Goal: Task Accomplishment & Management: Manage account settings

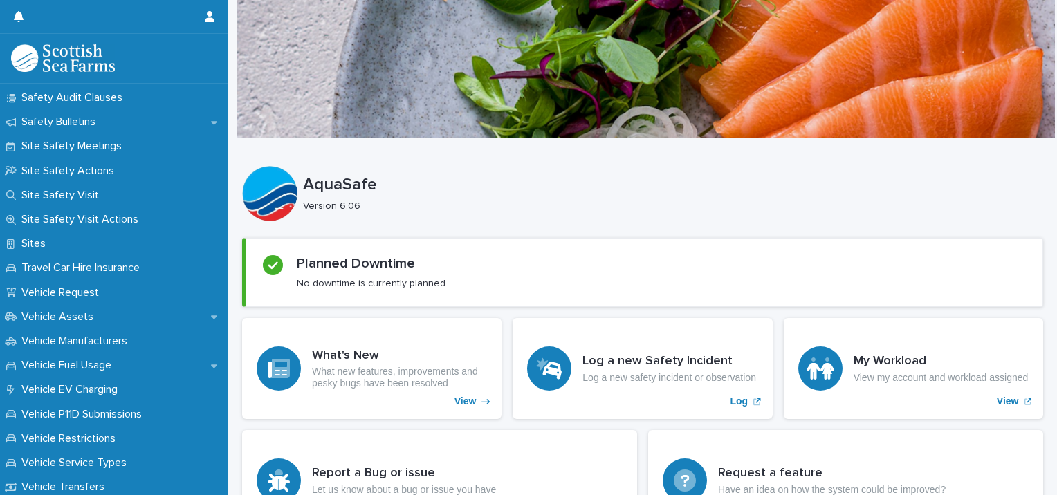
scroll to position [775, 0]
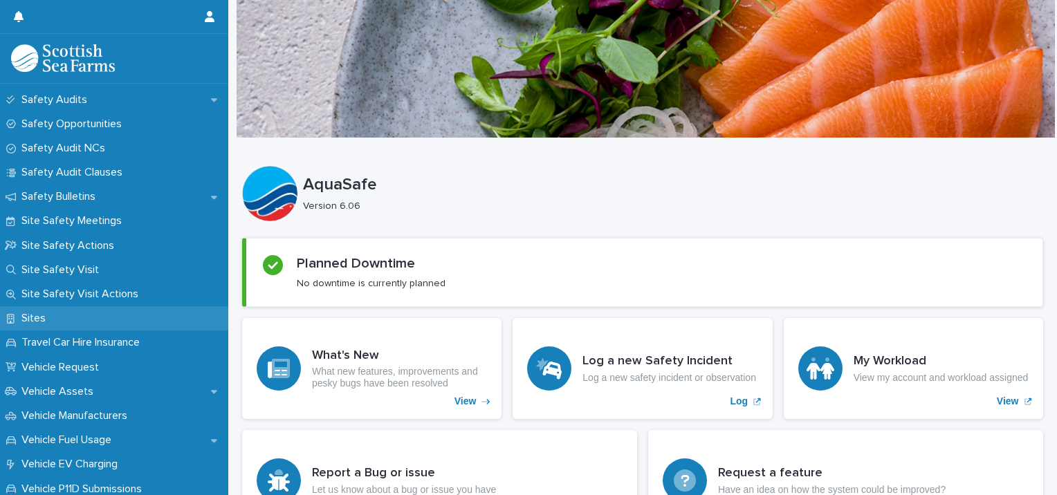
click at [26, 316] on p "Sites" at bounding box center [36, 318] width 41 height 13
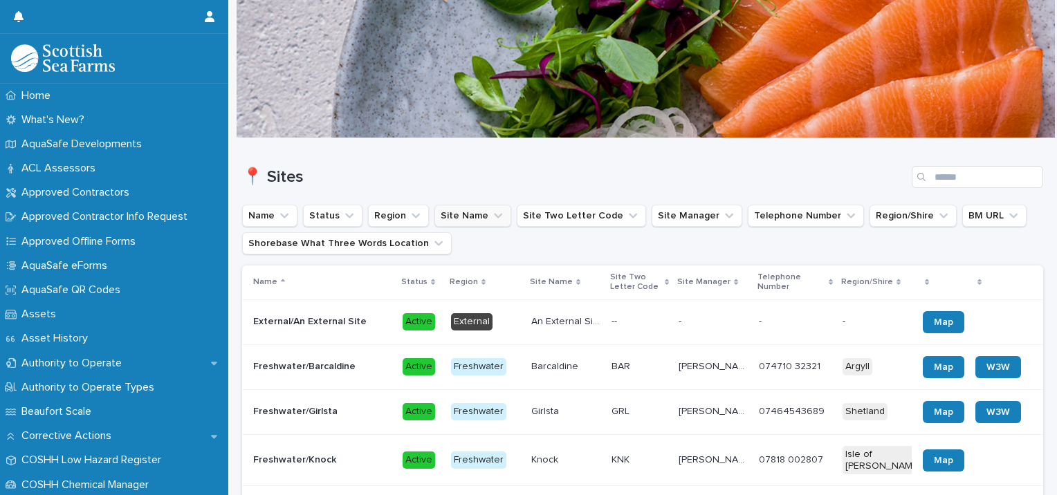
click at [446, 223] on button "Site Name" at bounding box center [473, 216] width 77 height 22
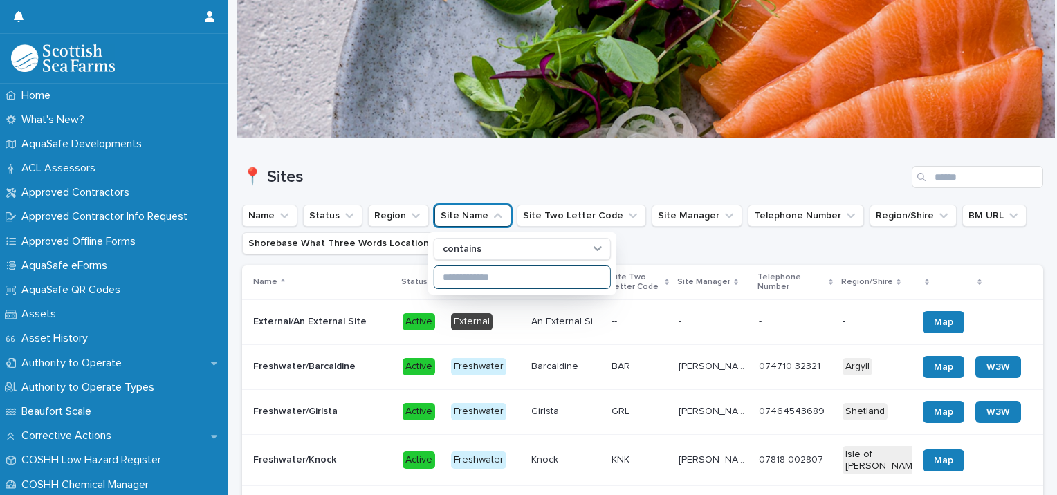
click at [454, 274] on input at bounding box center [523, 277] width 176 height 22
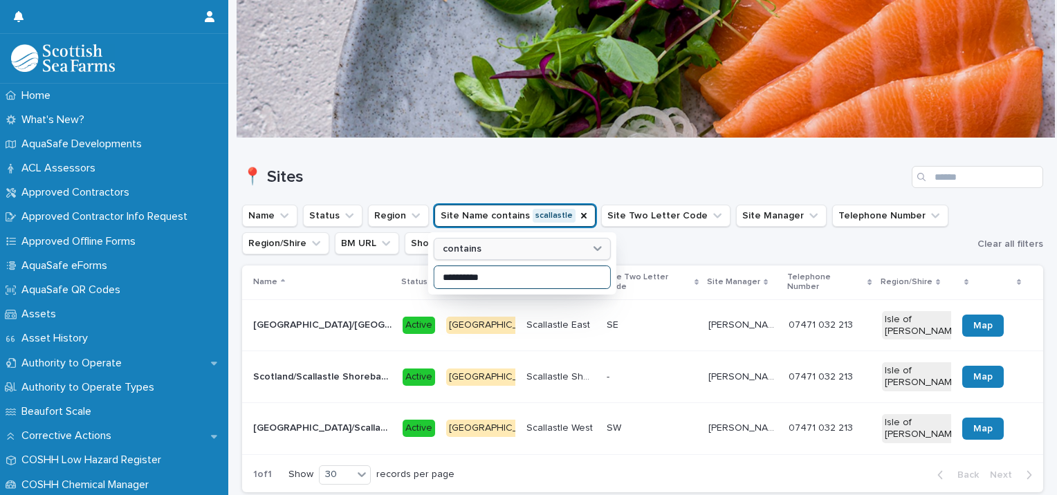
type input "**********"
click at [740, 242] on ul "**********" at bounding box center [607, 229] width 736 height 55
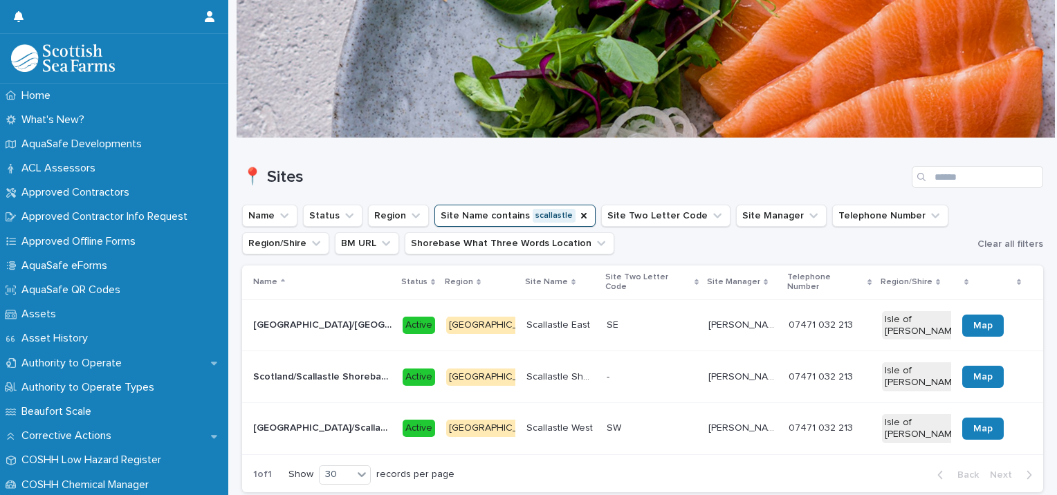
click at [316, 317] on p "[GEOGRAPHIC_DATA]/[GEOGRAPHIC_DATA]" at bounding box center [323, 324] width 141 height 15
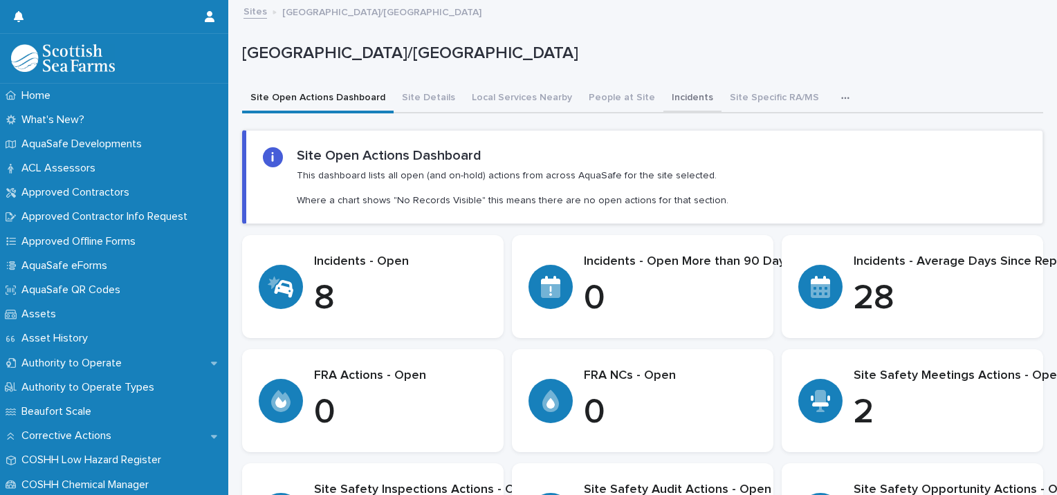
click at [667, 100] on button "Incidents" at bounding box center [693, 98] width 58 height 29
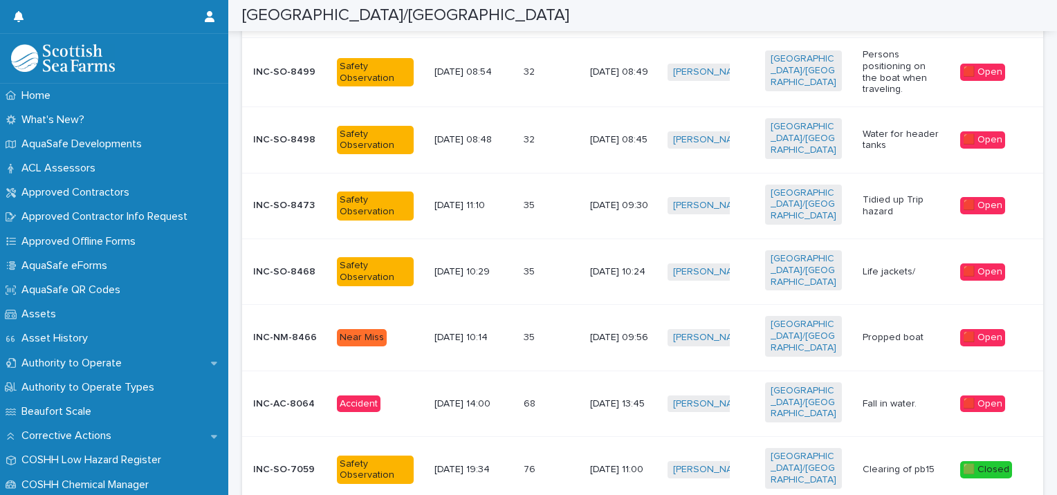
scroll to position [350, 0]
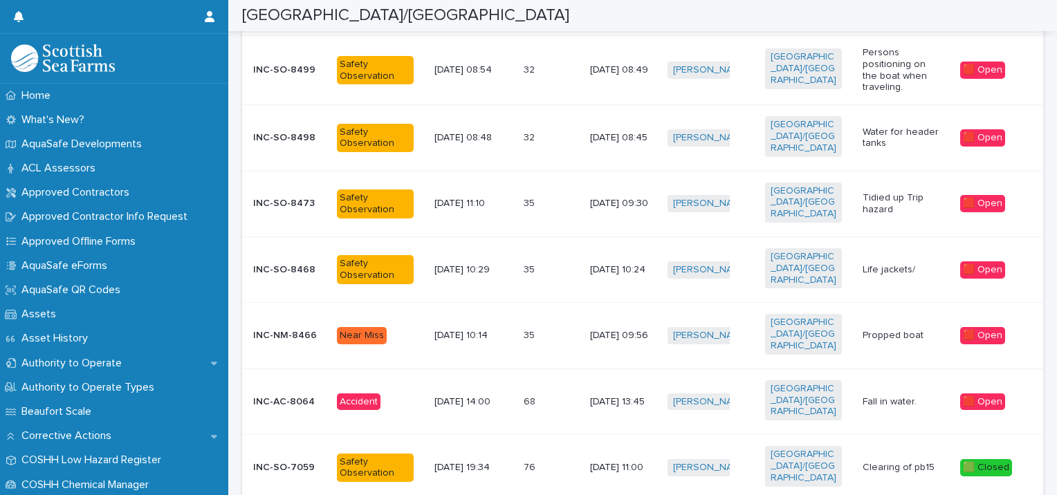
click at [601, 369] on td "[DATE] 13:45" at bounding box center [623, 402] width 77 height 66
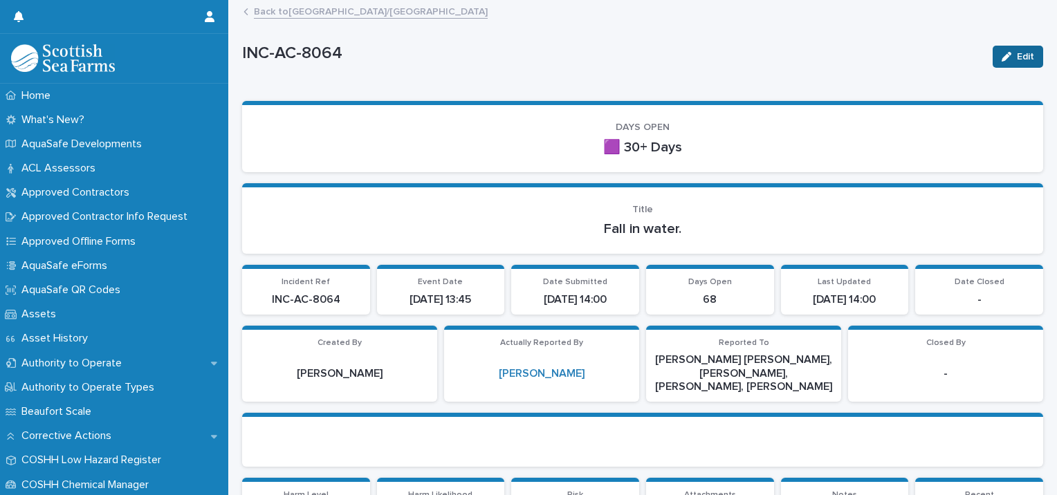
click at [1017, 61] on span "Edit" at bounding box center [1025, 57] width 17 height 10
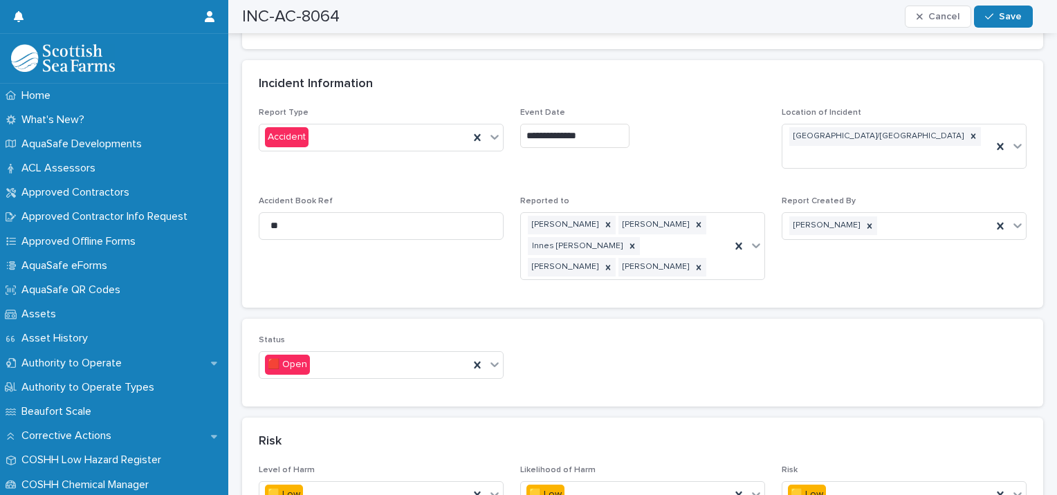
scroll to position [769, 0]
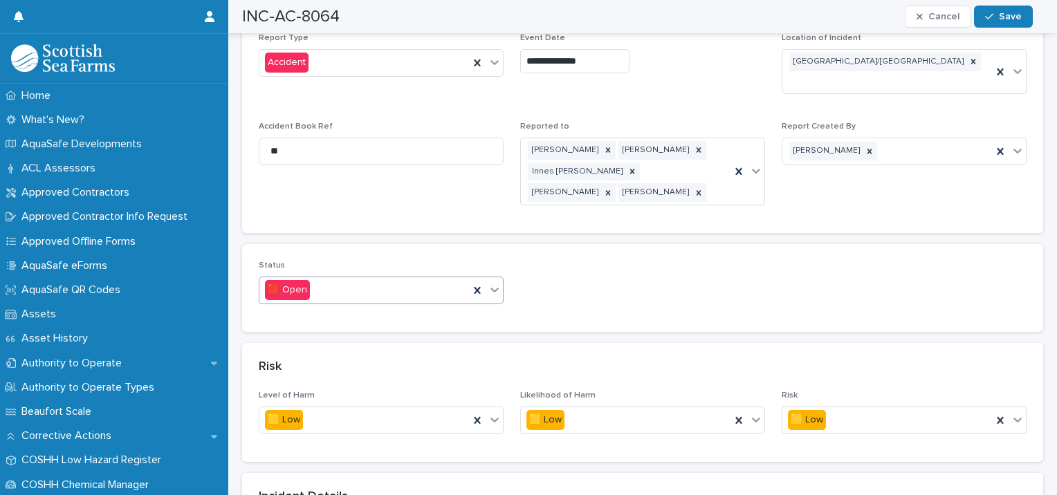
click at [437, 279] on div "🟥 Open" at bounding box center [364, 290] width 210 height 23
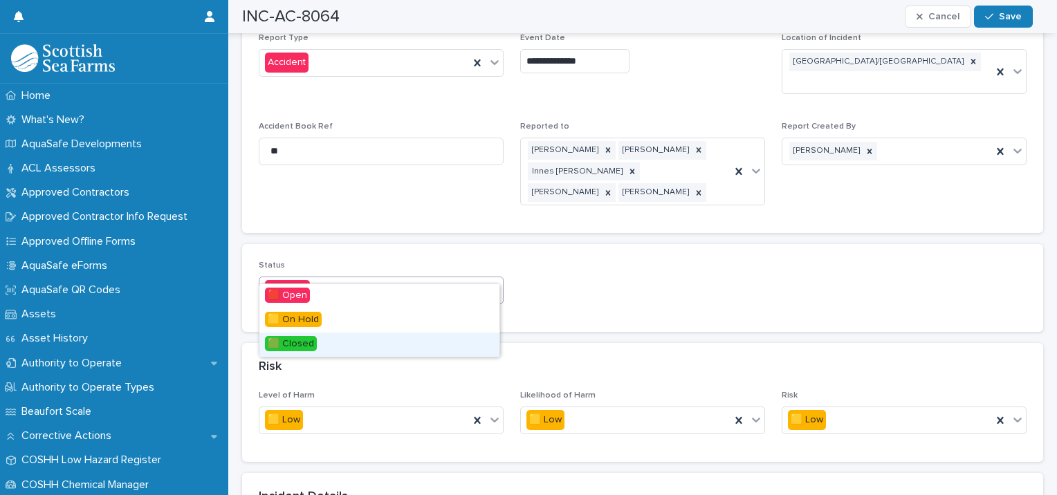
click at [287, 340] on span "🟩 Closed" at bounding box center [291, 343] width 52 height 15
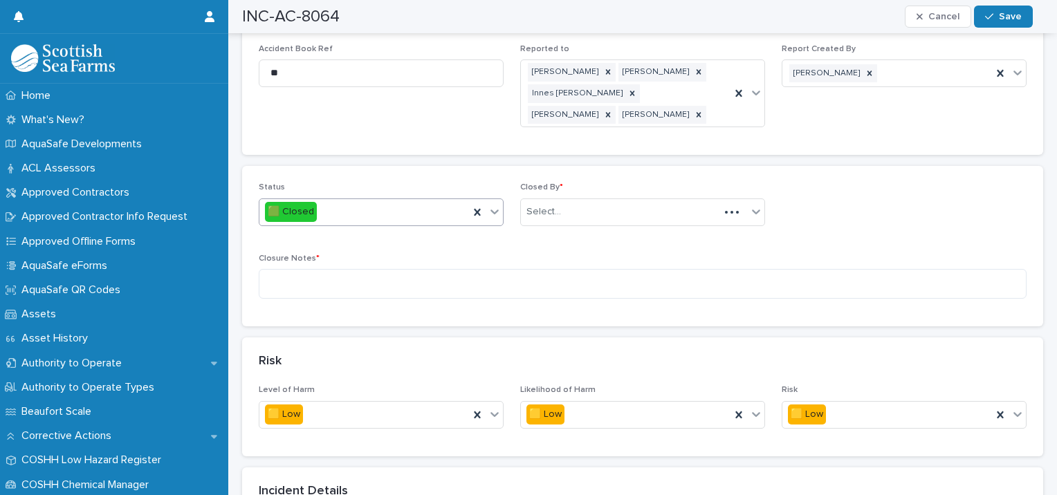
scroll to position [884, 0]
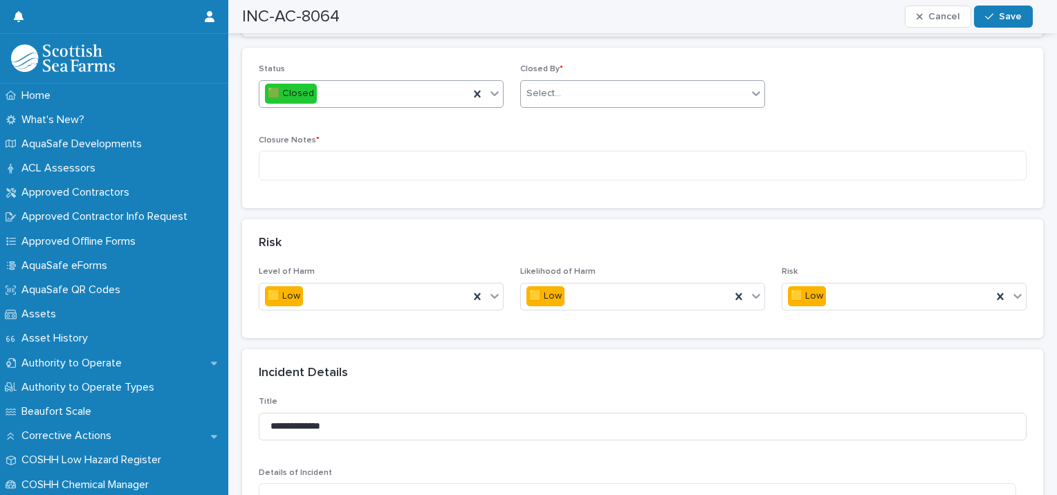
click at [640, 82] on div "Select..." at bounding box center [634, 93] width 226 height 23
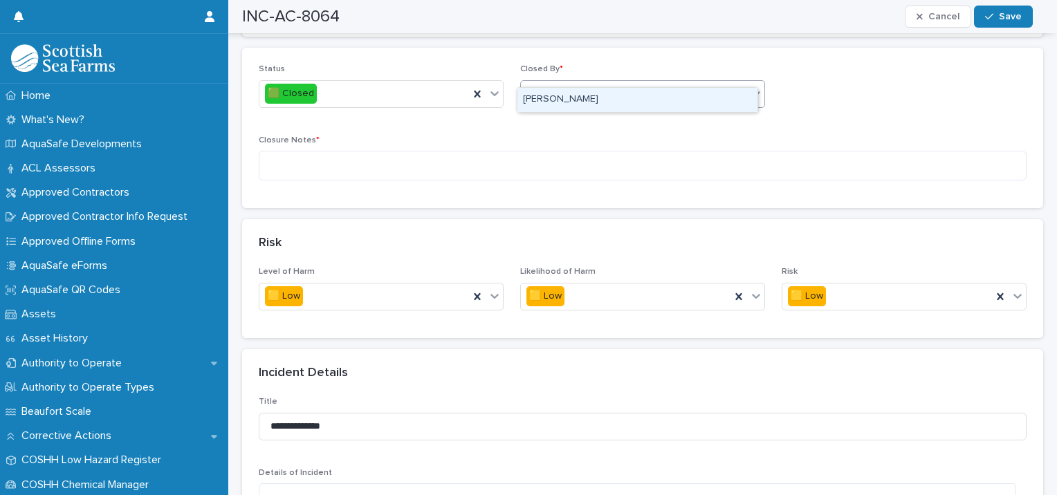
type input "******"
click at [734, 87] on icon at bounding box center [739, 94] width 14 height 14
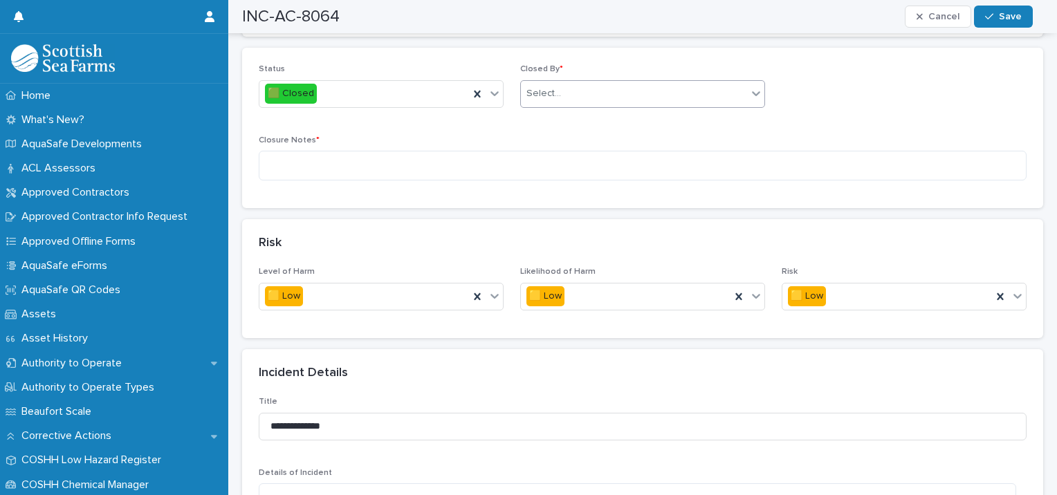
click at [642, 82] on div "Select..." at bounding box center [634, 93] width 226 height 23
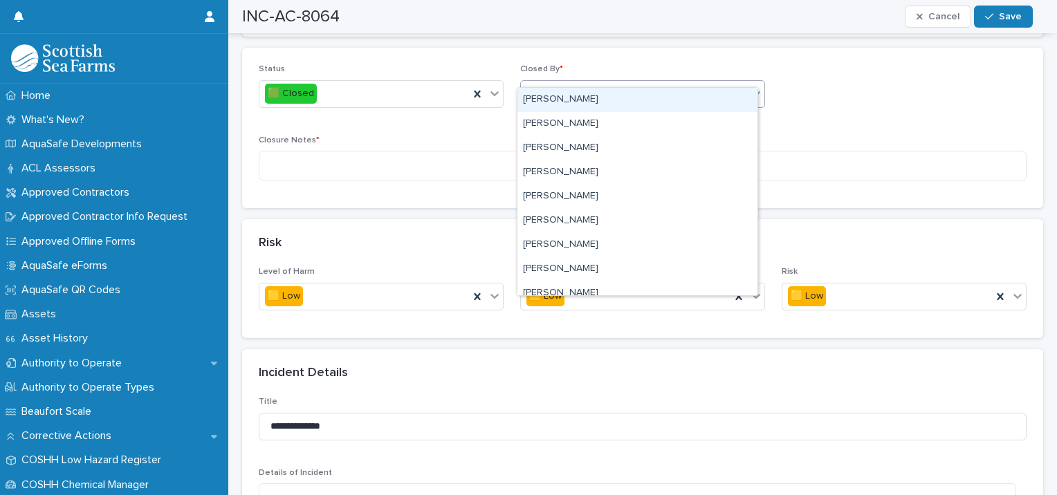
type input "*******"
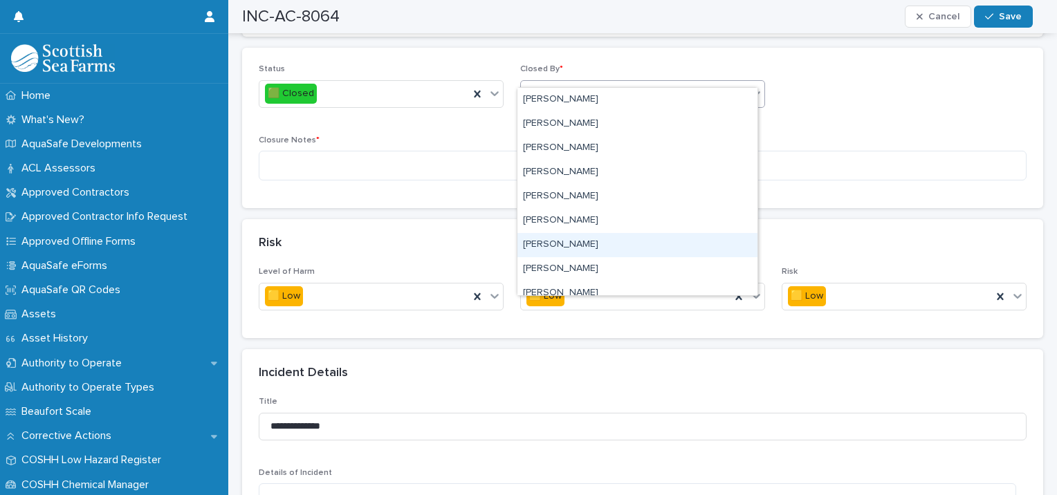
click at [556, 245] on div "[PERSON_NAME]" at bounding box center [638, 245] width 240 height 24
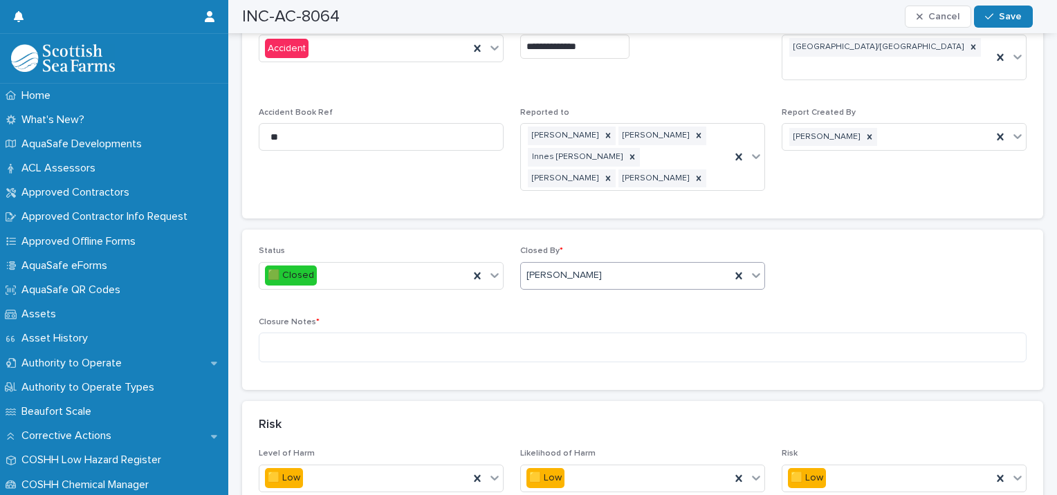
scroll to position [642, 0]
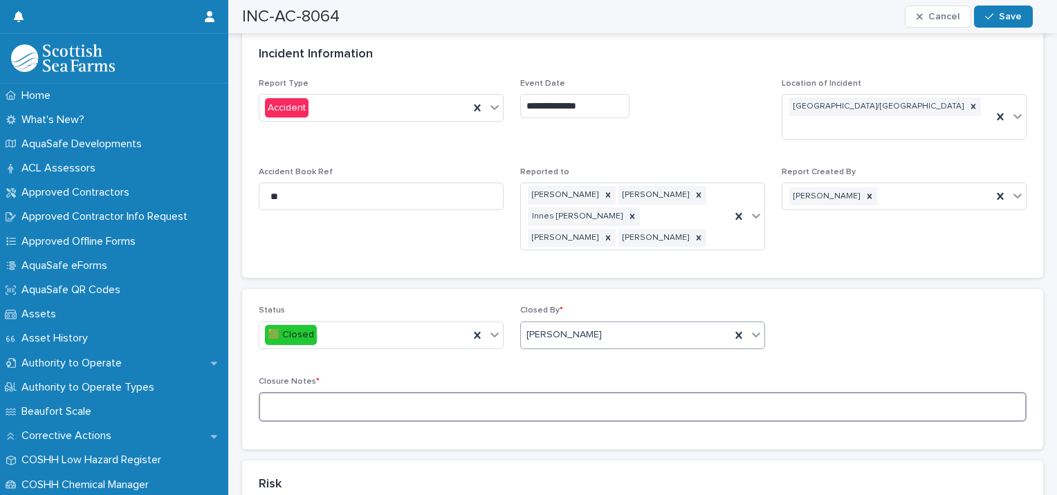
click at [565, 392] on textarea at bounding box center [643, 407] width 768 height 30
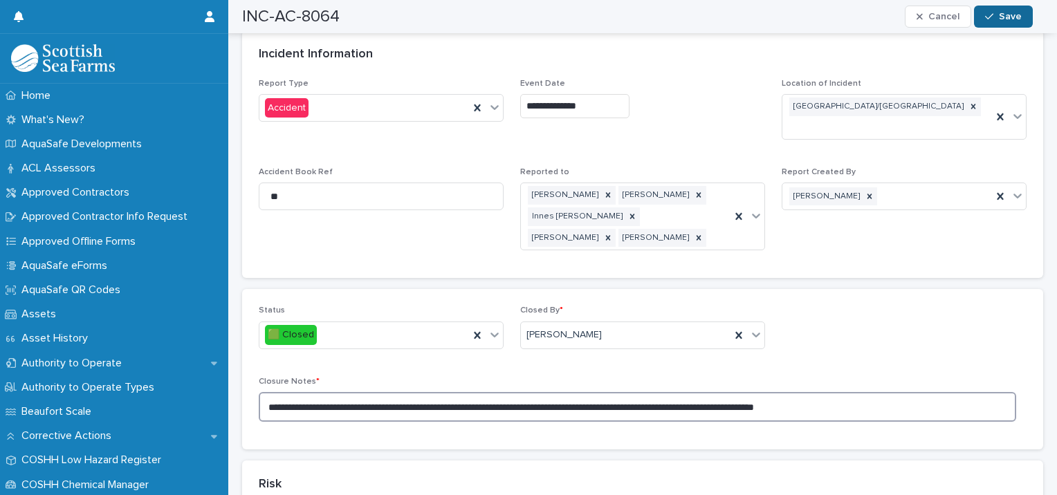
type textarea "**********"
click at [1011, 12] on span "Save" at bounding box center [1010, 17] width 23 height 10
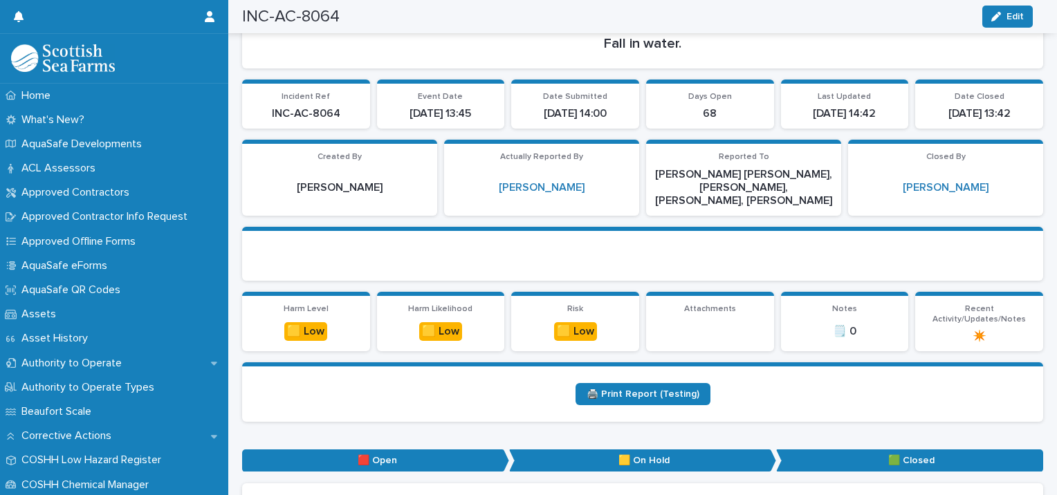
scroll to position [0, 0]
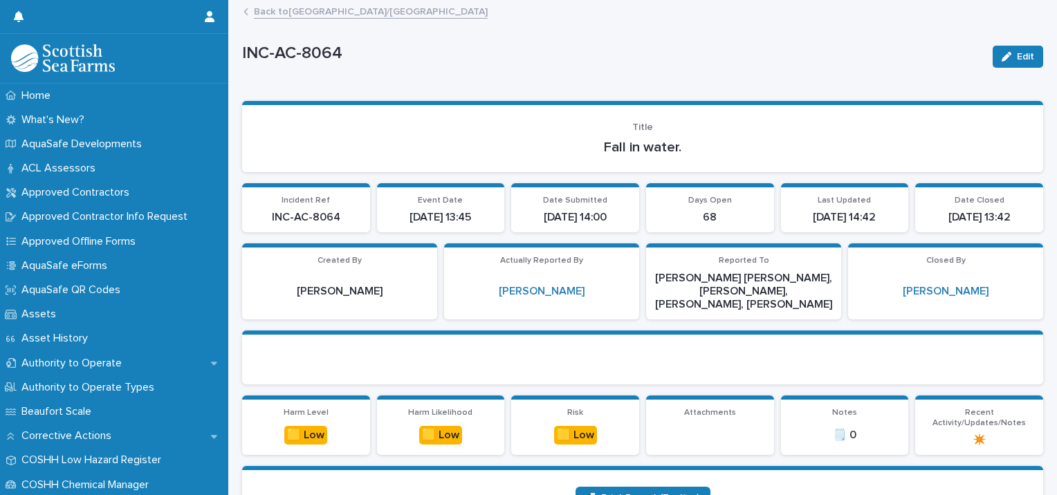
click at [331, 12] on link "Back to [GEOGRAPHIC_DATA]/[GEOGRAPHIC_DATA]" at bounding box center [371, 11] width 234 height 16
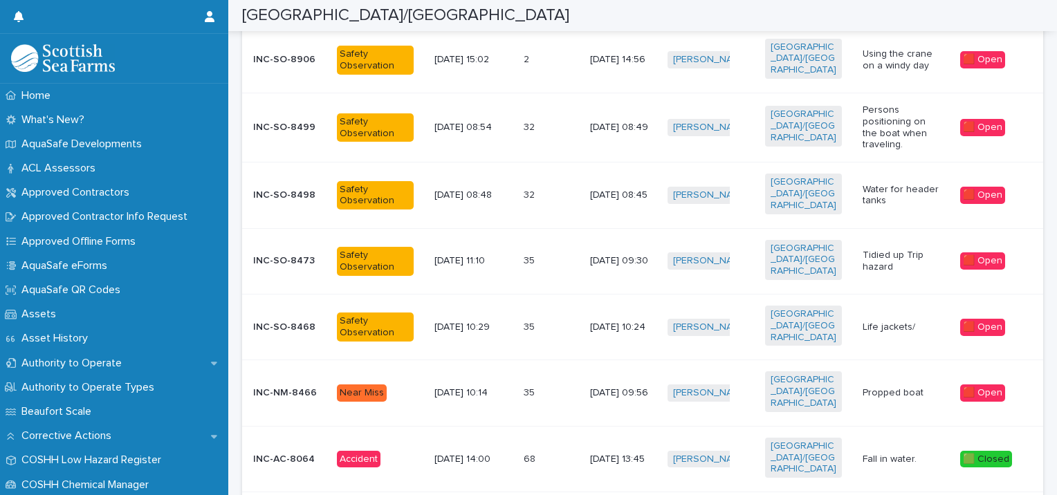
scroll to position [310, 0]
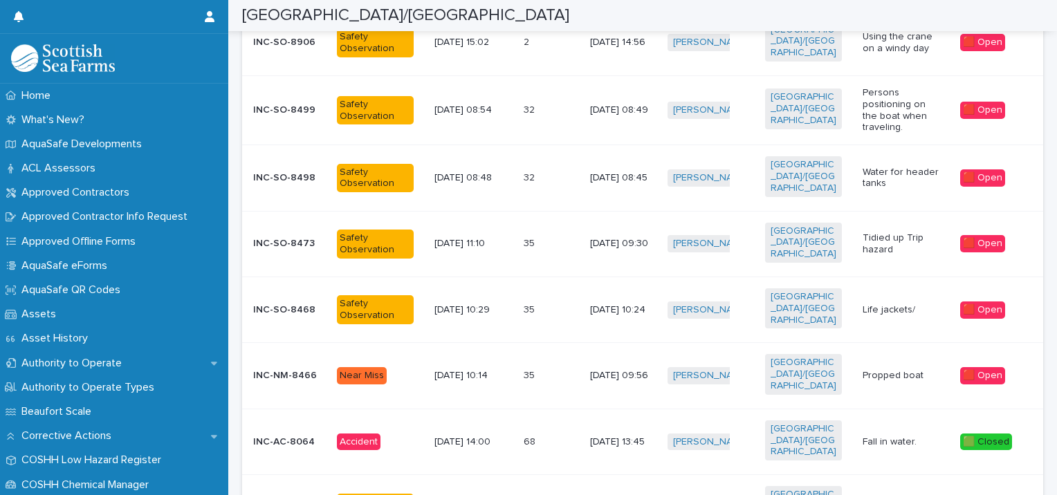
click at [904, 365] on div "Propped boat" at bounding box center [906, 376] width 86 height 23
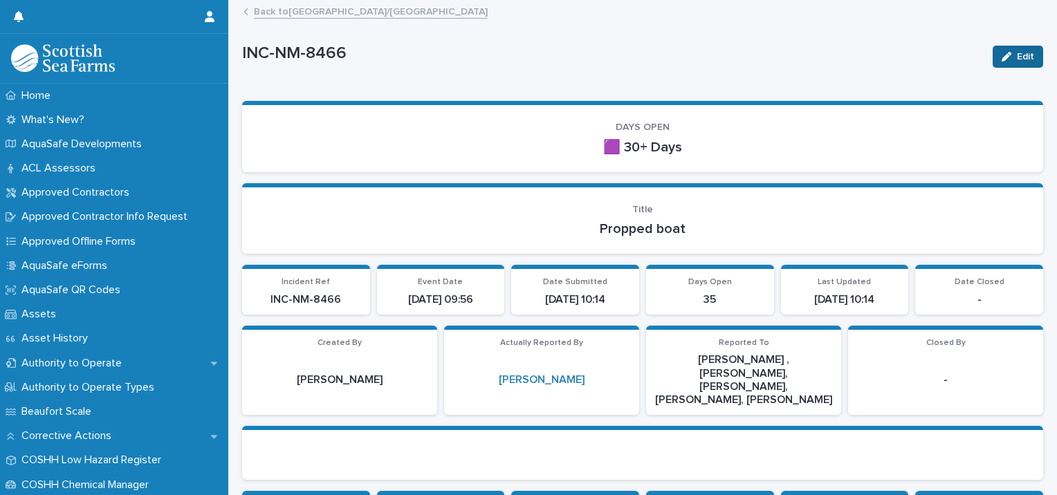
click at [1003, 62] on button "Edit" at bounding box center [1018, 57] width 51 height 22
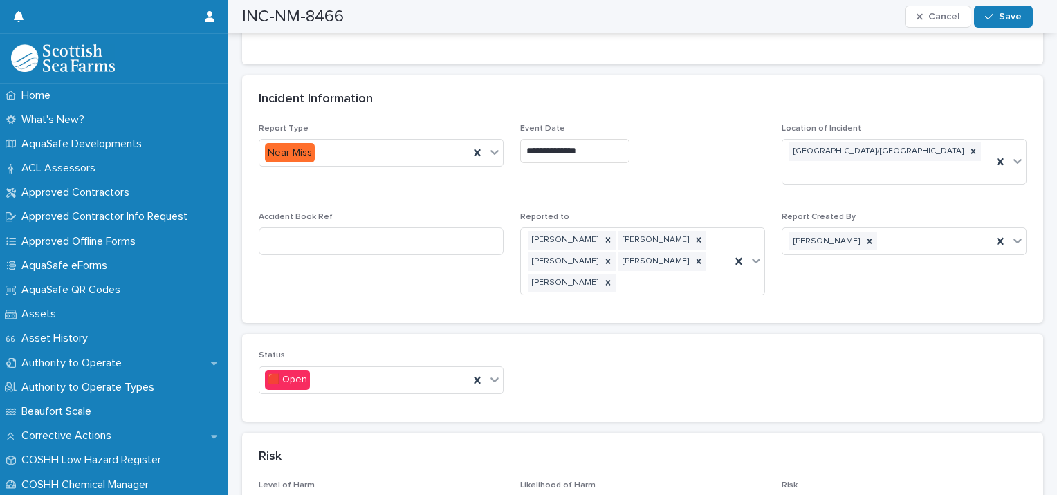
scroll to position [782, 0]
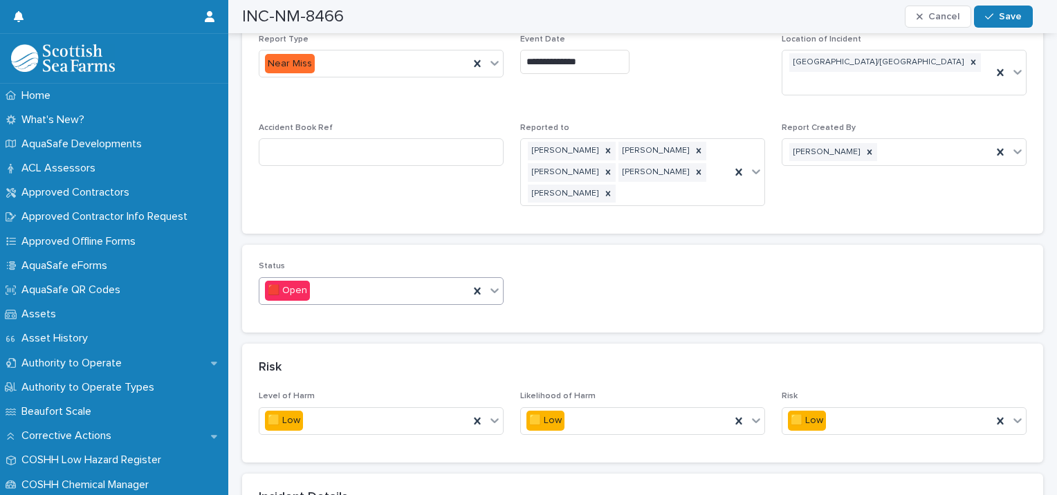
click at [377, 280] on div "🟥 Open" at bounding box center [364, 291] width 210 height 23
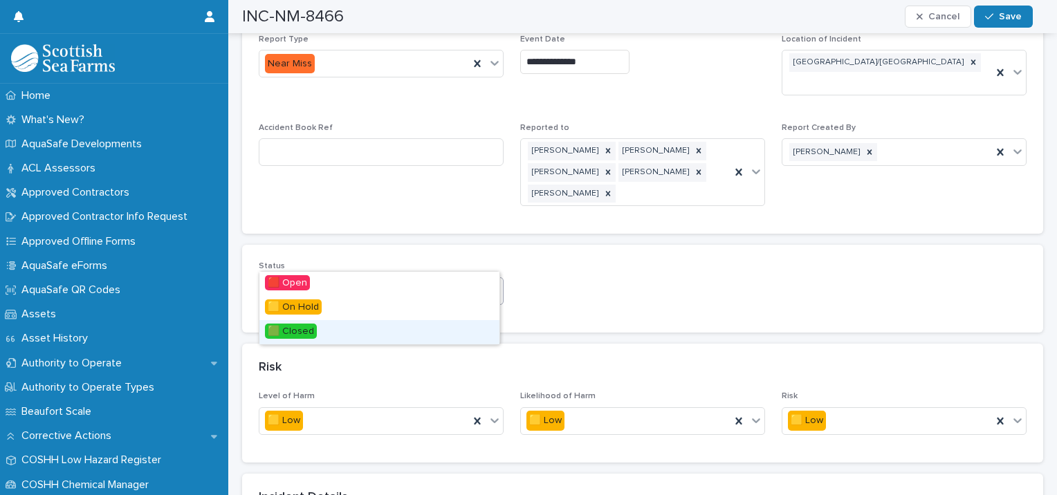
click at [316, 330] on span "🟩 Closed" at bounding box center [291, 331] width 52 height 15
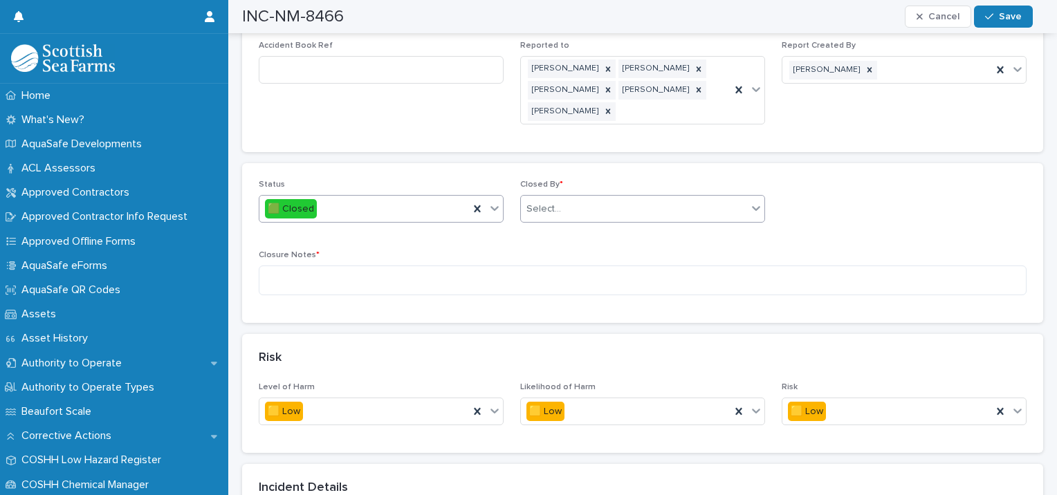
click at [645, 198] on div "Select..." at bounding box center [634, 209] width 226 height 23
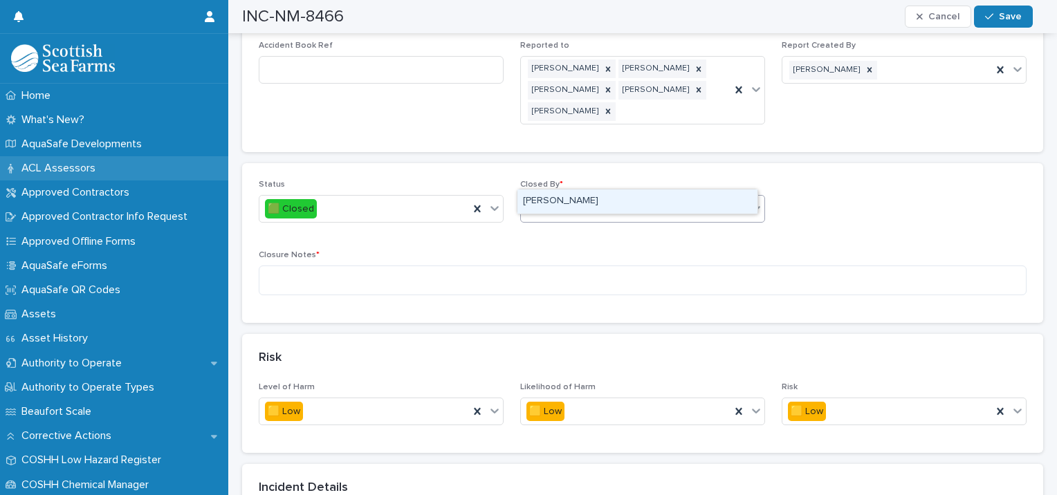
type input "******"
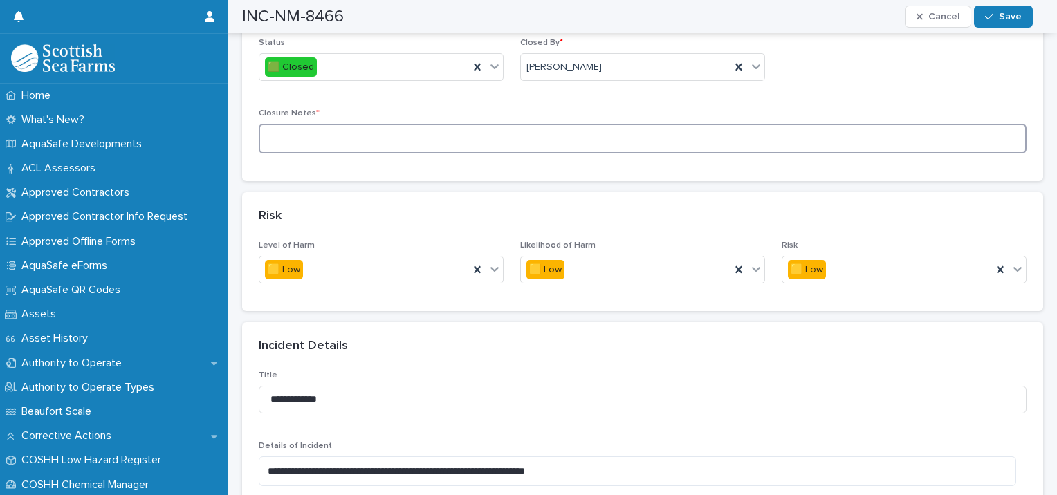
scroll to position [750, 0]
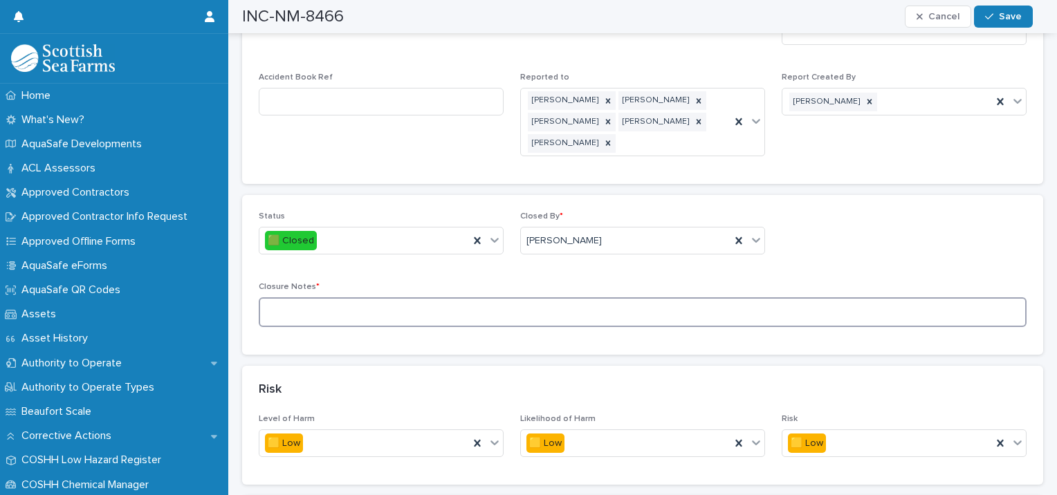
click at [293, 298] on textarea at bounding box center [643, 313] width 768 height 30
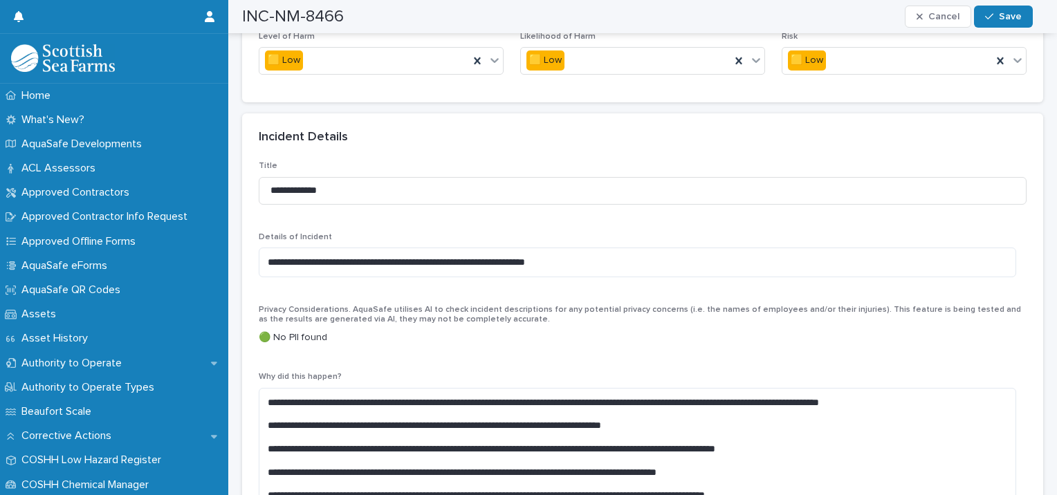
scroll to position [1102, 0]
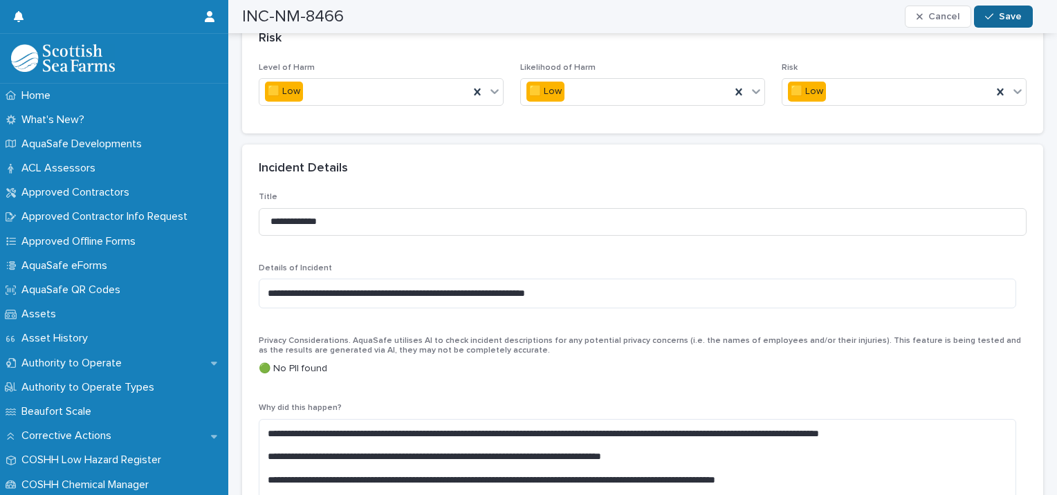
type textarea "**********"
click at [1010, 22] on button "Save" at bounding box center [1003, 17] width 59 height 22
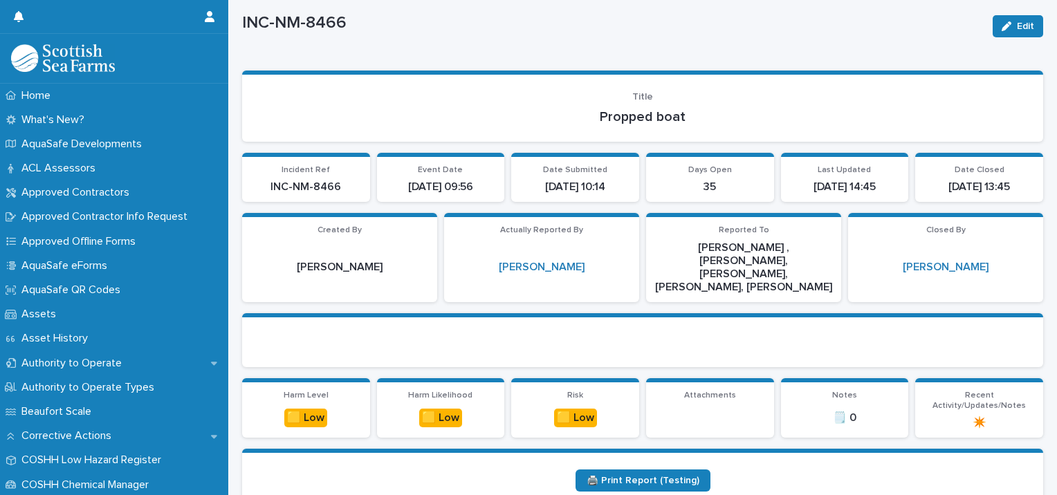
scroll to position [0, 0]
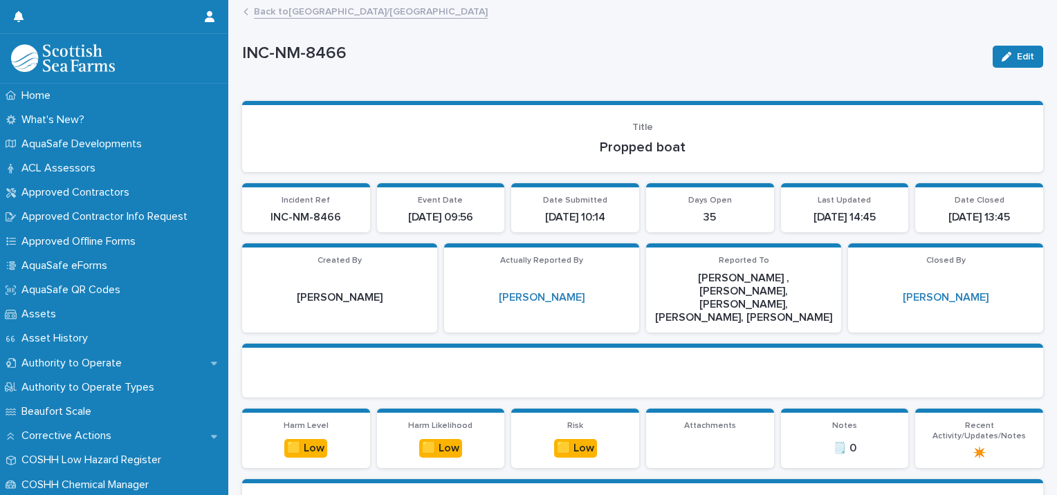
click at [275, 14] on link "Back to [GEOGRAPHIC_DATA]/[GEOGRAPHIC_DATA]" at bounding box center [371, 11] width 234 height 16
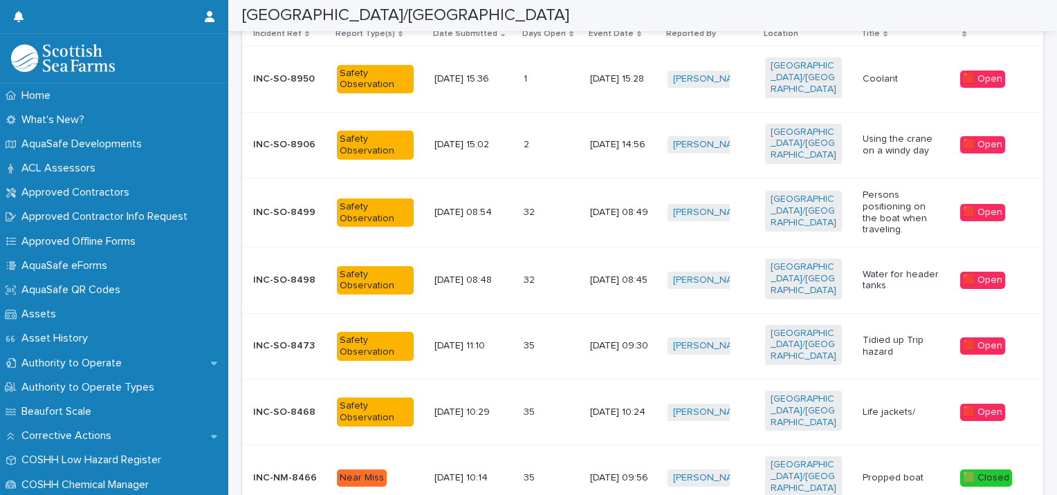
scroll to position [155, 0]
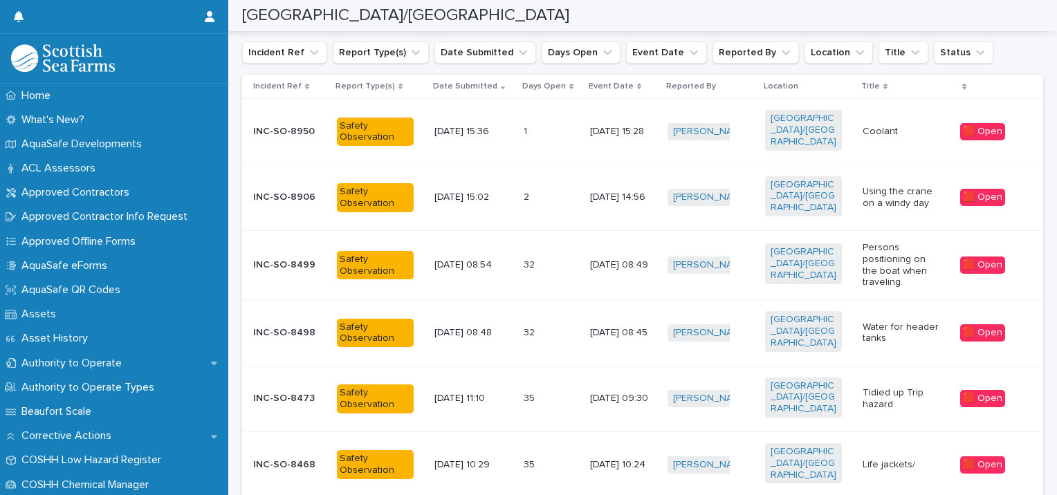
click at [537, 459] on p at bounding box center [543, 465] width 39 height 12
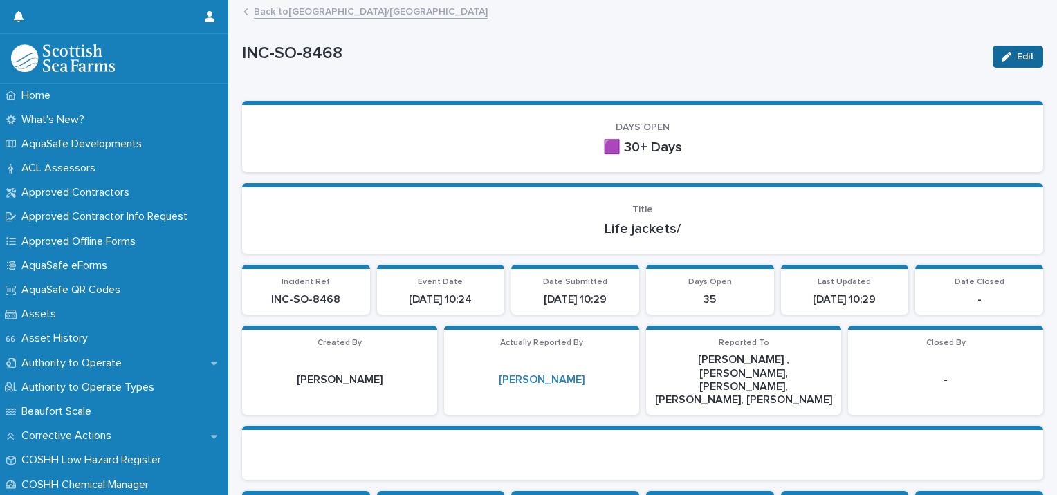
click at [1005, 55] on div "button" at bounding box center [1009, 57] width 15 height 10
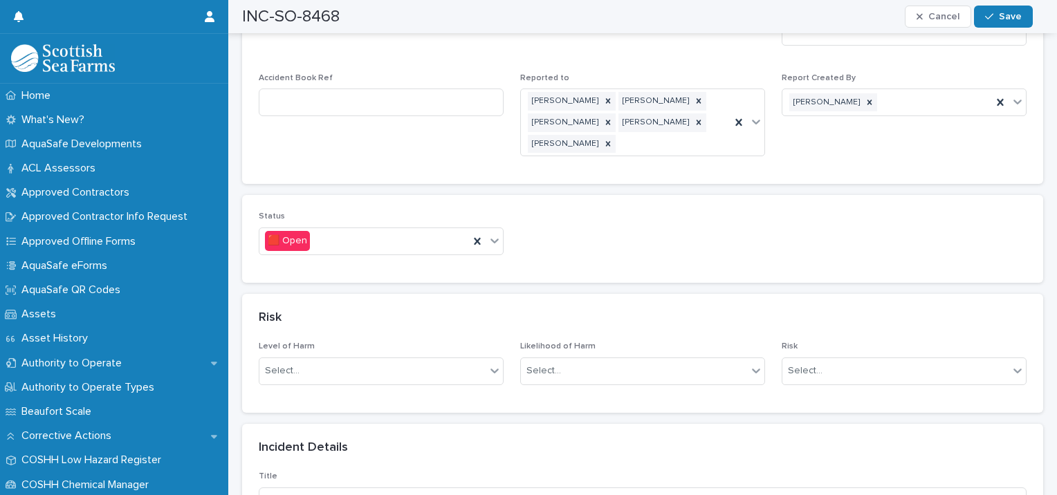
scroll to position [837, 0]
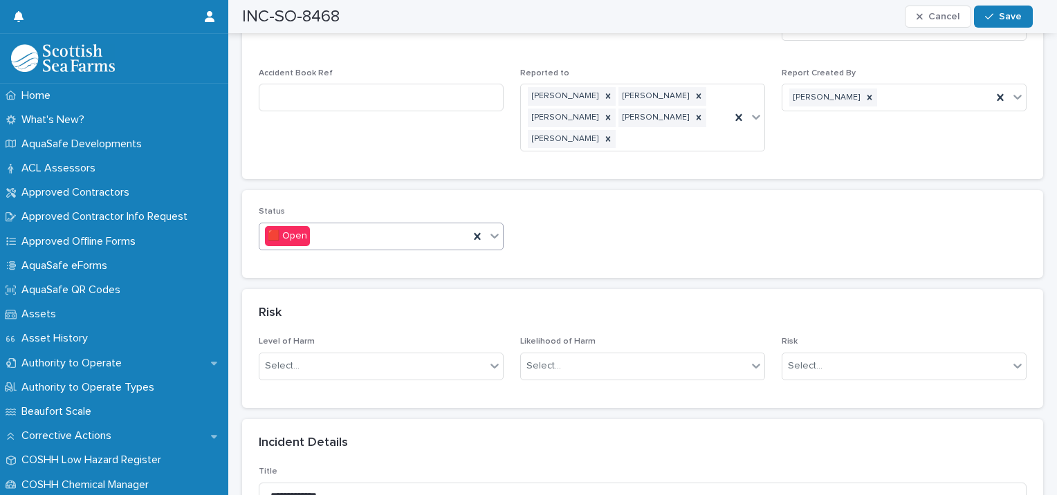
click at [376, 225] on div "🟥 Open" at bounding box center [364, 236] width 210 height 23
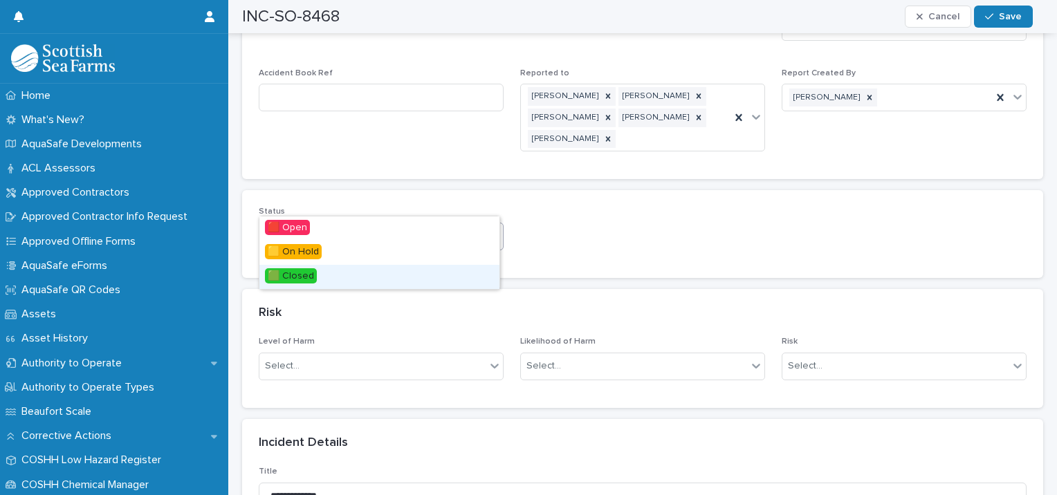
click at [343, 276] on div "🟩 Closed" at bounding box center [379, 277] width 240 height 24
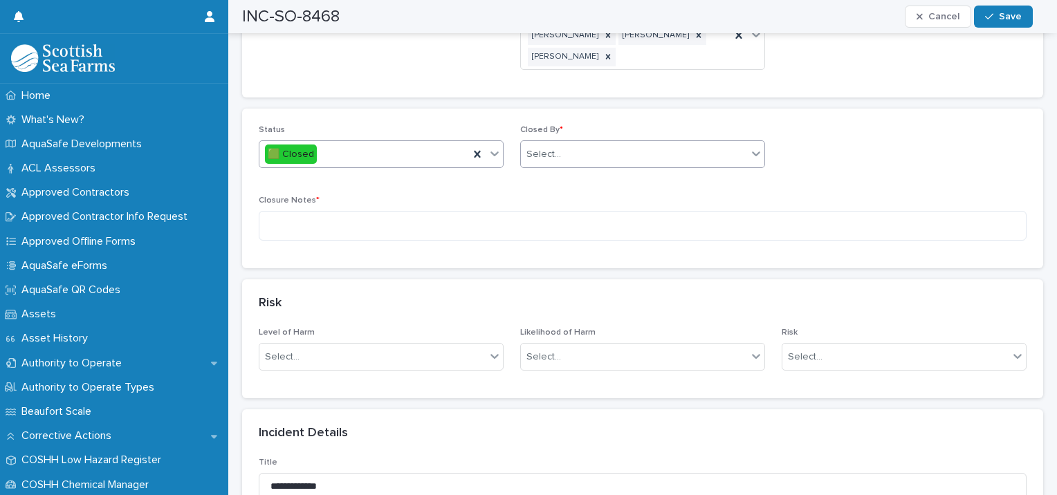
click at [582, 143] on div "Select..." at bounding box center [634, 154] width 226 height 23
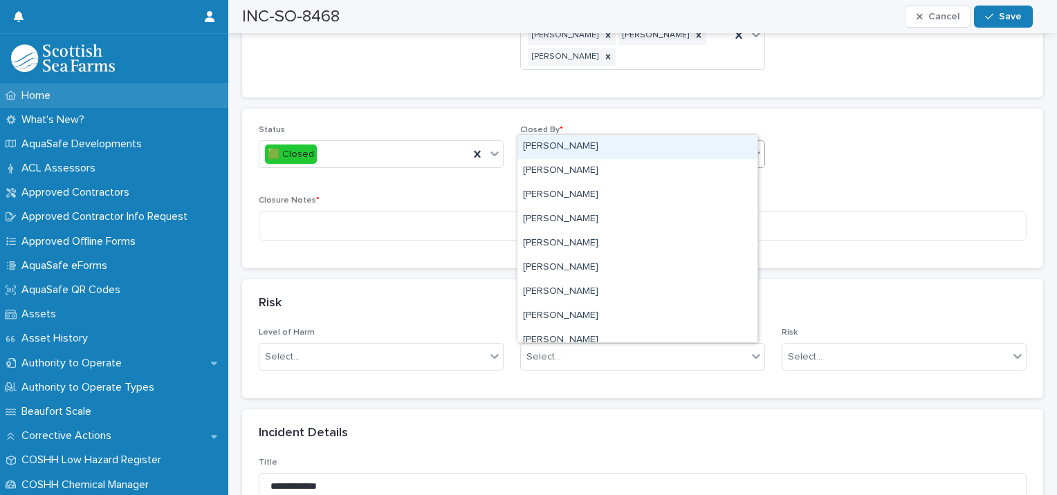
type input "****"
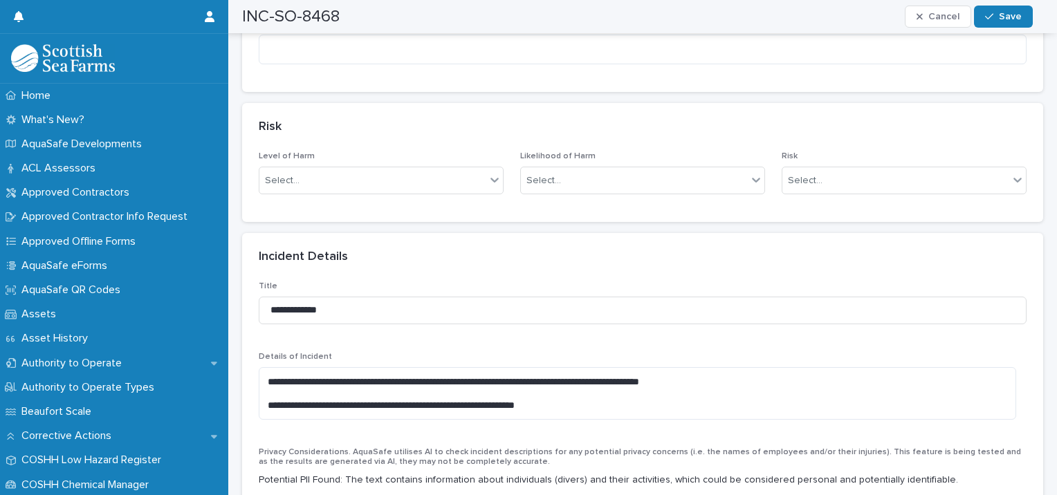
scroll to position [917, 0]
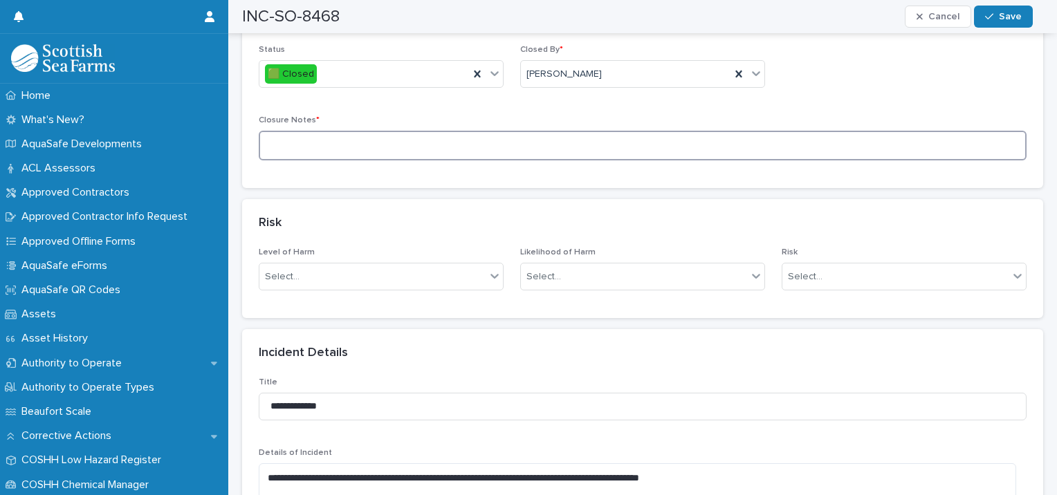
click at [302, 131] on textarea at bounding box center [643, 146] width 768 height 30
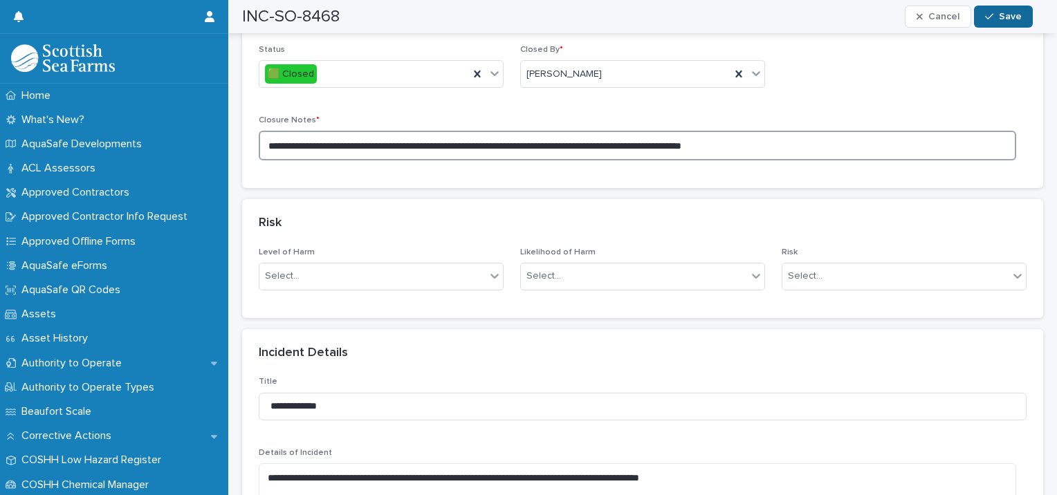
type textarea "**********"
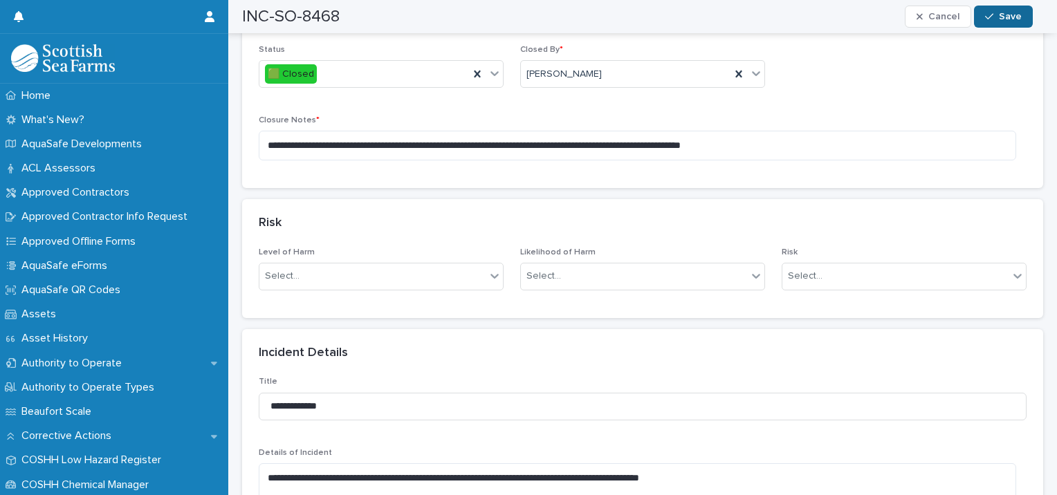
click at [1013, 14] on span "Save" at bounding box center [1010, 17] width 23 height 10
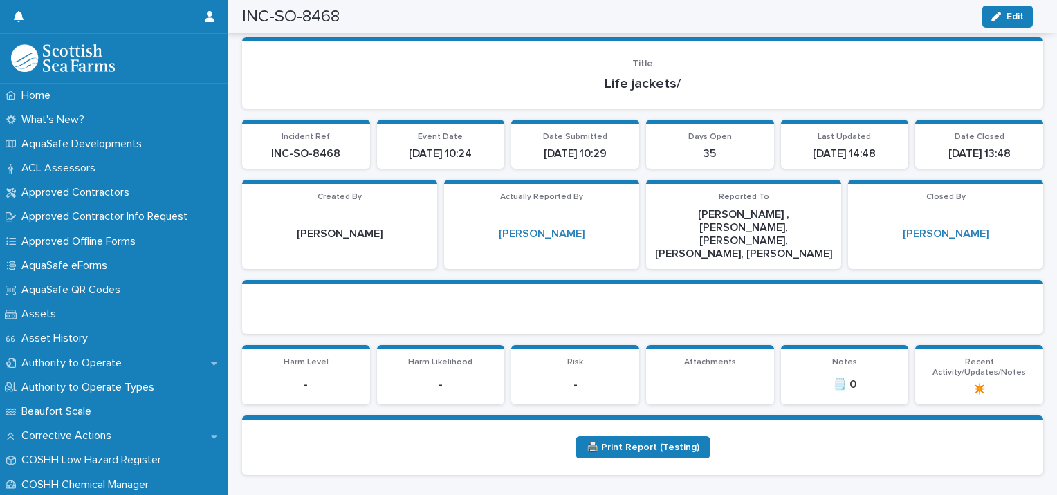
scroll to position [0, 0]
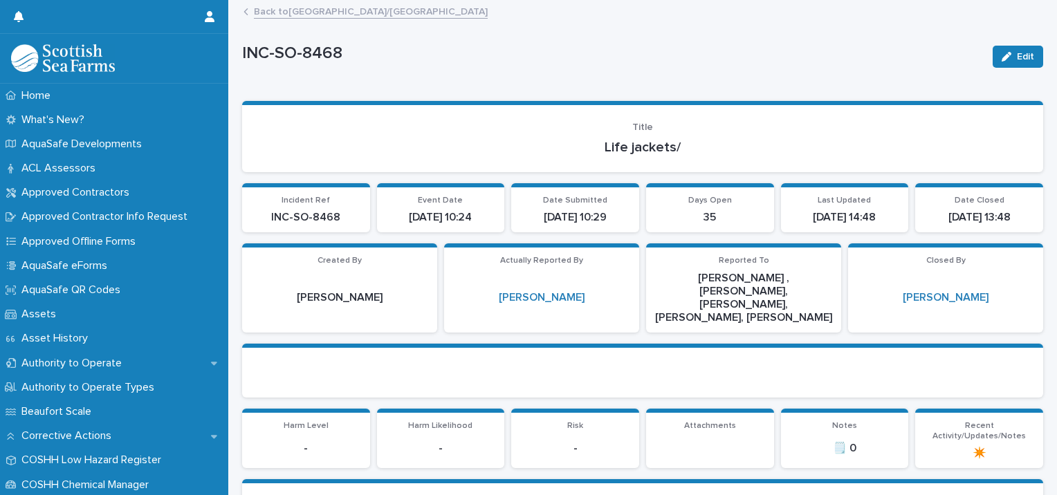
click at [310, 15] on link "Back to [GEOGRAPHIC_DATA]/[GEOGRAPHIC_DATA]" at bounding box center [371, 11] width 234 height 16
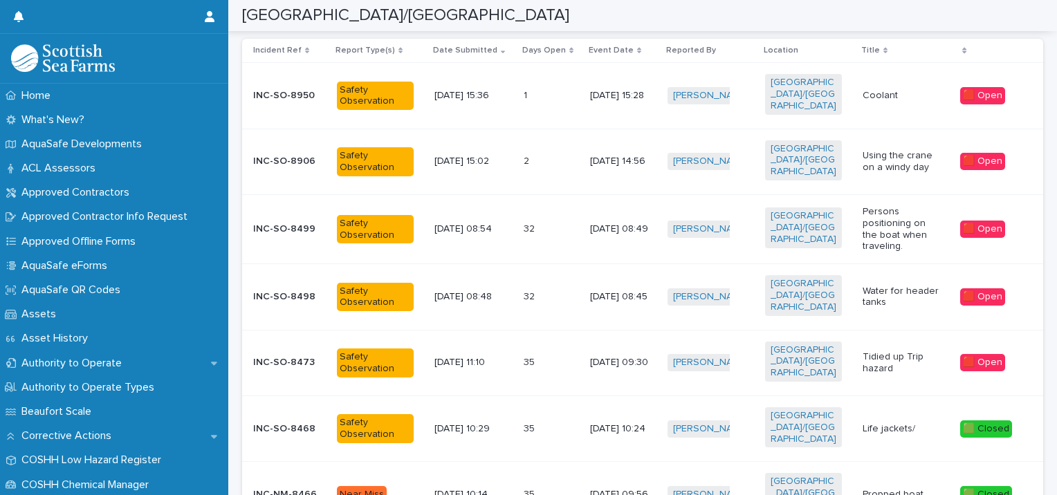
scroll to position [186, 0]
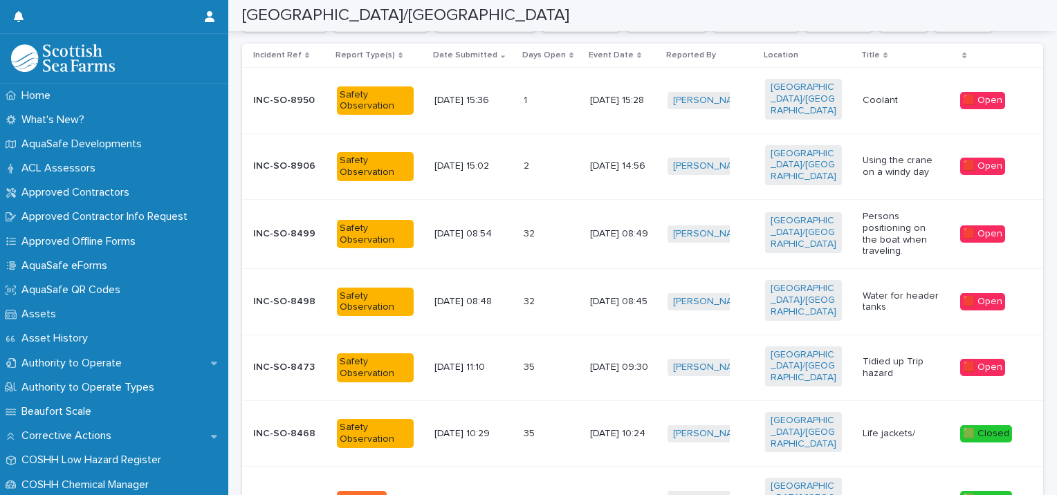
click at [615, 362] on p "[DATE] 09:30" at bounding box center [623, 368] width 66 height 12
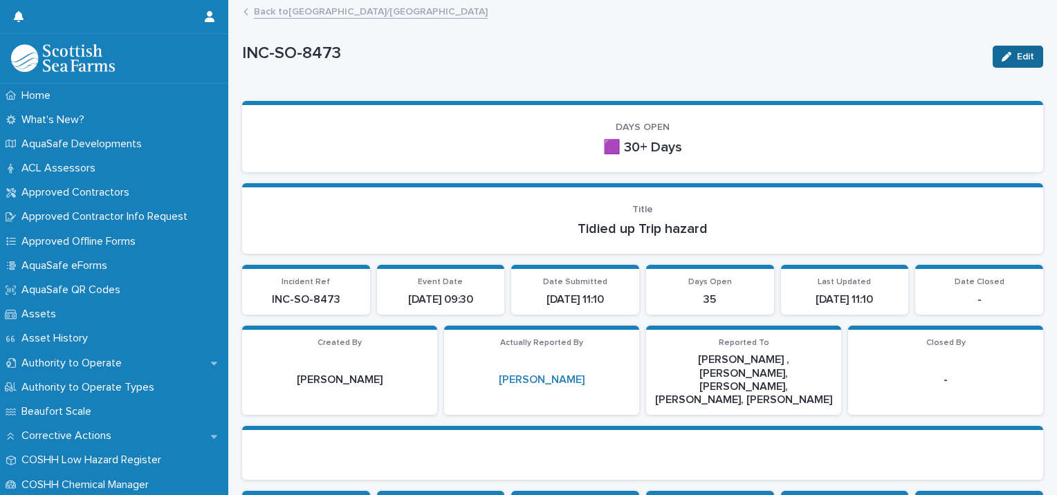
click at [1002, 60] on icon "button" at bounding box center [1007, 57] width 10 height 10
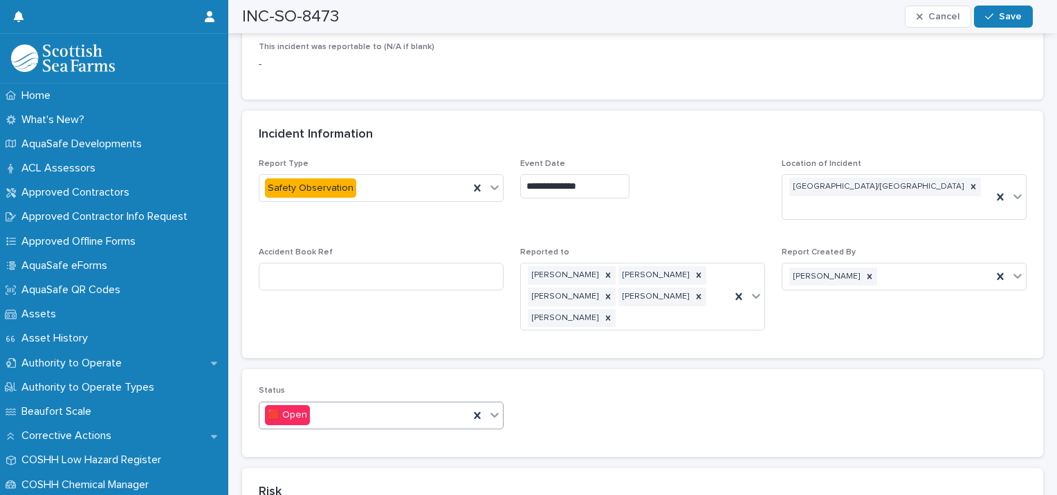
click at [338, 404] on div "🟥 Open" at bounding box center [364, 415] width 210 height 23
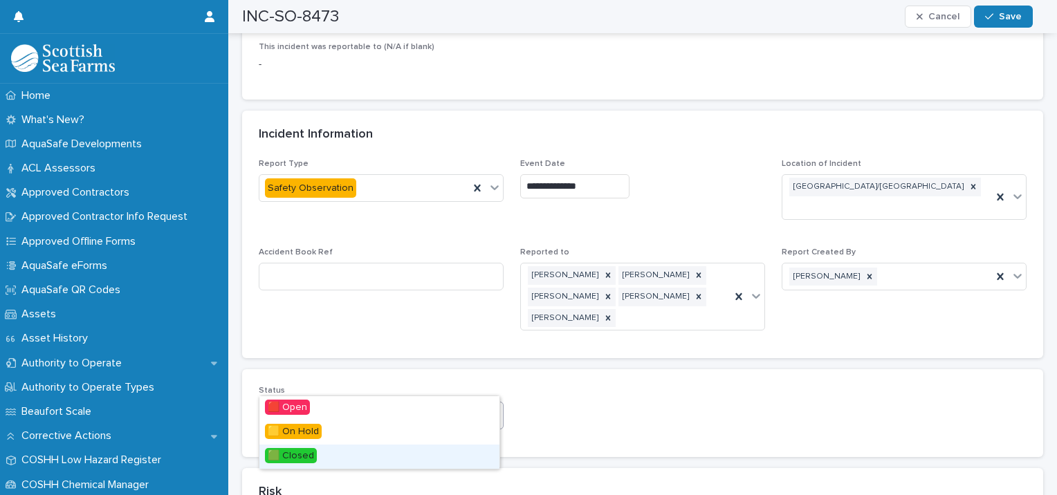
click at [321, 450] on div "🟩 Closed" at bounding box center [379, 457] width 240 height 24
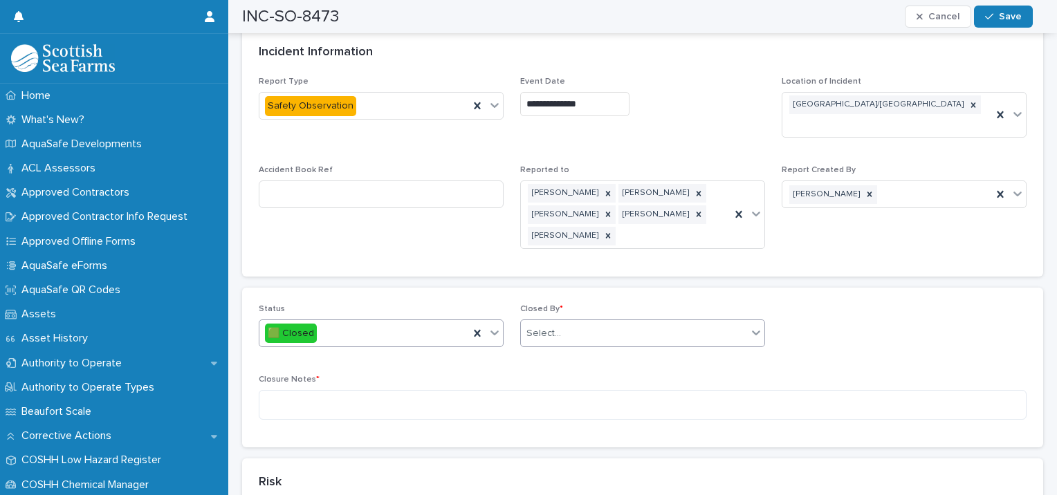
click at [579, 322] on div "Select..." at bounding box center [634, 333] width 226 height 23
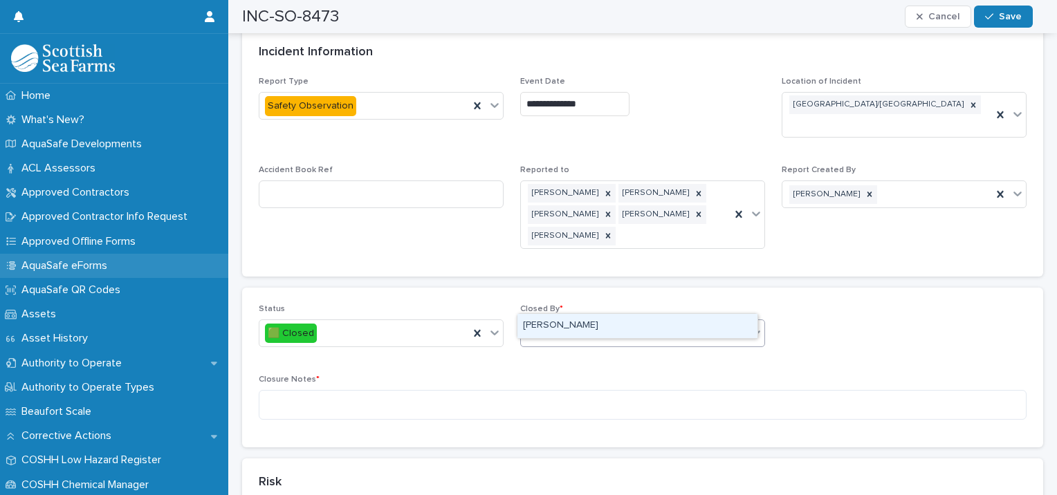
type input "******"
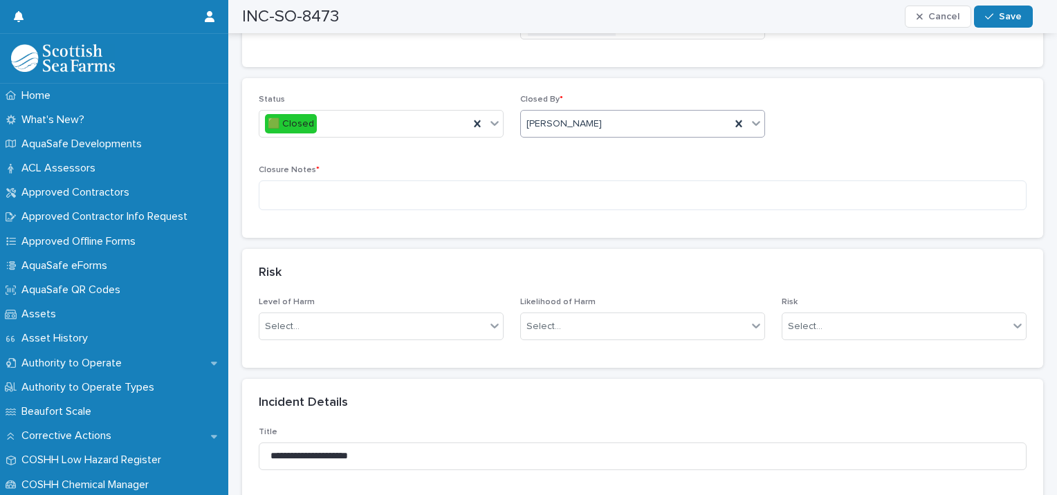
scroll to position [832, 0]
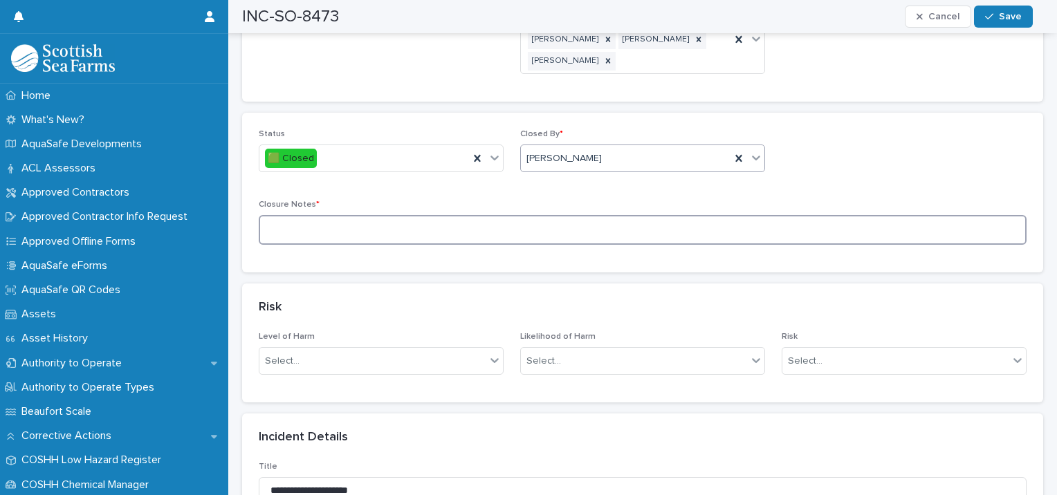
click at [313, 215] on textarea at bounding box center [643, 230] width 768 height 30
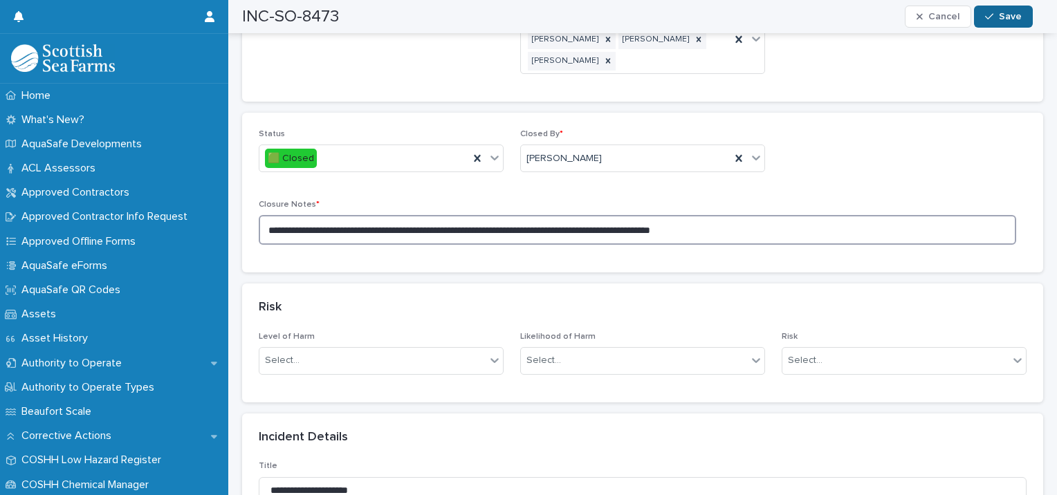
type textarea "**********"
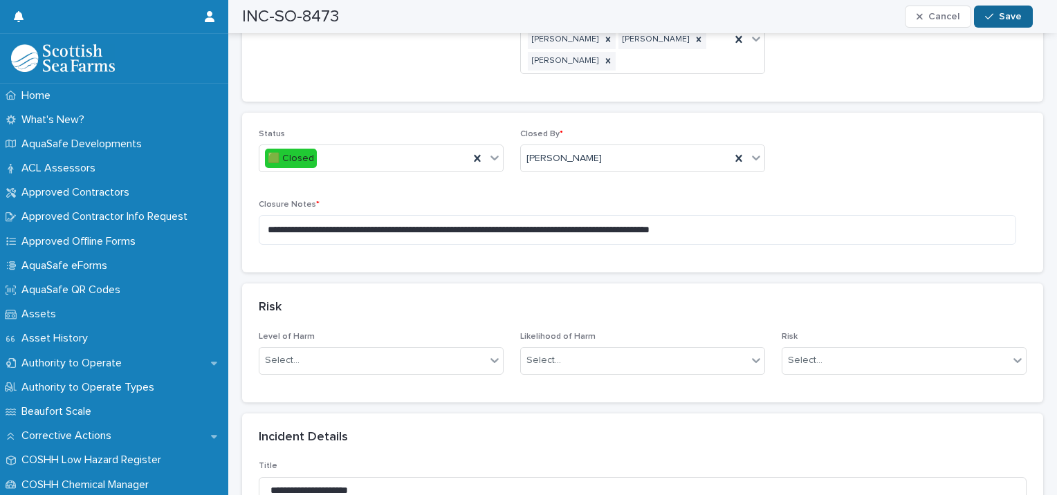
click at [996, 20] on div "button" at bounding box center [992, 17] width 14 height 10
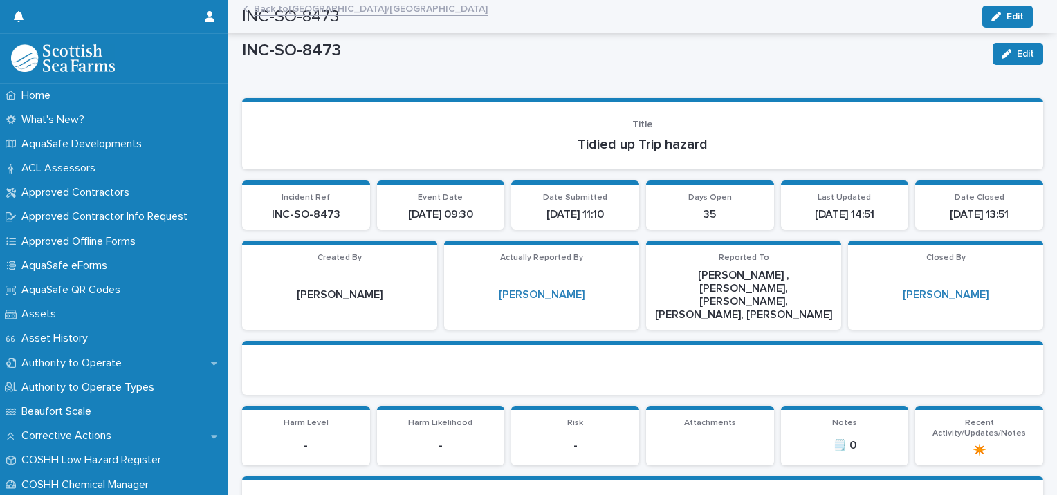
scroll to position [0, 0]
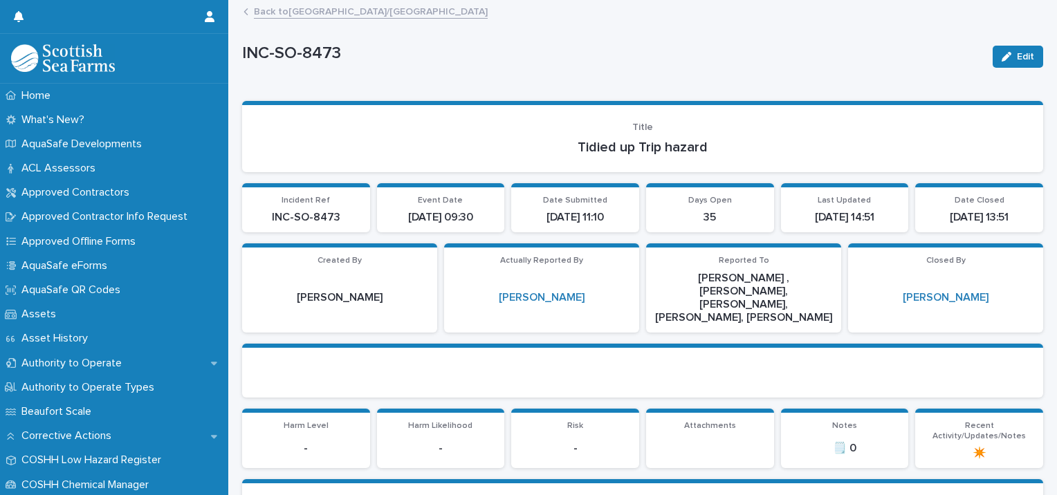
click at [298, 12] on link "Back to [GEOGRAPHIC_DATA]/[GEOGRAPHIC_DATA]" at bounding box center [371, 11] width 234 height 16
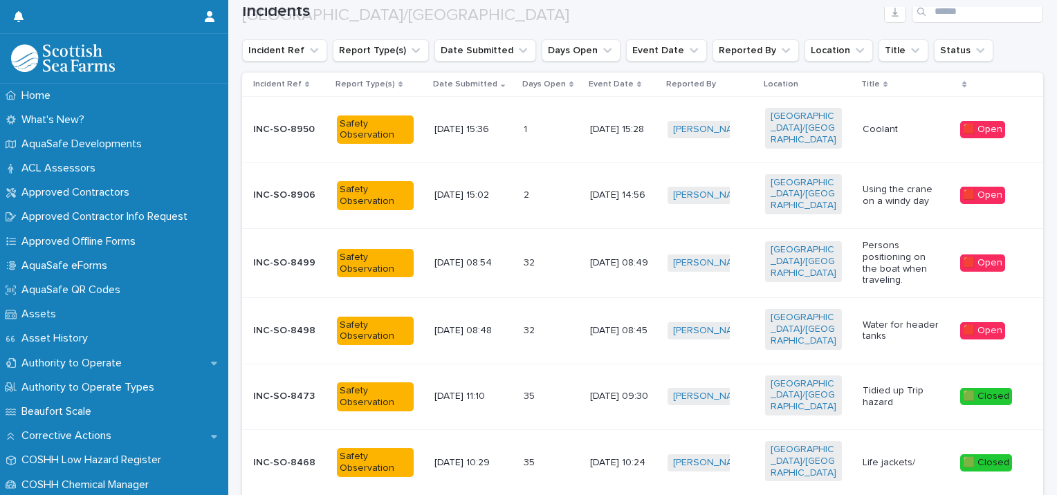
scroll to position [172, 0]
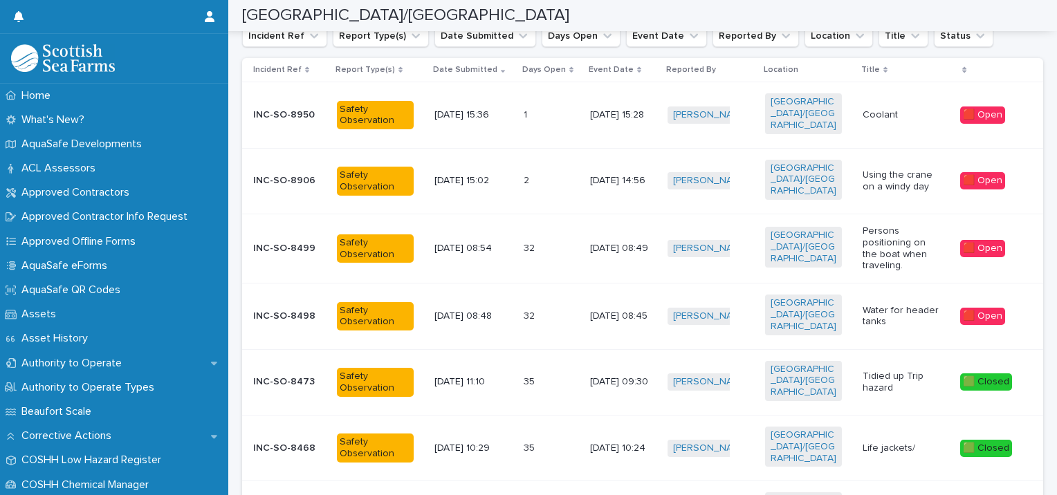
click at [562, 305] on div "32 32" at bounding box center [551, 316] width 55 height 23
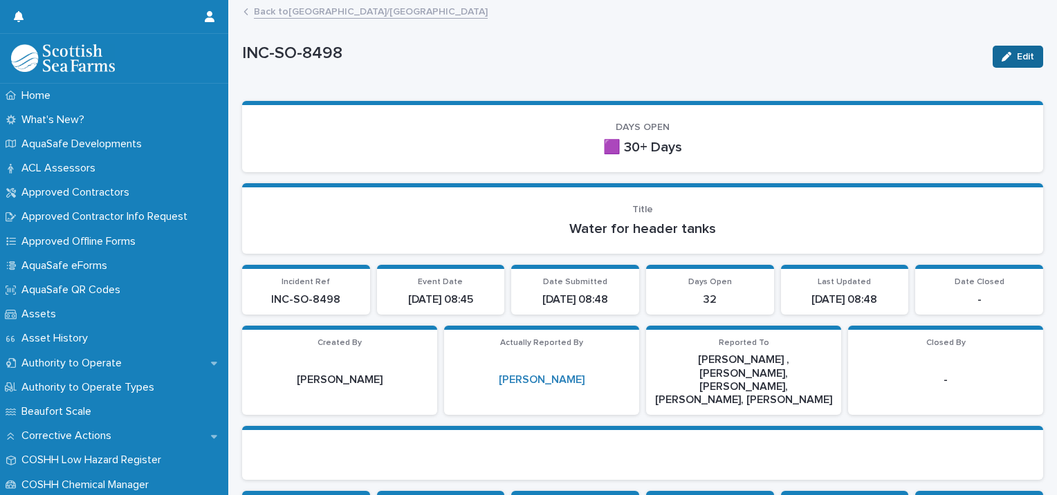
click at [1017, 58] on span "Edit" at bounding box center [1025, 57] width 17 height 10
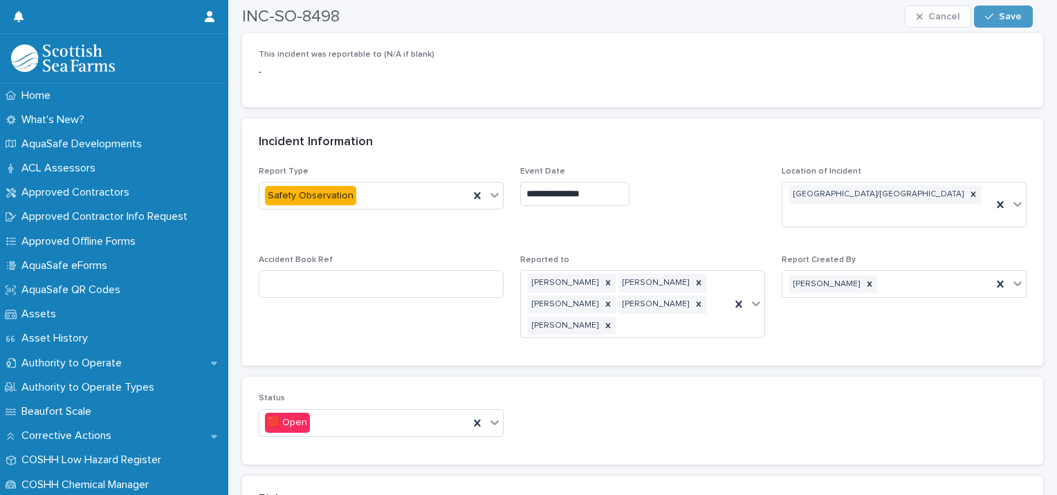
scroll to position [902, 0]
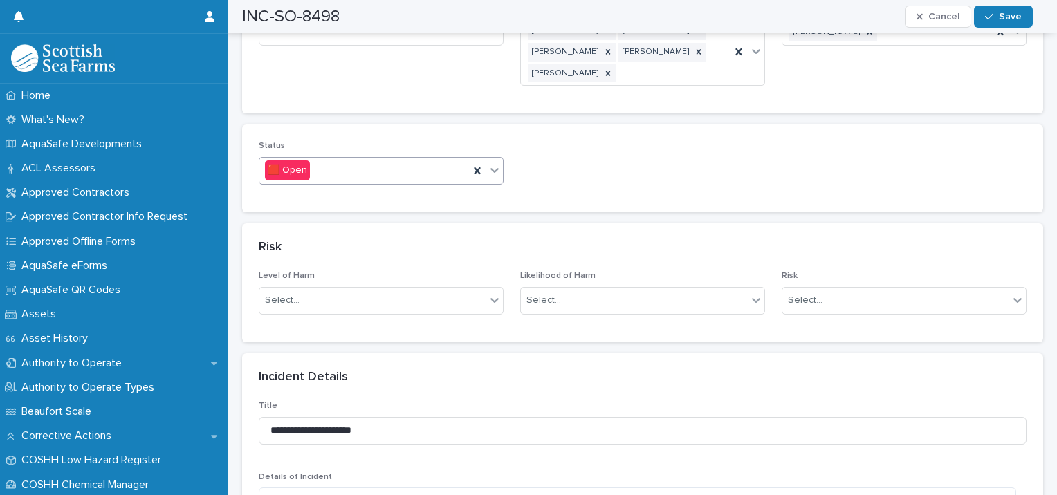
click at [362, 159] on div "🟥 Open" at bounding box center [364, 170] width 210 height 23
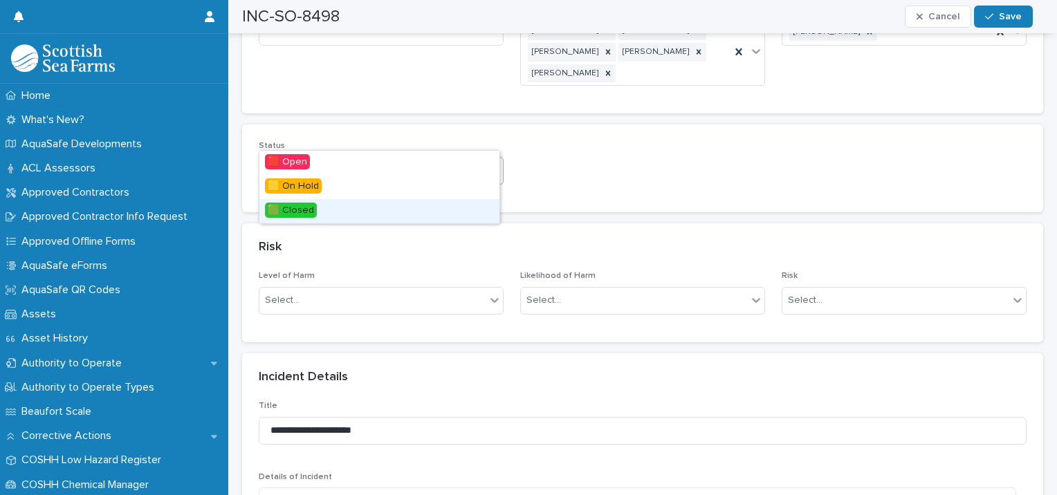
click at [312, 210] on span "🟩 Closed" at bounding box center [291, 210] width 52 height 15
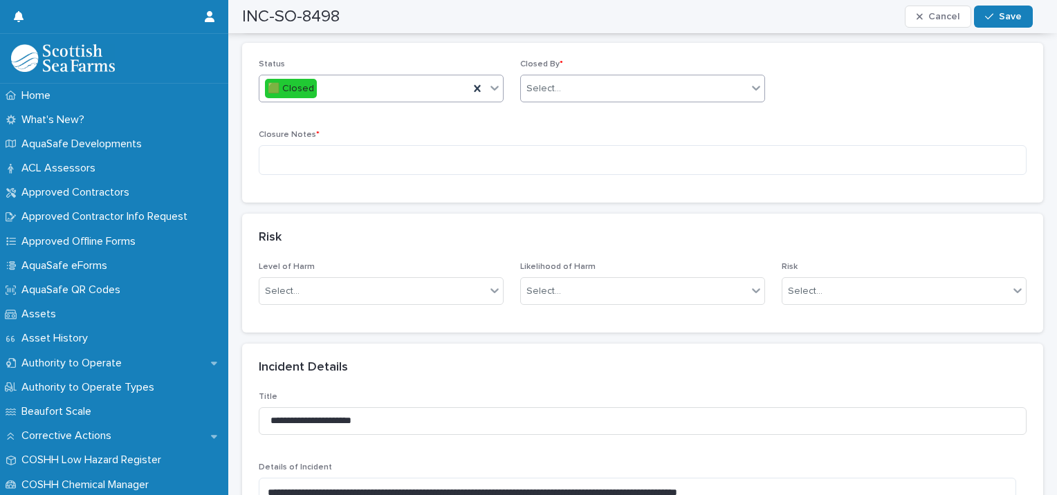
click at [563, 77] on div "Select..." at bounding box center [634, 88] width 226 height 23
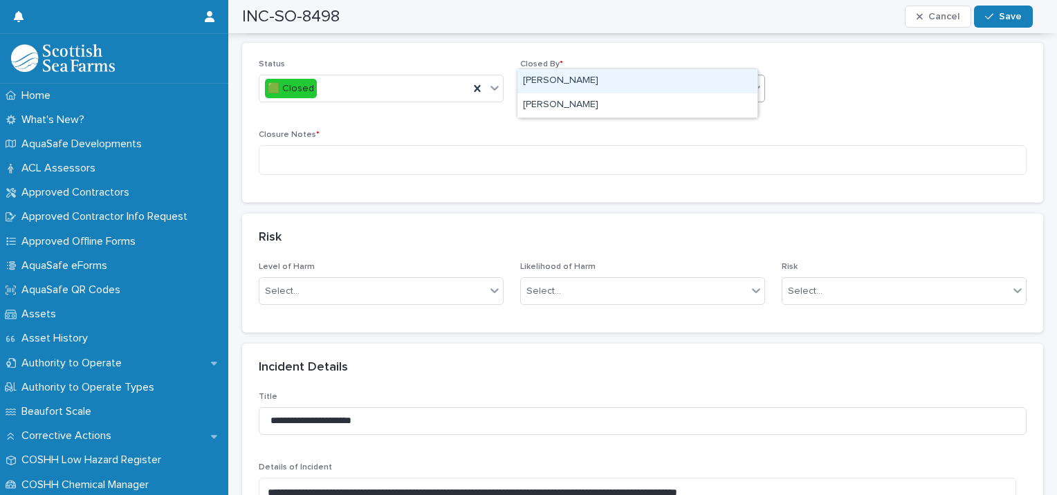
type input "******"
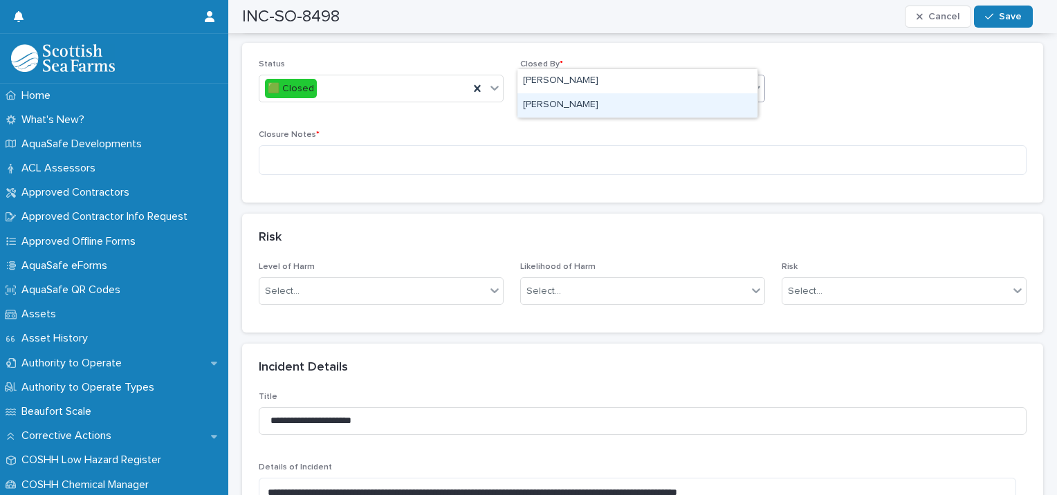
click at [601, 113] on div "[PERSON_NAME]" at bounding box center [638, 105] width 240 height 24
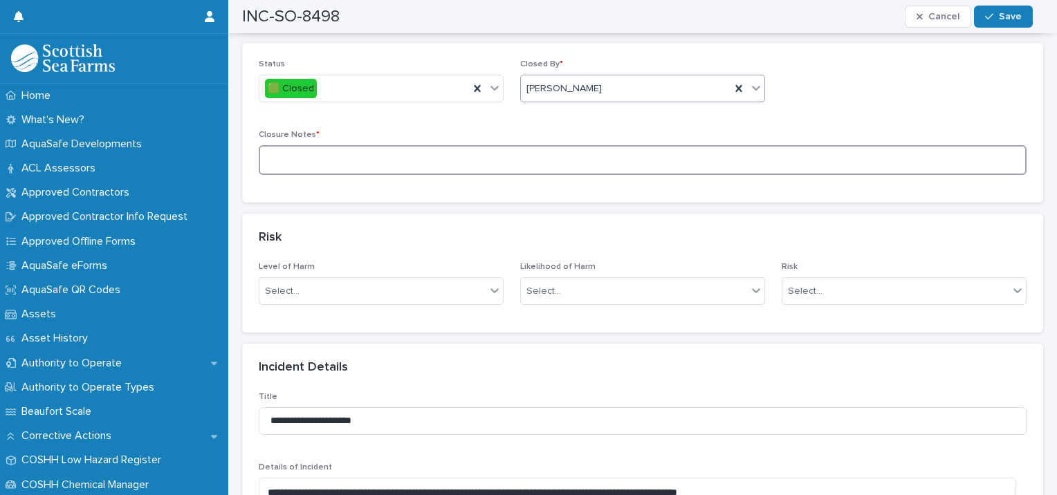
click at [297, 145] on textarea at bounding box center [643, 160] width 768 height 30
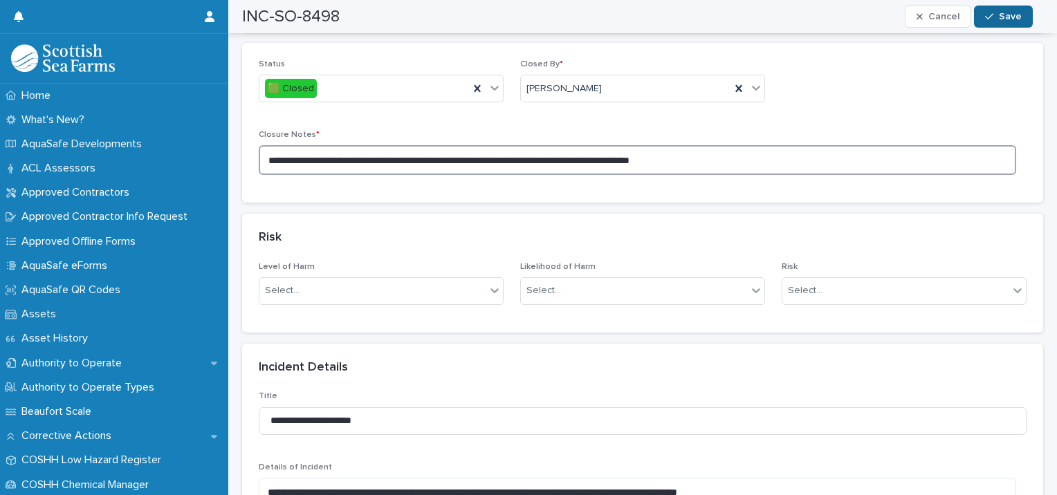
type textarea "**********"
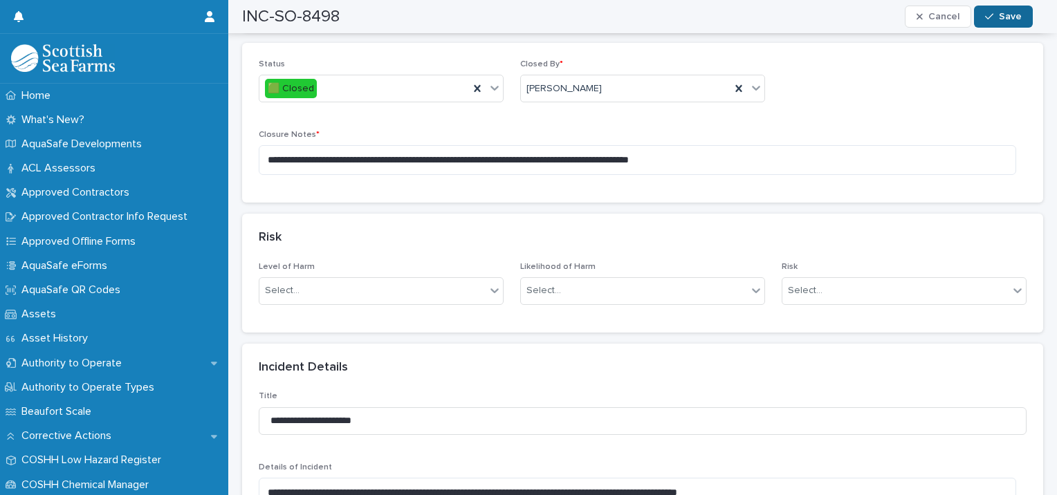
click at [1007, 17] on span "Save" at bounding box center [1010, 17] width 23 height 10
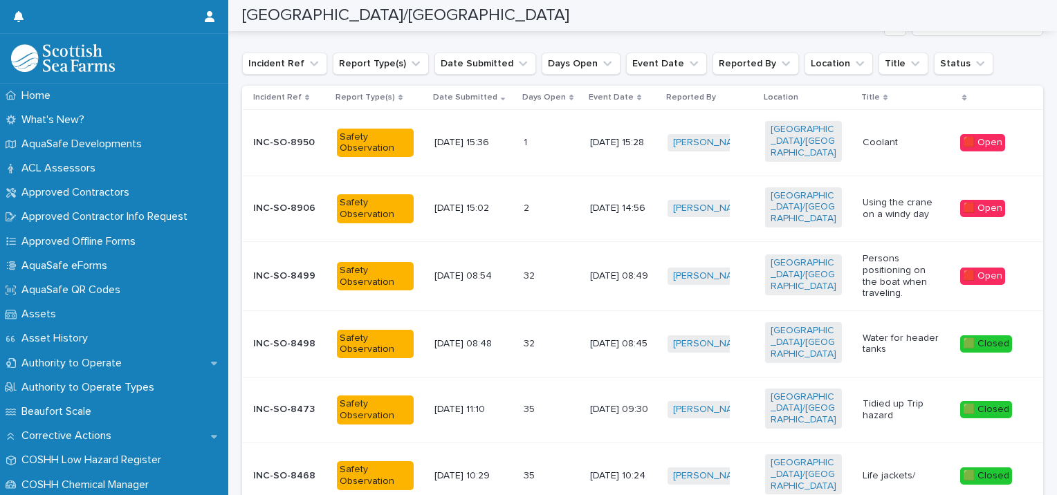
scroll to position [104, 0]
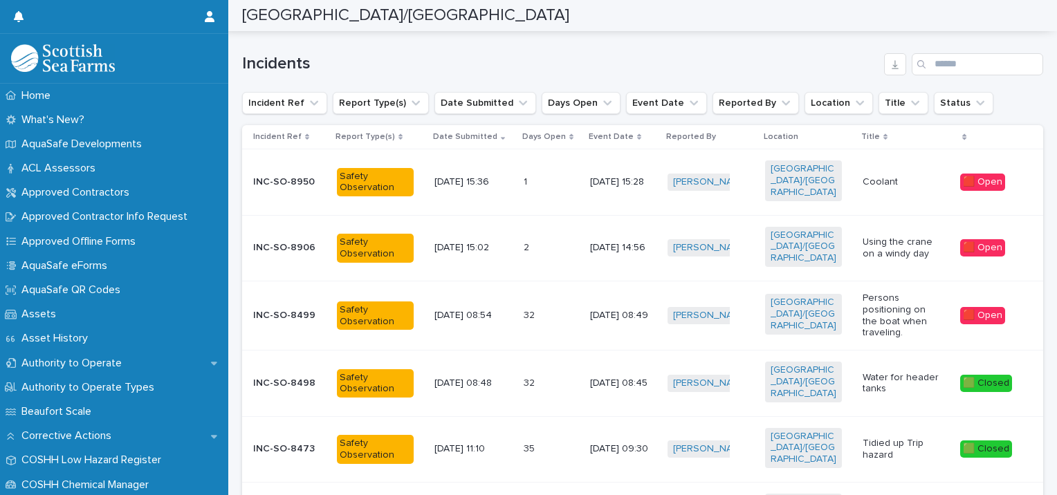
click at [590, 310] on p "[DATE] 08:49" at bounding box center [623, 316] width 66 height 12
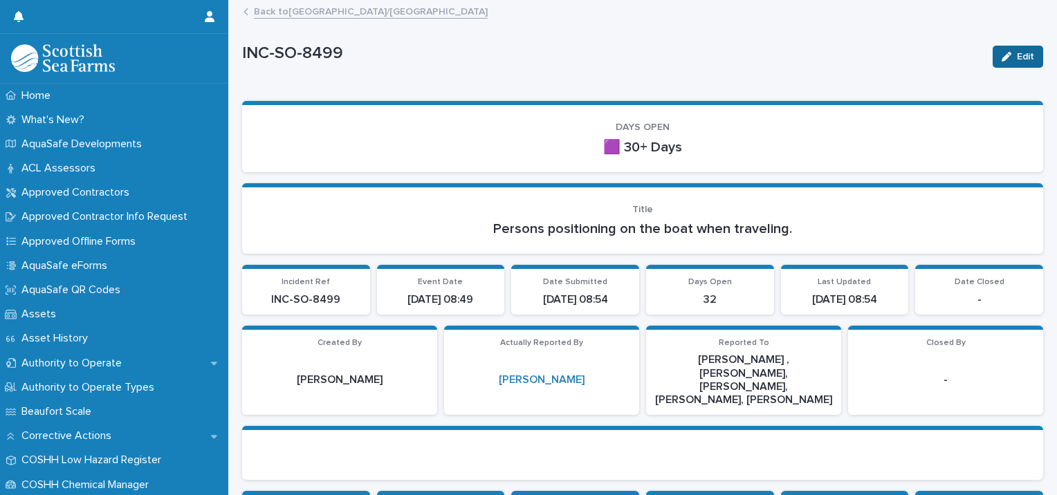
click at [1002, 57] on icon "button" at bounding box center [1007, 57] width 10 height 10
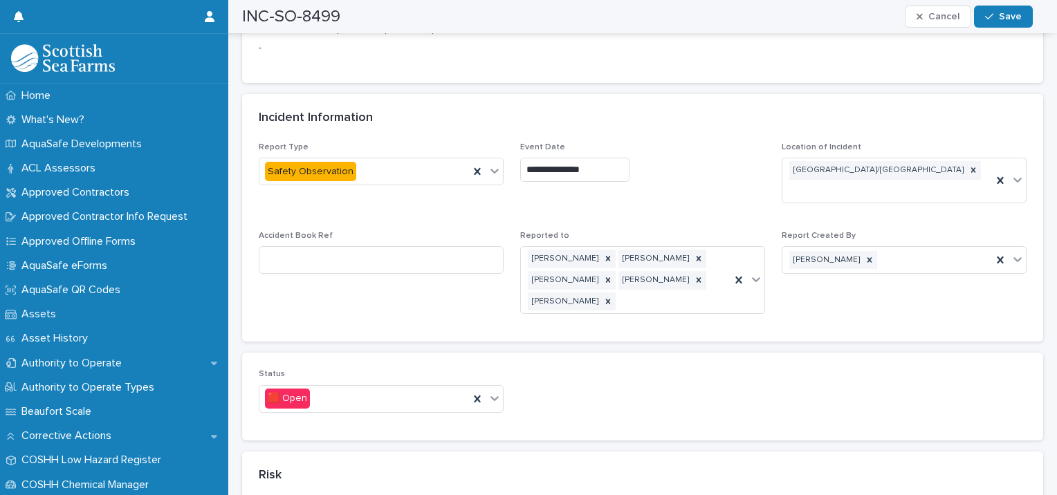
scroll to position [745, 0]
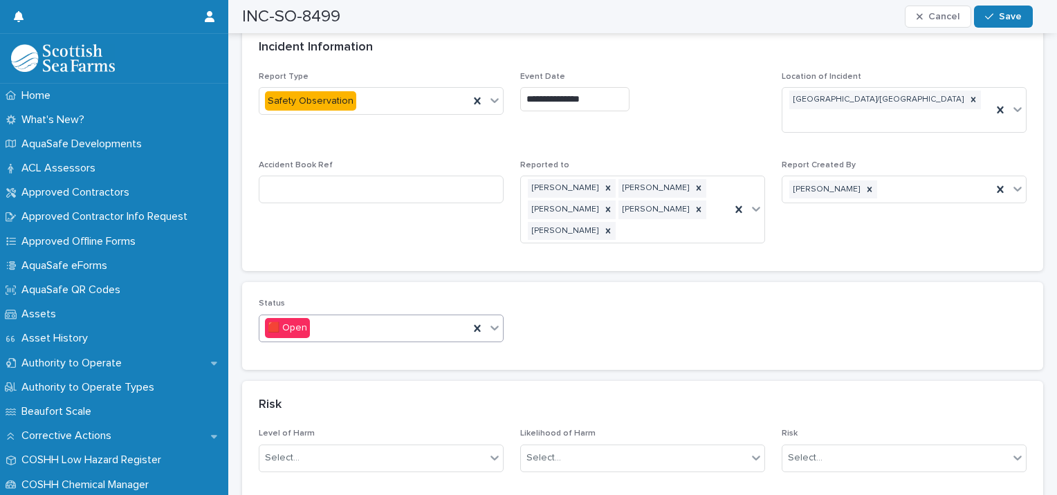
click at [316, 317] on div "🟥 Open" at bounding box center [364, 328] width 210 height 23
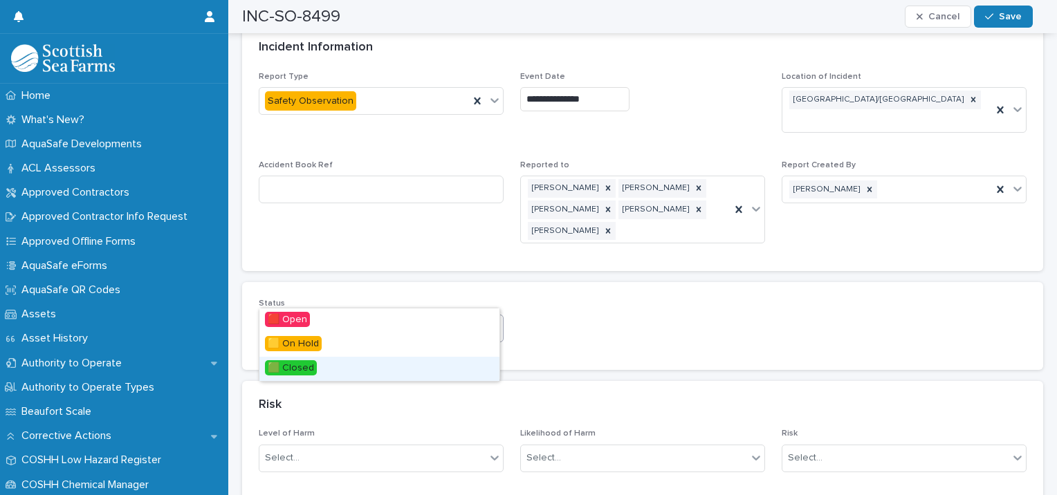
click at [305, 368] on span "🟩 Closed" at bounding box center [291, 367] width 52 height 15
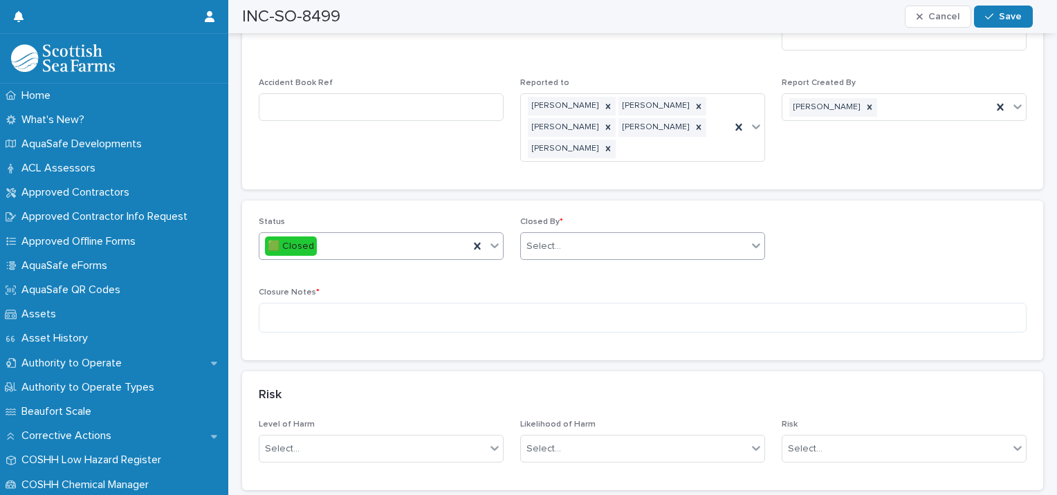
click at [626, 235] on div "Select..." at bounding box center [634, 246] width 226 height 23
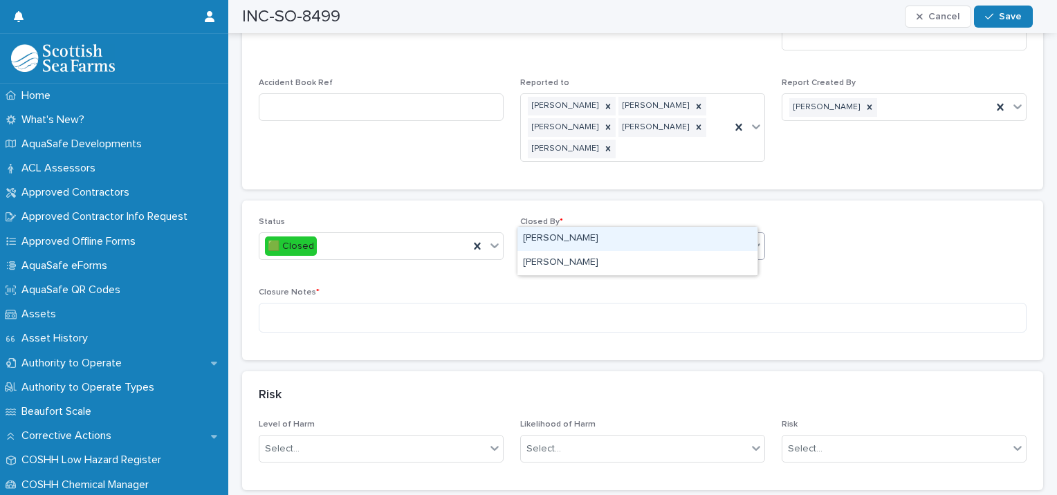
type input "******"
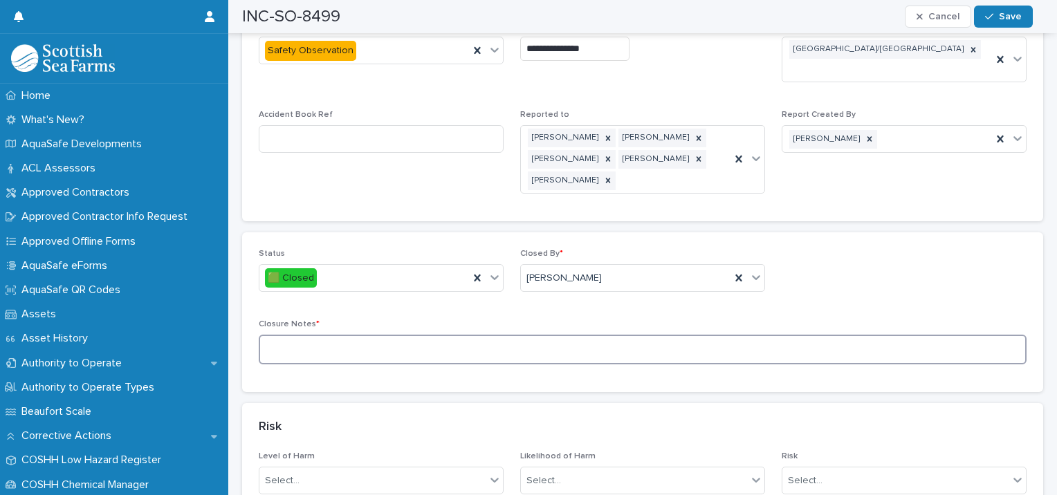
scroll to position [688, 0]
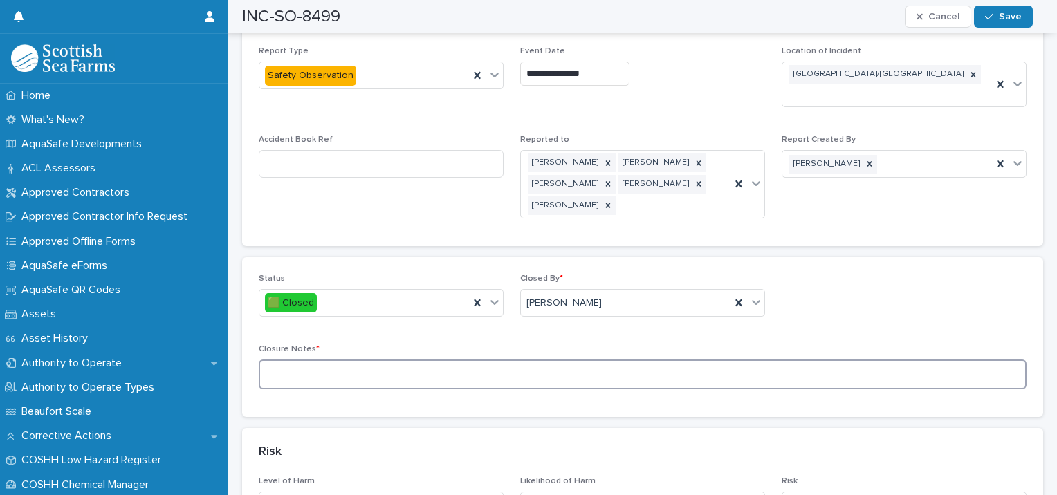
click at [310, 360] on textarea at bounding box center [643, 375] width 768 height 30
type textarea "*"
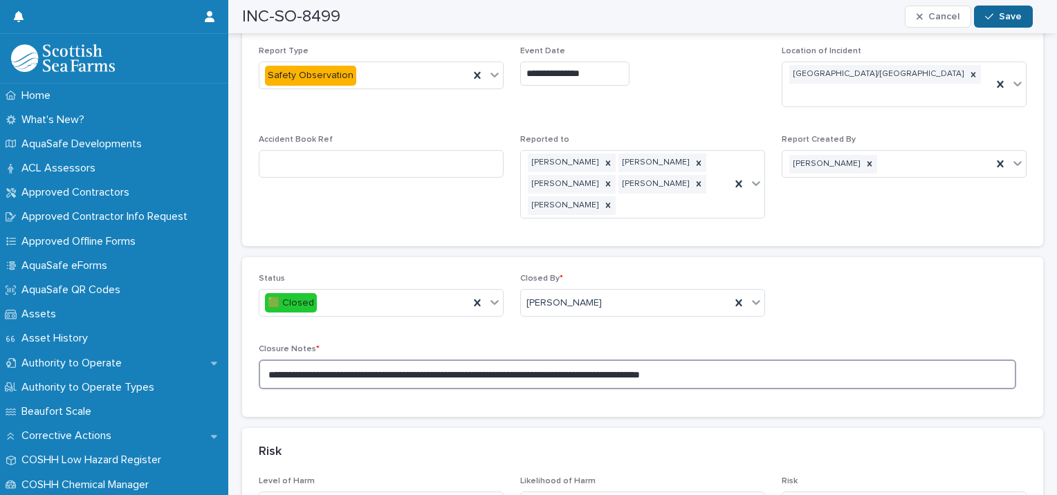
type textarea "**********"
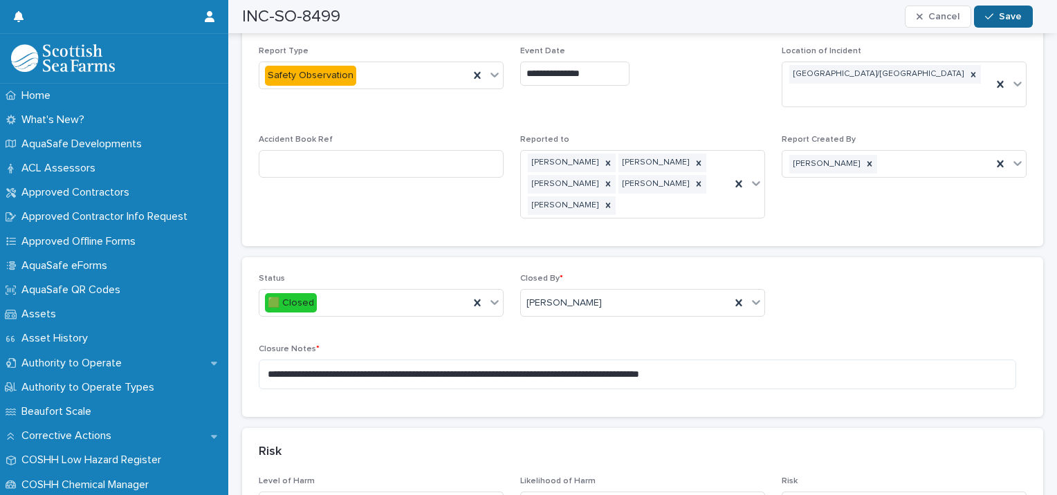
click at [1015, 22] on button "Save" at bounding box center [1003, 17] width 59 height 22
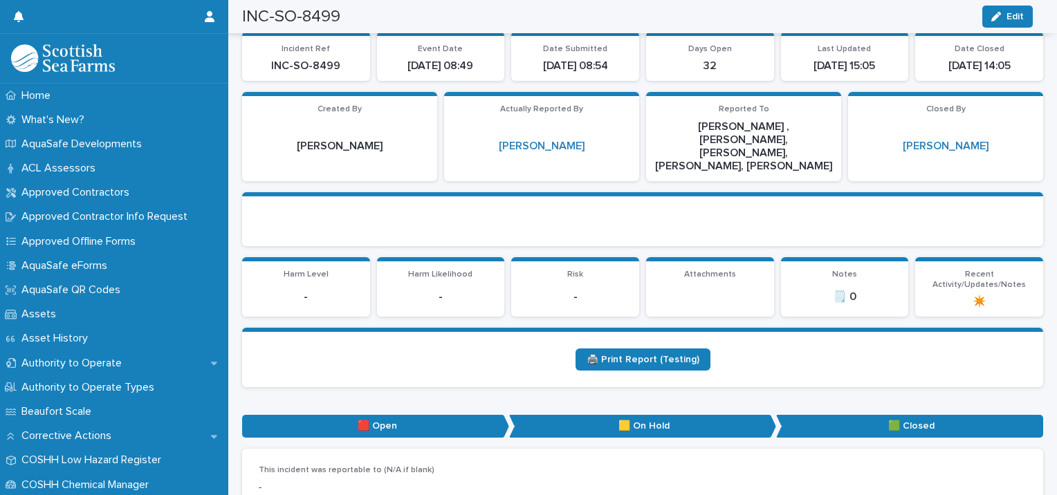
scroll to position [0, 0]
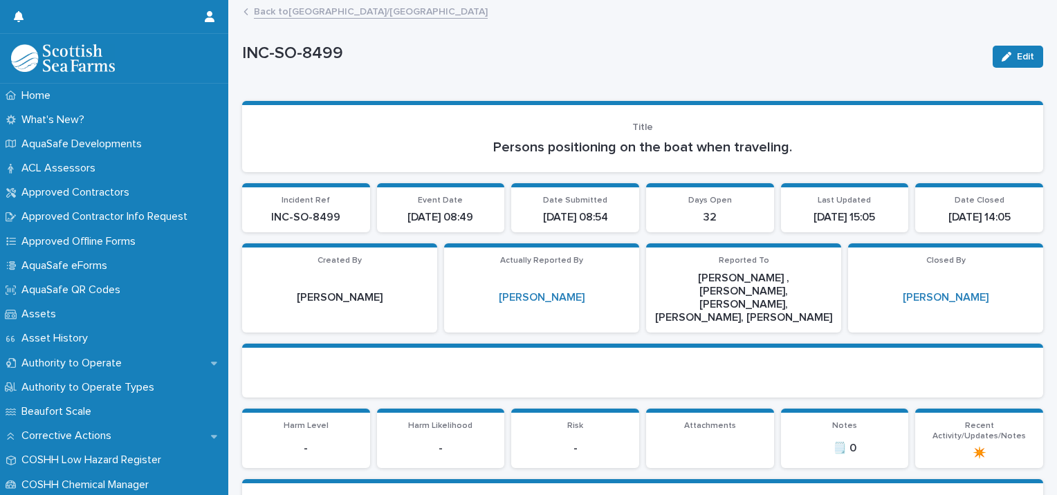
click at [318, 11] on link "Back to [GEOGRAPHIC_DATA]/[GEOGRAPHIC_DATA]" at bounding box center [371, 11] width 234 height 16
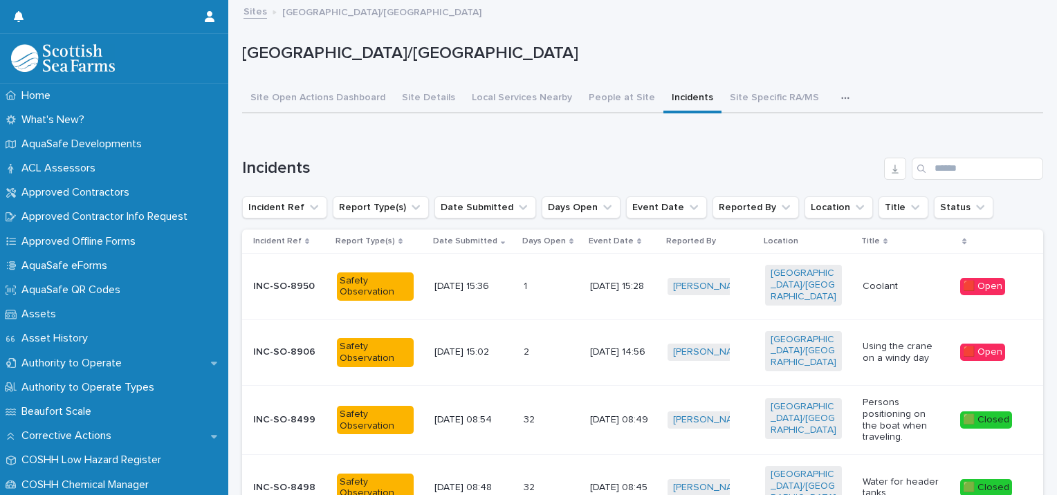
click at [246, 10] on link "Sites" at bounding box center [256, 11] width 24 height 16
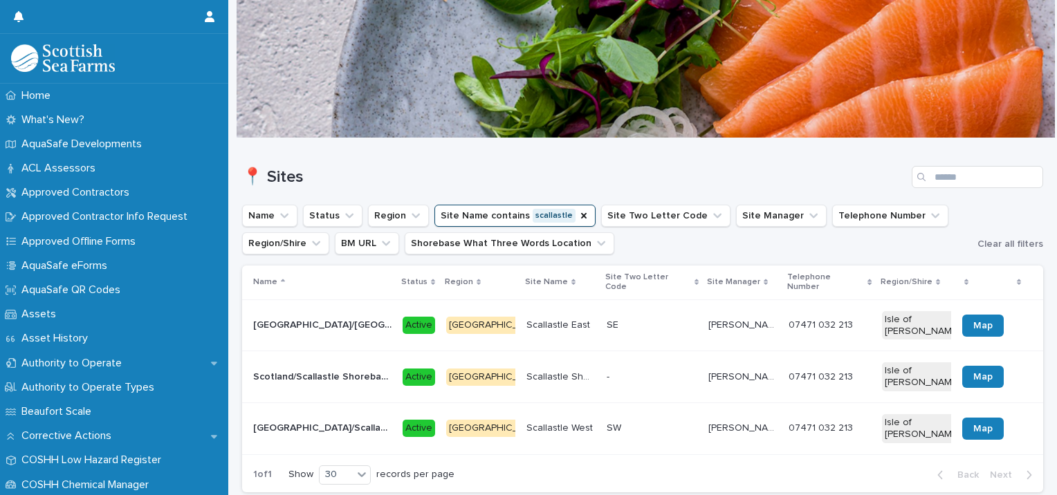
click at [347, 369] on p "Scotland/Scallastle Shorebase" at bounding box center [323, 376] width 141 height 15
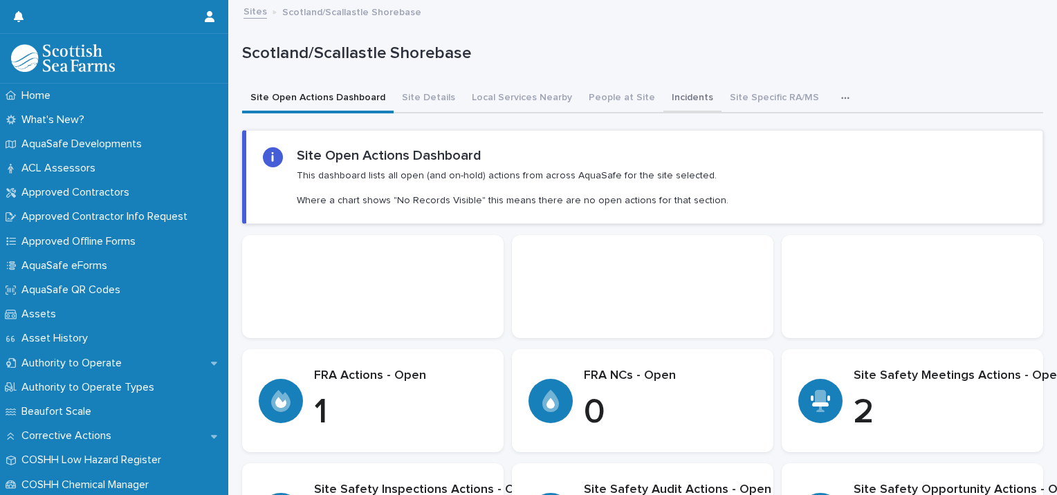
click at [666, 90] on button "Incidents" at bounding box center [693, 98] width 58 height 29
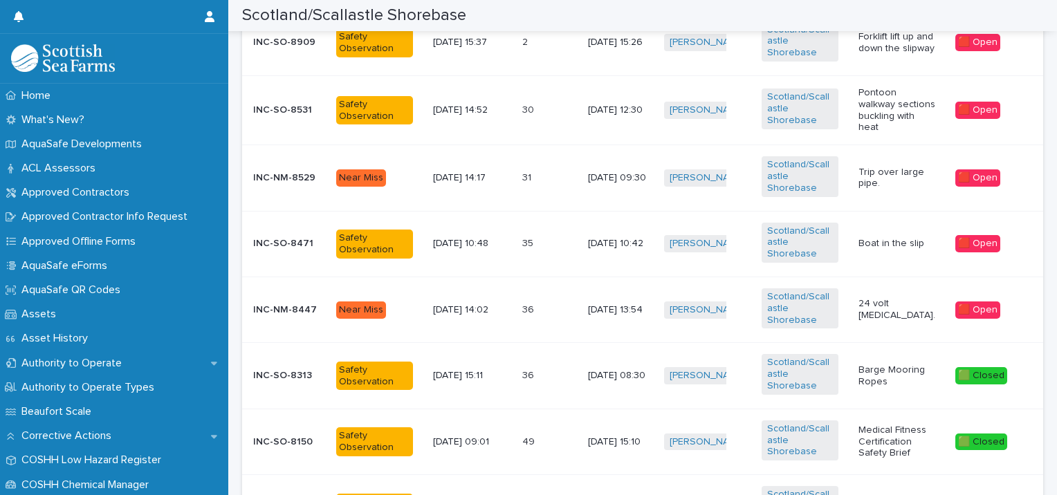
scroll to position [268, 0]
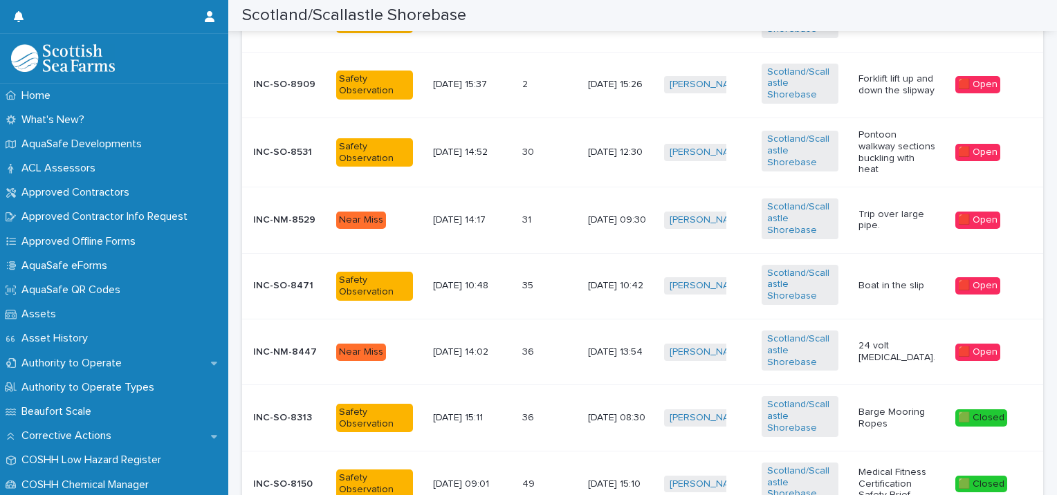
click at [867, 340] on p "24 volt [MEDICAL_DATA]." at bounding box center [897, 352] width 77 height 24
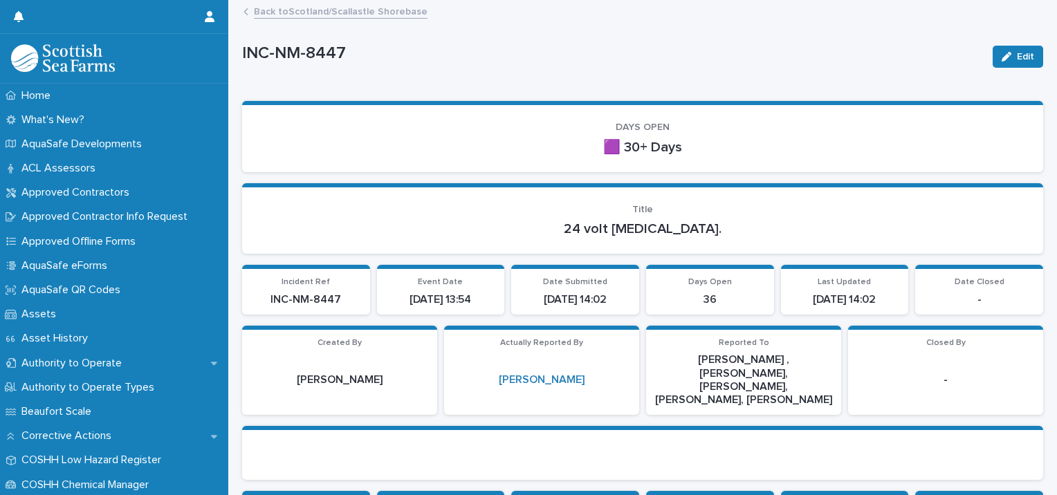
drag, startPoint x: 1021, startPoint y: 50, endPoint x: 592, endPoint y: 102, distance: 432.2
click at [1021, 50] on button "Edit" at bounding box center [1018, 57] width 51 height 22
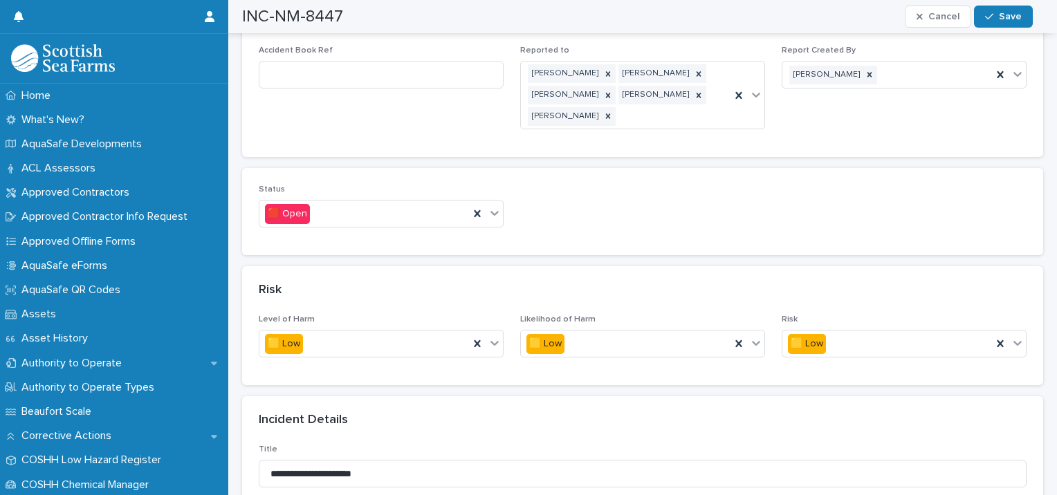
scroll to position [886, 0]
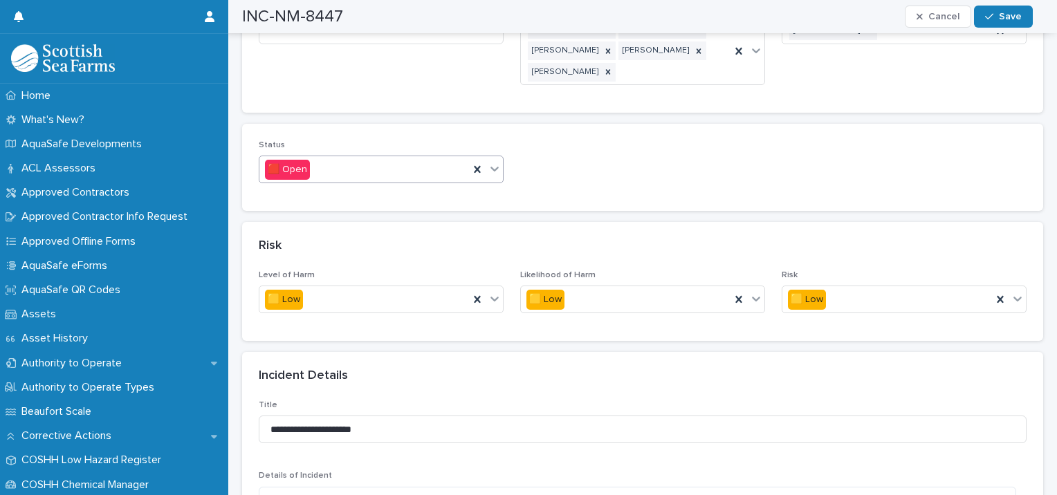
click at [400, 158] on div "🟥 Open" at bounding box center [364, 169] width 210 height 23
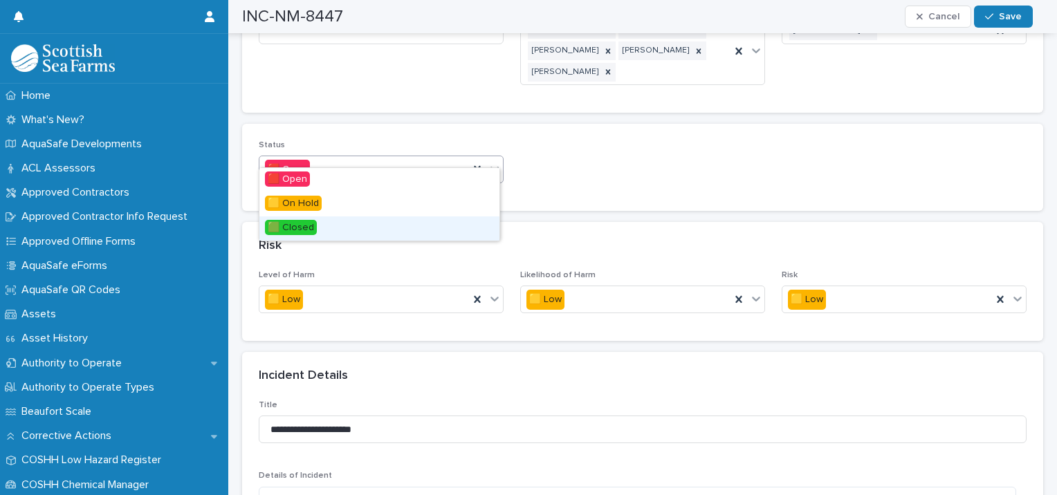
click at [285, 230] on span "🟩 Closed" at bounding box center [291, 227] width 52 height 15
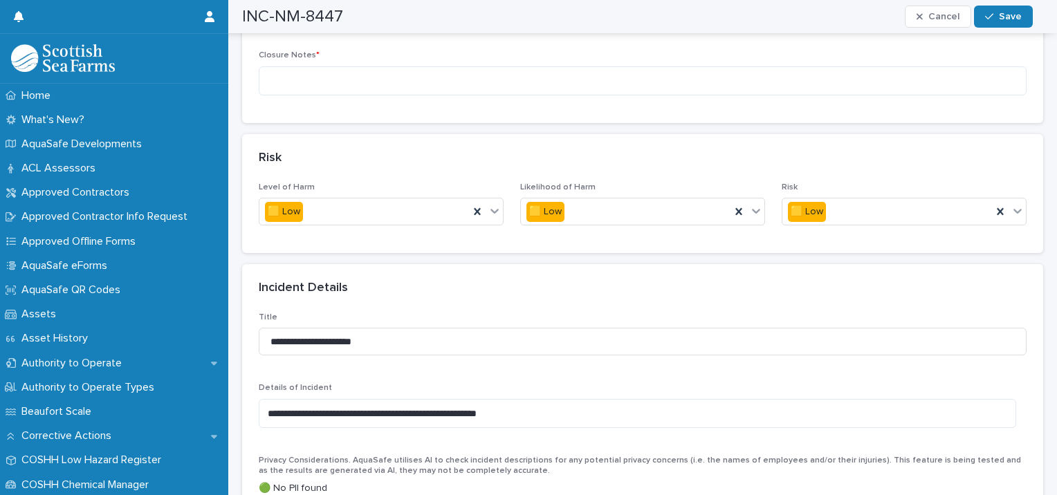
scroll to position [870, 0]
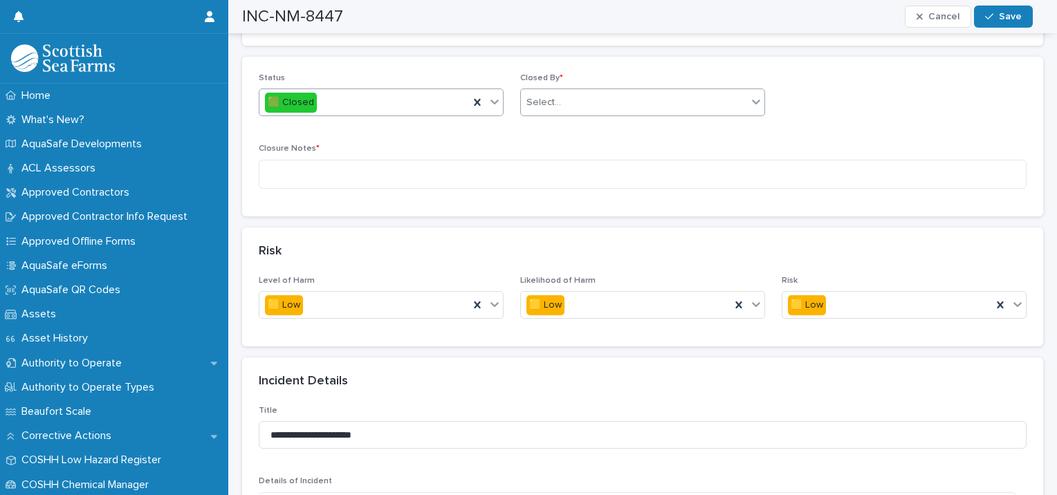
click at [628, 91] on div "Select..." at bounding box center [634, 102] width 226 height 23
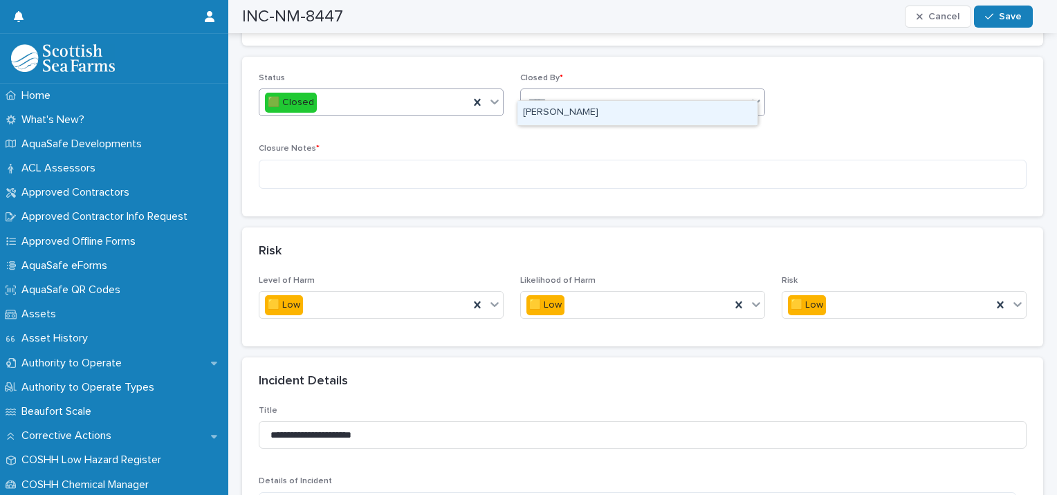
type input "******"
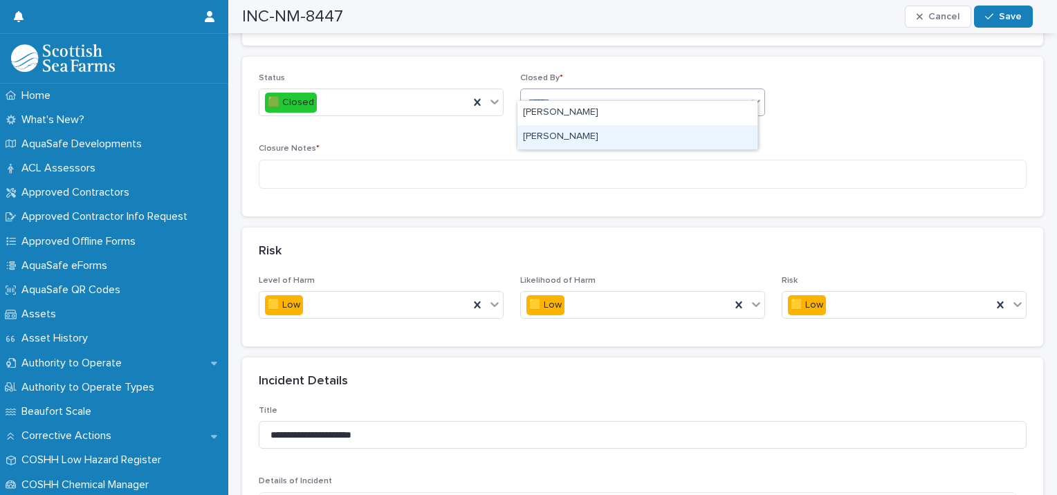
click at [556, 142] on div "[PERSON_NAME]" at bounding box center [638, 137] width 240 height 24
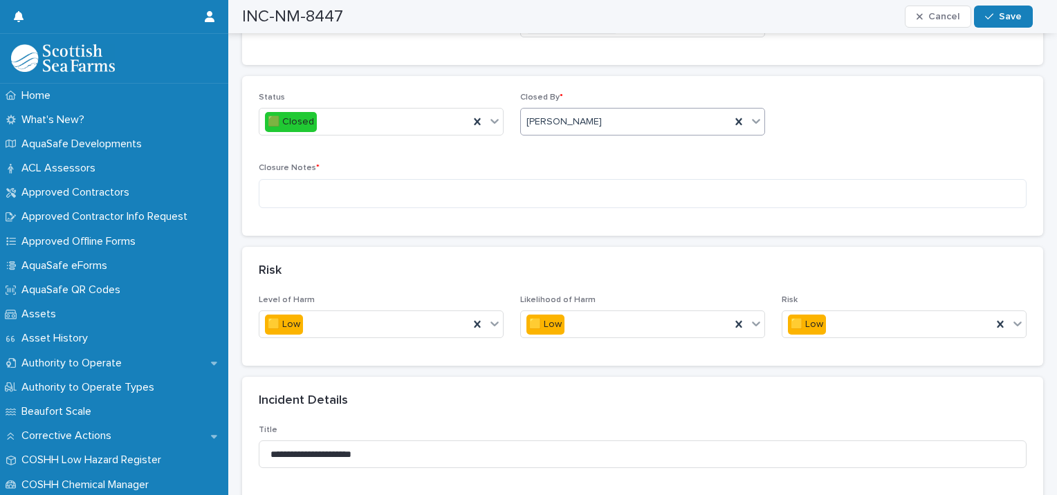
scroll to position [802, 0]
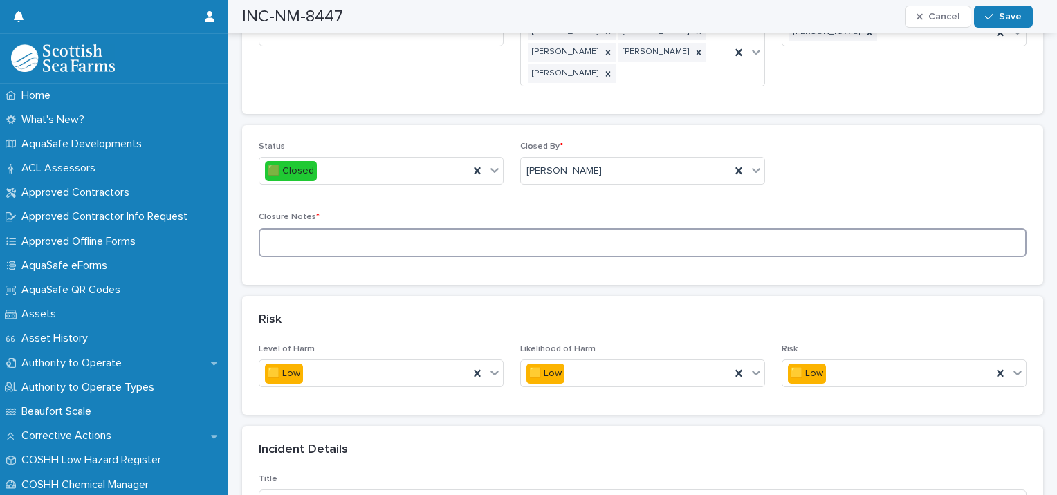
click at [288, 228] on textarea at bounding box center [643, 243] width 768 height 30
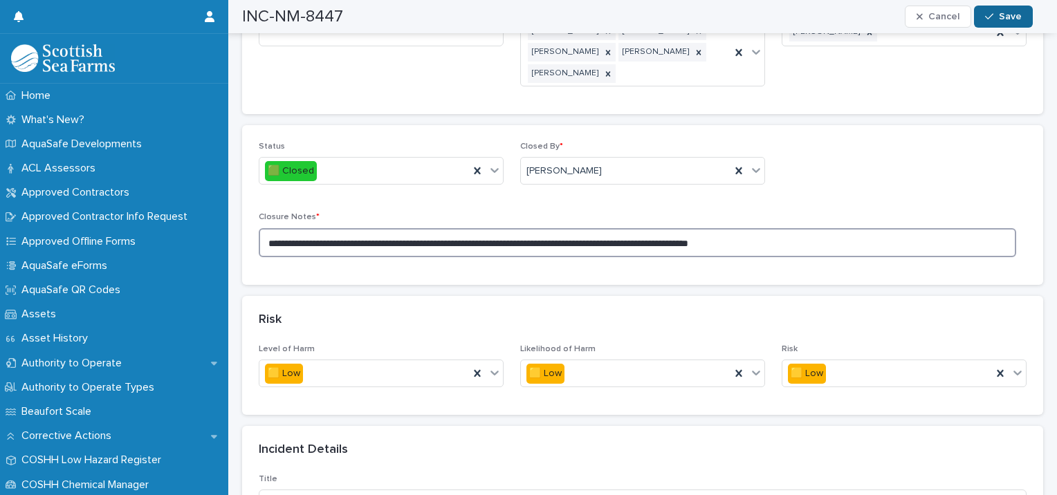
type textarea "**********"
click at [1004, 21] on button "Save" at bounding box center [1003, 17] width 59 height 22
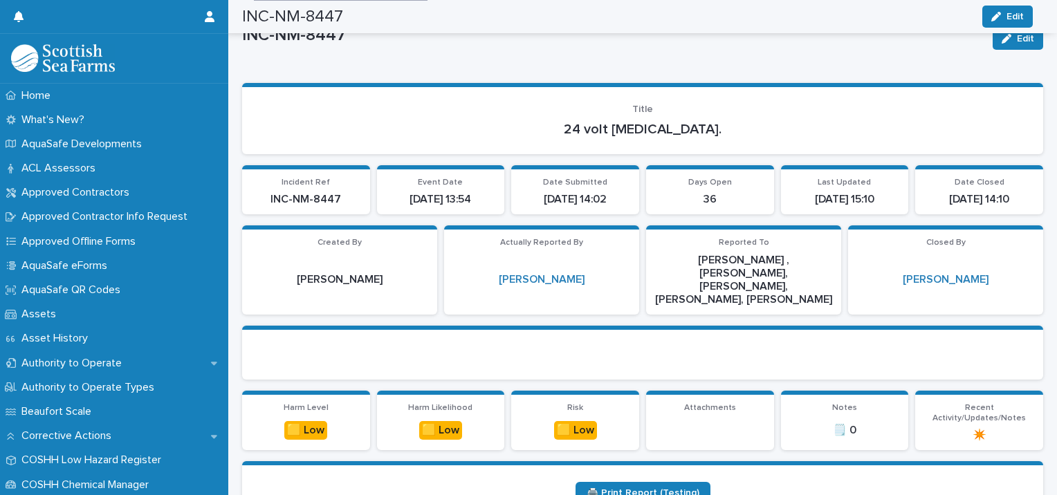
scroll to position [0, 0]
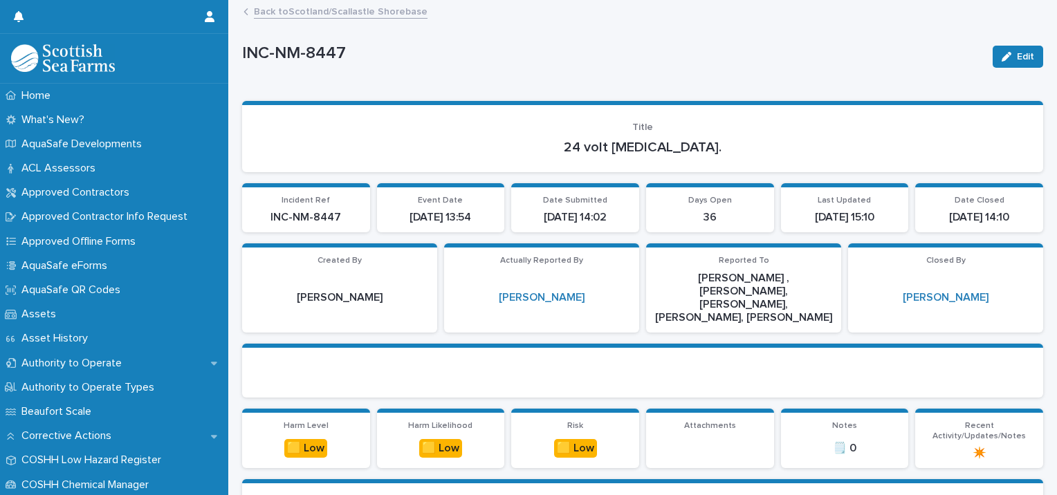
click at [250, 12] on div "Back to [GEOGRAPHIC_DATA]/[GEOGRAPHIC_DATA]" at bounding box center [649, 12] width 825 height 19
click at [281, 12] on link "Back to [GEOGRAPHIC_DATA]/[GEOGRAPHIC_DATA]" at bounding box center [341, 11] width 174 height 16
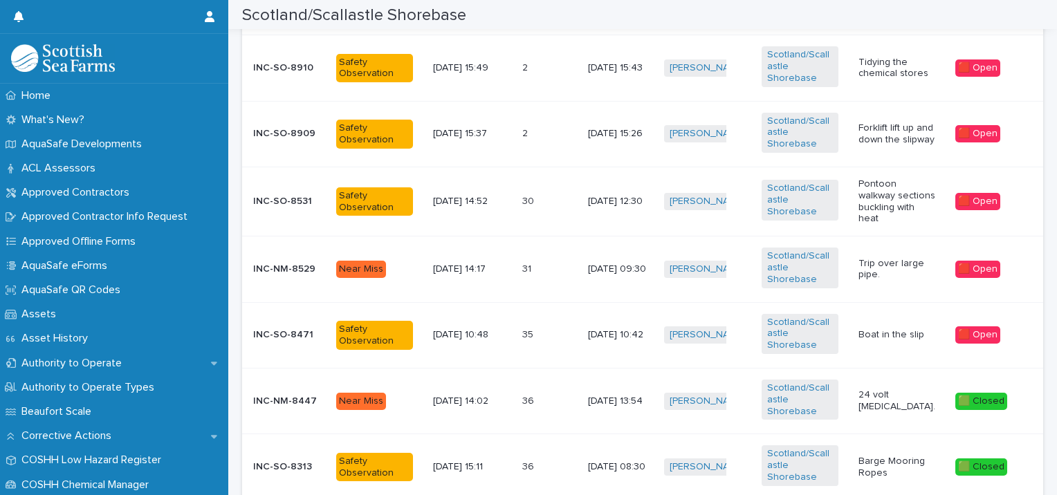
scroll to position [268, 0]
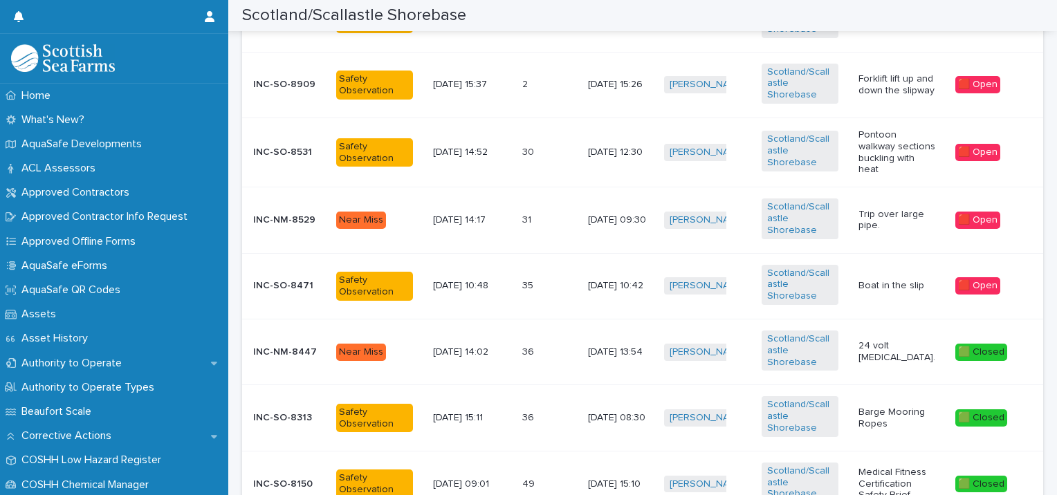
click at [517, 253] on td "35 35" at bounding box center [550, 286] width 66 height 66
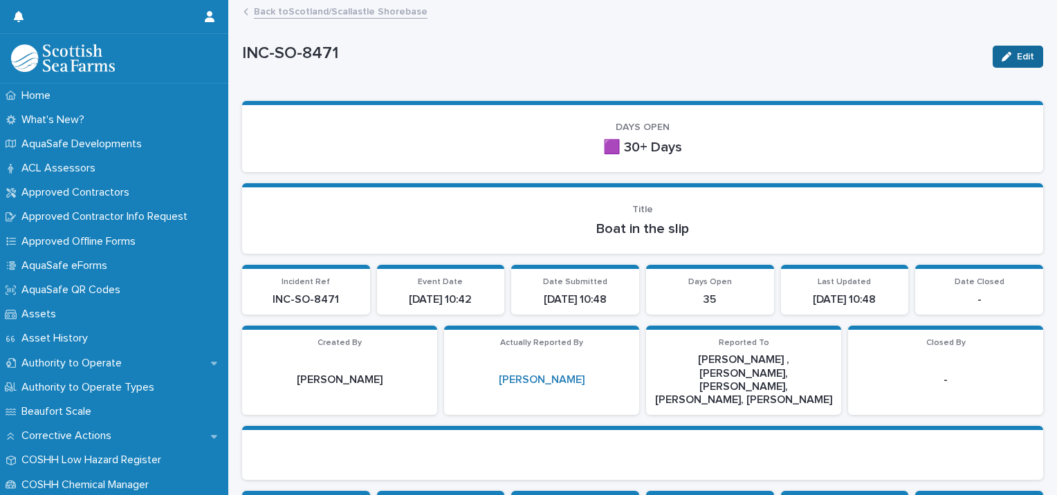
click at [1005, 51] on button "Edit" at bounding box center [1018, 57] width 51 height 22
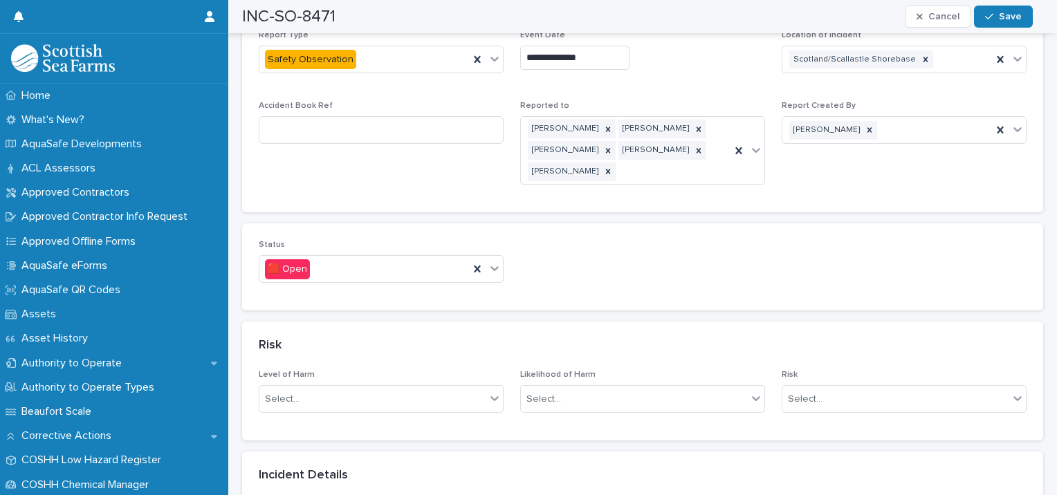
scroll to position [791, 0]
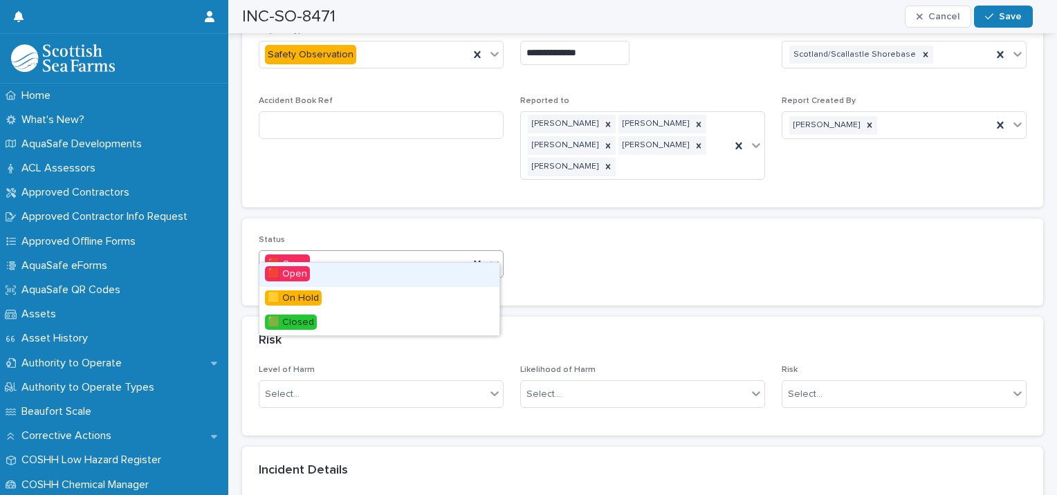
click at [332, 253] on div "🟥 Open" at bounding box center [364, 264] width 210 height 23
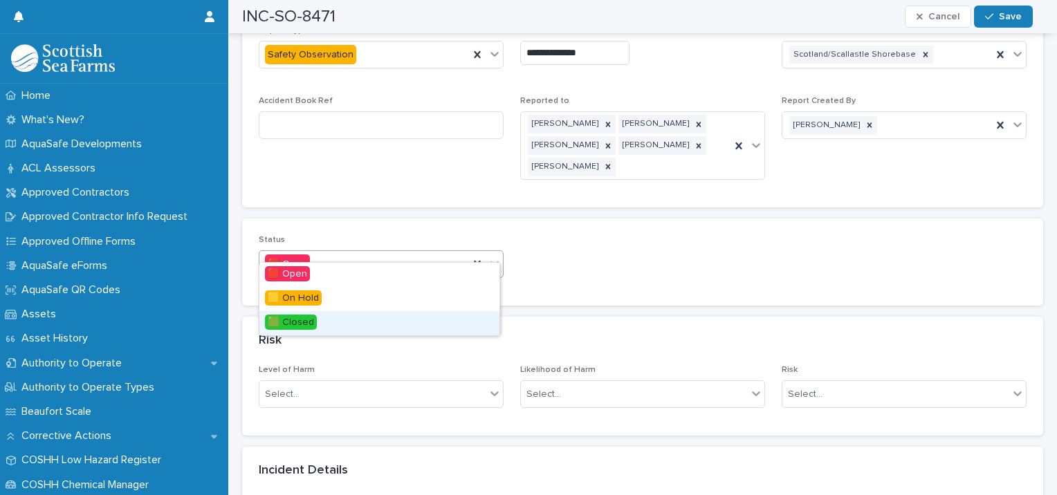
click at [304, 328] on span "🟩 Closed" at bounding box center [291, 322] width 52 height 15
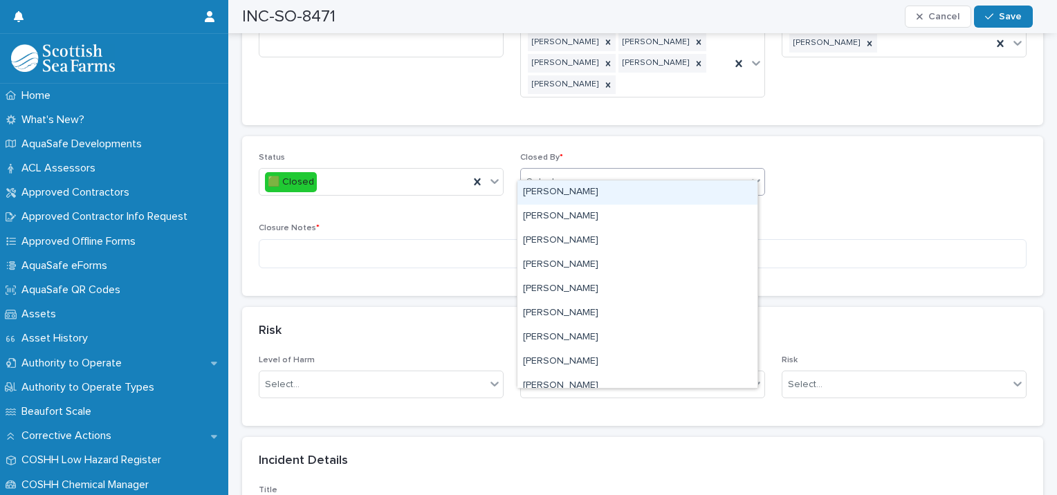
click at [563, 174] on div "Select..." at bounding box center [634, 182] width 226 height 23
type input "****"
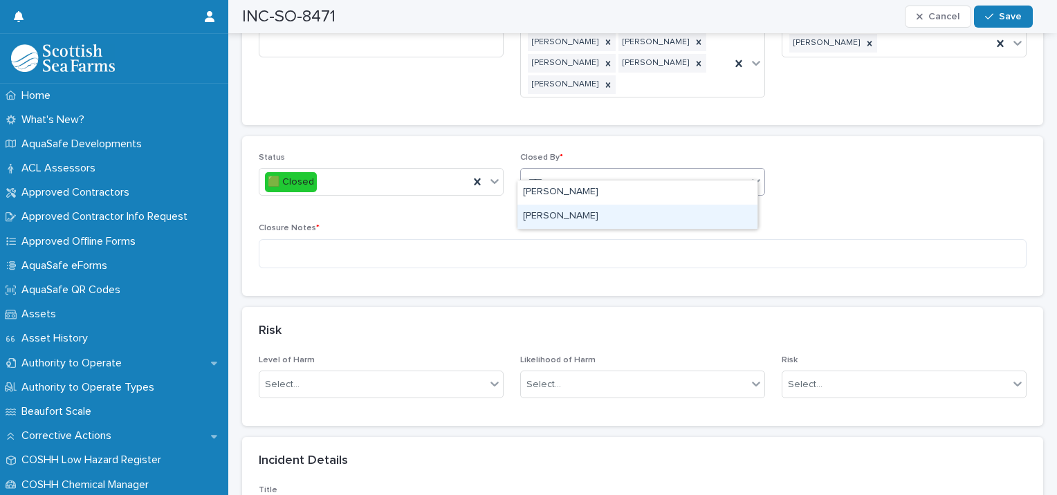
click at [579, 217] on div "[PERSON_NAME]" at bounding box center [638, 217] width 240 height 24
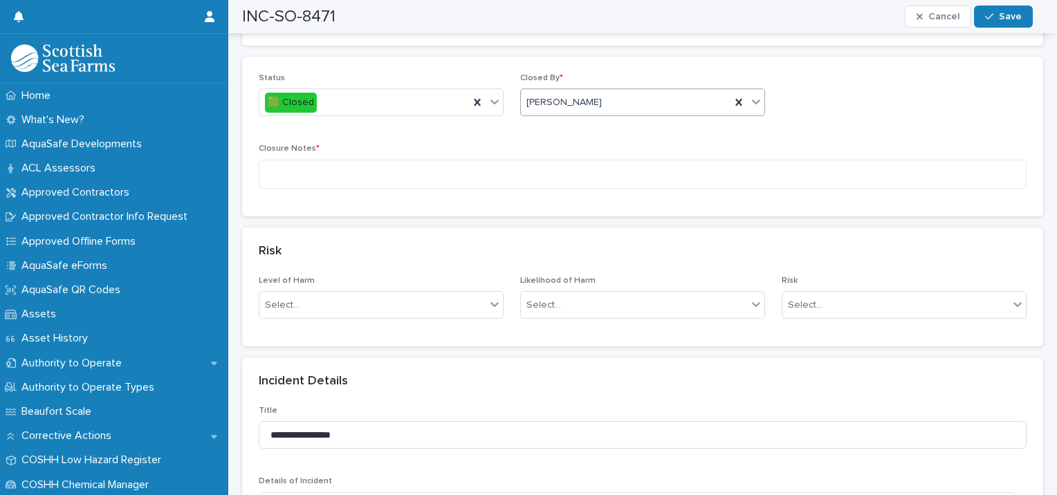
scroll to position [891, 0]
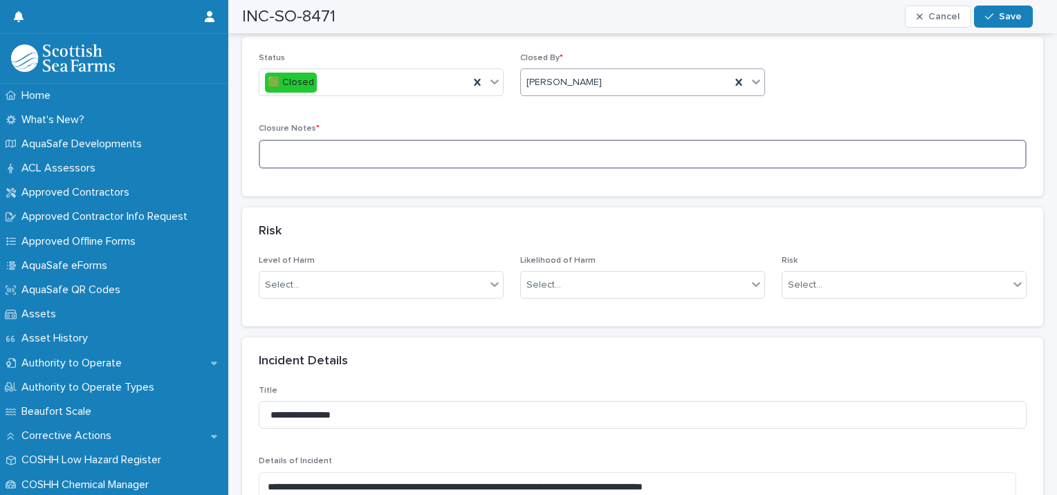
click at [318, 140] on textarea at bounding box center [643, 155] width 768 height 30
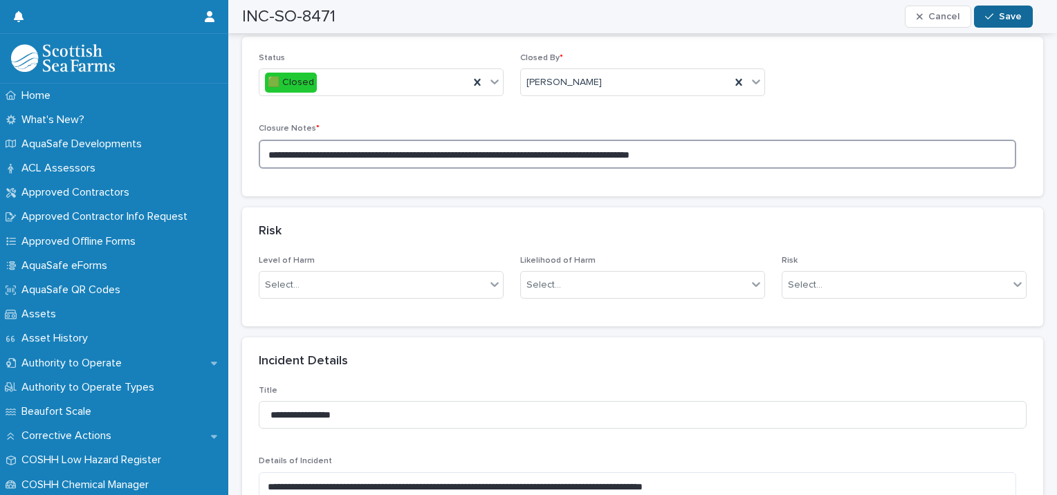
type textarea "**********"
click at [1005, 17] on span "Save" at bounding box center [1010, 17] width 23 height 10
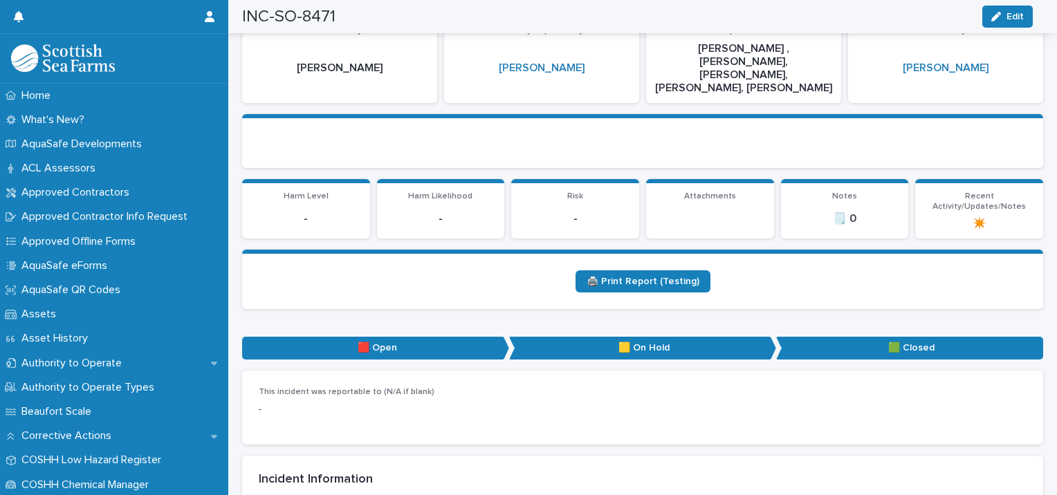
scroll to position [0, 0]
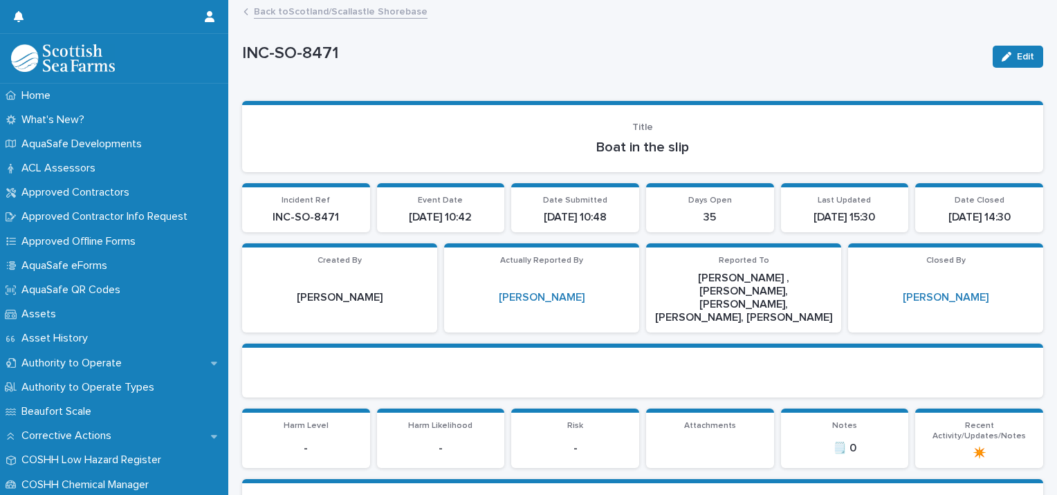
click at [386, 14] on link "Back to [GEOGRAPHIC_DATA]/[GEOGRAPHIC_DATA]" at bounding box center [341, 11] width 174 height 16
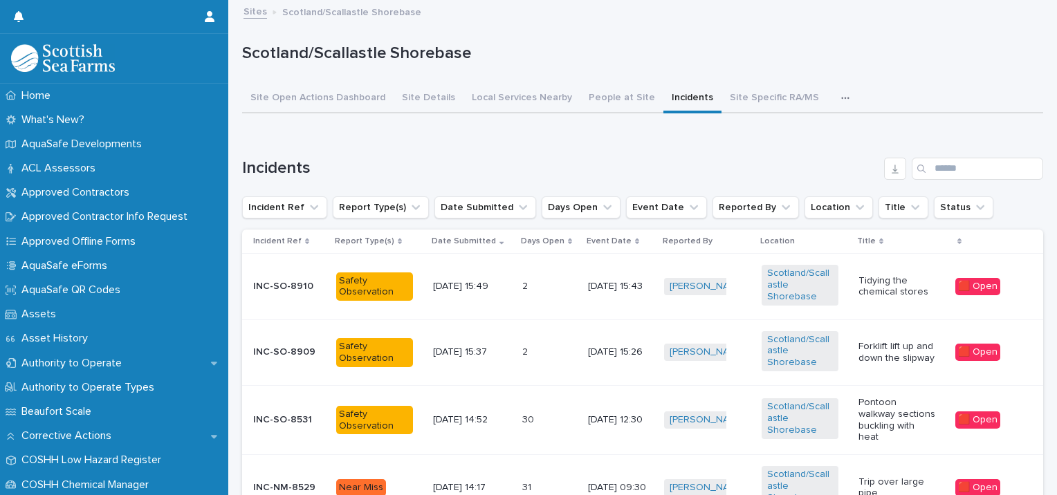
scroll to position [37, 0]
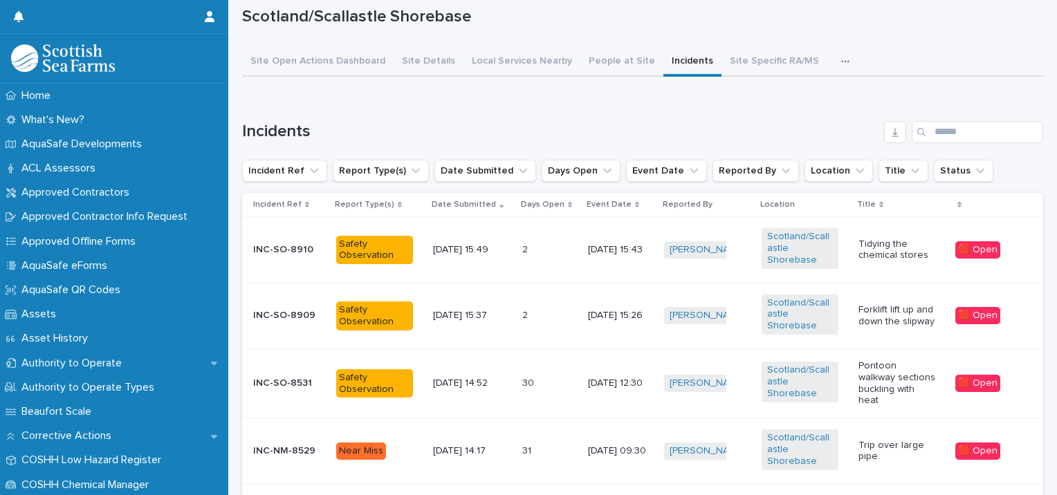
click at [563, 440] on div "31 31" at bounding box center [549, 451] width 55 height 23
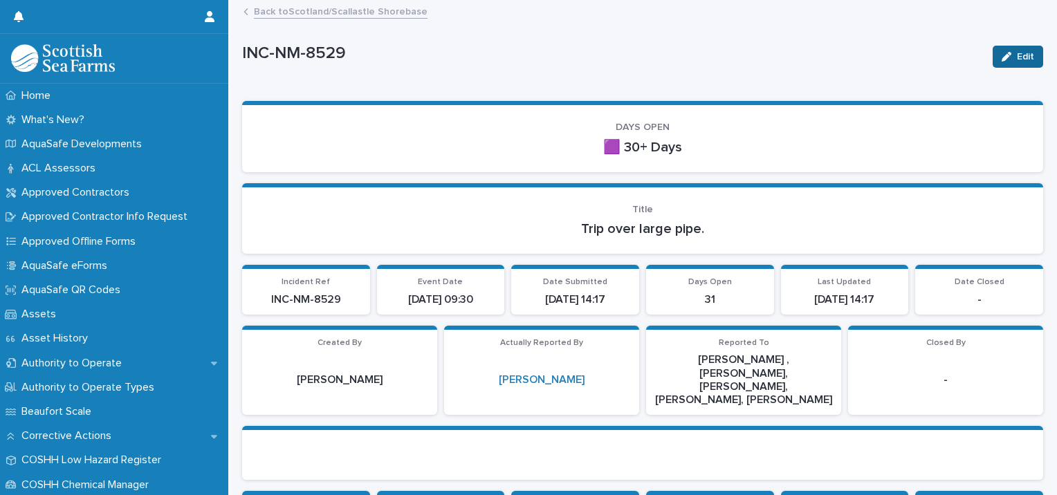
click at [1013, 66] on button "Edit" at bounding box center [1018, 57] width 51 height 22
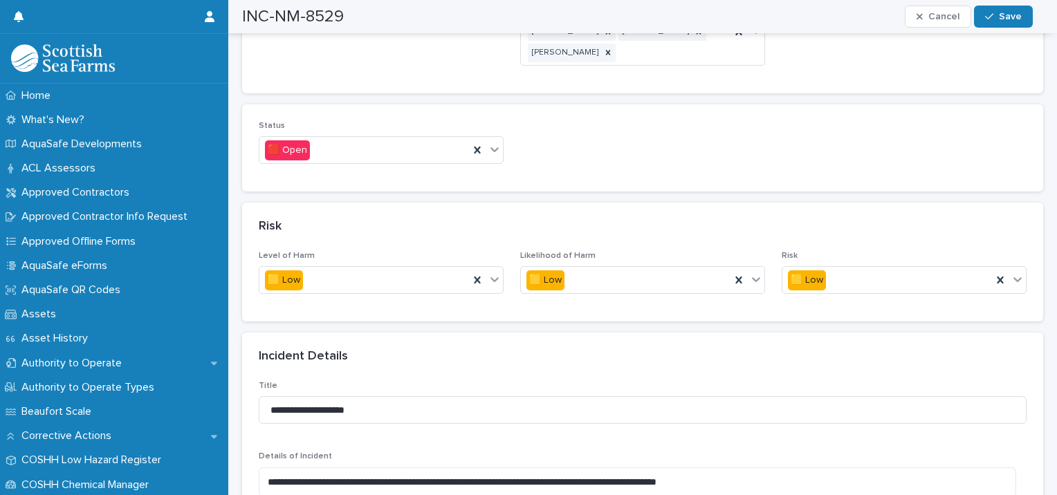
scroll to position [866, 0]
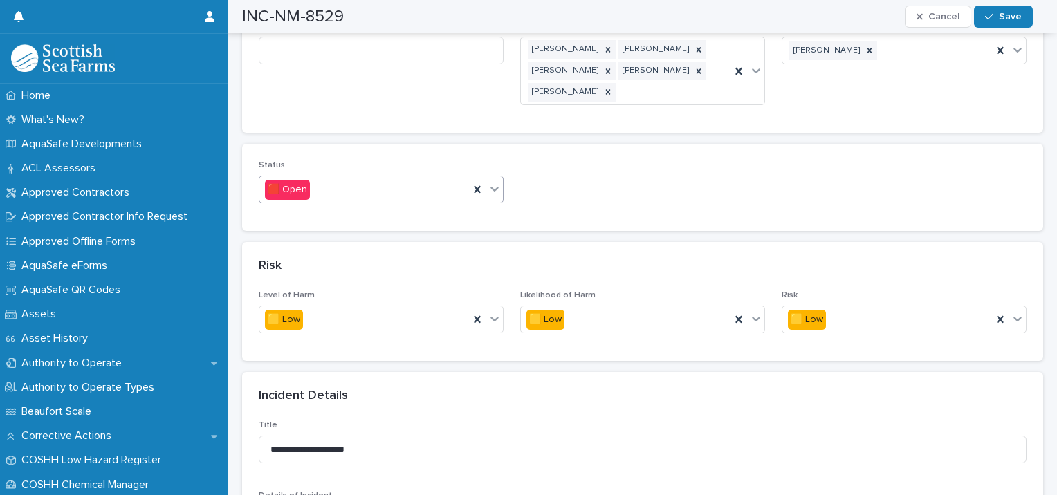
click at [311, 184] on input "text" at bounding box center [311, 190] width 1 height 12
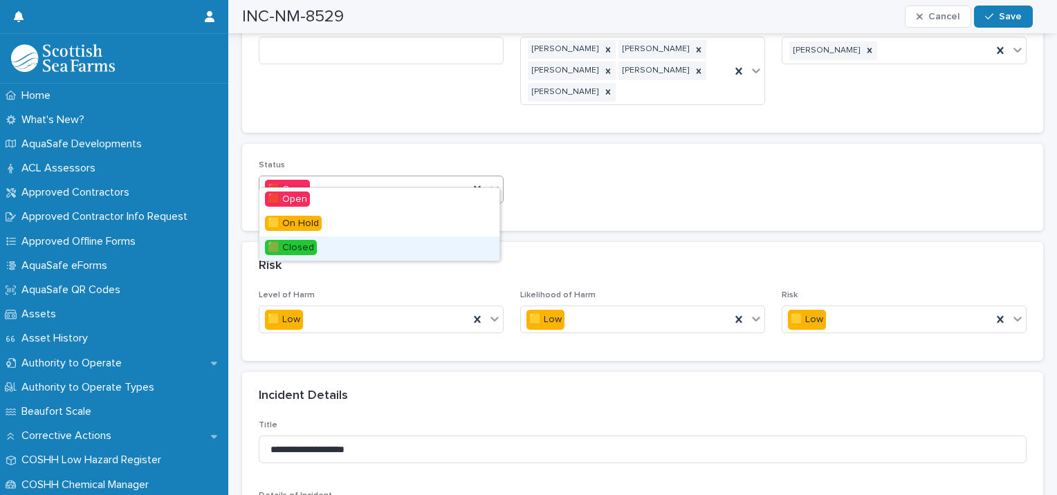
click at [329, 252] on div "🟩 Closed" at bounding box center [379, 249] width 240 height 24
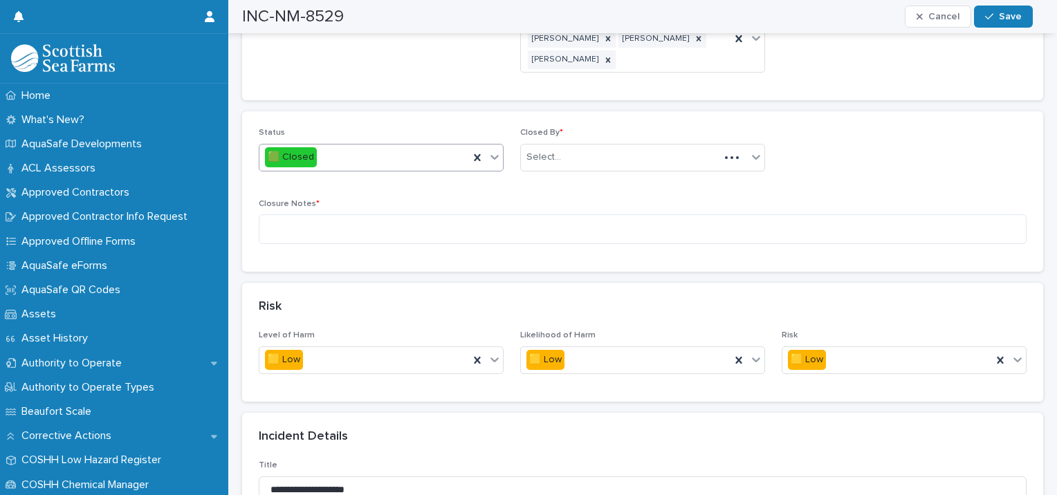
click at [554, 199] on div "Closure Notes *" at bounding box center [643, 227] width 768 height 56
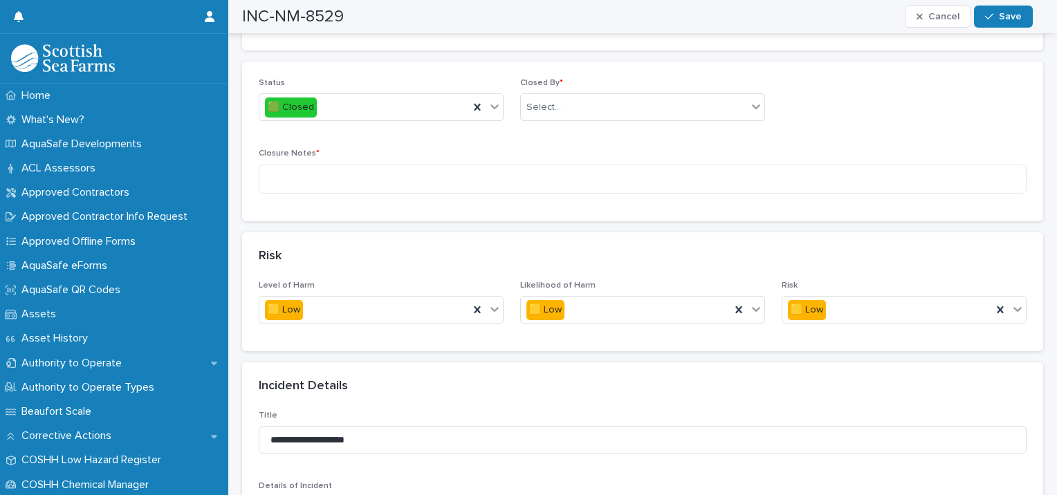
click at [558, 78] on div "Closed By * Select..." at bounding box center [642, 105] width 245 height 54
click at [556, 100] on div "Select..." at bounding box center [634, 107] width 226 height 23
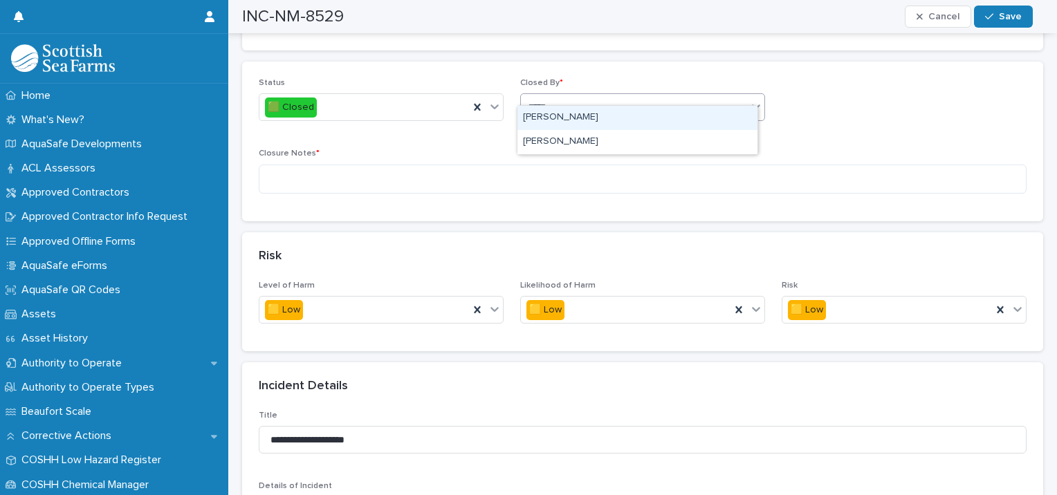
type input "******"
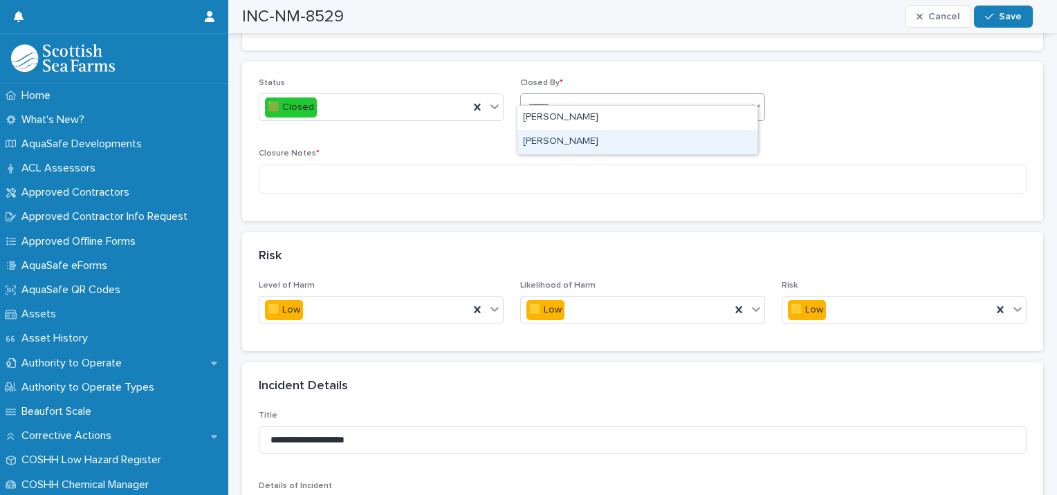
click at [575, 144] on div "[PERSON_NAME]" at bounding box center [638, 142] width 240 height 24
click at [575, 149] on div "Closure Notes *" at bounding box center [643, 177] width 768 height 56
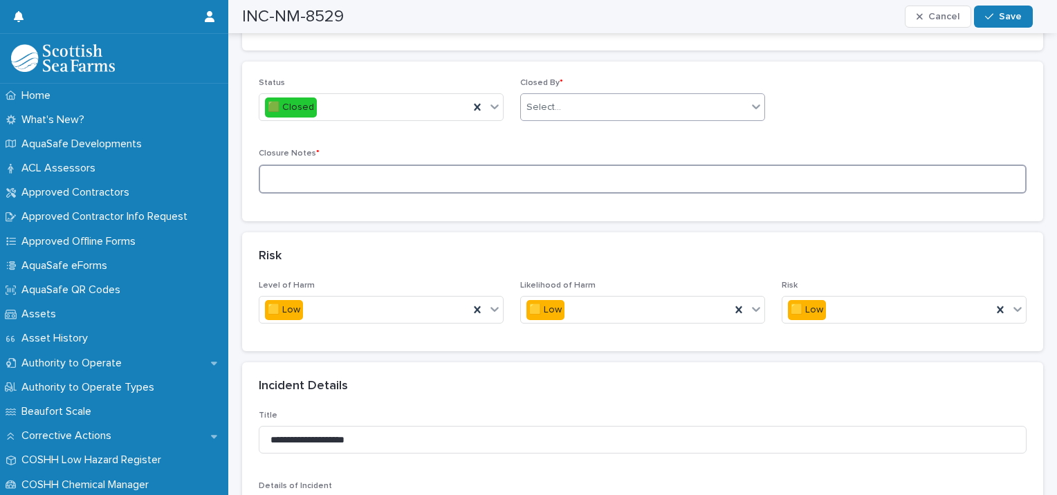
click at [563, 165] on textarea at bounding box center [643, 180] width 768 height 30
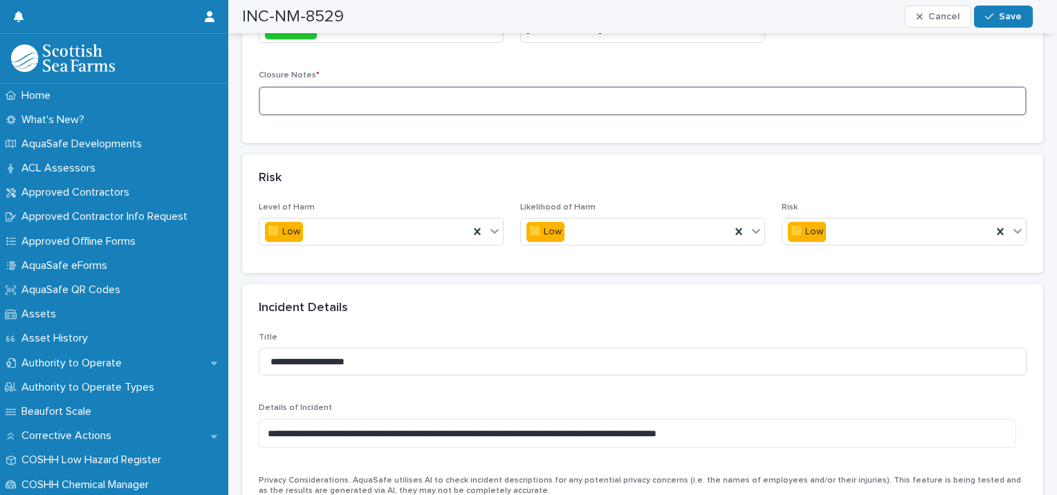
scroll to position [905, 0]
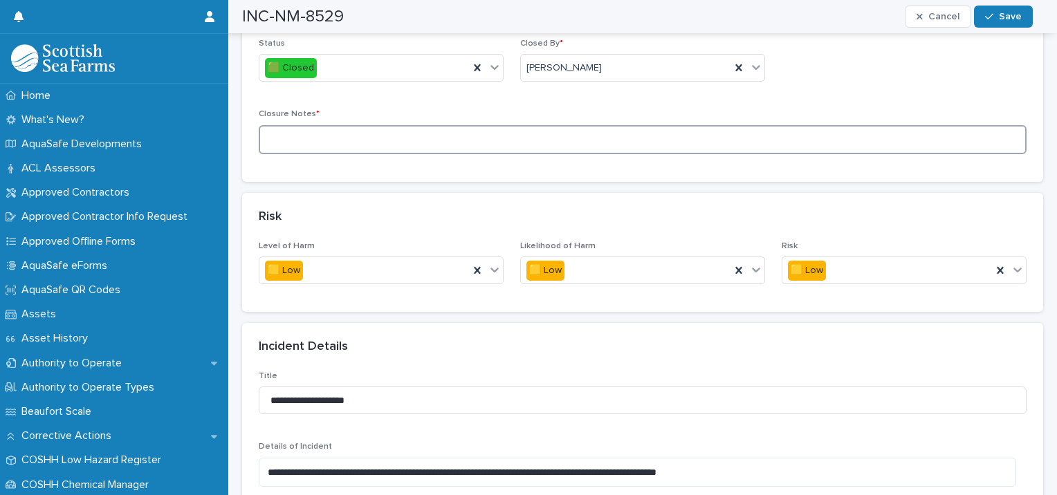
click at [304, 125] on textarea at bounding box center [643, 140] width 768 height 30
click at [568, 125] on textarea "**********" at bounding box center [638, 140] width 758 height 30
drag, startPoint x: 568, startPoint y: 122, endPoint x: 556, endPoint y: 128, distance: 13.3
click at [556, 128] on textarea "**********" at bounding box center [638, 140] width 758 height 30
click at [569, 127] on textarea "**********" at bounding box center [638, 140] width 758 height 30
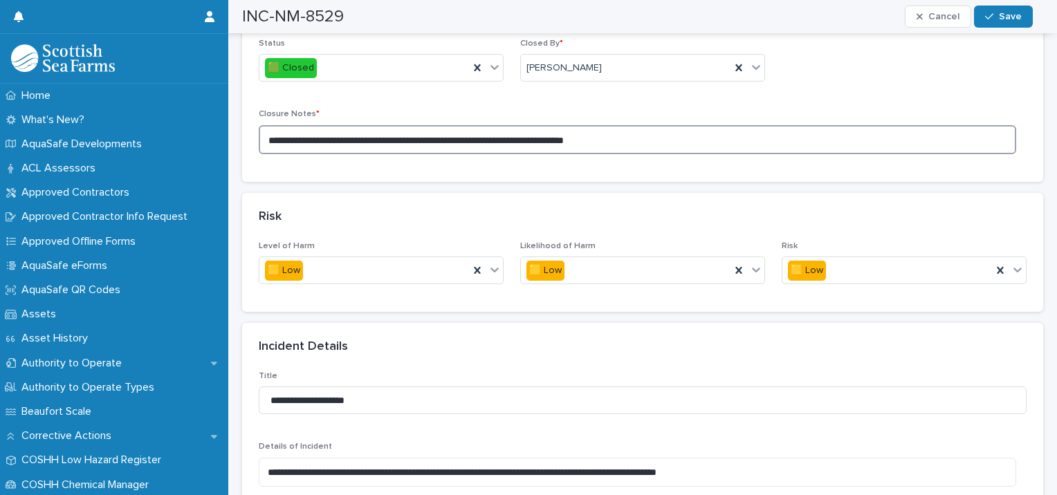
drag, startPoint x: 578, startPoint y: 125, endPoint x: 554, endPoint y: 127, distance: 25.1
click at [554, 127] on textarea "**********" at bounding box center [638, 140] width 758 height 30
drag, startPoint x: 637, startPoint y: 127, endPoint x: 553, endPoint y: 133, distance: 84.6
click at [553, 133] on textarea "**********" at bounding box center [638, 140] width 758 height 30
click at [542, 125] on textarea "**********" at bounding box center [638, 140] width 758 height 30
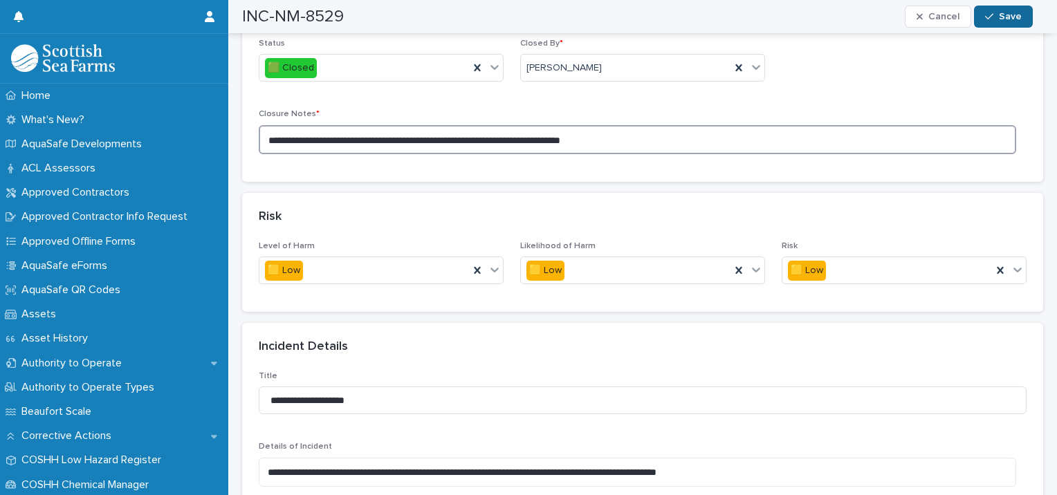
type textarea "**********"
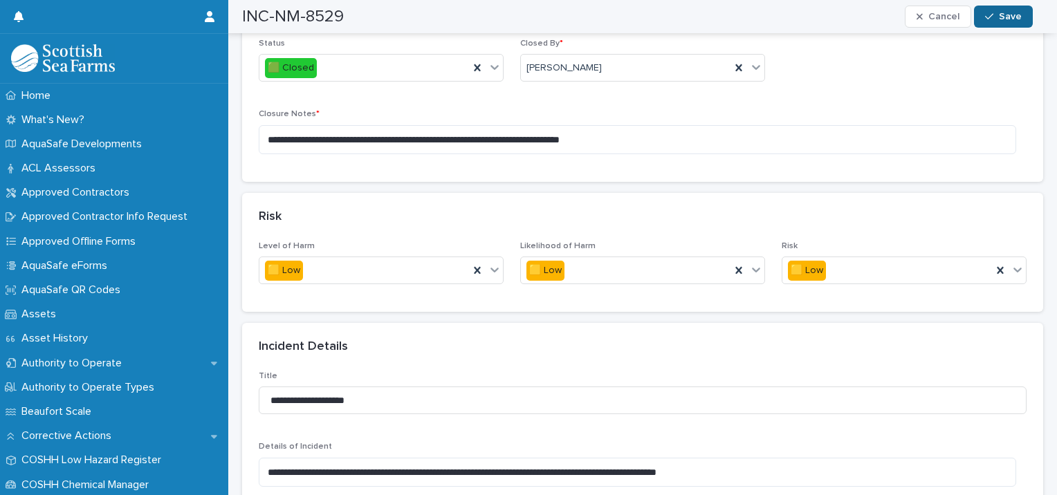
click at [1012, 18] on span "Save" at bounding box center [1010, 17] width 23 height 10
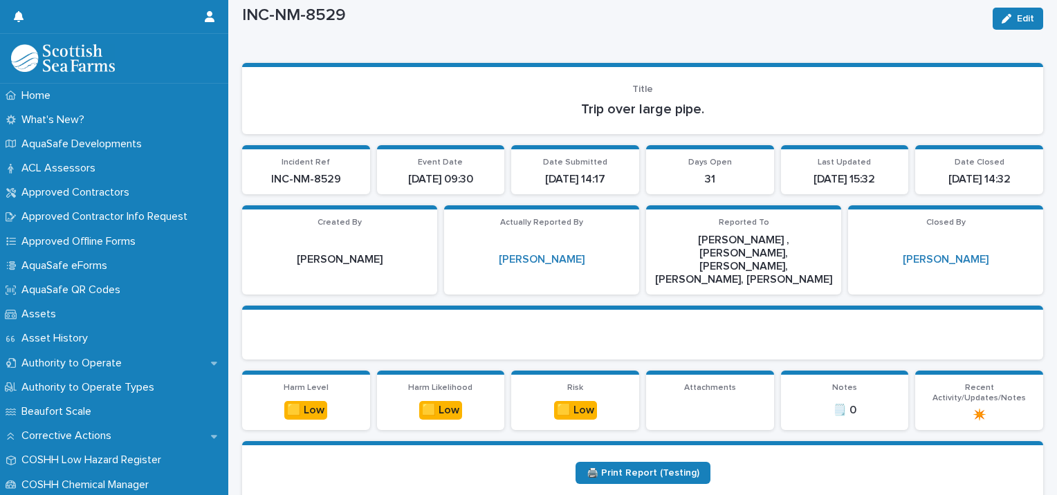
scroll to position [0, 0]
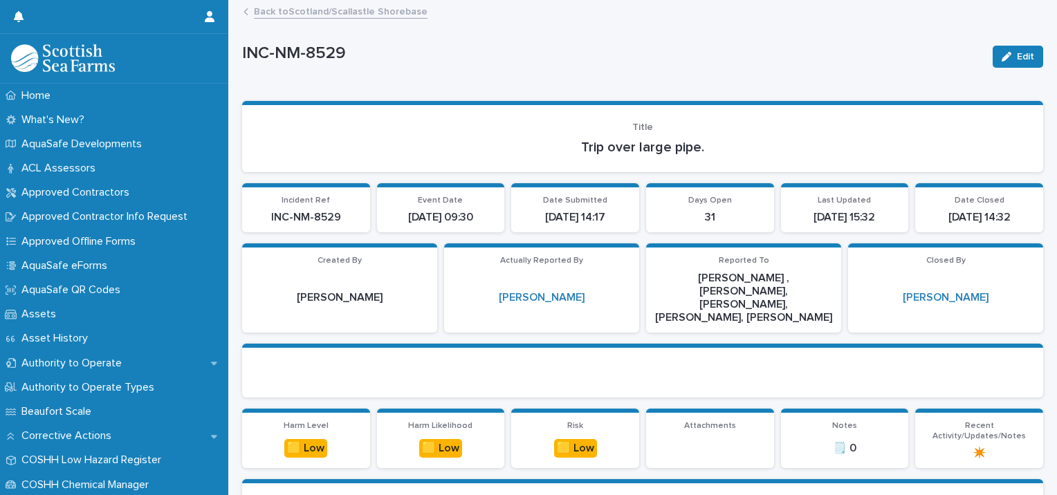
click at [362, 15] on link "Back to [GEOGRAPHIC_DATA]/[GEOGRAPHIC_DATA]" at bounding box center [341, 11] width 174 height 16
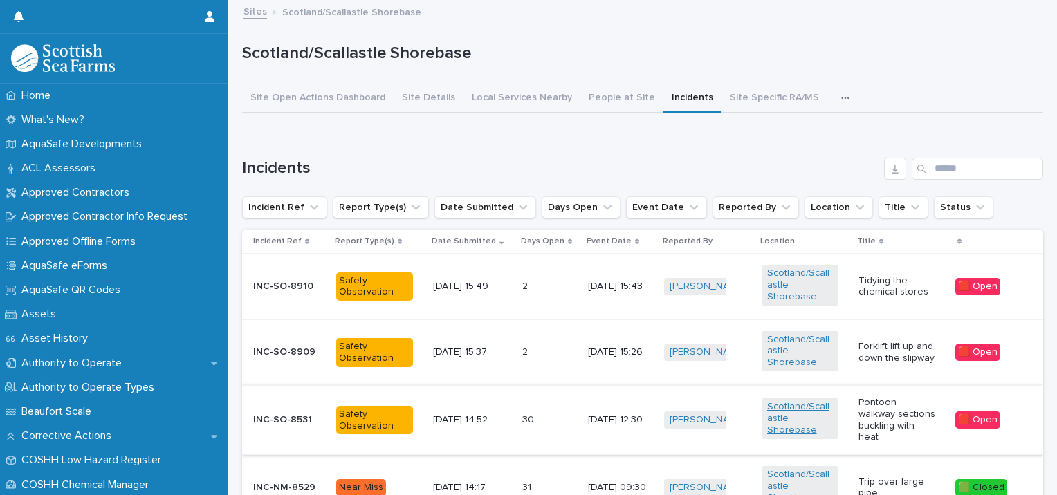
click at [813, 401] on link "Scotland/Scallastle Shorebase" at bounding box center [800, 418] width 66 height 35
click at [889, 397] on p "Pontoon walkway sections buckling with heat" at bounding box center [897, 420] width 77 height 46
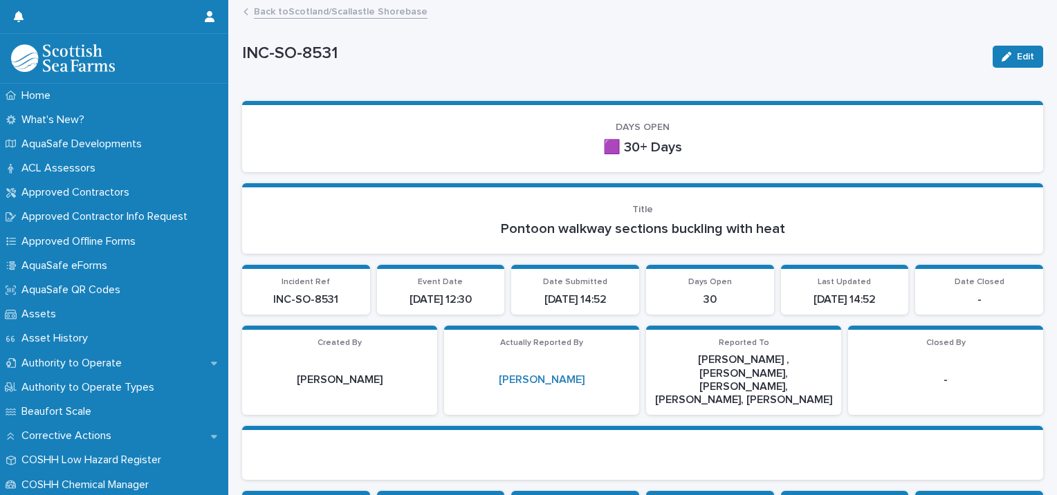
click at [1010, 68] on div "Edit" at bounding box center [1015, 56] width 56 height 55
click at [1017, 60] on span "Edit" at bounding box center [1025, 57] width 17 height 10
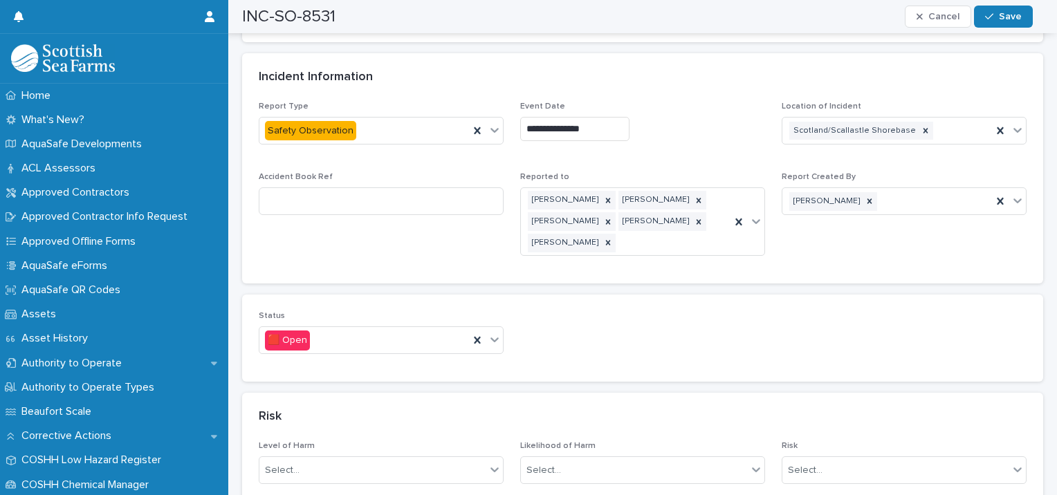
scroll to position [700, 0]
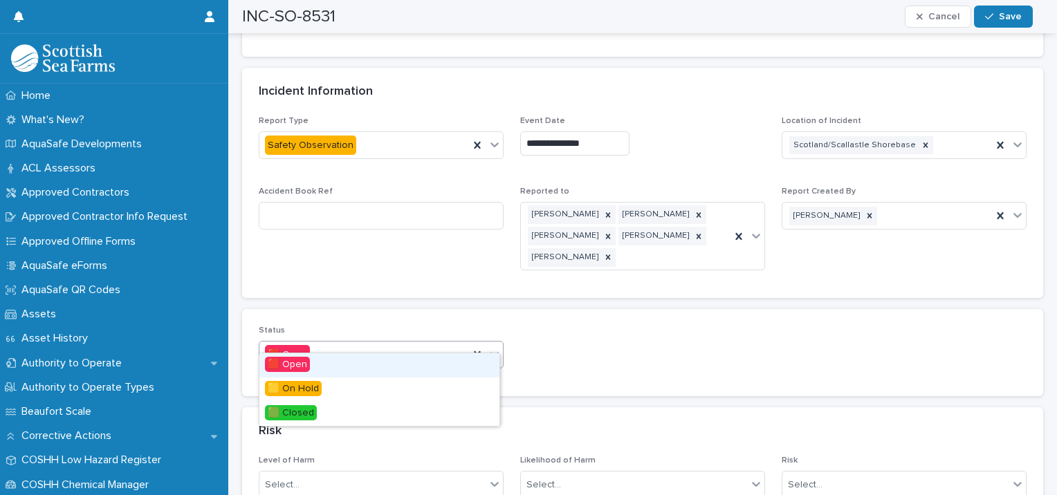
click at [347, 344] on div "🟥 Open" at bounding box center [364, 355] width 210 height 23
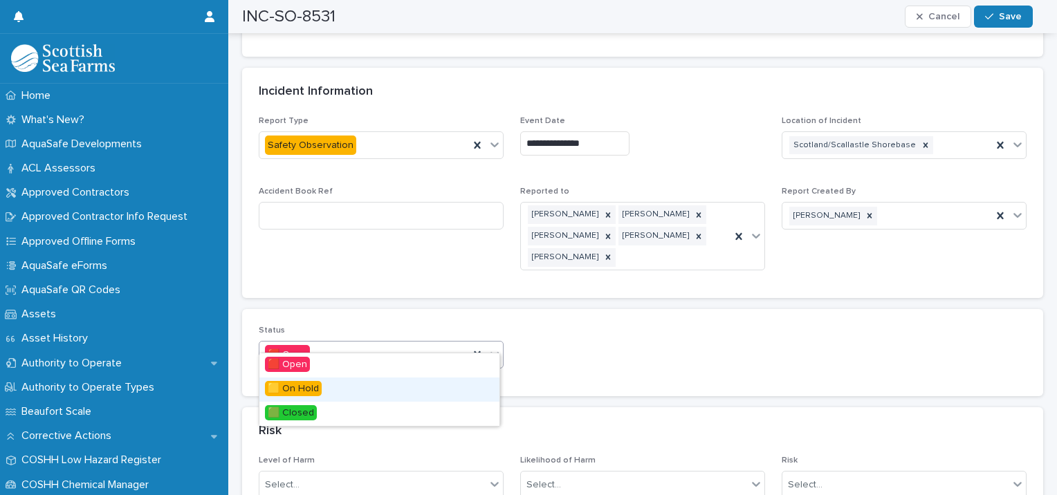
click at [319, 390] on span "🟨 On Hold" at bounding box center [293, 388] width 57 height 15
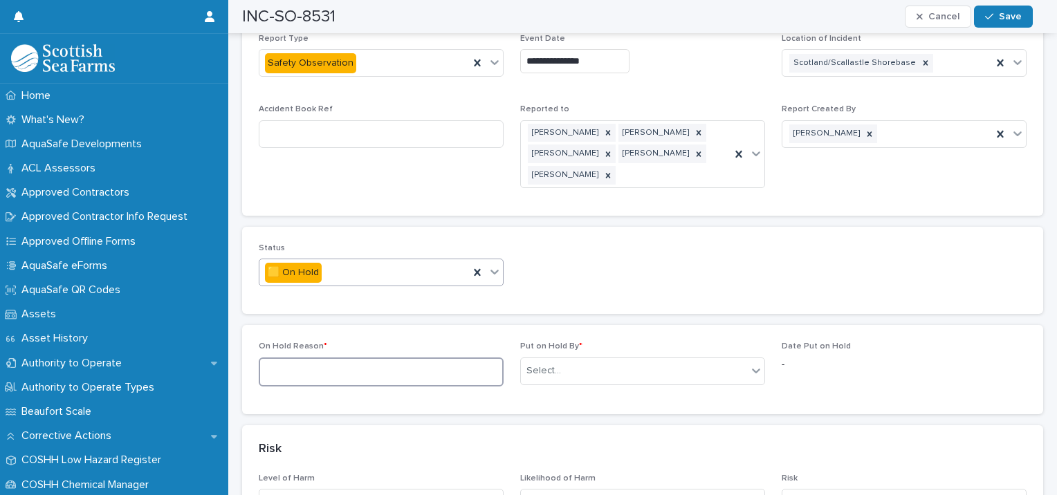
click at [415, 361] on textarea at bounding box center [381, 373] width 245 height 30
type textarea "**********"
click at [535, 364] on div "Select..." at bounding box center [544, 371] width 35 height 15
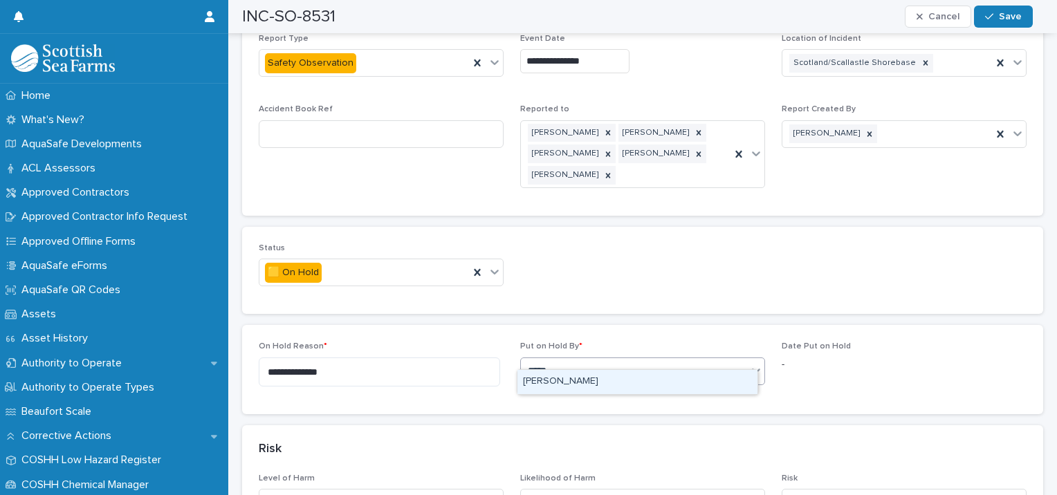
type input "******"
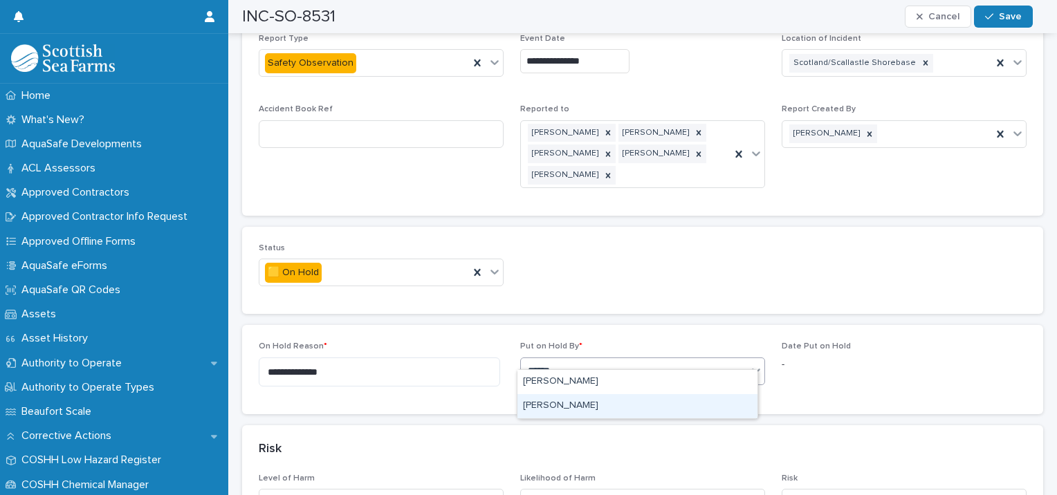
click at [580, 409] on div "[PERSON_NAME]" at bounding box center [638, 406] width 240 height 24
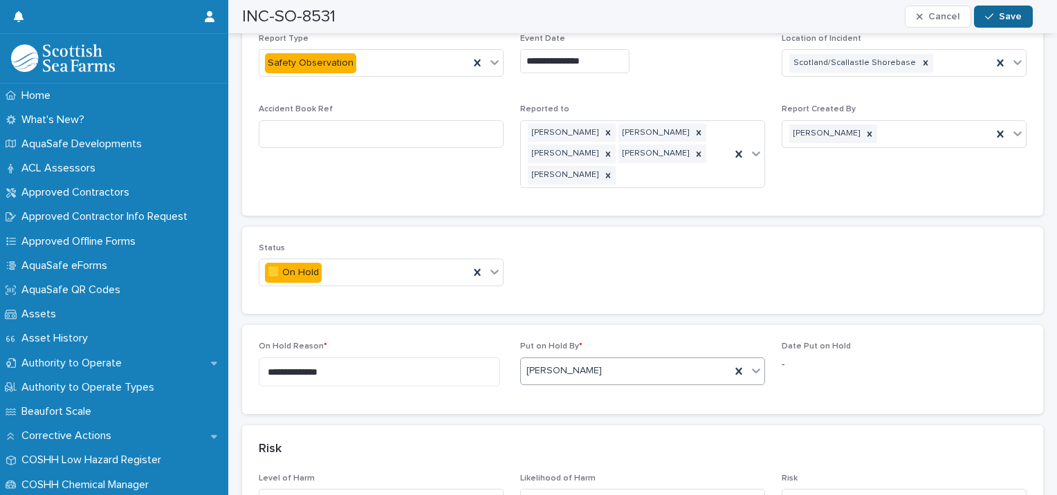
click at [1017, 19] on span "Save" at bounding box center [1010, 17] width 23 height 10
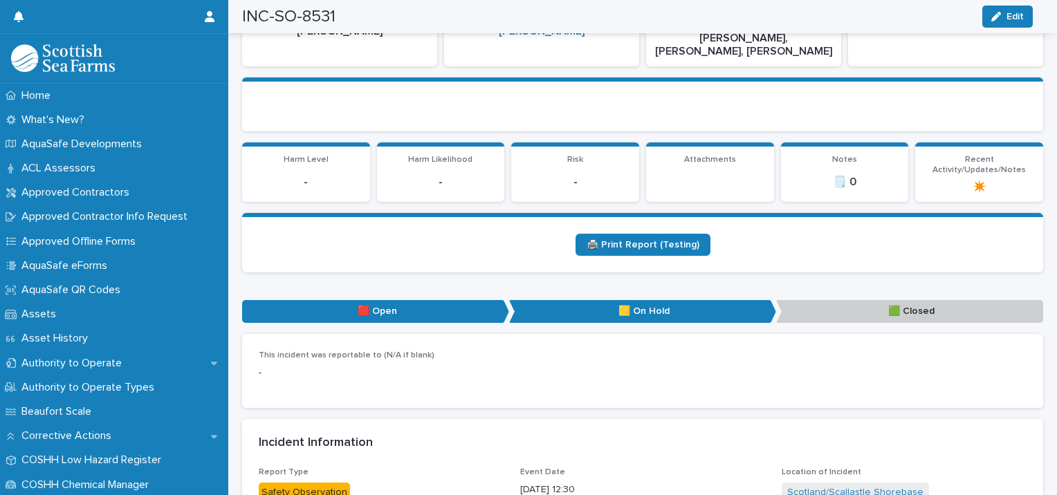
scroll to position [0, 0]
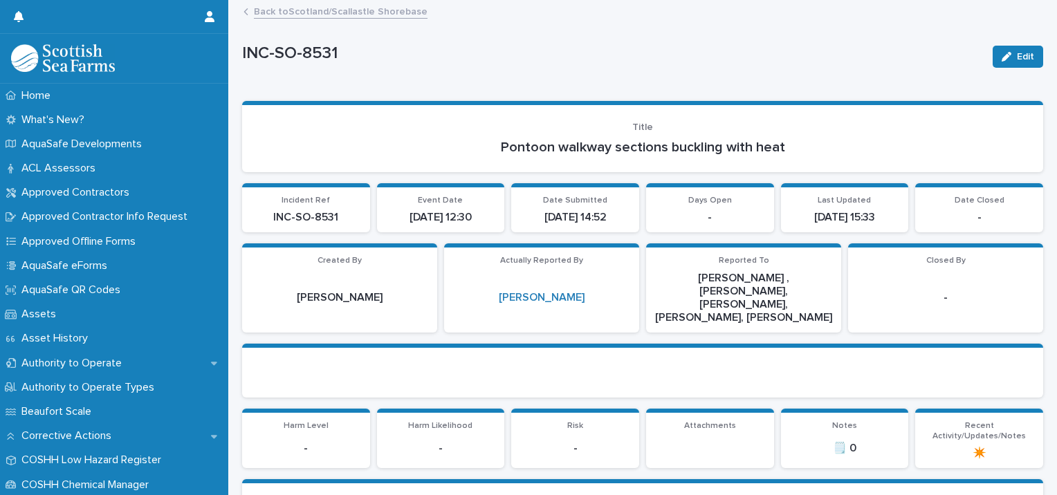
click at [303, 8] on link "Back to [GEOGRAPHIC_DATA]/[GEOGRAPHIC_DATA]" at bounding box center [341, 11] width 174 height 16
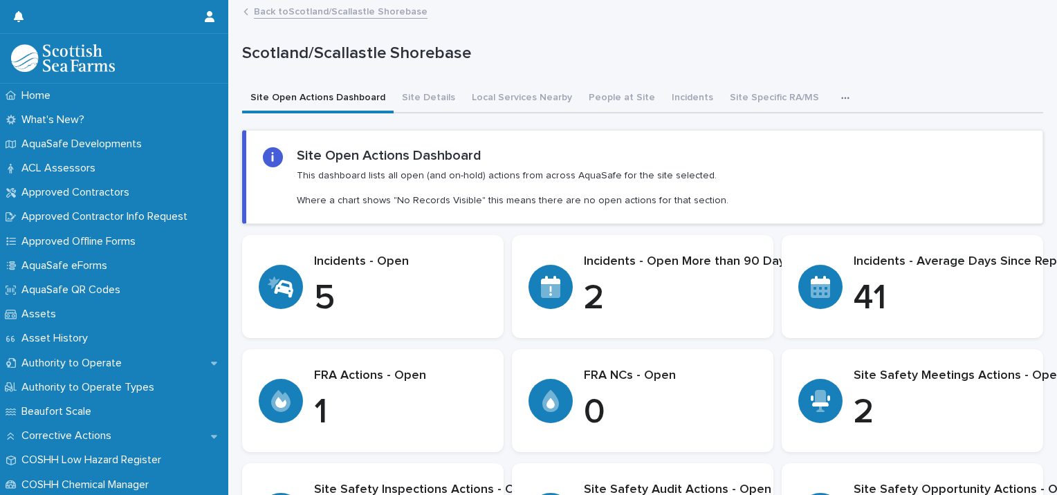
click at [302, 8] on link "Back to [GEOGRAPHIC_DATA]/[GEOGRAPHIC_DATA]" at bounding box center [341, 11] width 174 height 16
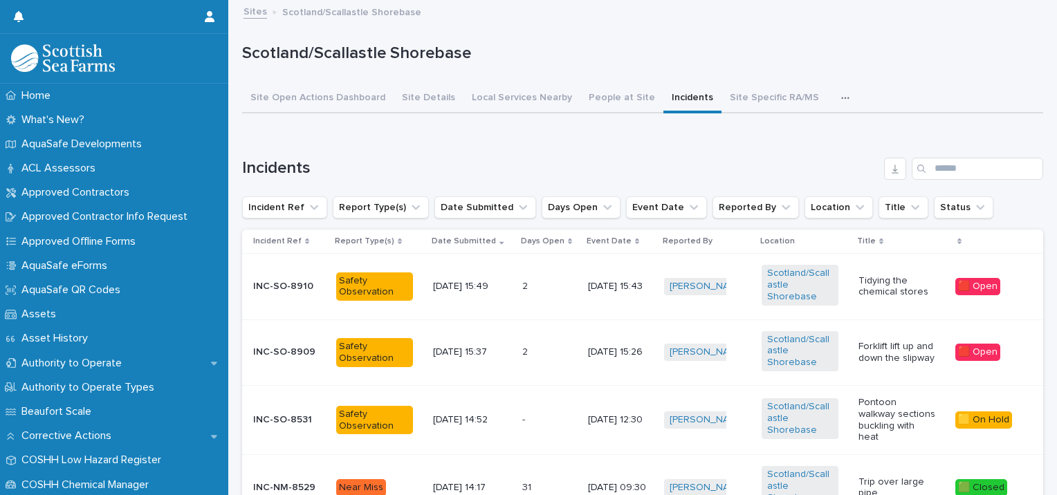
click at [260, 10] on link "Sites" at bounding box center [256, 11] width 24 height 16
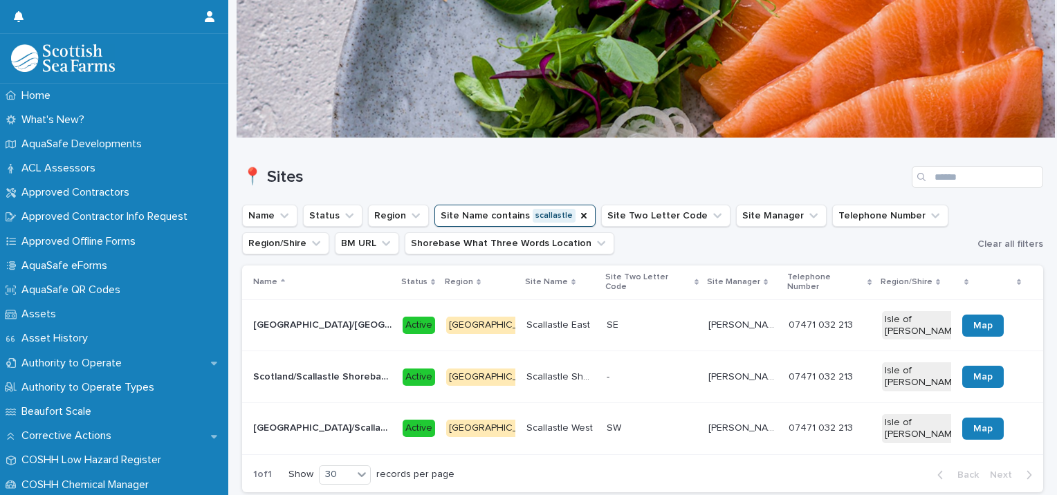
click at [330, 420] on p "[GEOGRAPHIC_DATA]/Scallastle West" at bounding box center [323, 427] width 141 height 15
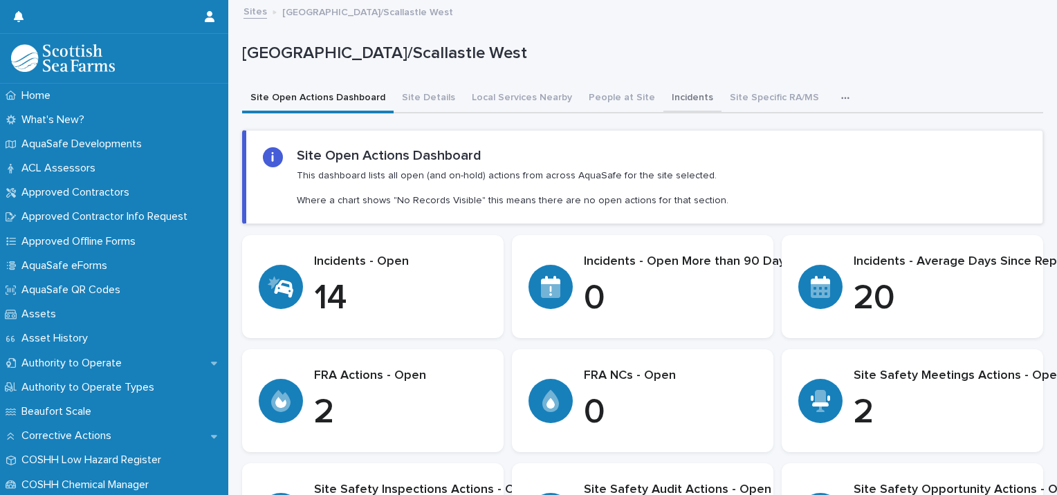
click at [664, 95] on button "Incidents" at bounding box center [693, 98] width 58 height 29
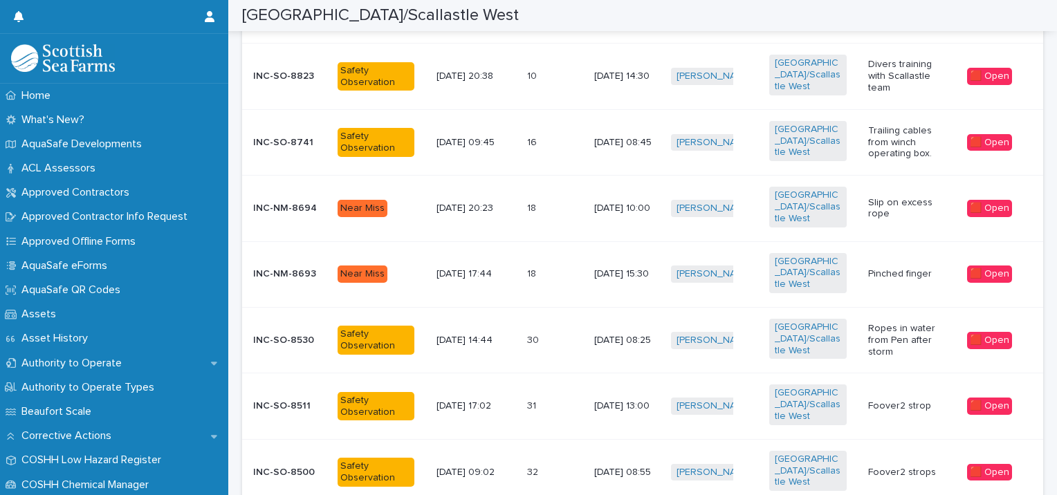
scroll to position [417, 0]
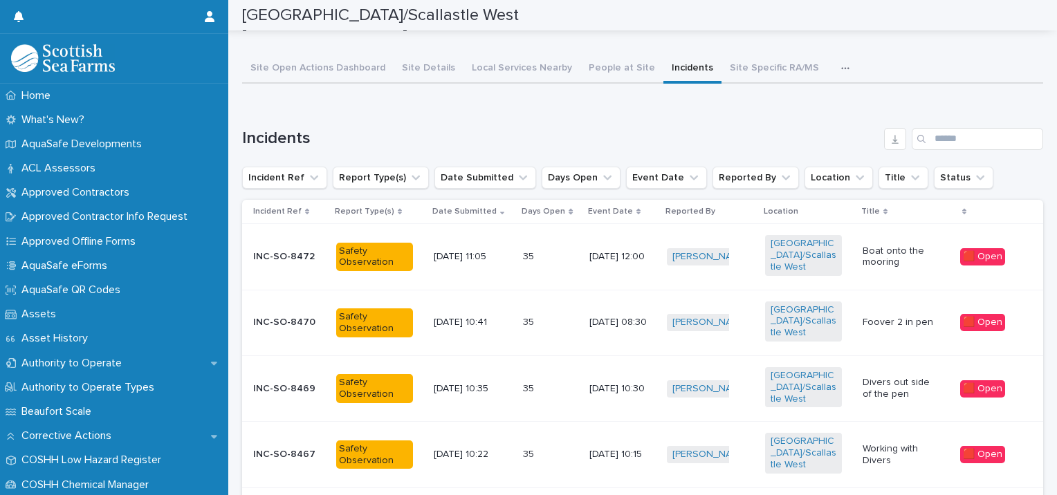
scroll to position [0, 0]
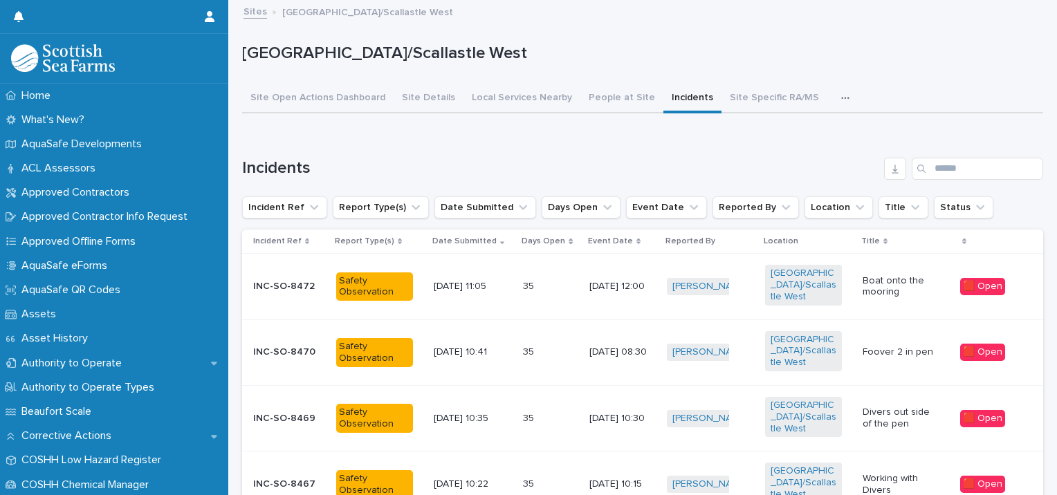
click at [884, 473] on p "Working with Divers" at bounding box center [901, 485] width 77 height 24
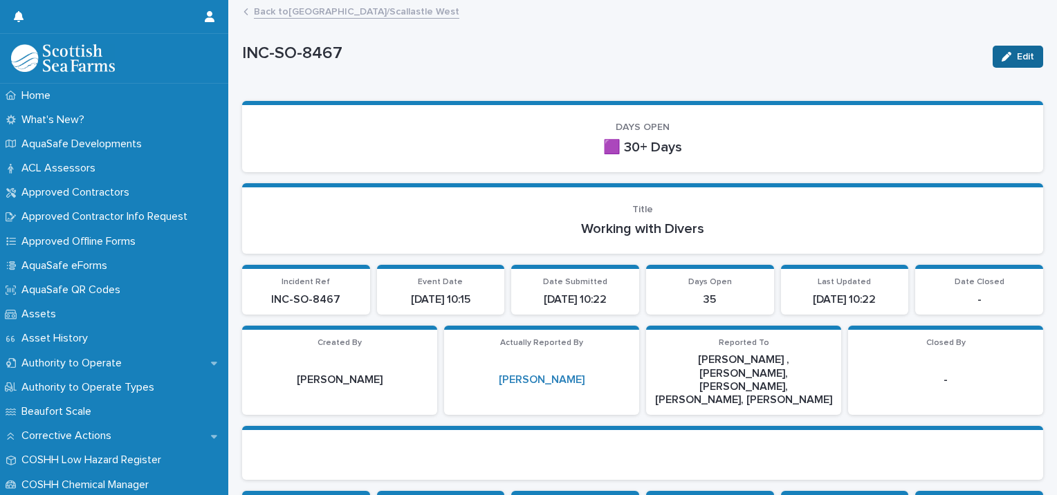
click at [1002, 53] on div "button" at bounding box center [1009, 57] width 15 height 10
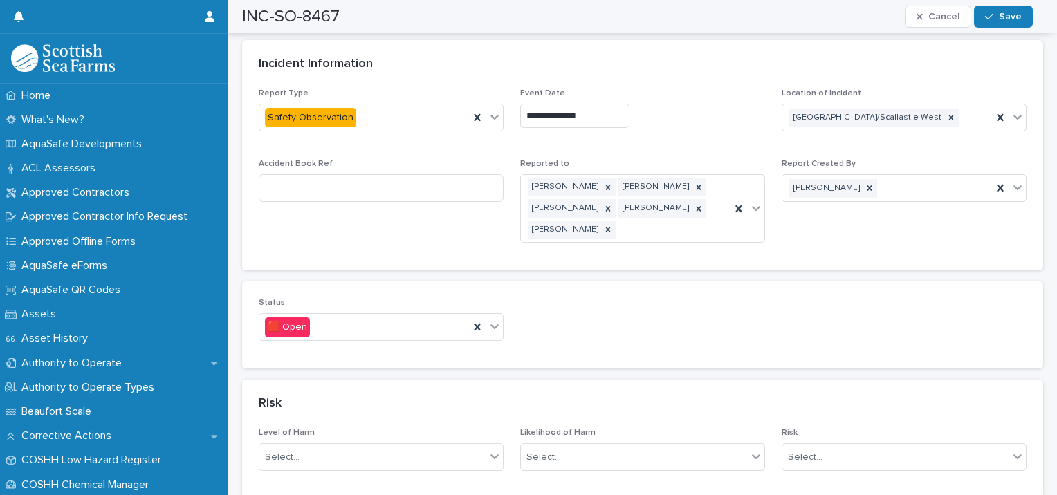
scroll to position [799, 0]
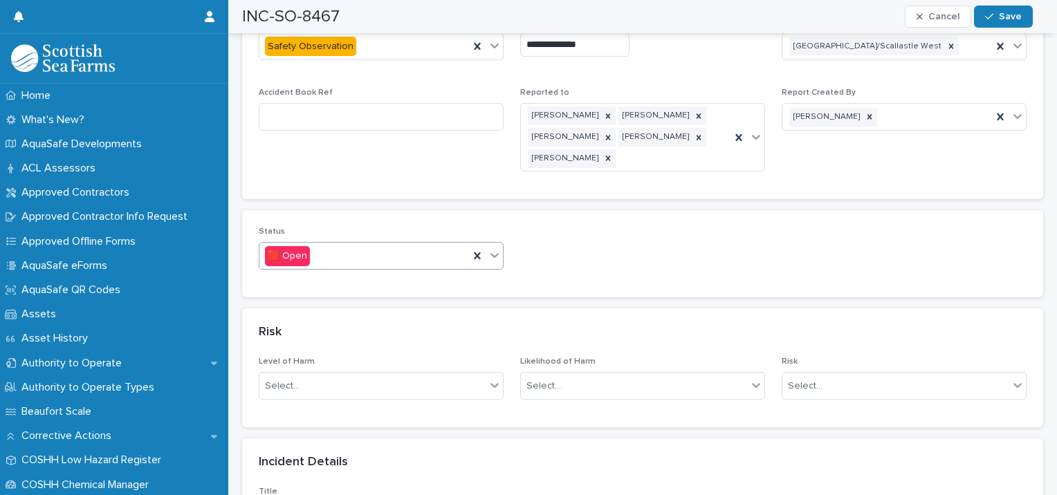
click at [318, 248] on div "🟥 Open" at bounding box center [364, 256] width 210 height 23
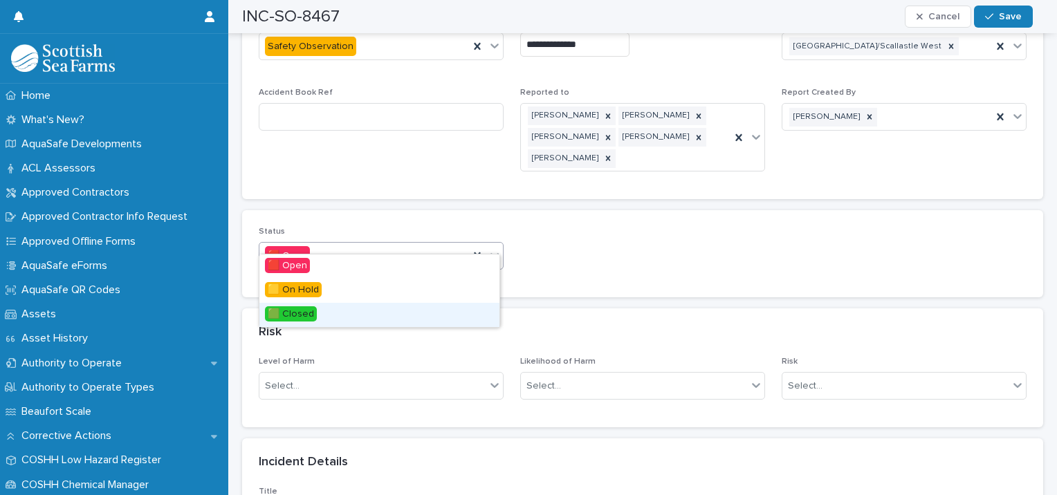
click at [313, 313] on span "🟩 Closed" at bounding box center [291, 314] width 52 height 15
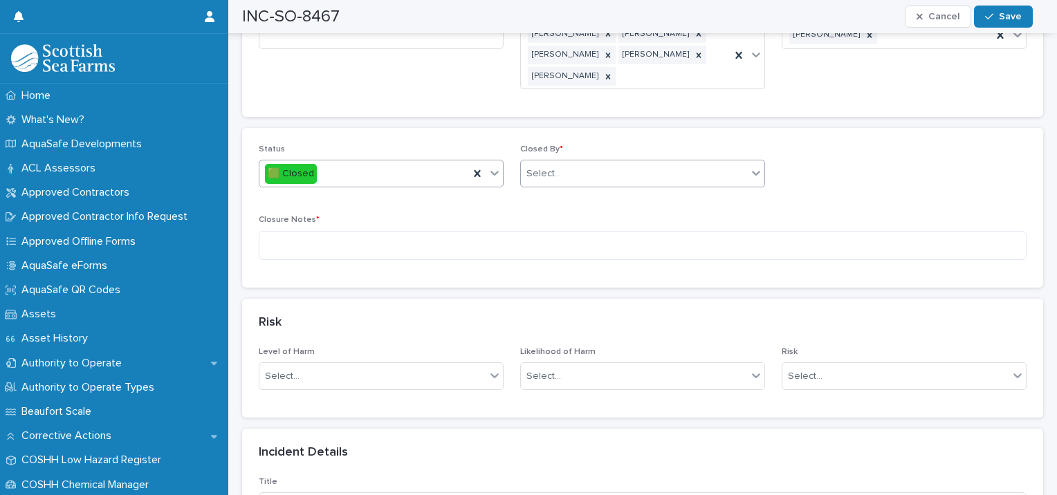
click at [623, 163] on div "Select..." at bounding box center [634, 174] width 226 height 23
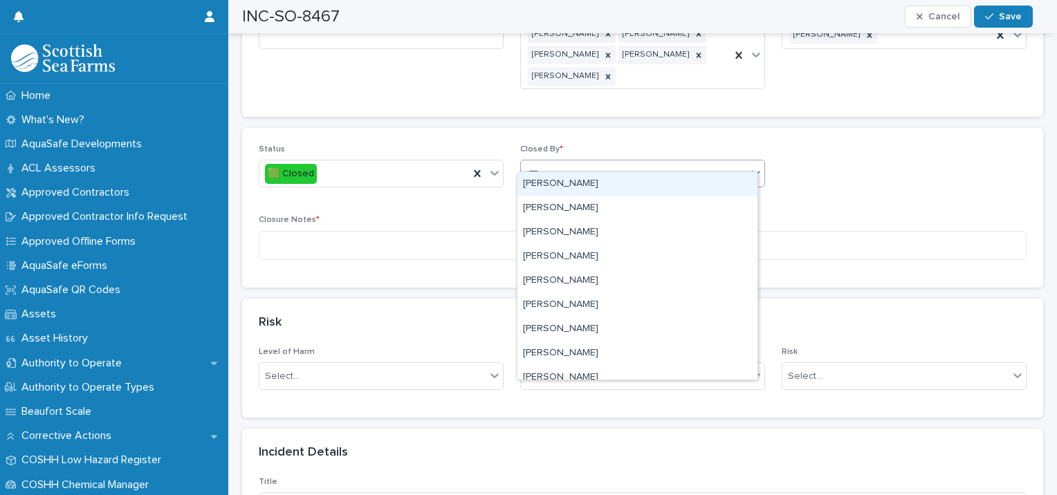
type input "****"
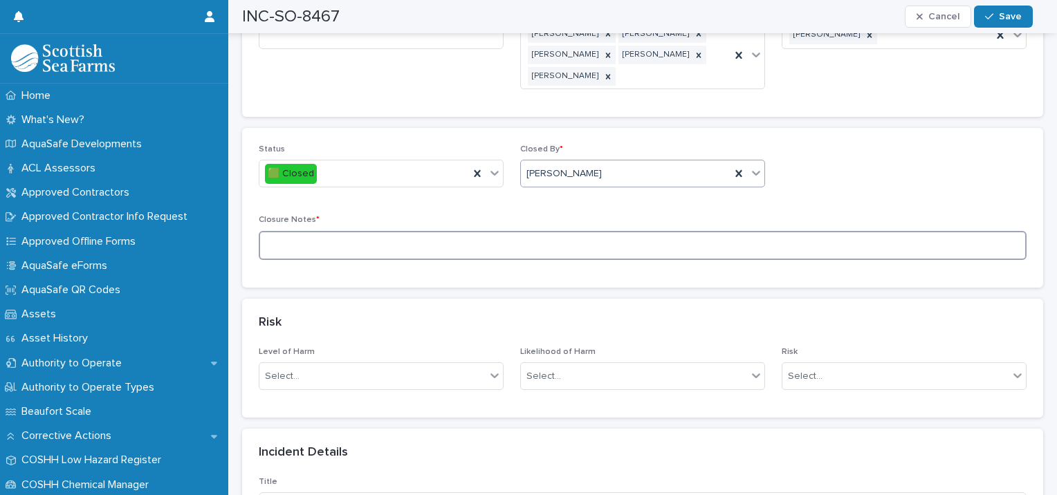
click at [415, 235] on textarea at bounding box center [643, 246] width 768 height 30
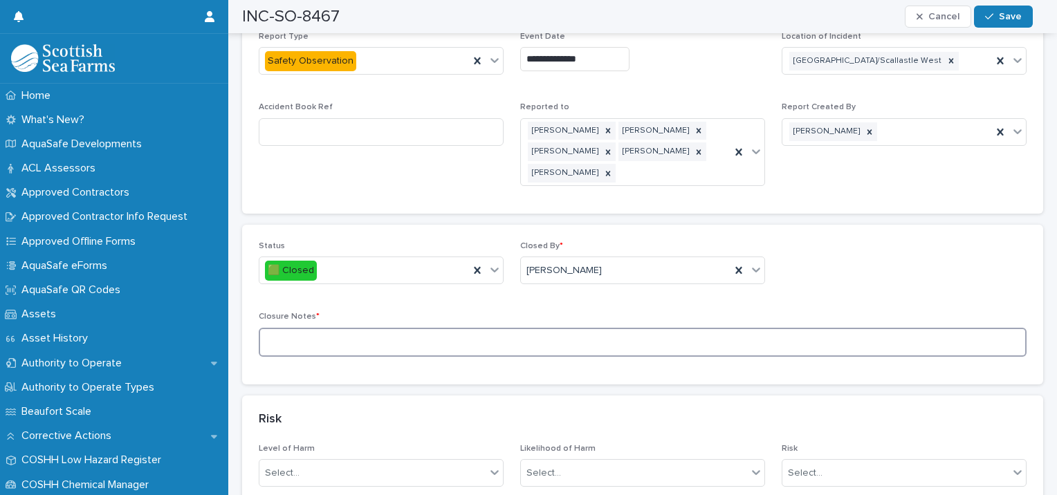
scroll to position [764, 0]
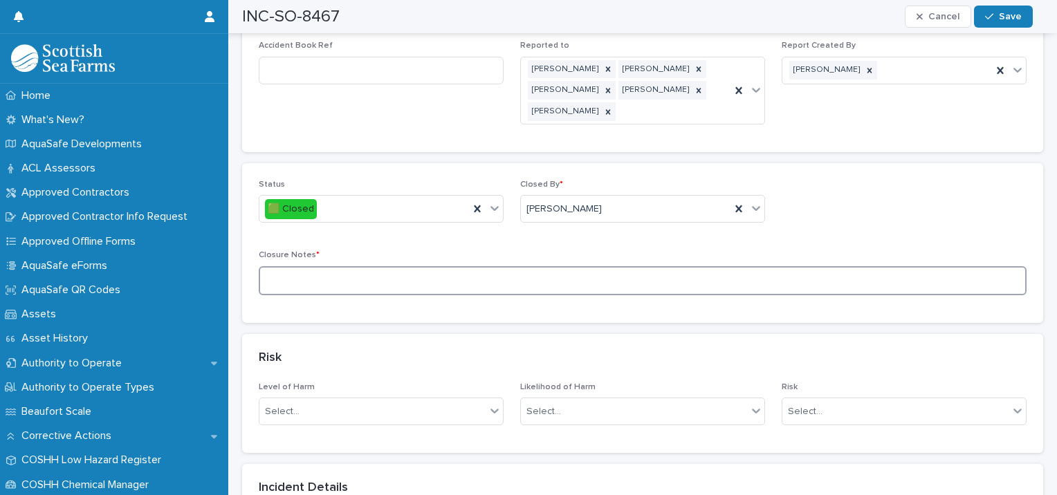
click at [295, 277] on textarea at bounding box center [643, 281] width 768 height 30
click at [352, 266] on textarea "**********" at bounding box center [638, 281] width 758 height 30
click at [443, 266] on textarea "**********" at bounding box center [638, 281] width 758 height 30
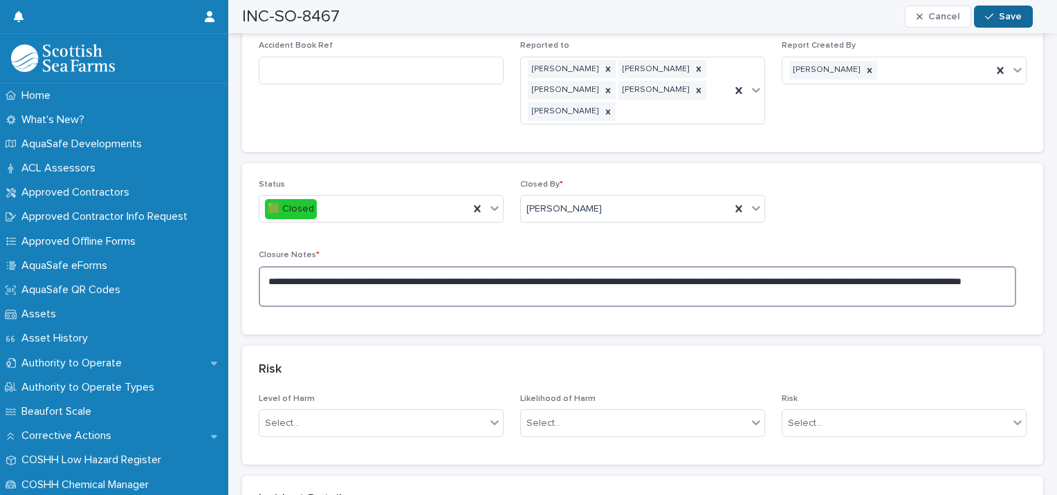
type textarea "**********"
click at [1024, 19] on button "Save" at bounding box center [1003, 17] width 59 height 22
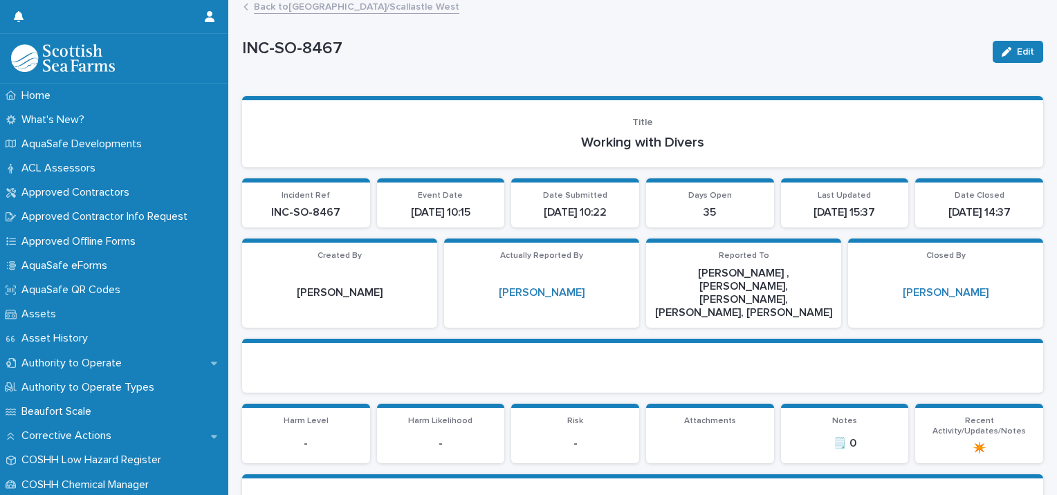
scroll to position [0, 0]
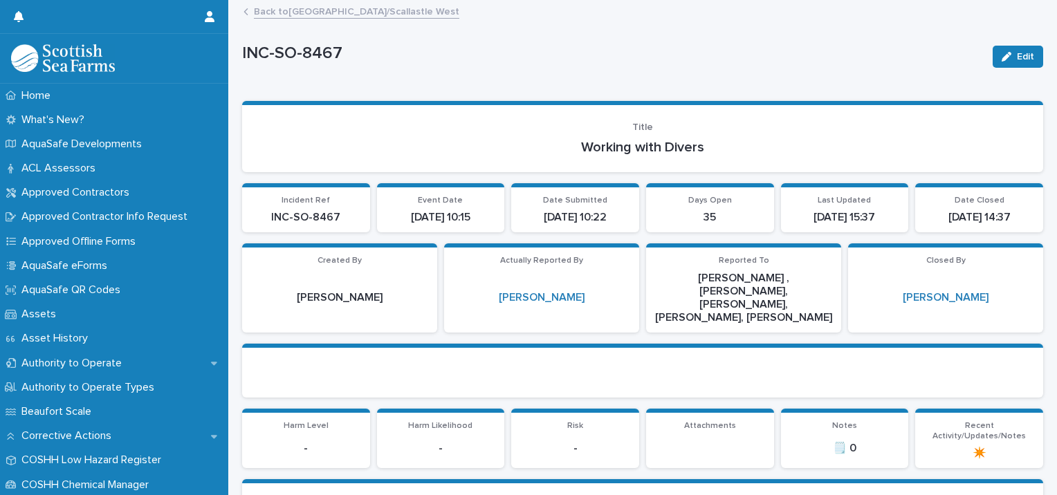
click at [311, 8] on link "Back to [GEOGRAPHIC_DATA]/Scallastle West" at bounding box center [357, 11] width 206 height 16
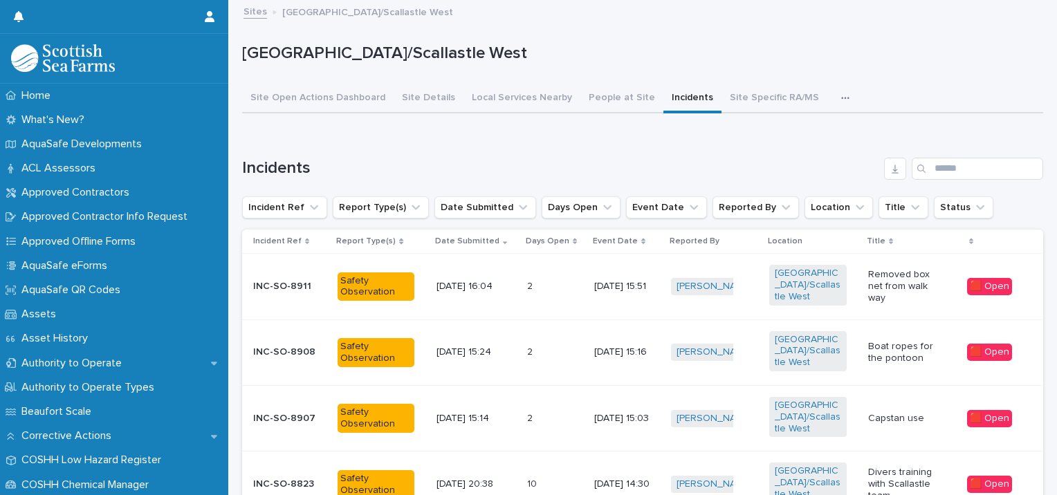
click at [263, 14] on link "Sites" at bounding box center [256, 11] width 24 height 16
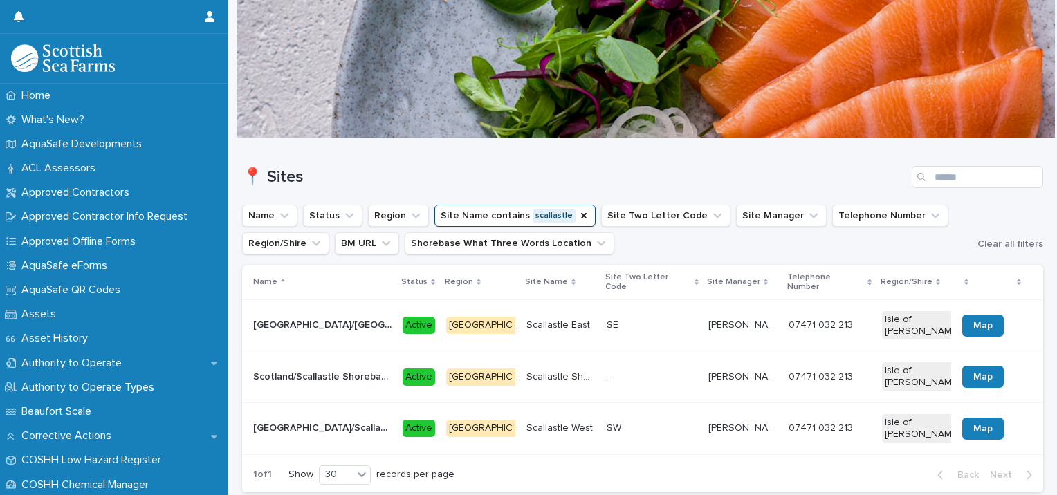
click at [336, 317] on p "[GEOGRAPHIC_DATA]/[GEOGRAPHIC_DATA]" at bounding box center [323, 324] width 141 height 15
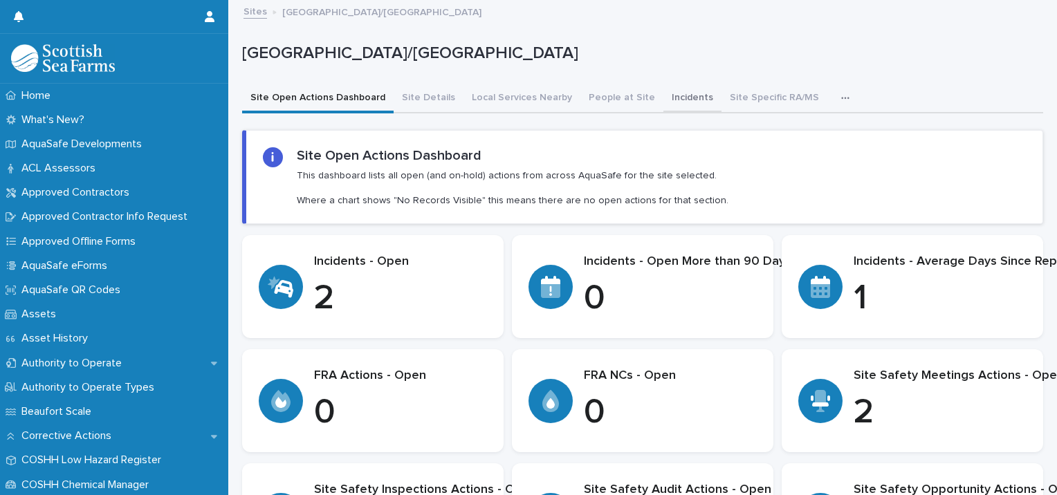
click at [676, 93] on button "Incidents" at bounding box center [693, 98] width 58 height 29
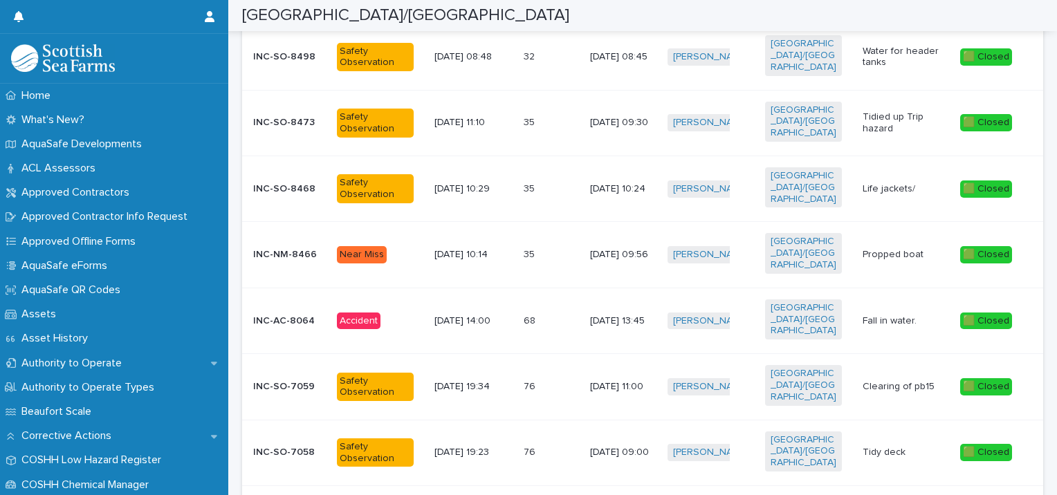
scroll to position [443, 0]
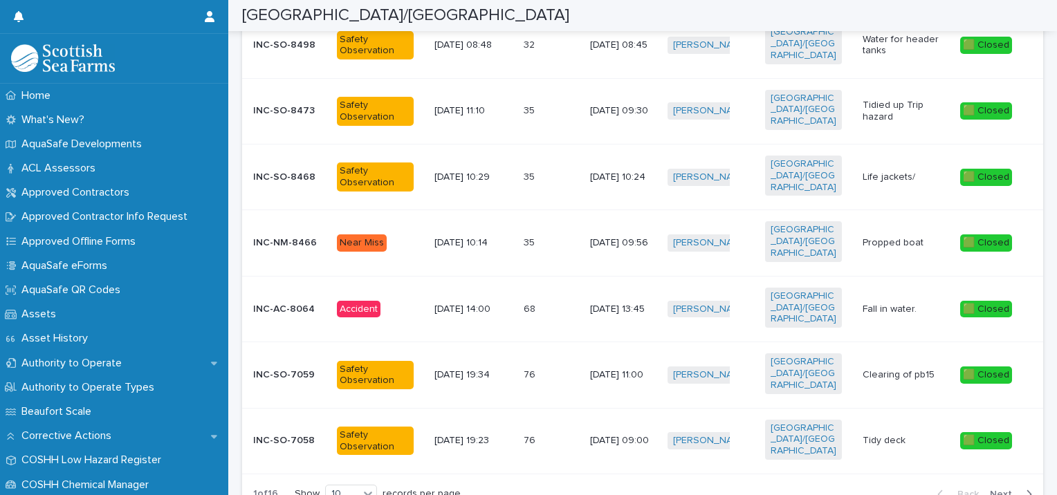
click at [994, 490] on span "Next" at bounding box center [1005, 495] width 30 height 10
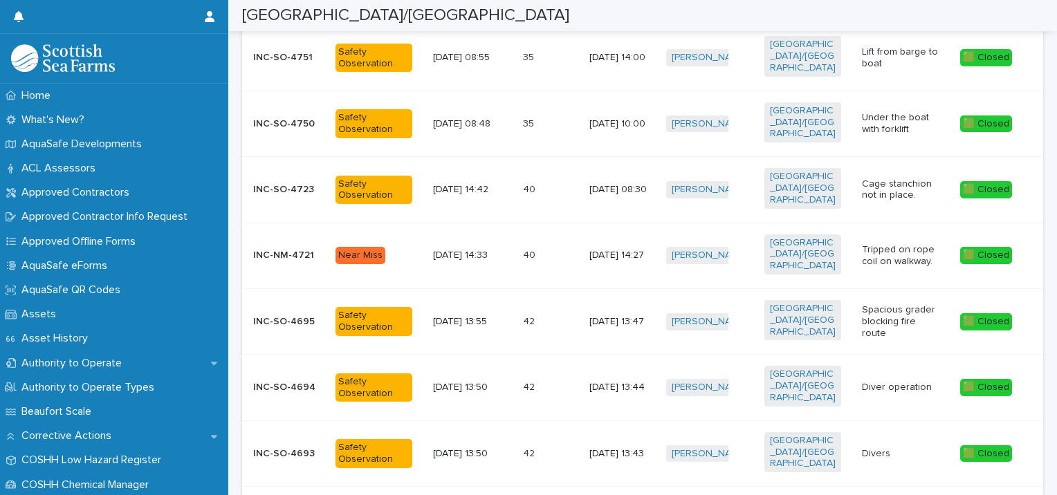
scroll to position [432, 0]
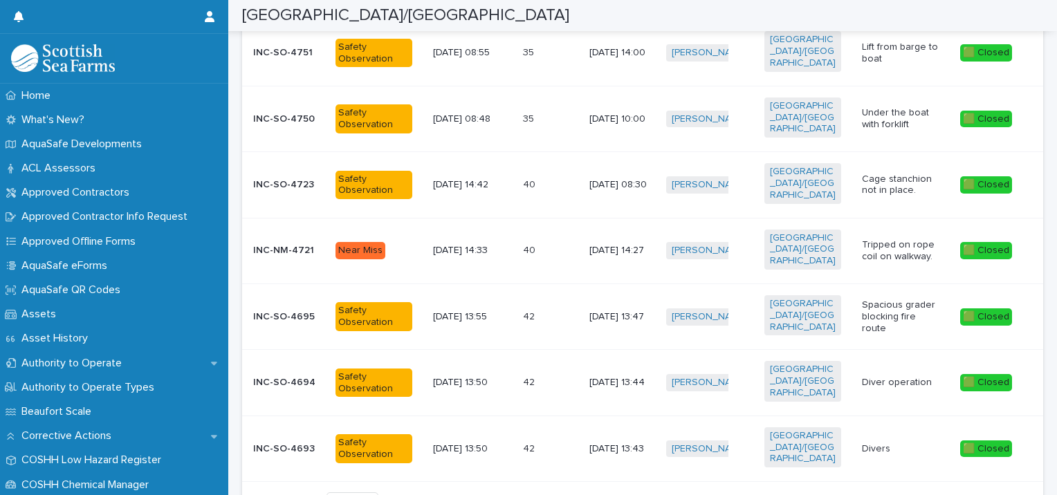
click at [990, 495] on span "Next" at bounding box center [1005, 502] width 30 height 10
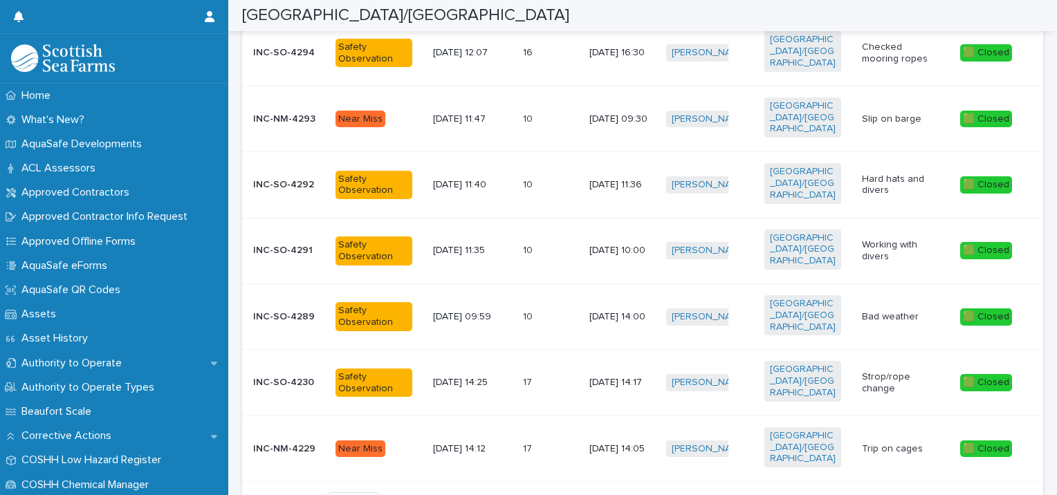
click at [960, 485] on div "Back Next" at bounding box center [984, 502] width 117 height 35
click at [961, 495] on span "Back" at bounding box center [964, 502] width 30 height 10
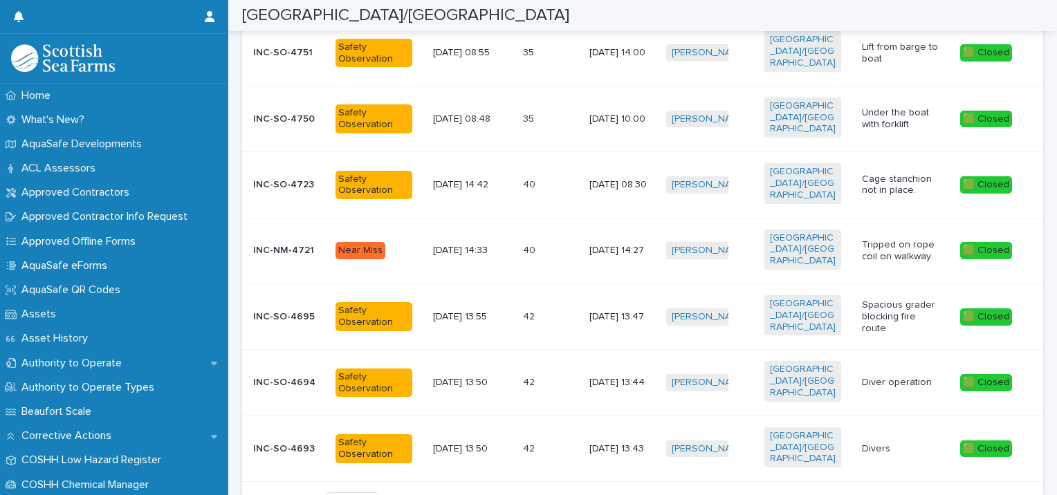
click at [961, 495] on span "Back" at bounding box center [964, 502] width 30 height 10
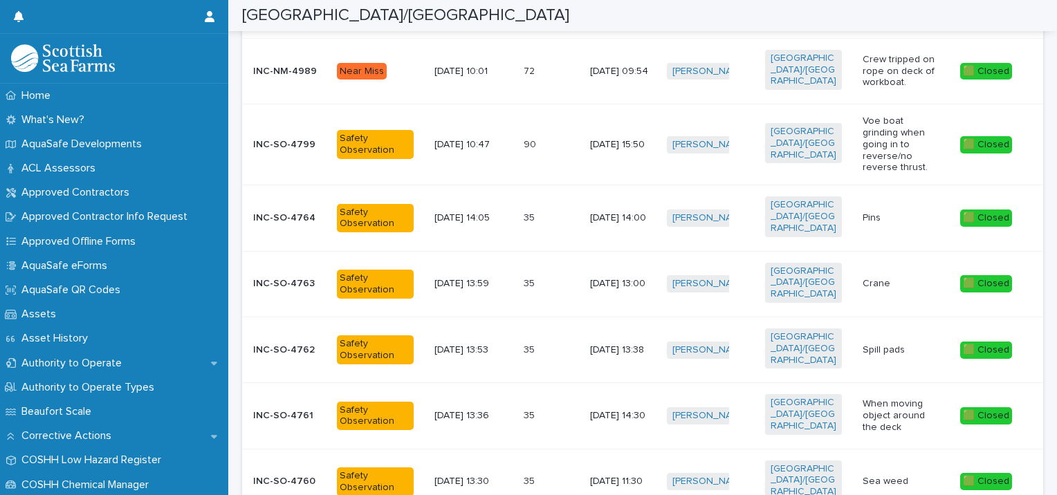
click at [961, 473] on div "🟩 Closed" at bounding box center [986, 481] width 52 height 17
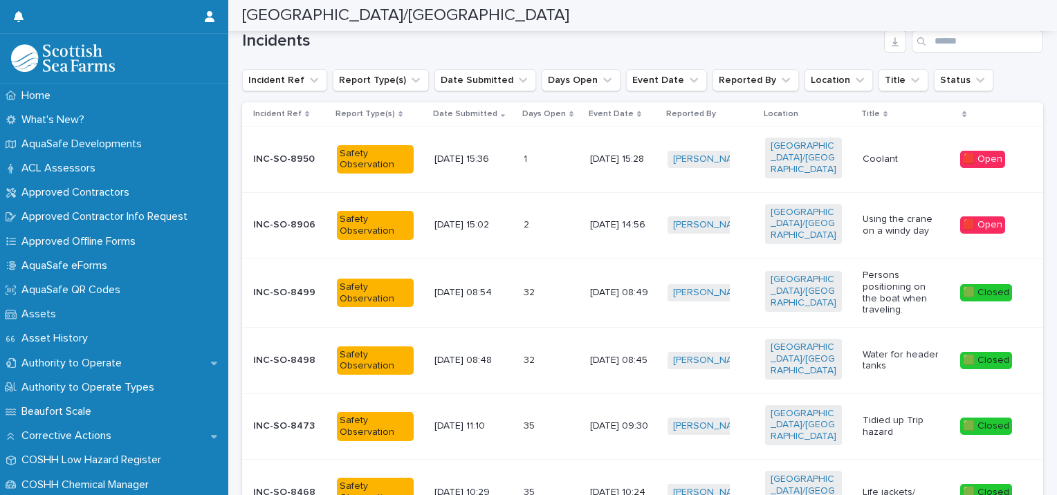
scroll to position [91, 0]
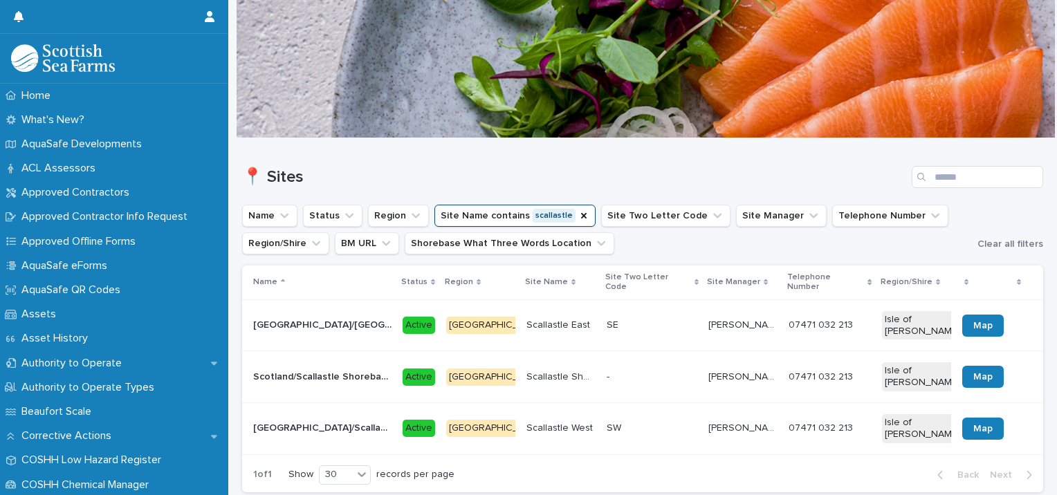
click at [354, 369] on p "Scotland/Scallastle Shorebase" at bounding box center [323, 376] width 141 height 15
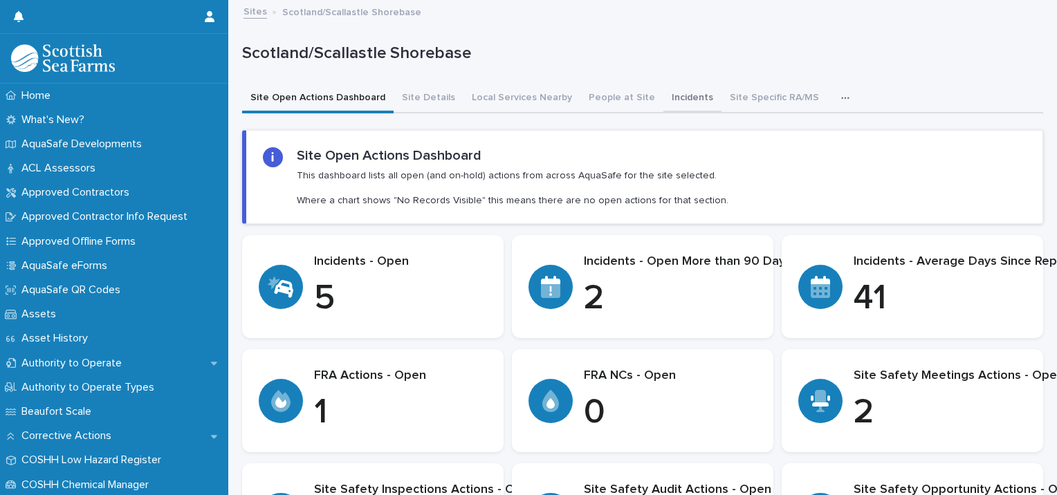
click at [672, 98] on button "Incidents" at bounding box center [693, 98] width 58 height 29
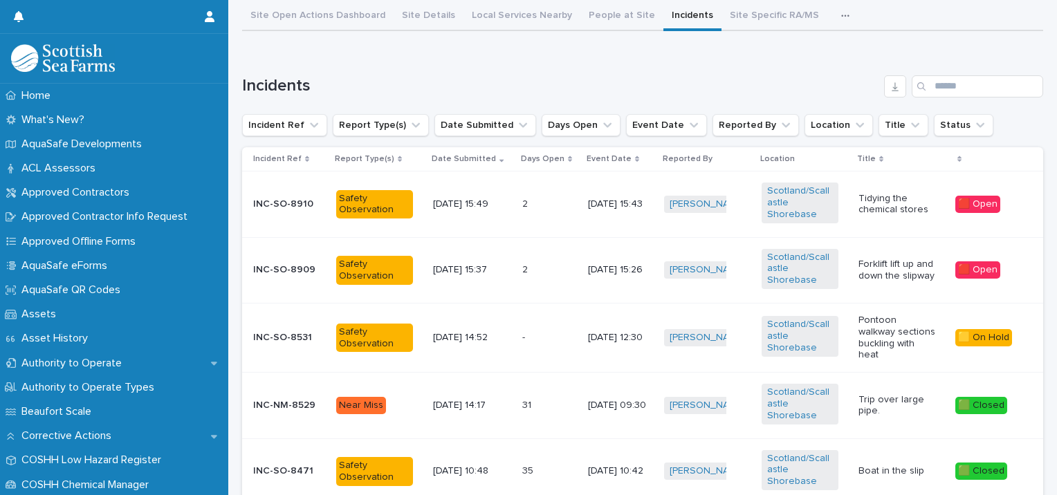
scroll to position [93, 0]
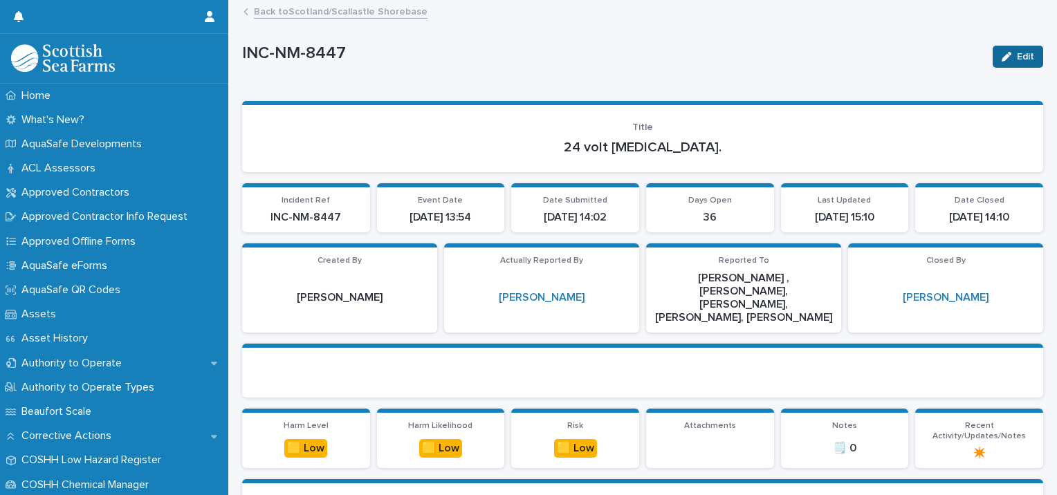
click at [1017, 57] on span "Edit" at bounding box center [1025, 57] width 17 height 10
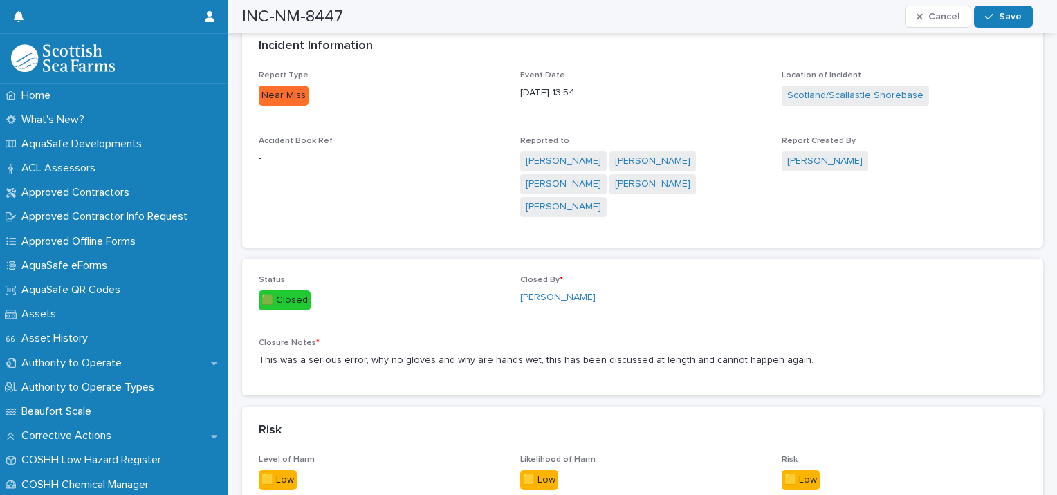
scroll to position [680, 0]
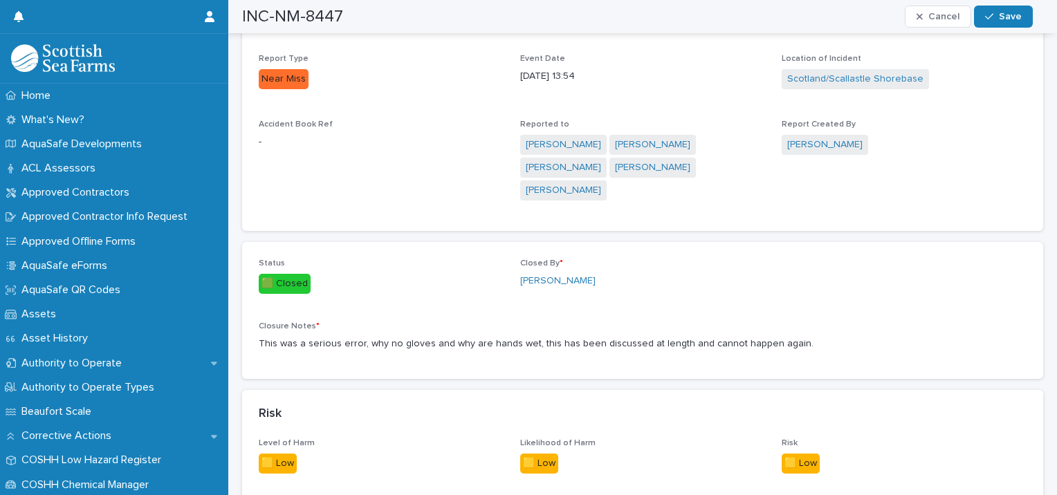
click at [772, 337] on p "This was a serious error, why no gloves and why are hands wet, this has been di…" at bounding box center [643, 344] width 768 height 15
click at [786, 337] on p "This was a serious error, why no gloves and why are hands wet, this has been di…" at bounding box center [643, 344] width 768 height 15
click at [784, 337] on p "This was a serious error, why no gloves and why are hands wet, this has been di…" at bounding box center [643, 344] width 768 height 15
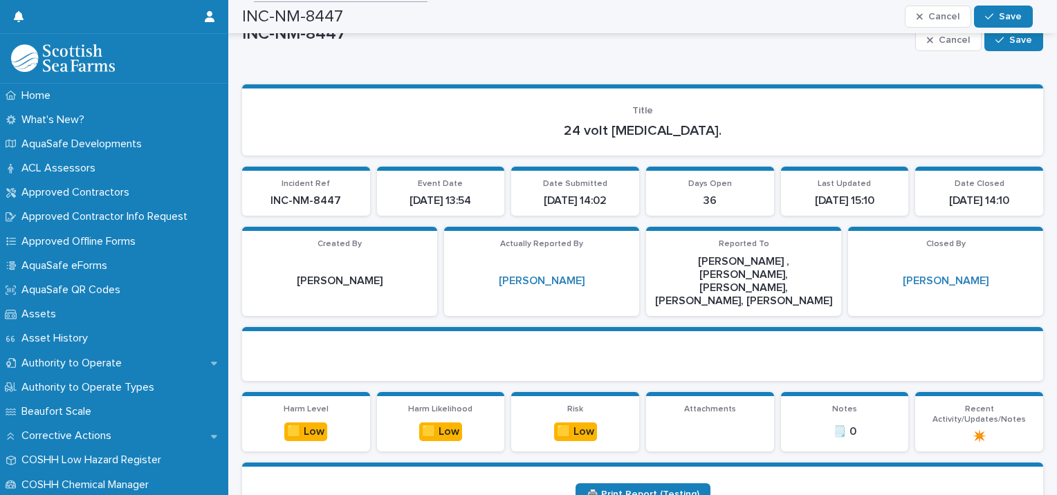
scroll to position [0, 0]
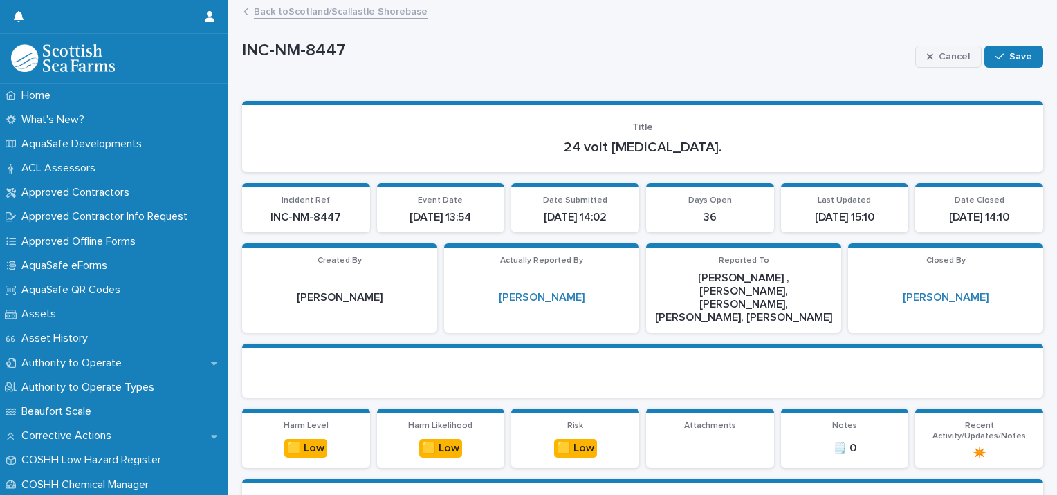
click at [949, 62] on button "Cancel" at bounding box center [948, 57] width 66 height 22
click at [275, 17] on link "Back to [GEOGRAPHIC_DATA]/[GEOGRAPHIC_DATA]" at bounding box center [341, 11] width 174 height 16
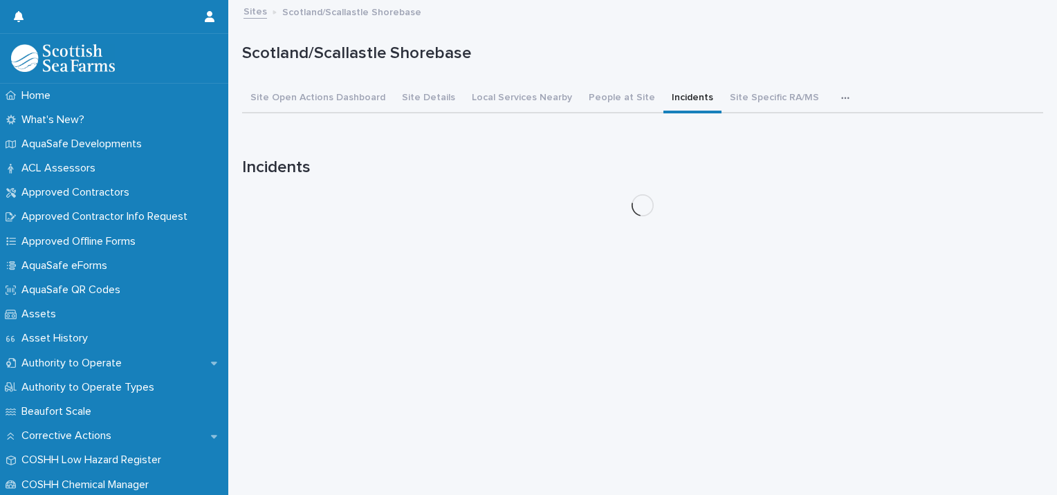
click at [275, 12] on div "Sites Scotland/Scallastle Shorebase" at bounding box center [649, 12] width 825 height 19
click at [252, 15] on link "Sites" at bounding box center [256, 11] width 24 height 16
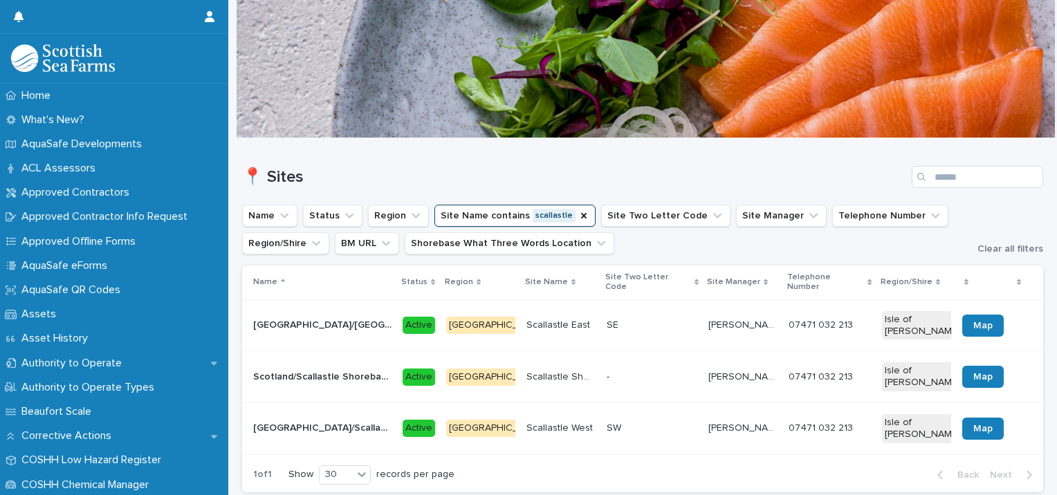
click at [343, 420] on p "[GEOGRAPHIC_DATA]/Scallastle West" at bounding box center [323, 427] width 141 height 15
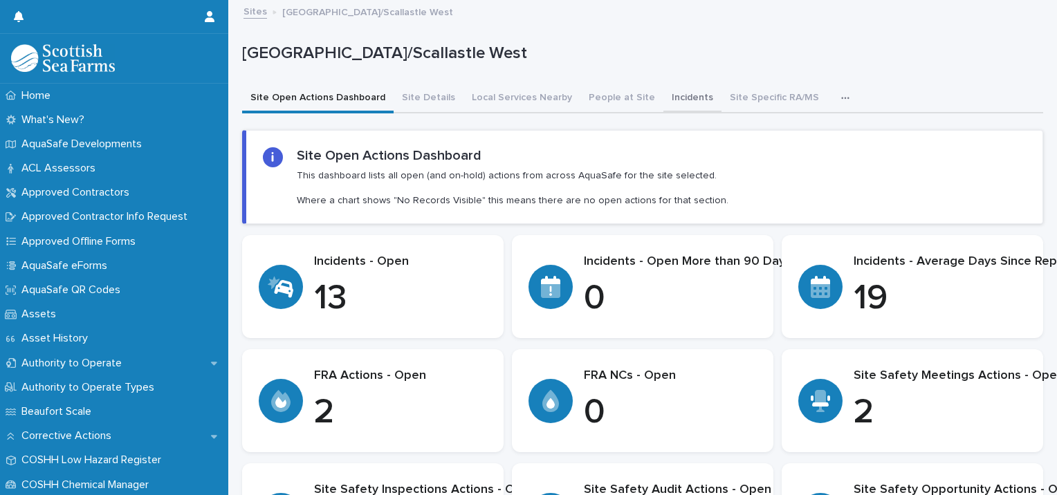
click at [667, 98] on button "Incidents" at bounding box center [693, 98] width 58 height 29
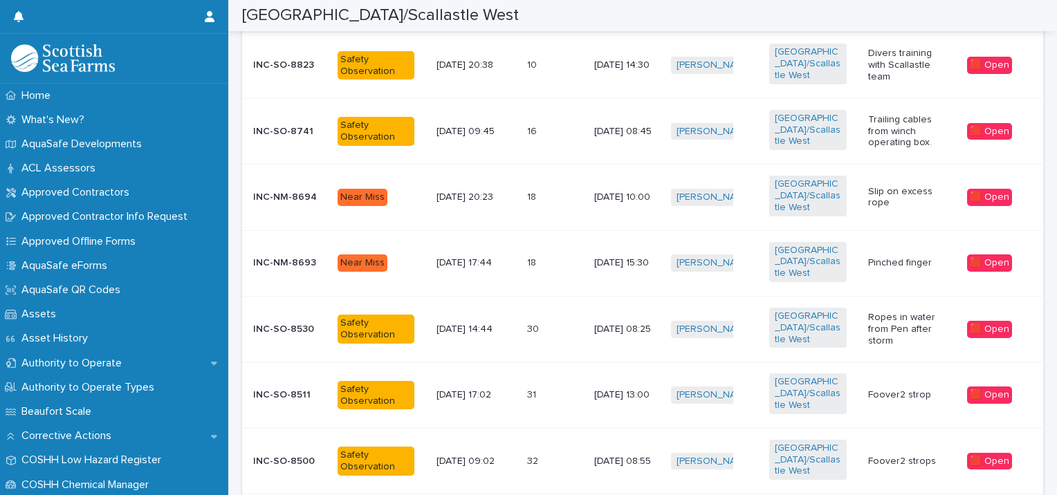
scroll to position [425, 0]
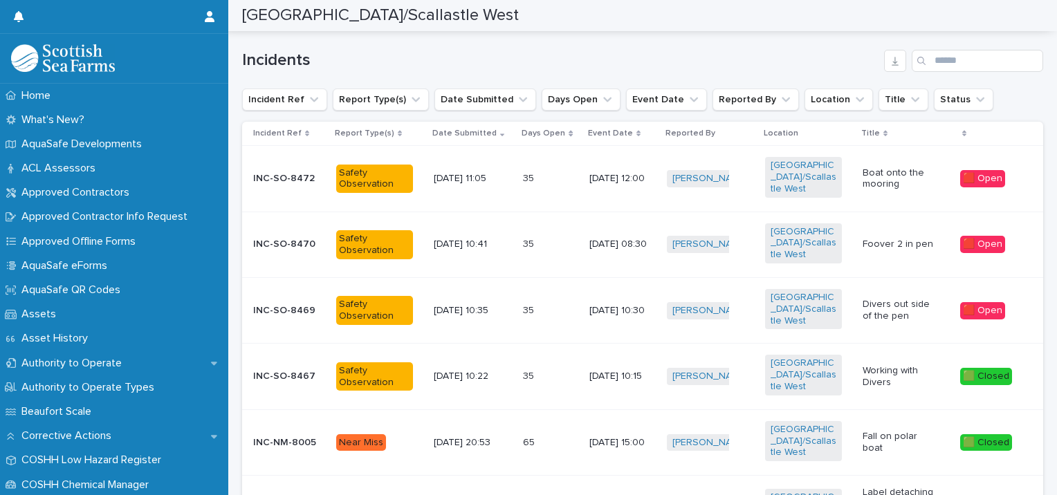
scroll to position [66, 0]
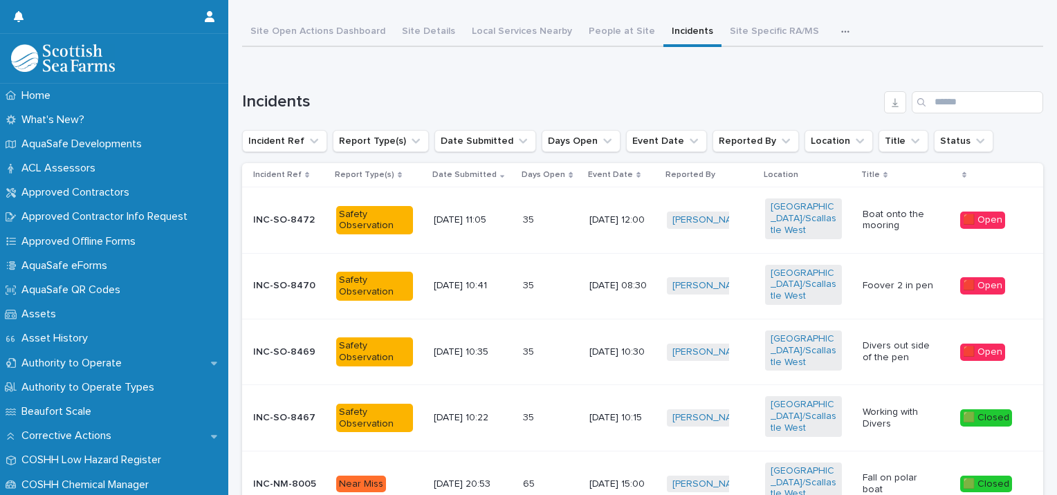
click at [895, 340] on p "Divers out side of the pen" at bounding box center [901, 352] width 77 height 24
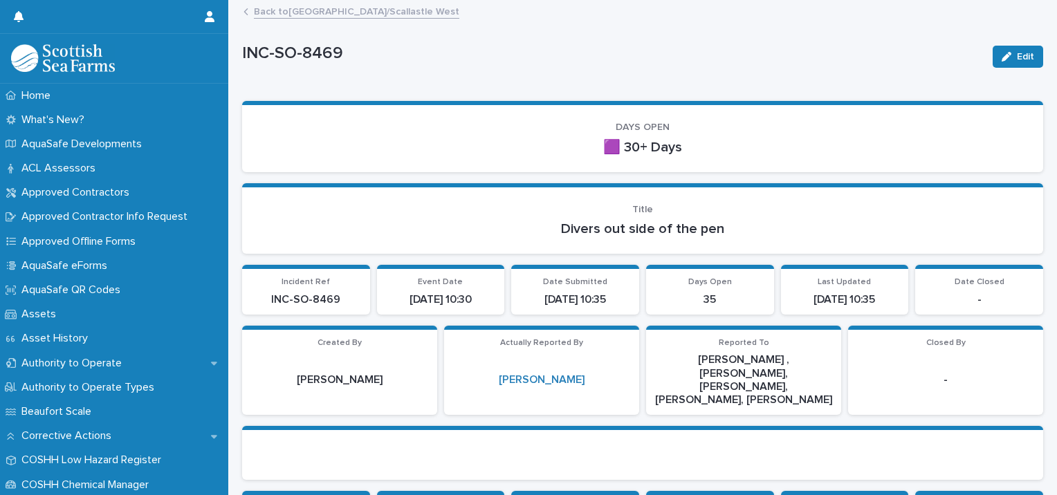
click at [1017, 57] on span "Edit" at bounding box center [1025, 57] width 17 height 10
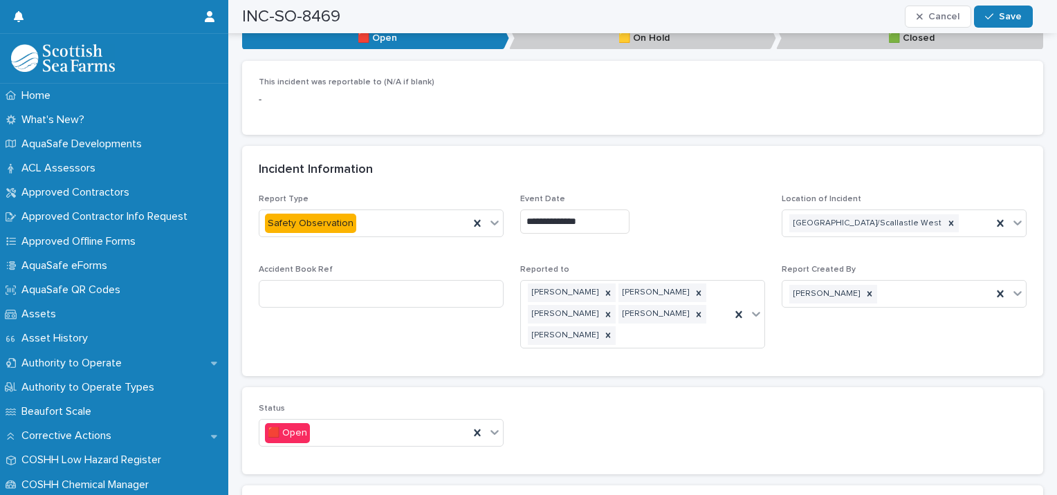
scroll to position [895, 0]
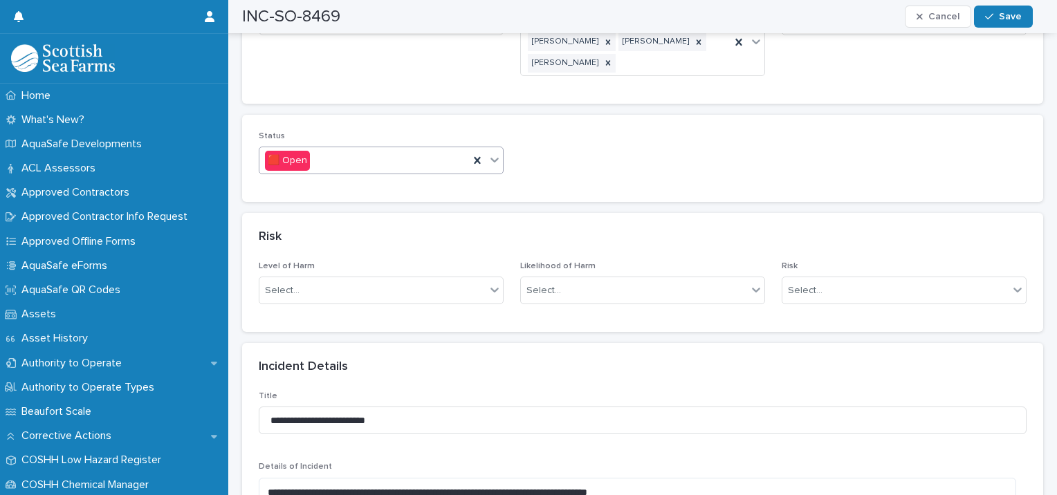
click at [357, 149] on div "🟥 Open" at bounding box center [364, 160] width 210 height 23
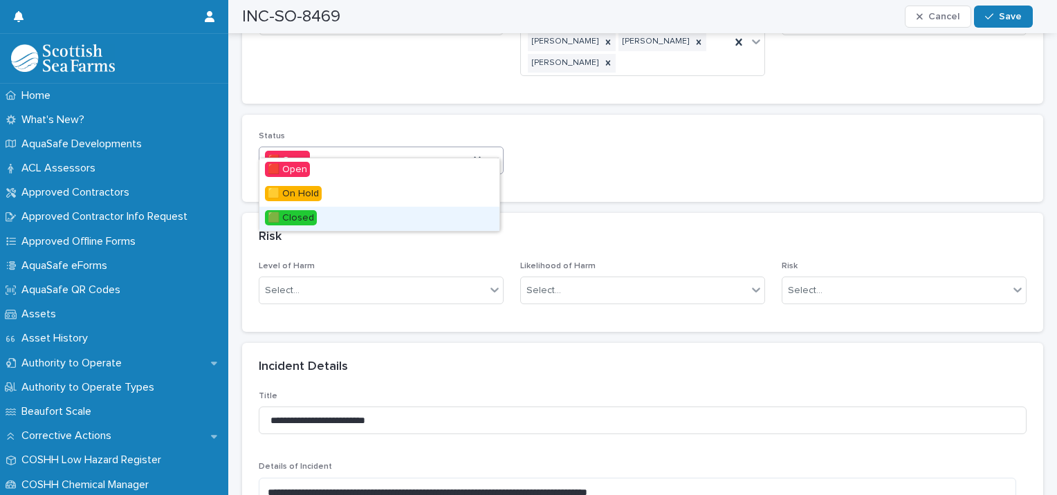
click at [326, 220] on div "🟩 Closed" at bounding box center [379, 219] width 240 height 24
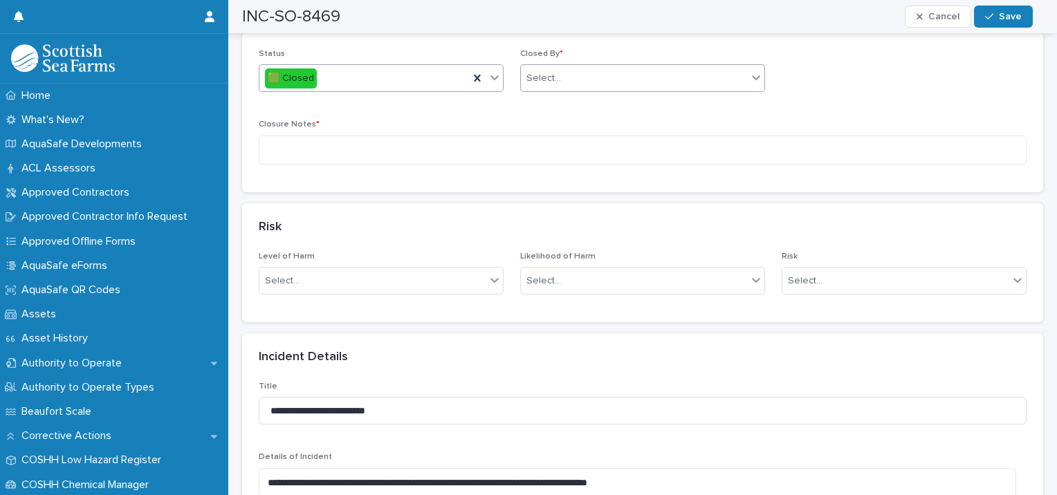
click at [556, 67] on div "Select..." at bounding box center [634, 78] width 226 height 23
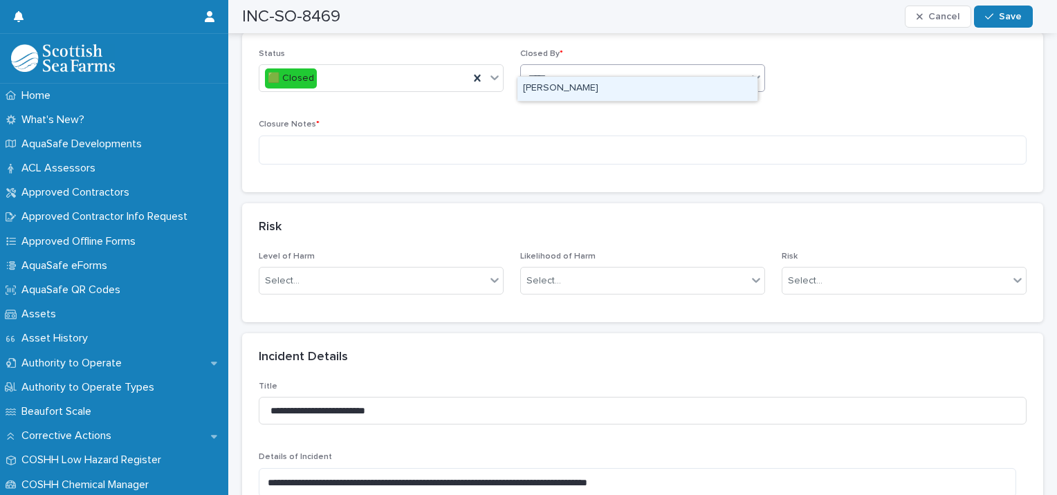
type input "******"
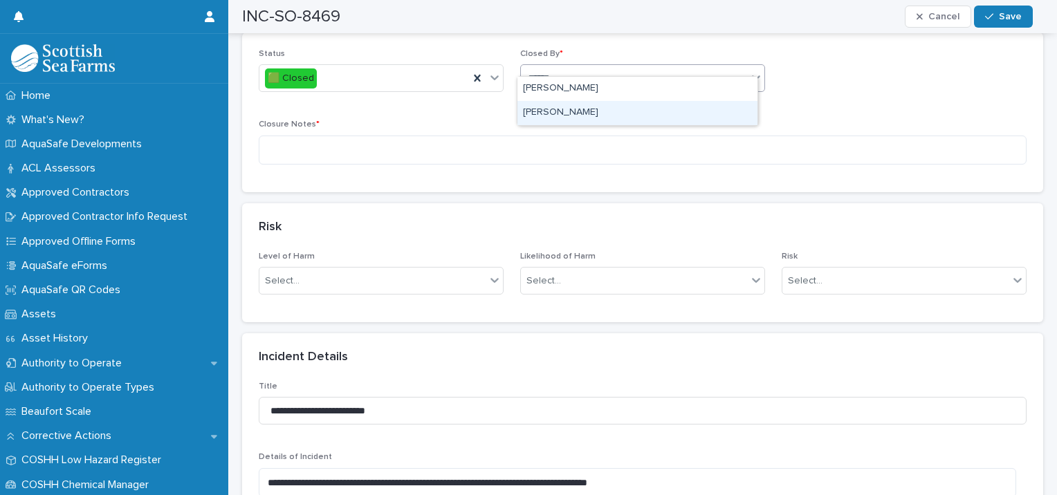
click at [562, 111] on div "[PERSON_NAME]" at bounding box center [638, 113] width 240 height 24
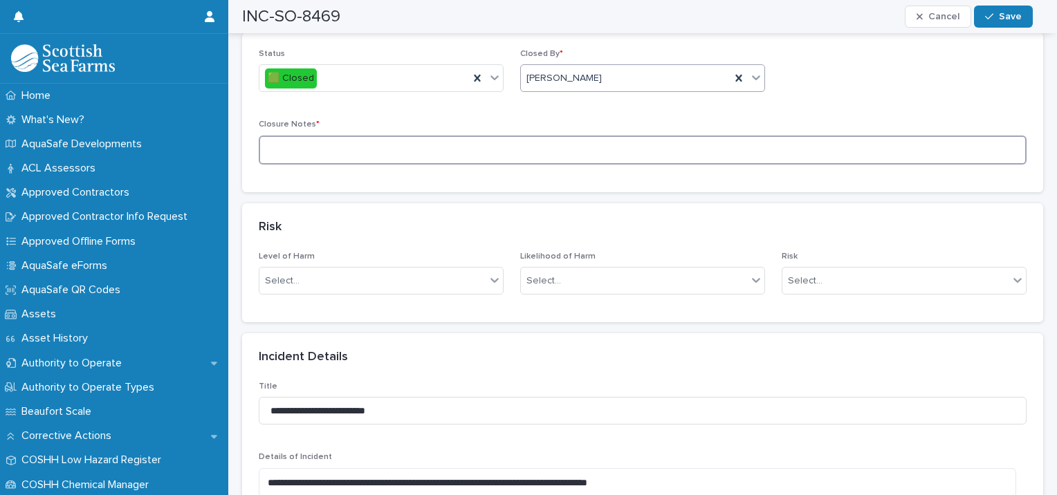
click at [346, 136] on textarea at bounding box center [643, 151] width 768 height 30
type textarea "**********"
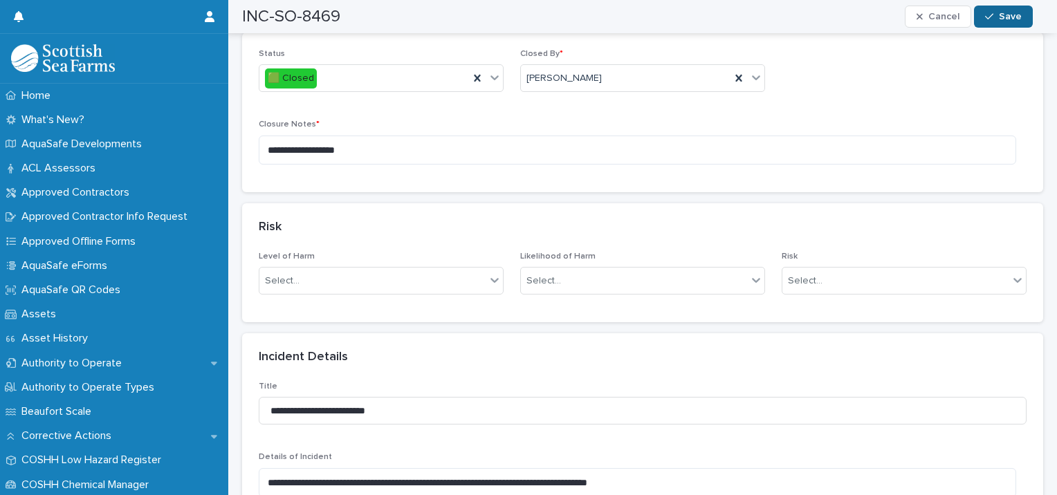
click at [1021, 17] on span "Save" at bounding box center [1010, 17] width 23 height 10
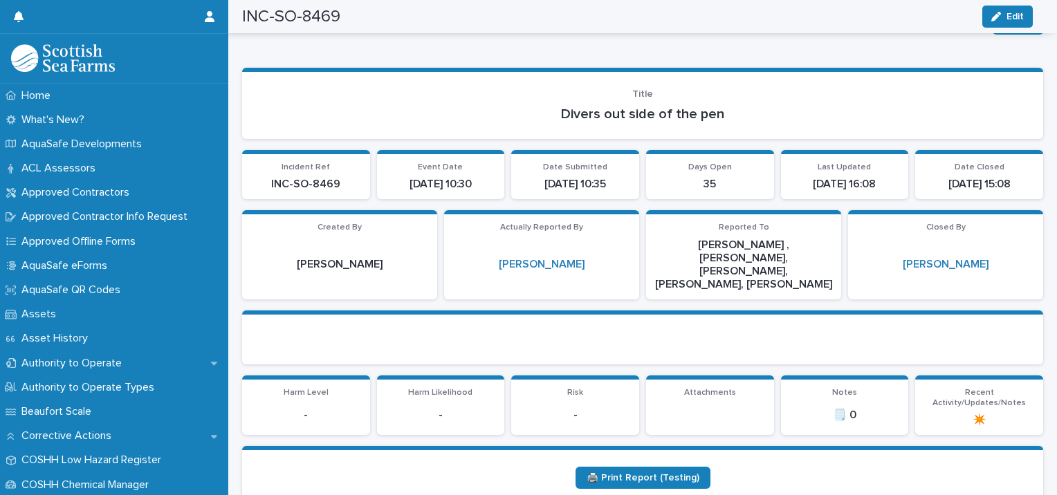
scroll to position [0, 0]
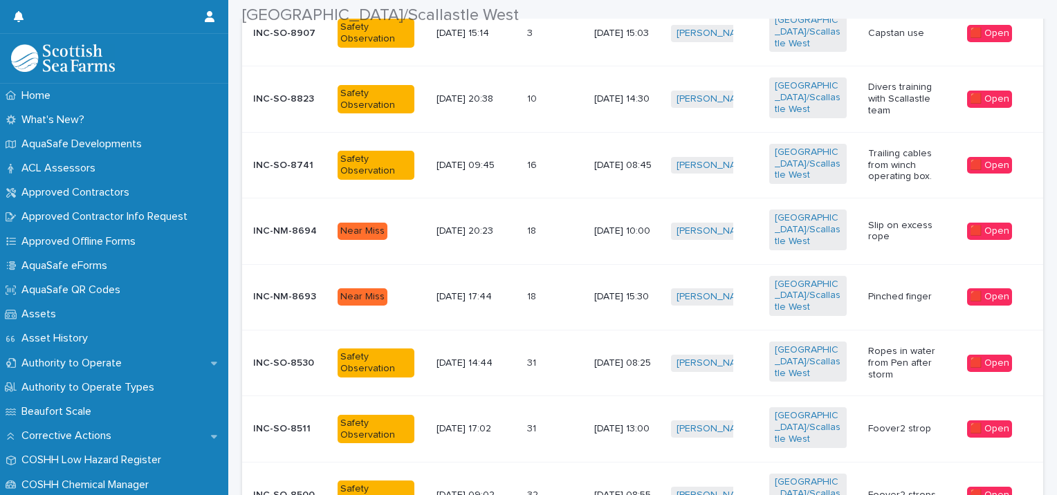
scroll to position [438, 0]
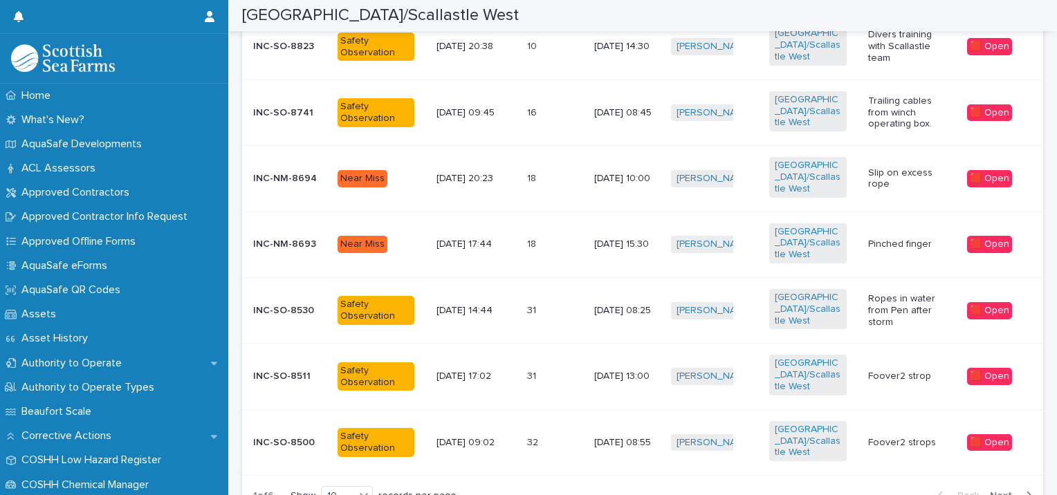
click at [992, 491] on span "Next" at bounding box center [1005, 496] width 30 height 10
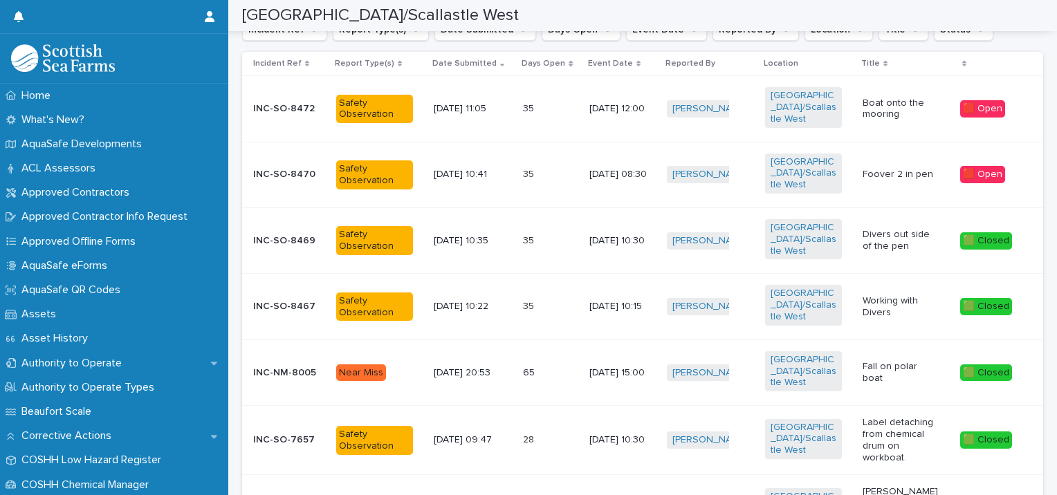
scroll to position [104, 0]
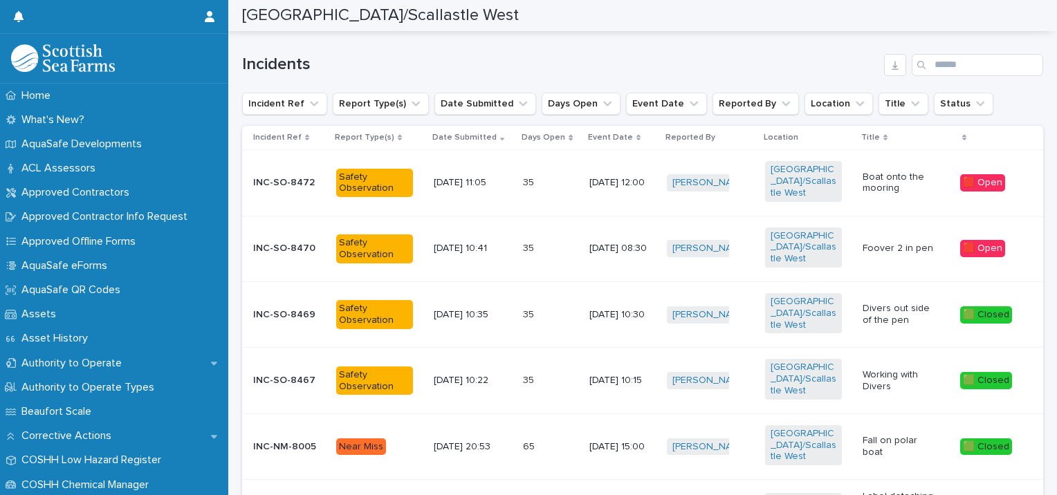
click at [569, 225] on td "35 35" at bounding box center [551, 249] width 66 height 66
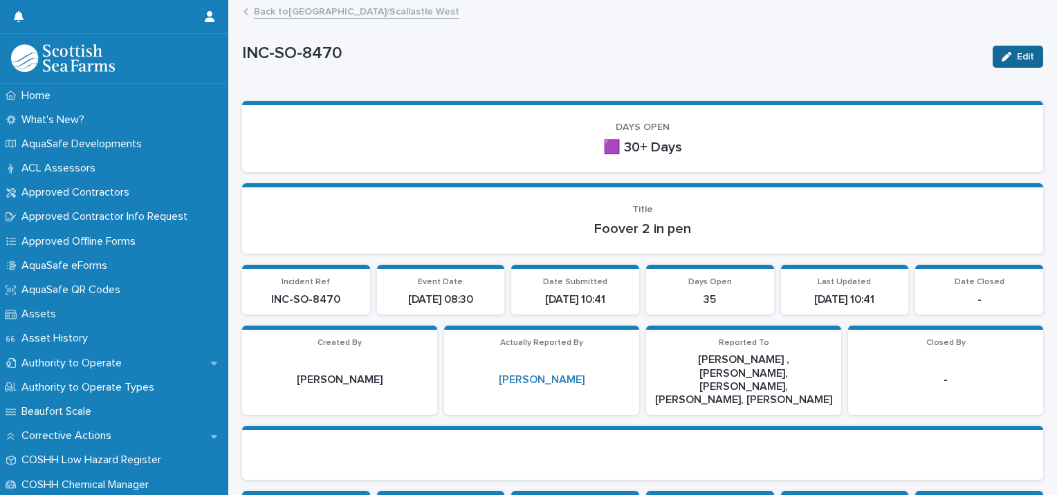
click at [1005, 50] on button "Edit" at bounding box center [1018, 57] width 51 height 22
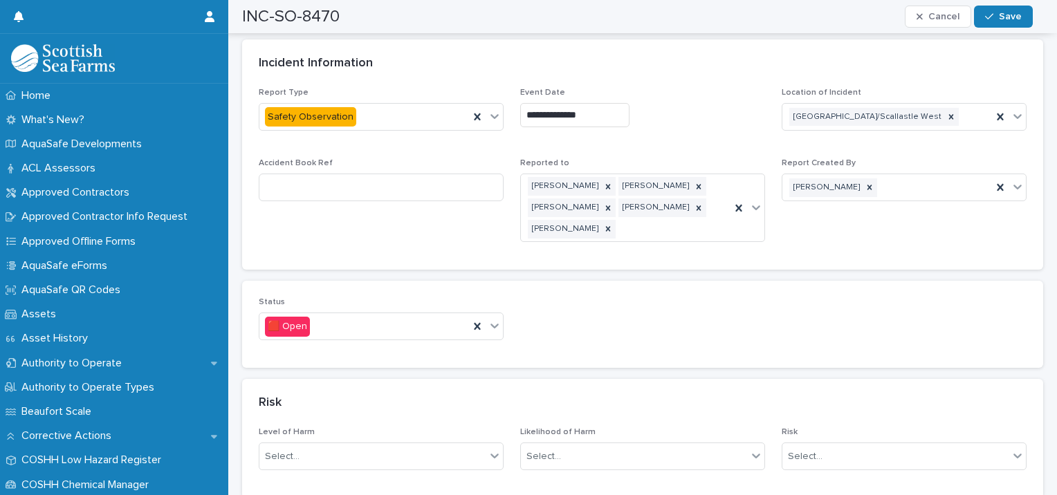
scroll to position [823, 0]
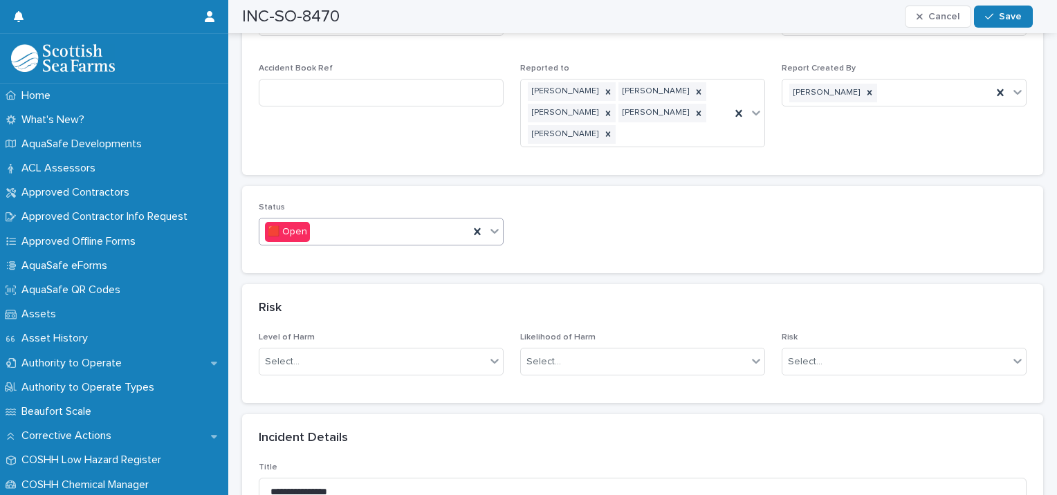
click at [390, 221] on div "🟥 Open" at bounding box center [364, 232] width 210 height 23
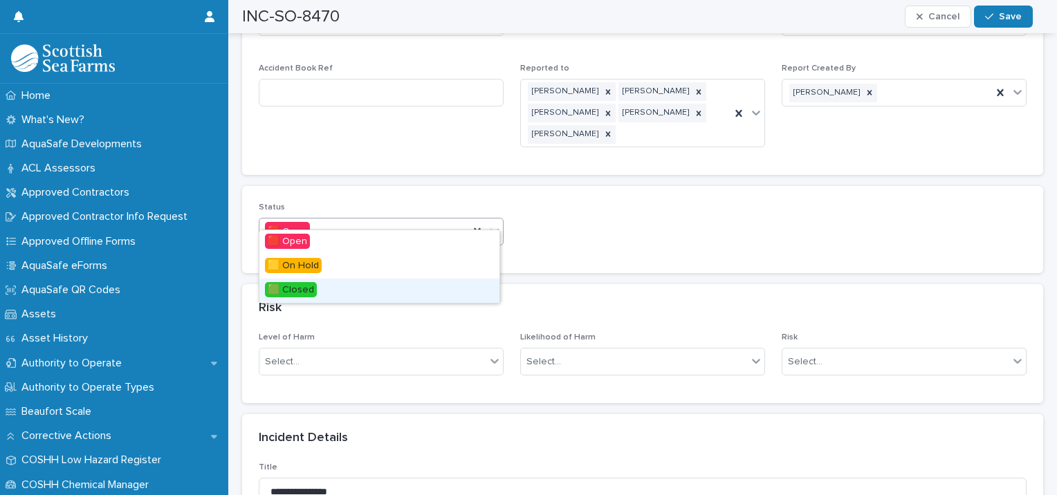
click at [322, 289] on div "🟩 Closed" at bounding box center [379, 291] width 240 height 24
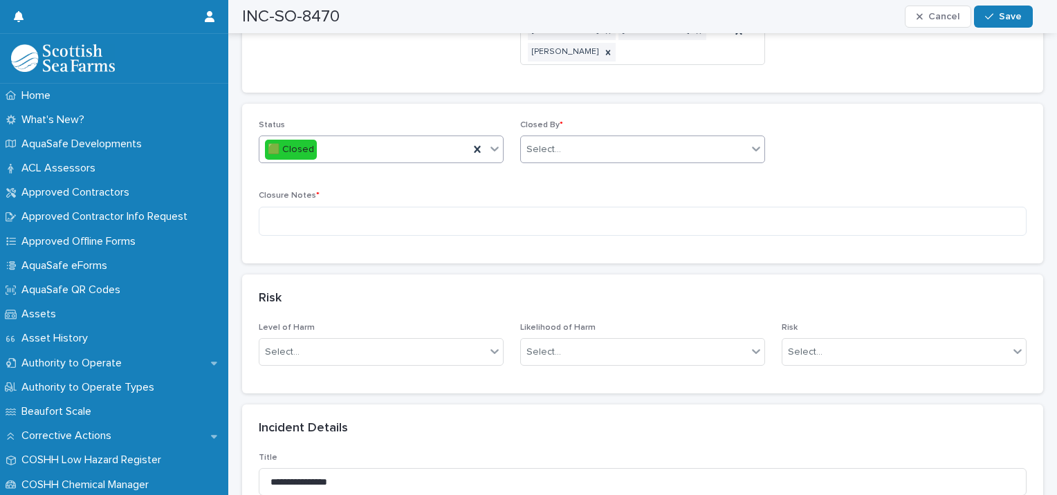
click at [540, 143] on div "Select..." at bounding box center [544, 150] width 35 height 15
type input "******"
click at [555, 183] on div "[PERSON_NAME]" at bounding box center [638, 184] width 240 height 24
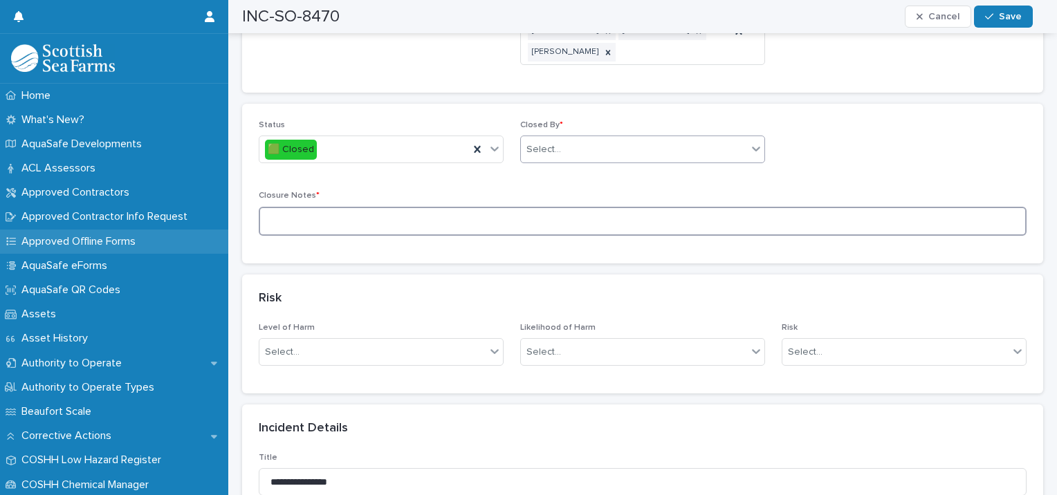
click at [472, 207] on textarea at bounding box center [643, 222] width 768 height 30
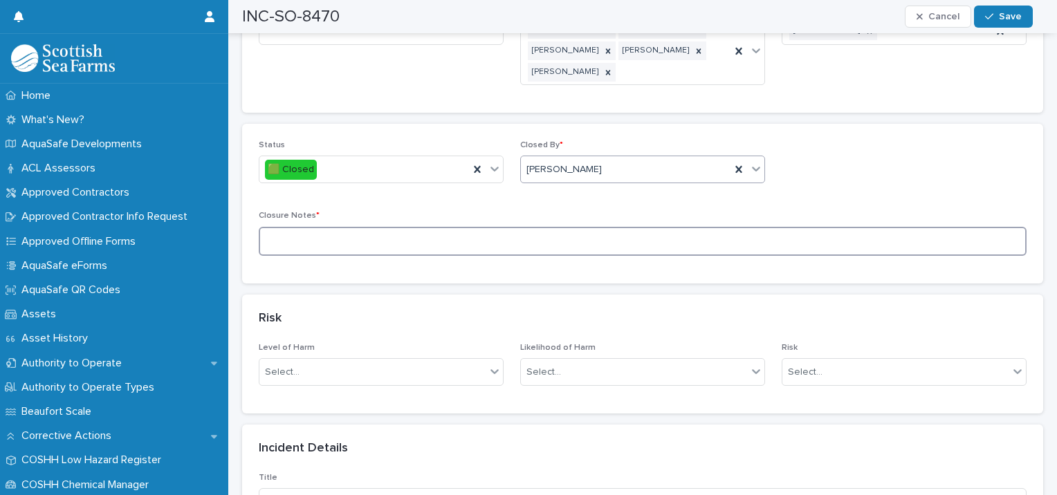
click at [291, 227] on textarea at bounding box center [643, 242] width 768 height 30
type textarea "**********"
drag, startPoint x: 1012, startPoint y: 9, endPoint x: 307, endPoint y: 118, distance: 712.8
click at [1012, 9] on button "Save" at bounding box center [1003, 17] width 59 height 22
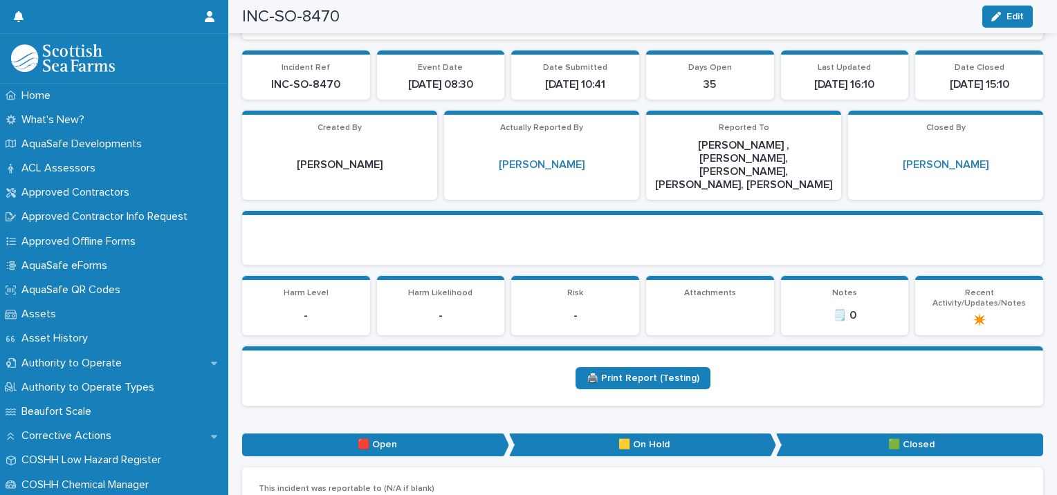
scroll to position [0, 0]
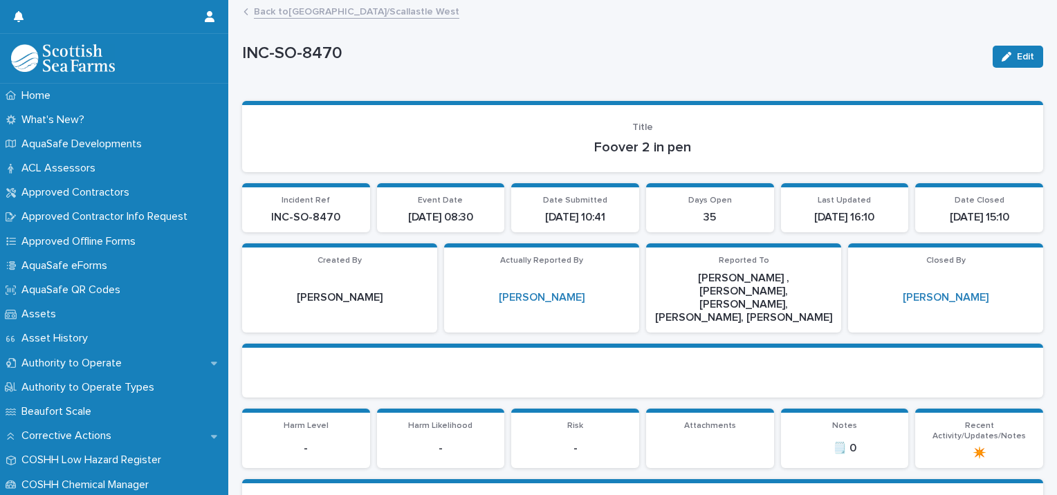
click at [281, 11] on link "Back to [GEOGRAPHIC_DATA]/Scallastle West" at bounding box center [357, 11] width 206 height 16
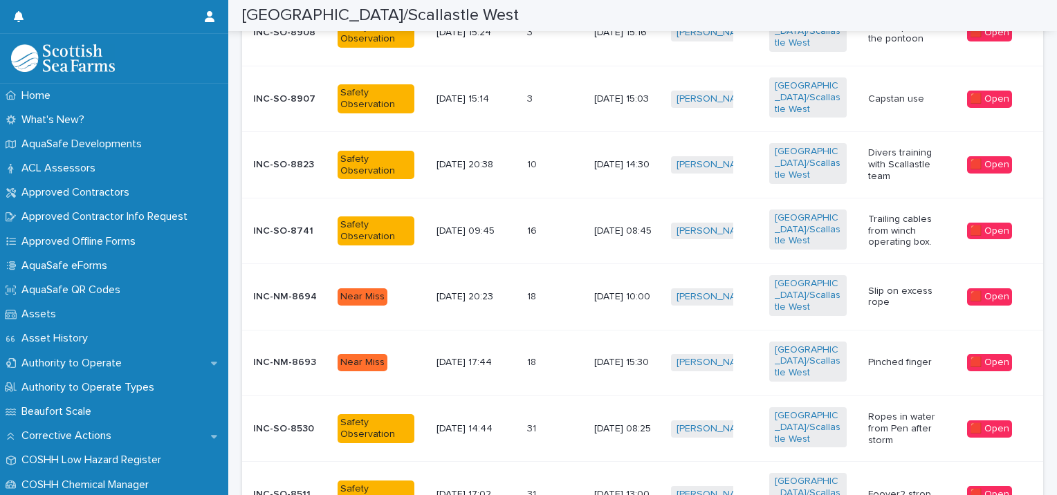
scroll to position [438, 0]
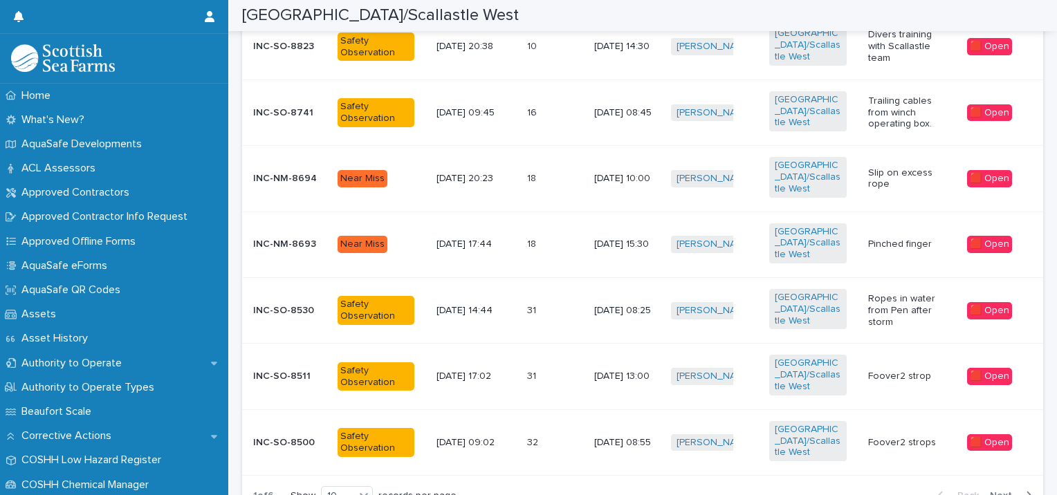
click at [994, 491] on span "Next" at bounding box center [1005, 496] width 30 height 10
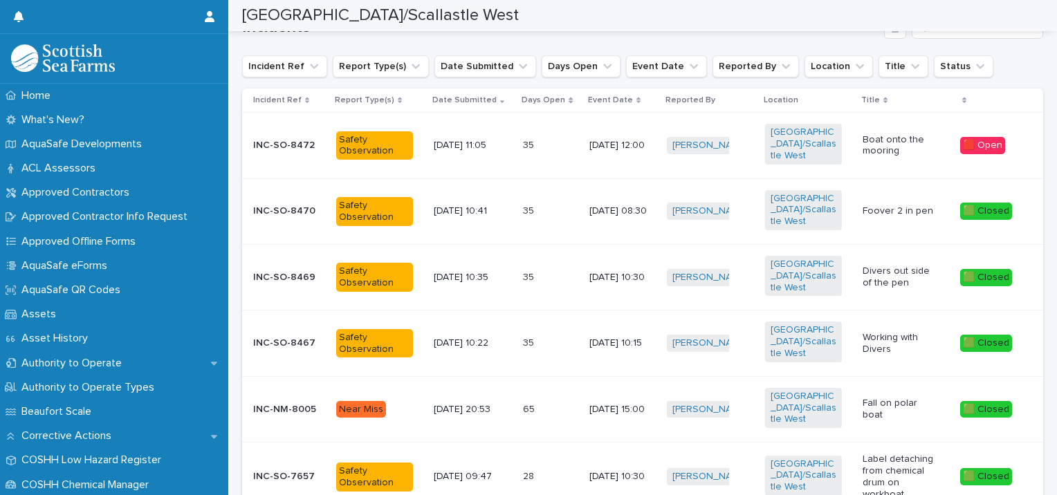
scroll to position [127, 0]
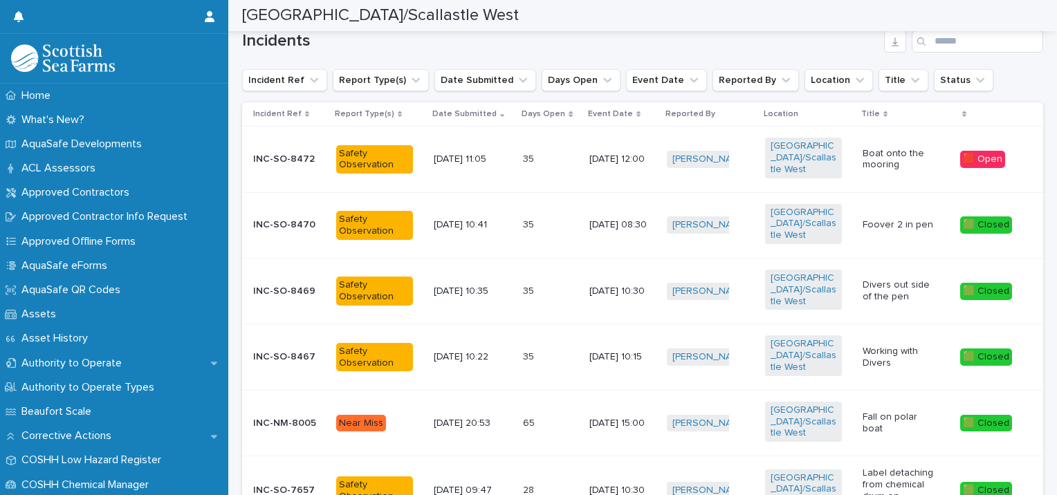
click at [866, 148] on p "Boat onto the mooring" at bounding box center [901, 160] width 77 height 24
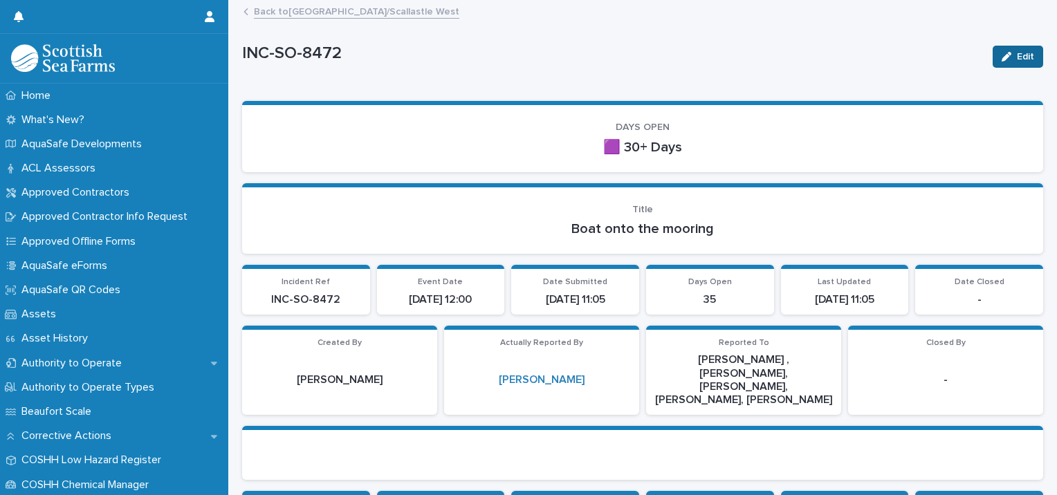
click at [1000, 51] on button "Edit" at bounding box center [1018, 57] width 51 height 22
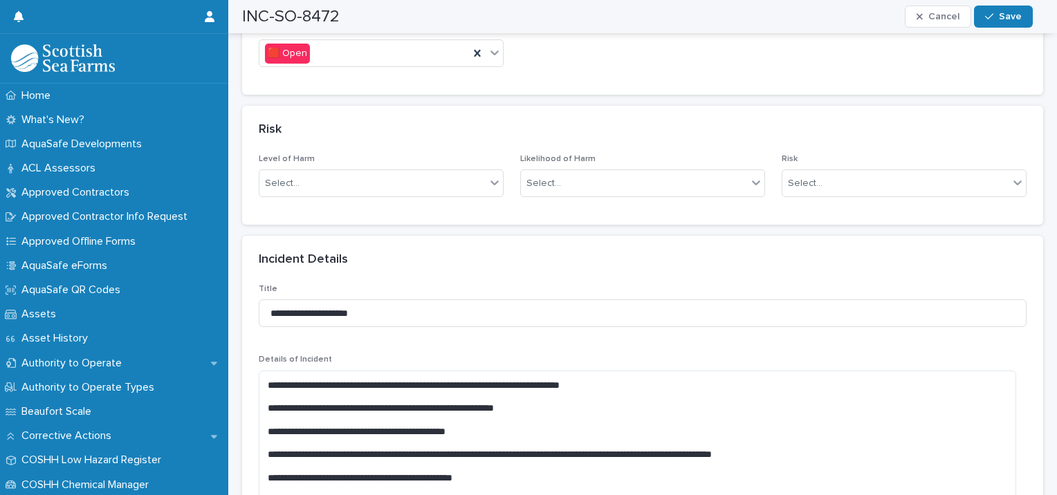
scroll to position [867, 0]
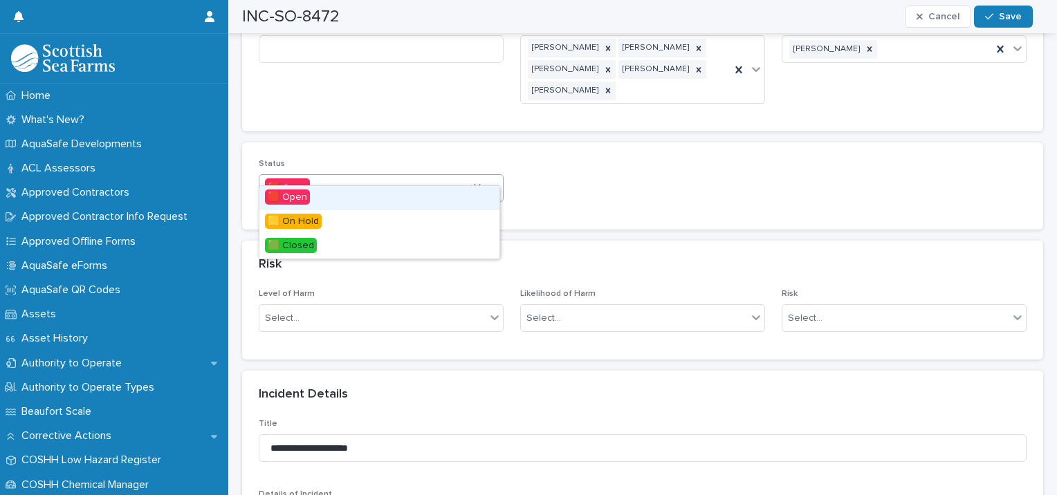
click at [338, 177] on div "🟥 Open" at bounding box center [364, 188] width 210 height 23
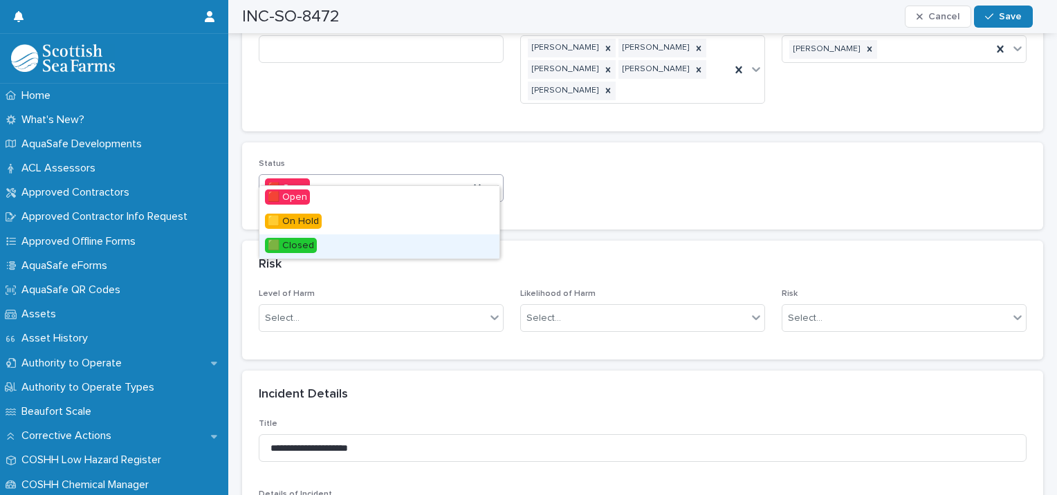
click at [316, 242] on div "🟩 Closed" at bounding box center [379, 247] width 240 height 24
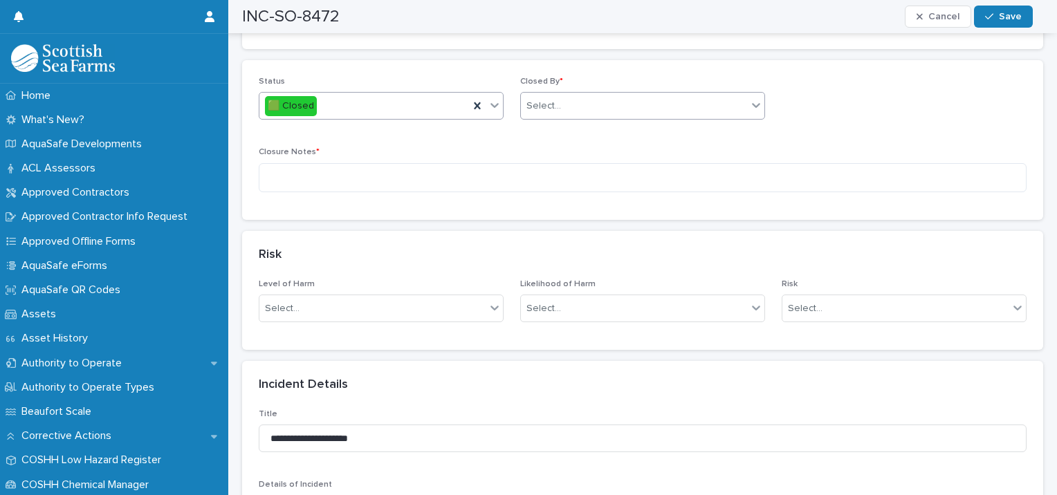
click at [571, 95] on div "Select..." at bounding box center [634, 106] width 226 height 23
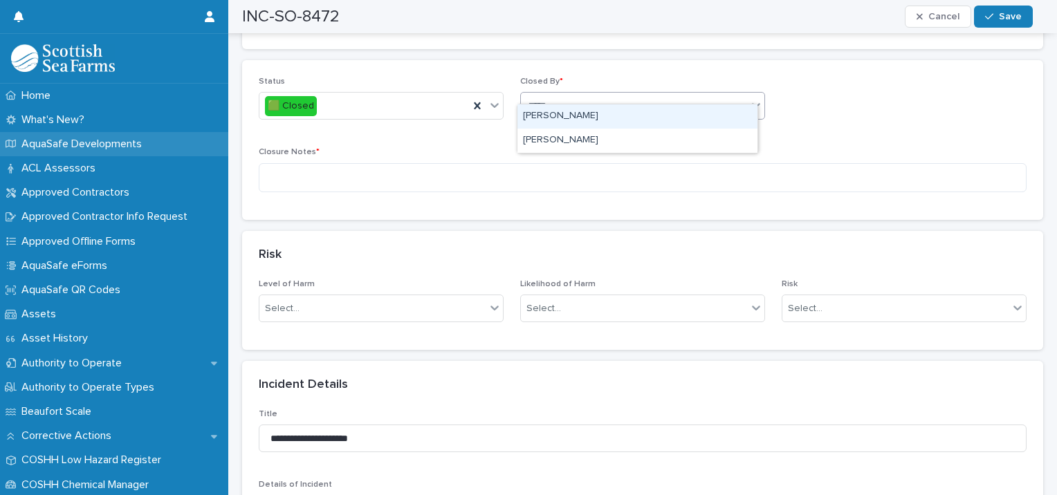
type input "******"
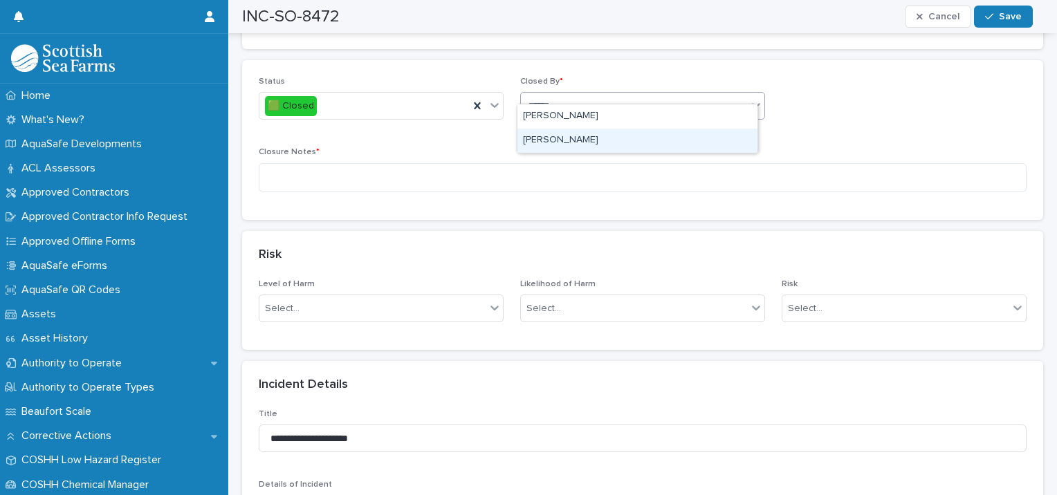
click at [603, 144] on div "[PERSON_NAME]" at bounding box center [638, 141] width 240 height 24
click at [448, 177] on div "Closure Notes *" at bounding box center [643, 175] width 768 height 56
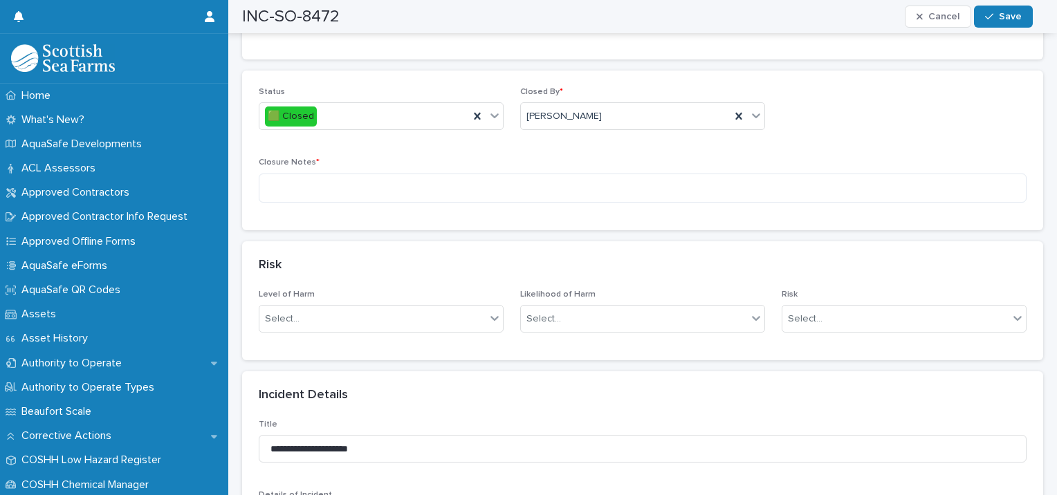
scroll to position [800, 0]
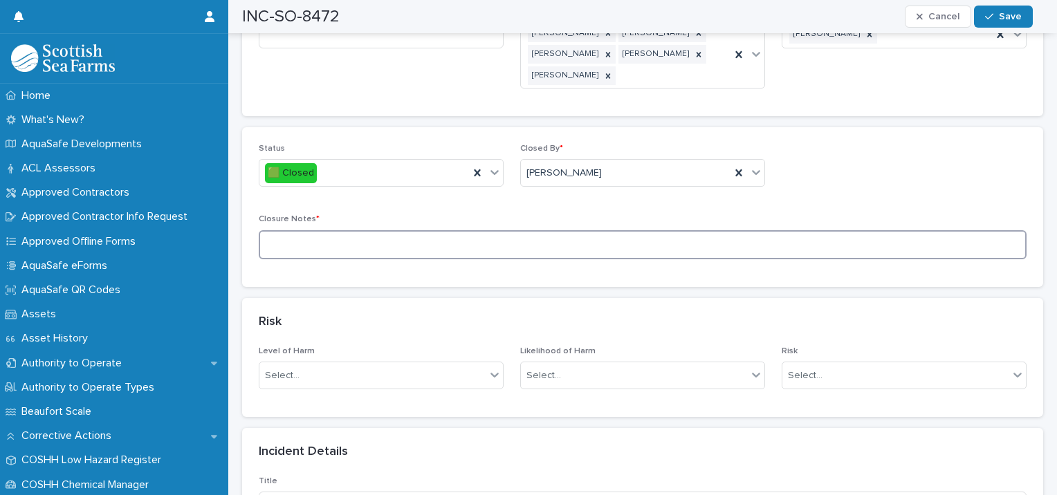
click at [325, 235] on textarea at bounding box center [643, 245] width 768 height 30
type textarea "*"
drag, startPoint x: 559, startPoint y: 230, endPoint x: 549, endPoint y: 232, distance: 10.7
click at [559, 230] on textarea "**********" at bounding box center [638, 245] width 758 height 30
click at [641, 230] on textarea "**********" at bounding box center [638, 245] width 758 height 30
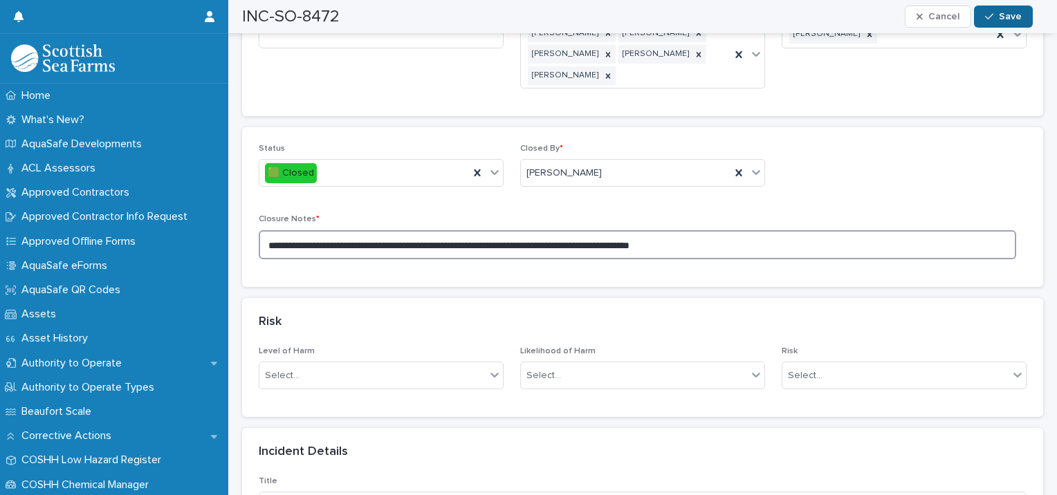
type textarea "**********"
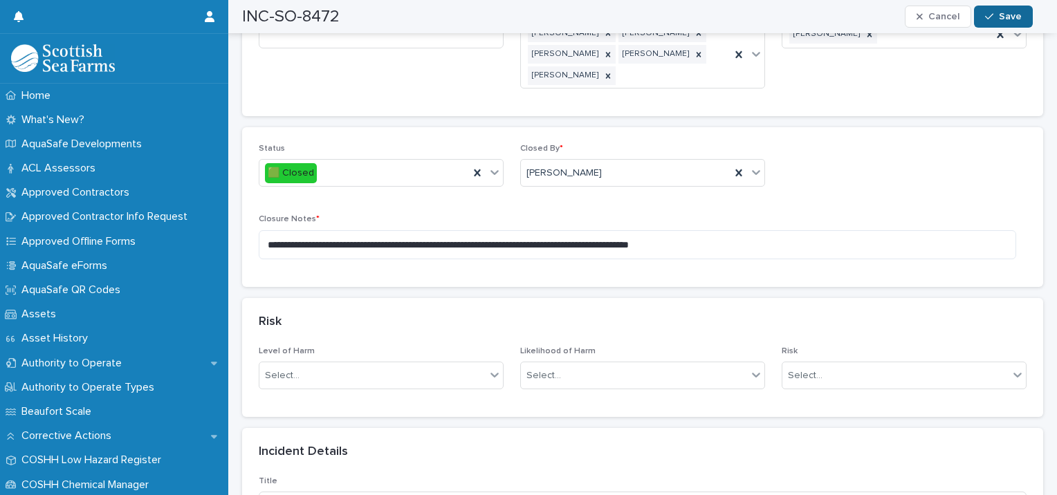
click at [1003, 22] on button "Save" at bounding box center [1003, 17] width 59 height 22
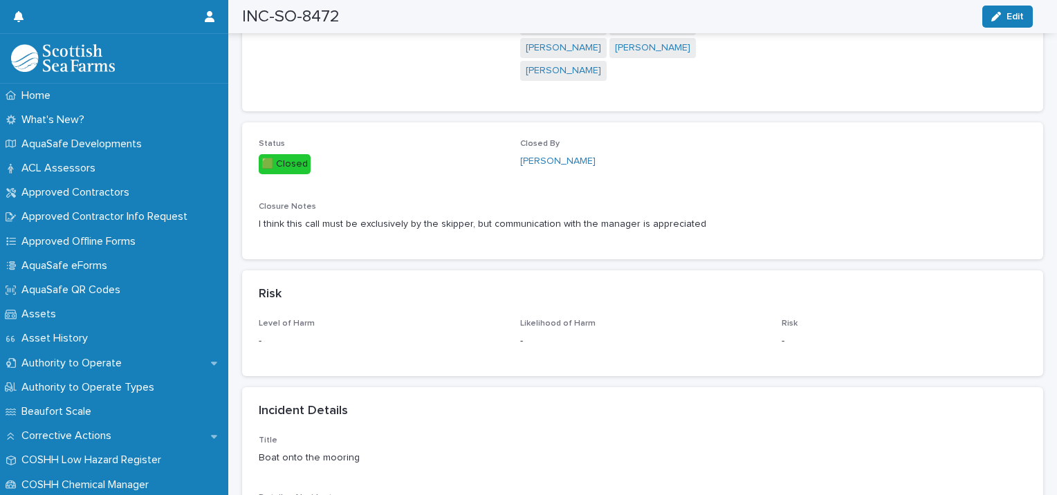
scroll to position [0, 0]
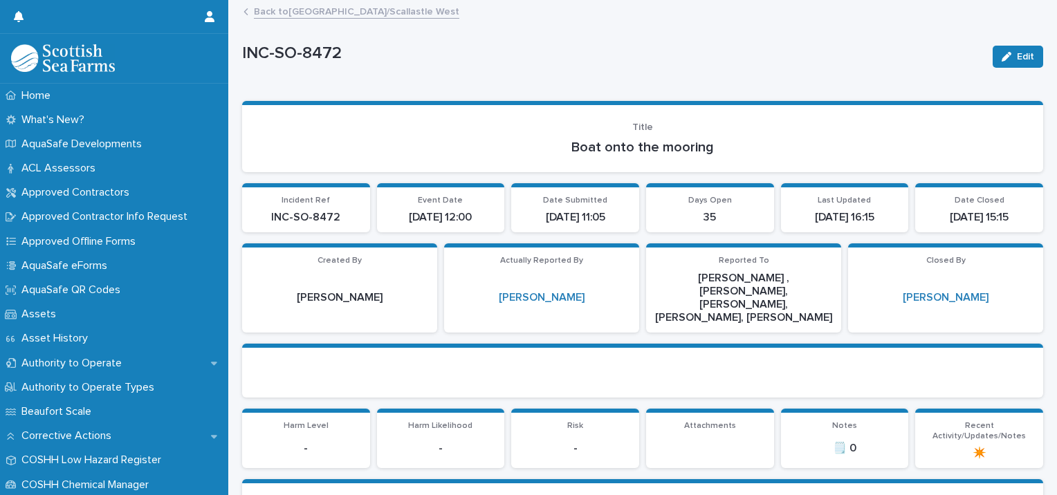
click at [295, 6] on link "Back to [GEOGRAPHIC_DATA]/Scallastle West" at bounding box center [357, 11] width 206 height 16
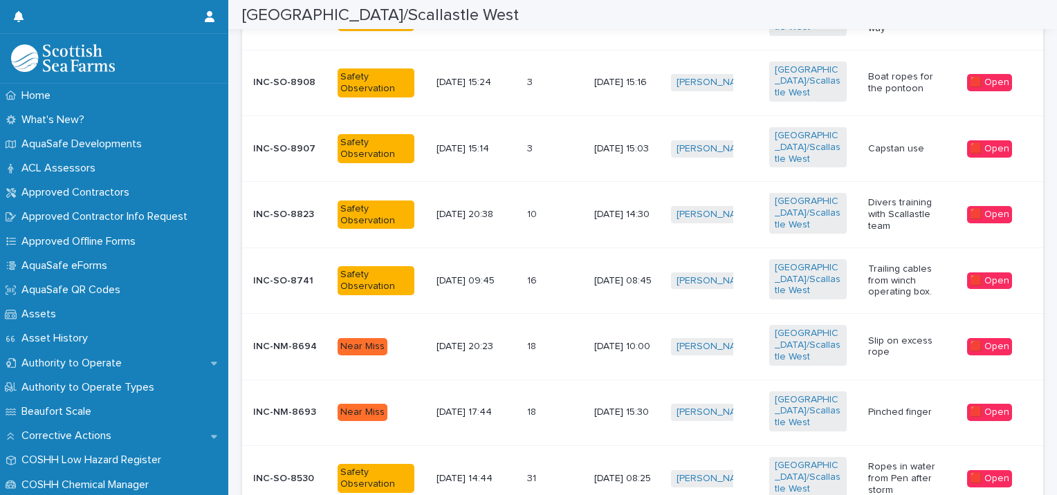
scroll to position [438, 0]
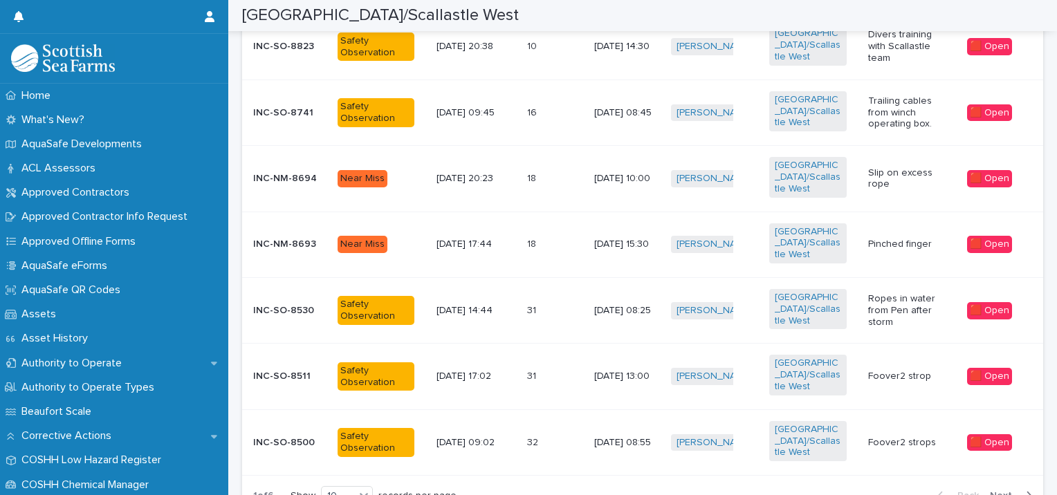
click at [990, 491] on span "Next" at bounding box center [1005, 496] width 30 height 10
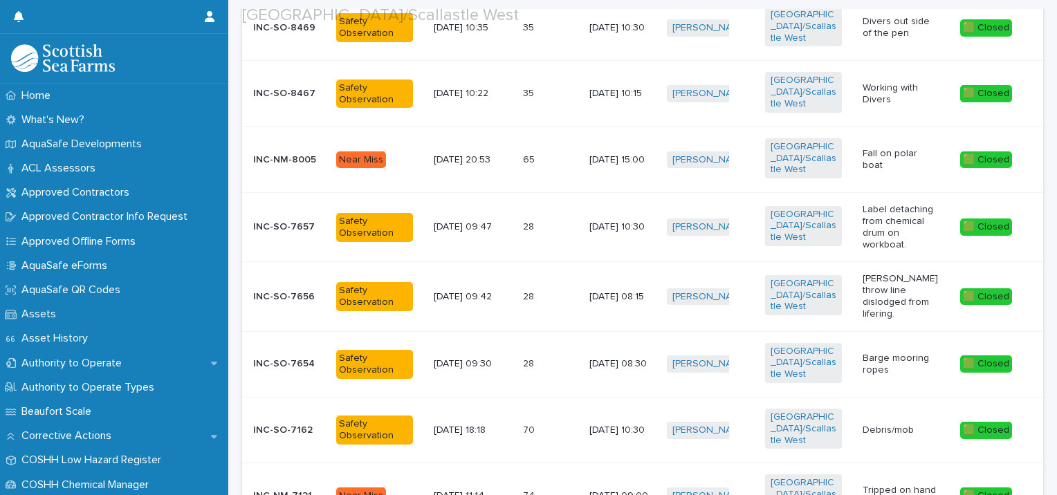
scroll to position [446, 0]
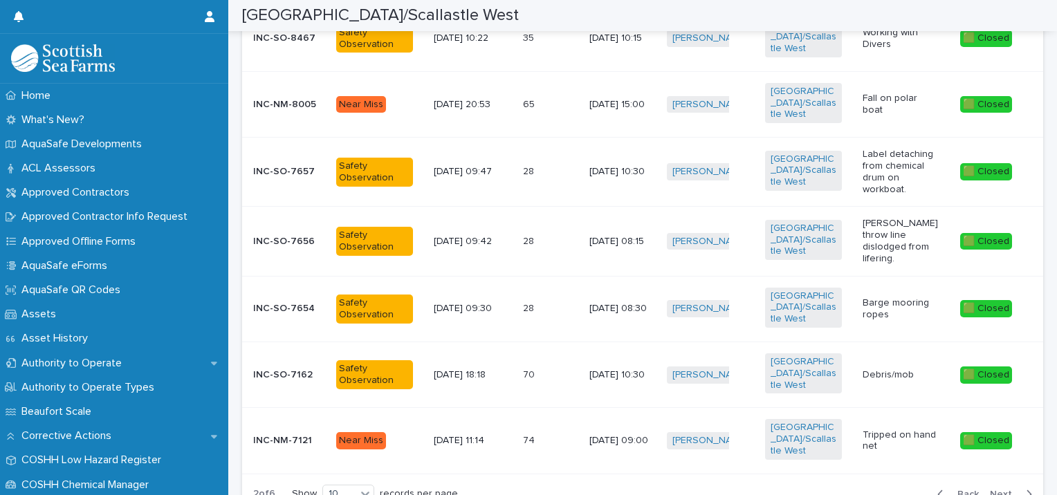
click at [965, 477] on div "Back Next" at bounding box center [984, 494] width 117 height 35
click at [961, 490] on span "Back" at bounding box center [964, 495] width 30 height 10
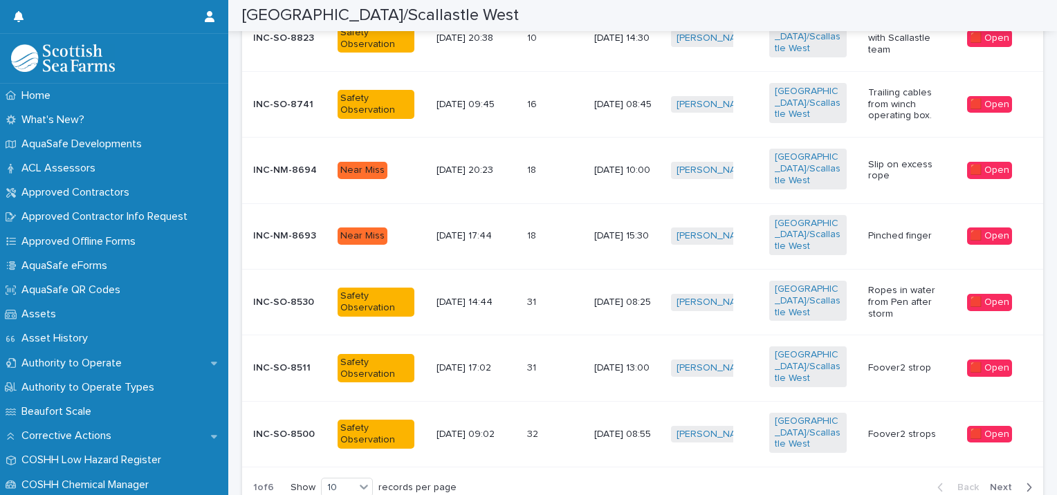
scroll to position [438, 0]
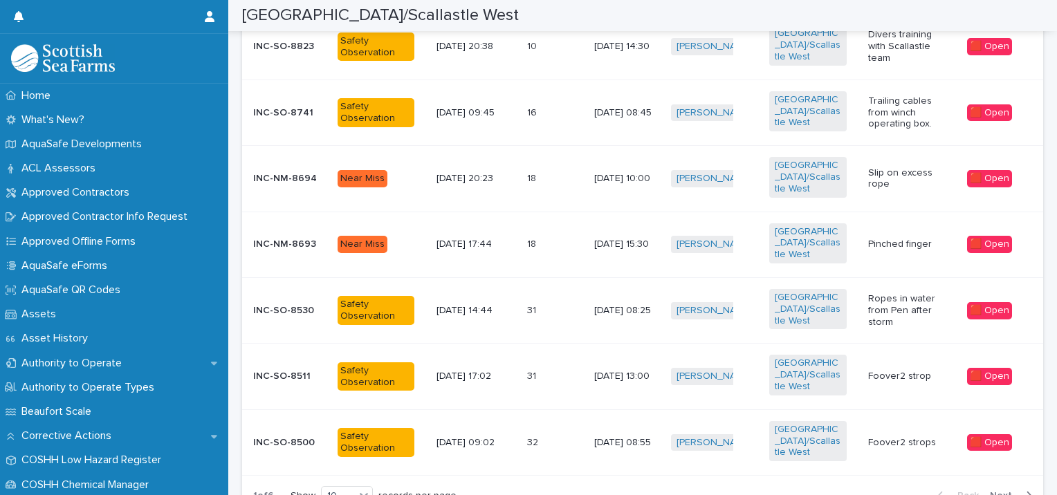
click at [906, 293] on p "Ropes in water from Pen after storm" at bounding box center [906, 310] width 77 height 35
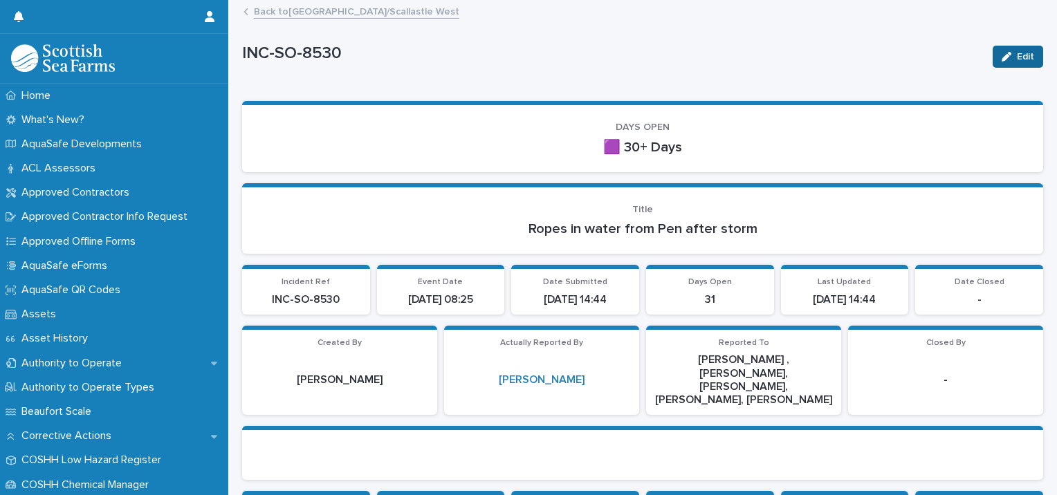
click at [1002, 58] on icon "button" at bounding box center [1007, 57] width 10 height 10
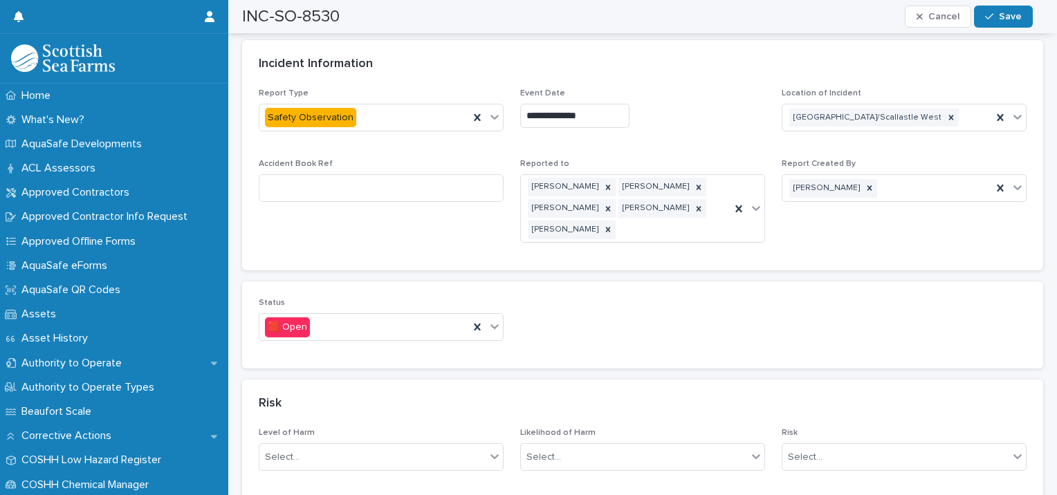
scroll to position [620, 0]
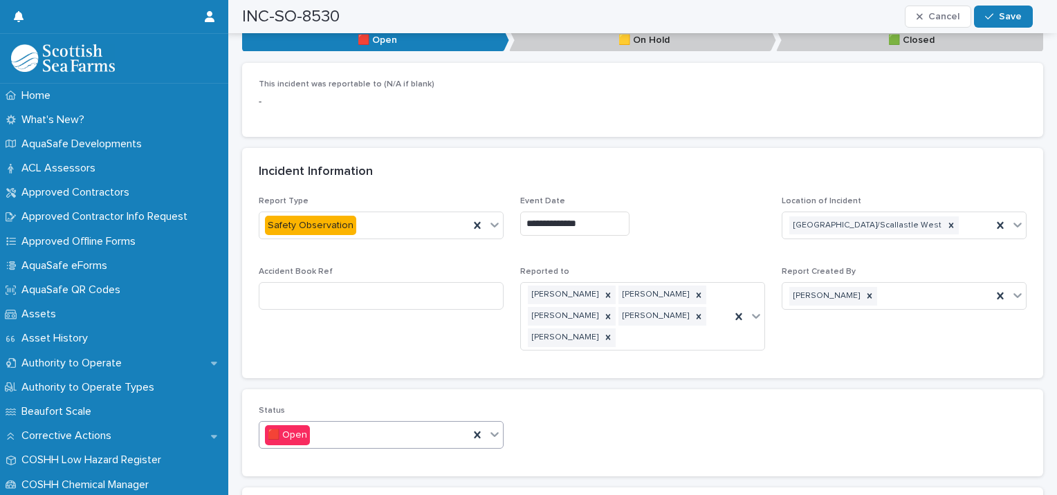
click at [358, 426] on div "🟥 Open" at bounding box center [364, 435] width 210 height 23
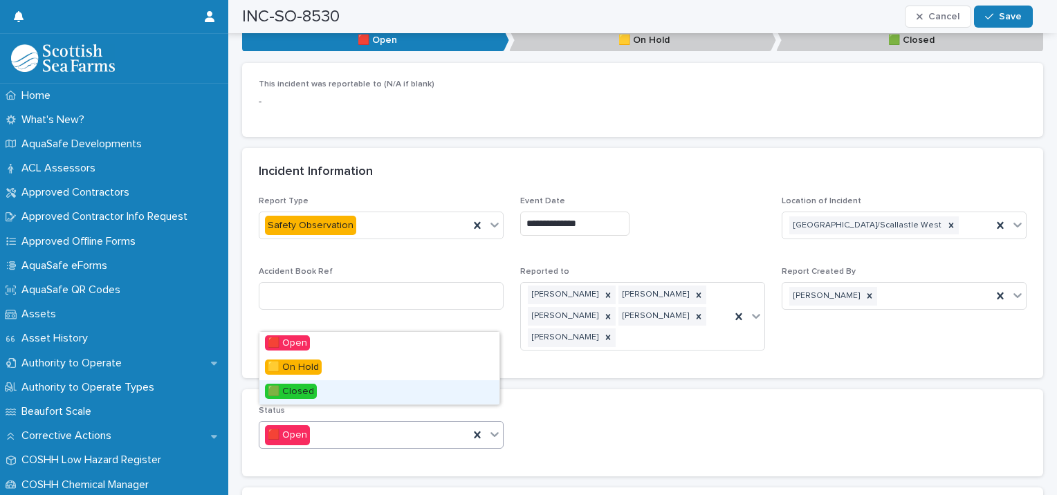
click at [311, 387] on span "🟩 Closed" at bounding box center [291, 391] width 52 height 15
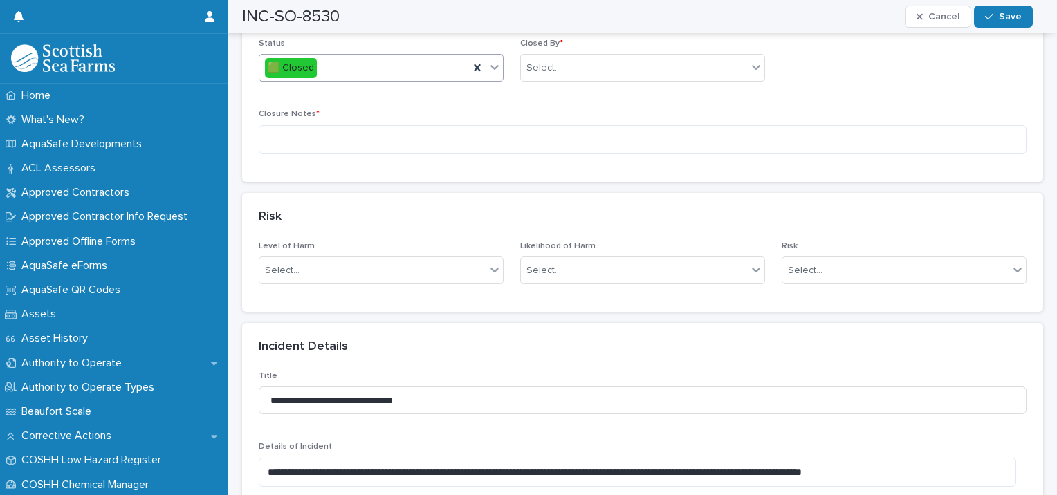
scroll to position [866, 0]
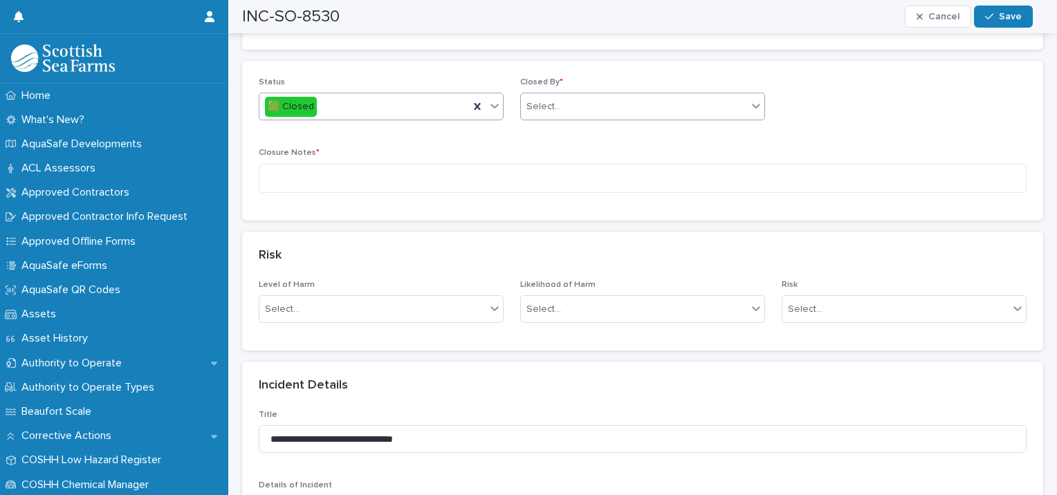
click at [597, 95] on div "Select..." at bounding box center [634, 106] width 226 height 23
type input "*****"
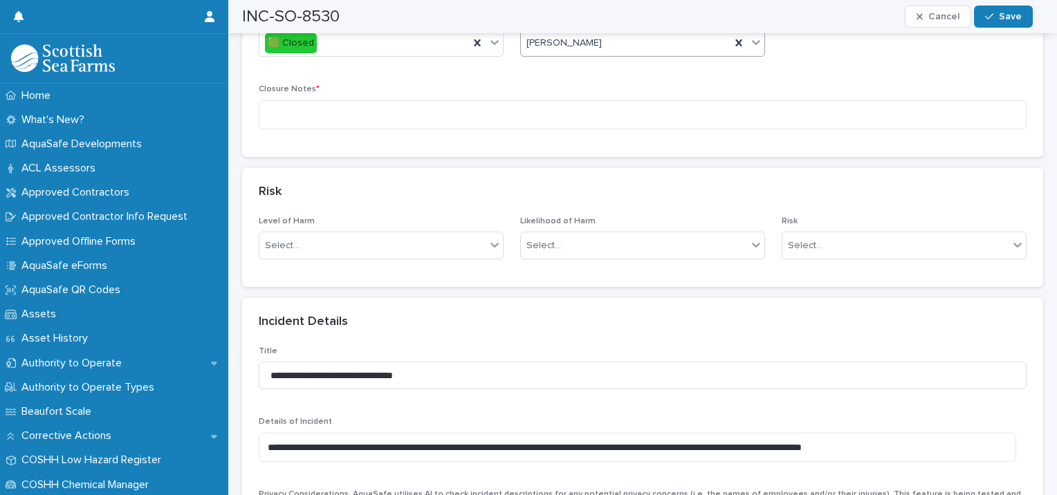
scroll to position [940, 0]
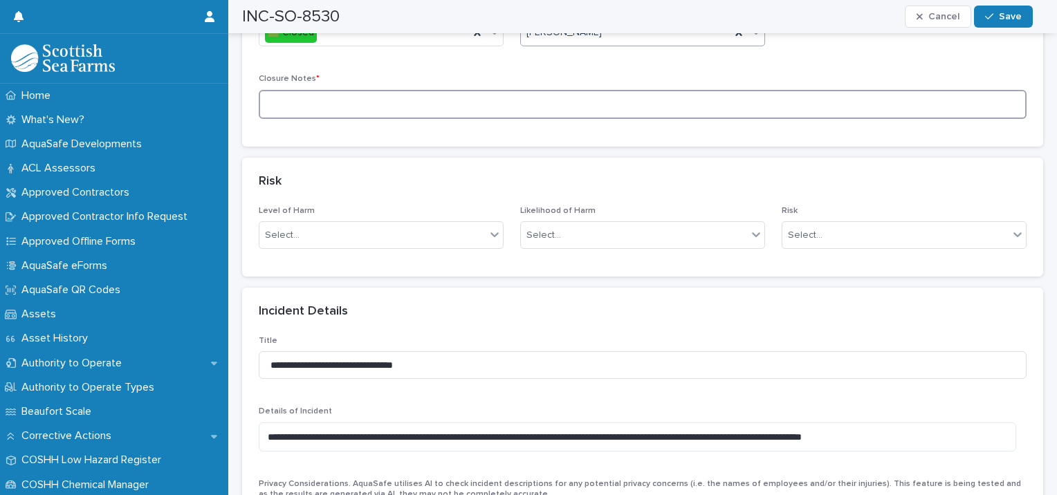
click at [328, 99] on textarea at bounding box center [643, 105] width 768 height 30
type textarea "*"
type textarea "**********"
click at [1016, 18] on span "Save" at bounding box center [1010, 17] width 23 height 10
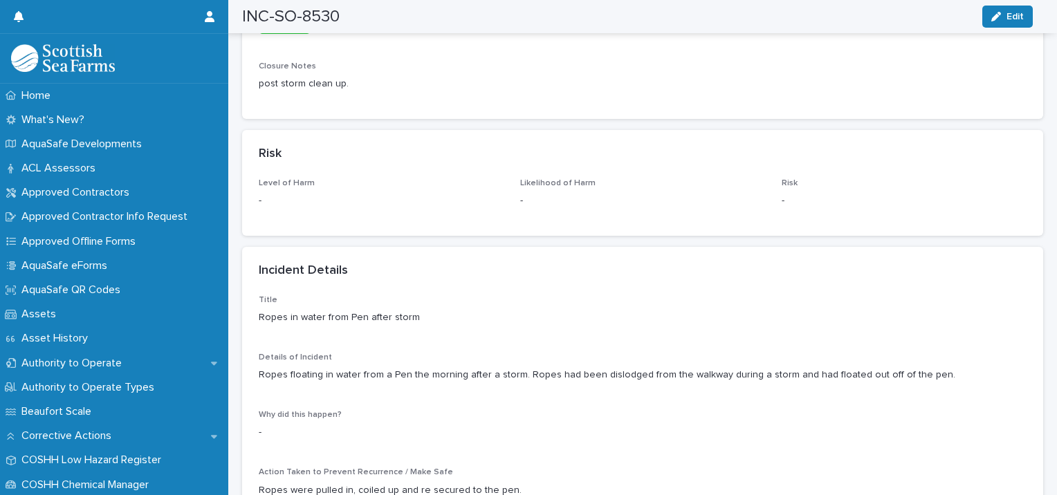
scroll to position [0, 0]
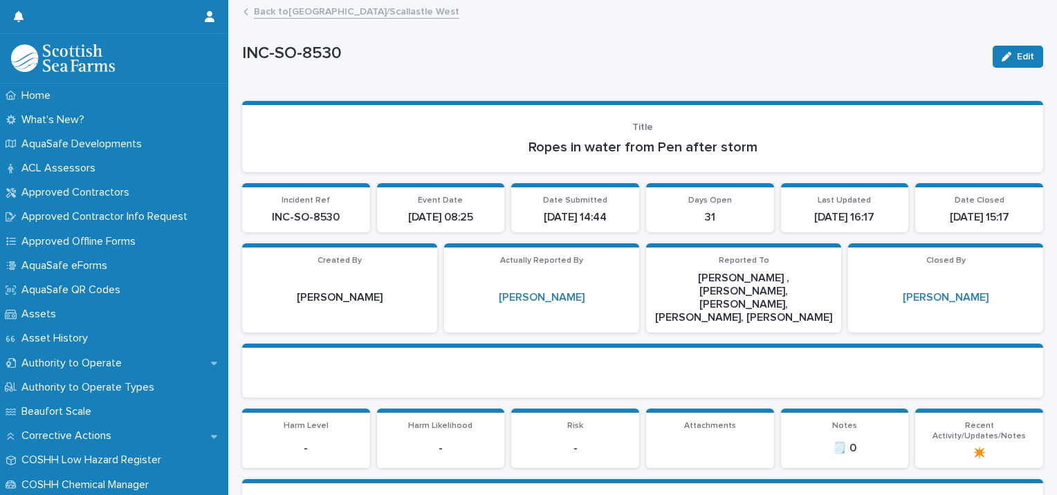
click at [314, 17] on link "Back to [GEOGRAPHIC_DATA]/Scallastle West" at bounding box center [357, 11] width 206 height 16
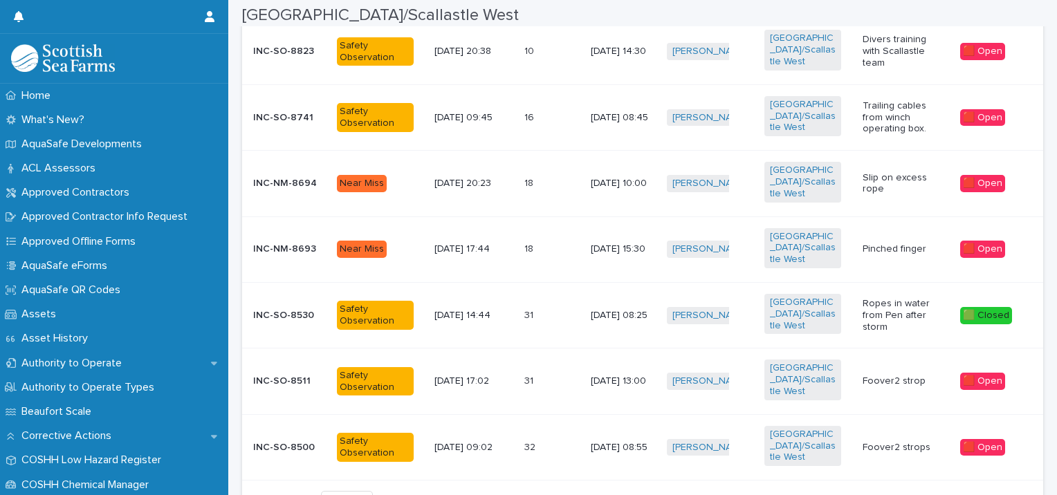
scroll to position [438, 0]
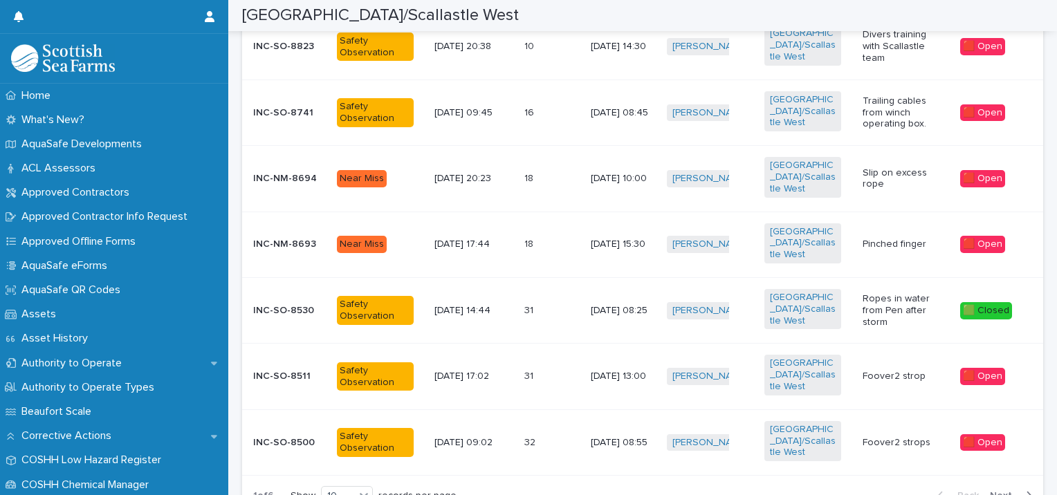
click at [745, 363] on div "Lee W Endrodi + 0" at bounding box center [710, 377] width 86 height 28
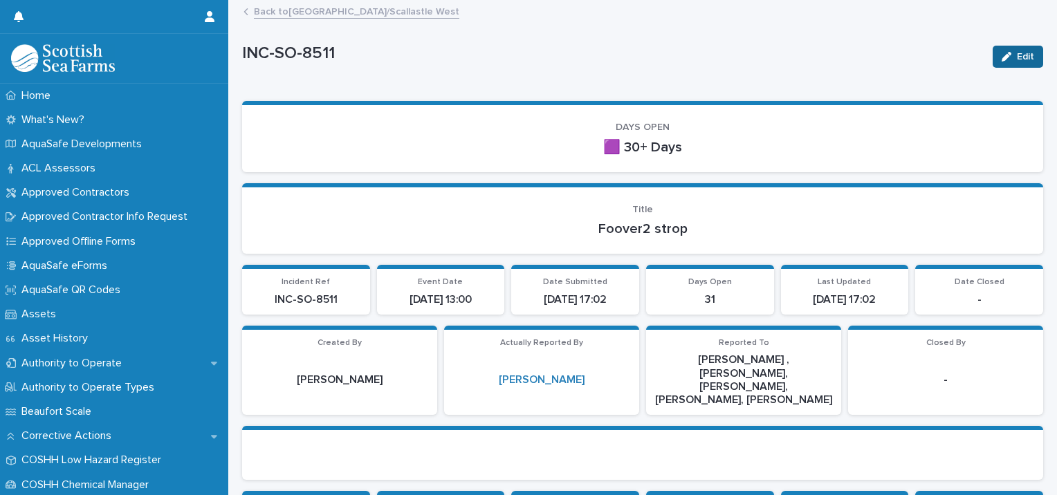
click at [1006, 64] on button "Edit" at bounding box center [1018, 57] width 51 height 22
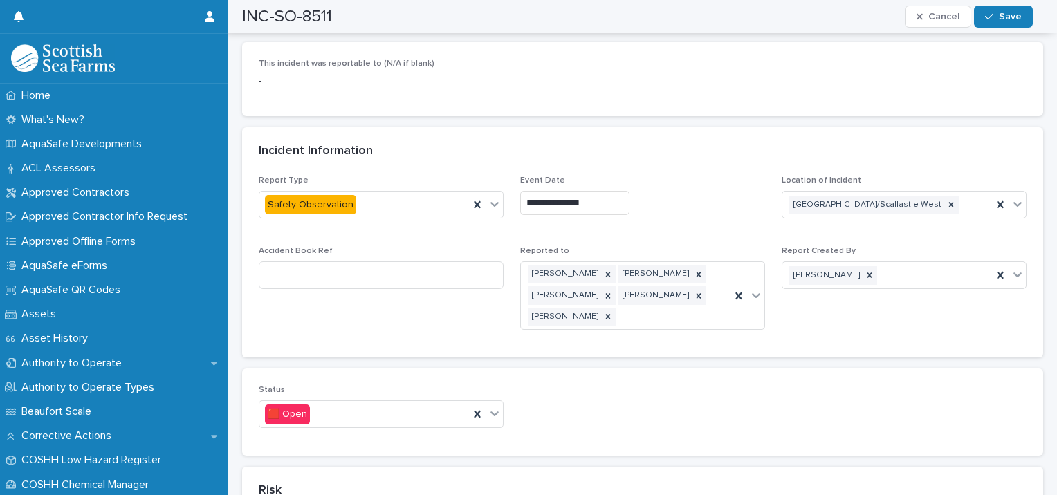
scroll to position [697, 0]
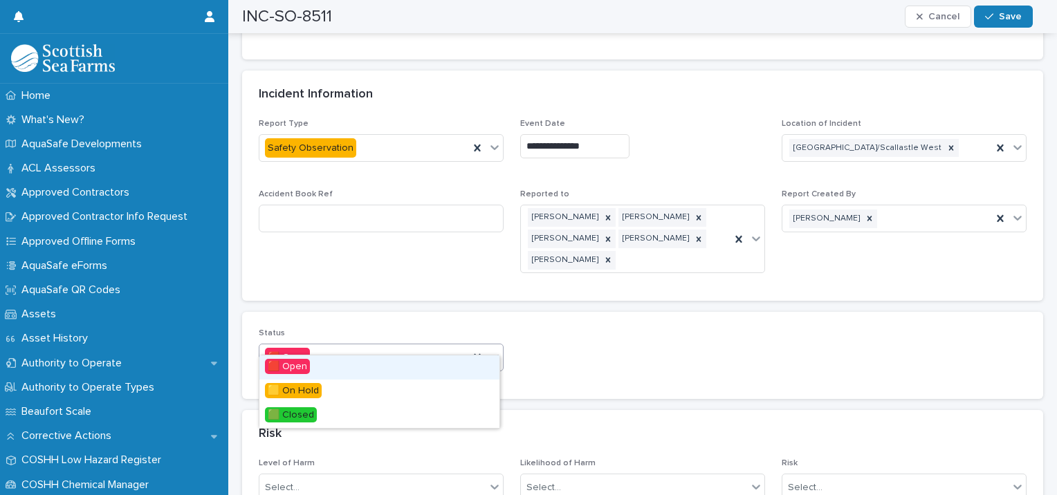
click at [376, 347] on div "🟥 Open" at bounding box center [364, 358] width 210 height 23
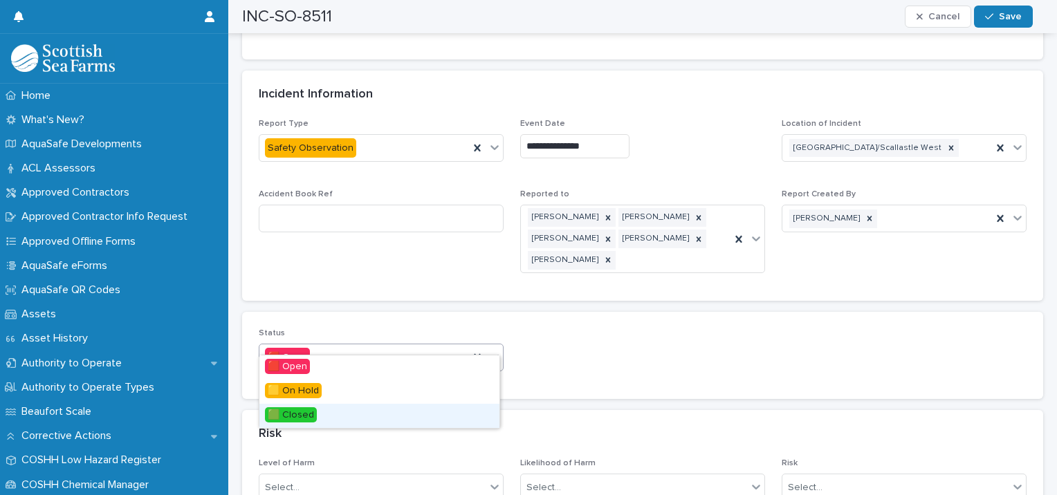
click at [339, 414] on div "🟩 Closed" at bounding box center [379, 416] width 240 height 24
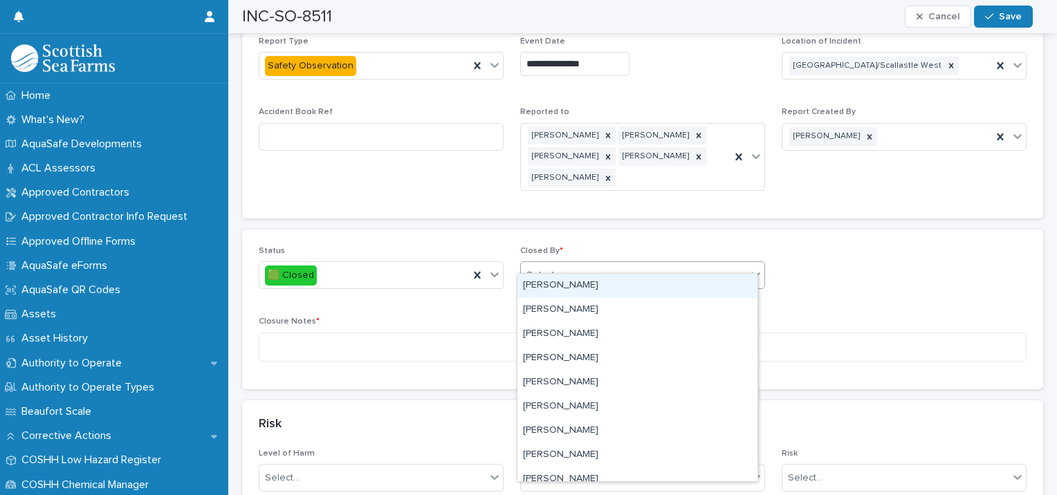
click at [625, 268] on div "Select..." at bounding box center [634, 275] width 226 height 23
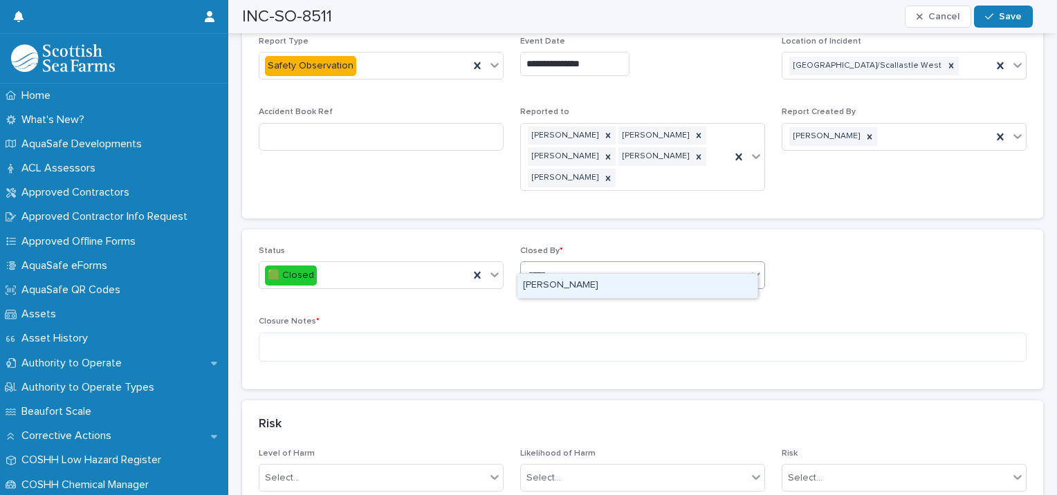
type input "******"
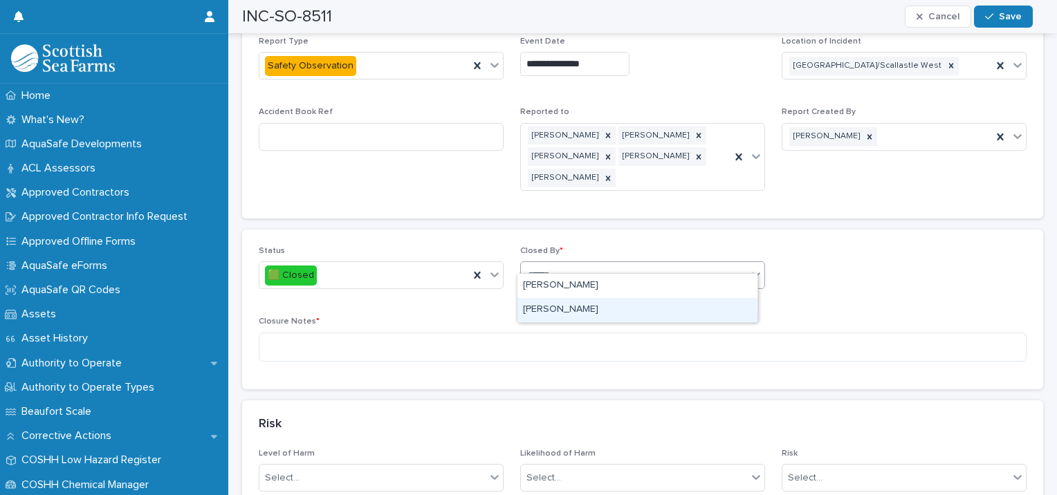
click at [614, 301] on div "[PERSON_NAME]" at bounding box center [638, 310] width 240 height 24
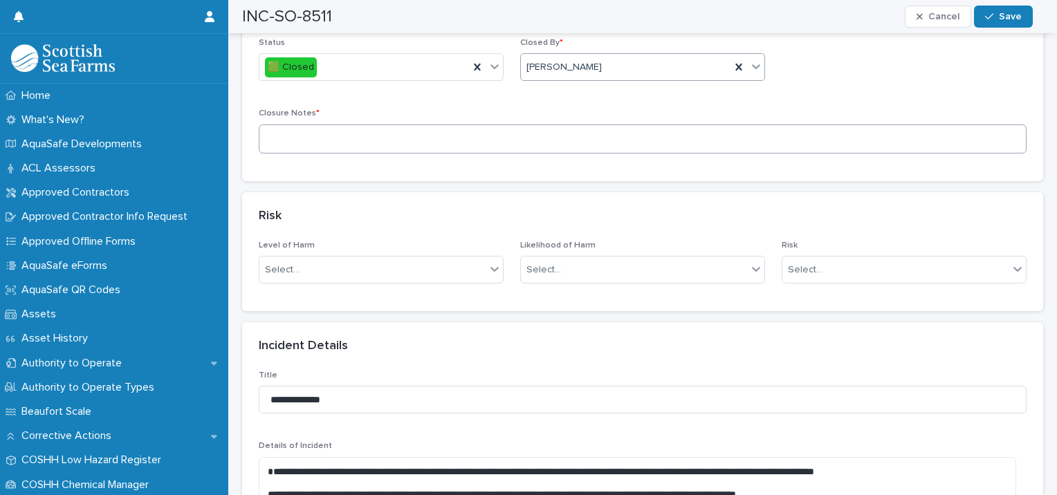
scroll to position [874, 0]
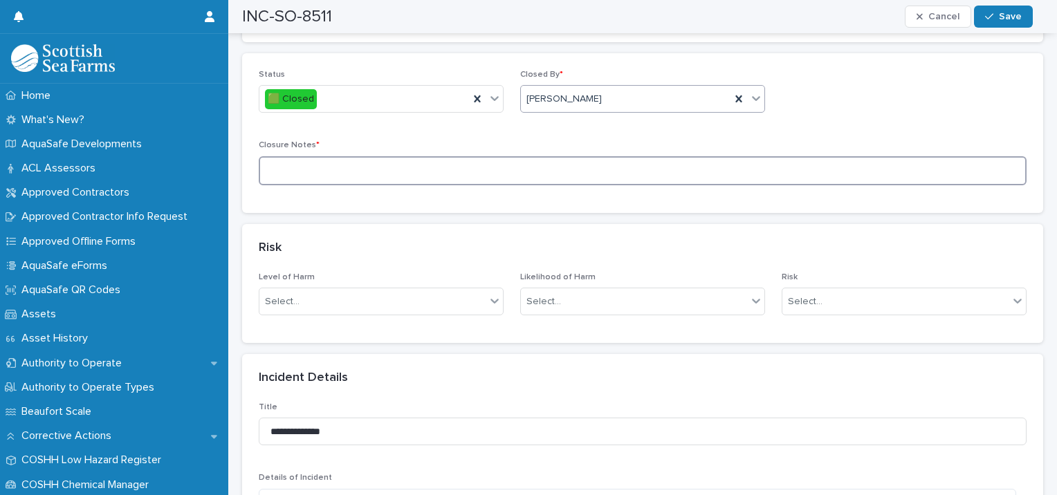
click at [343, 156] on textarea at bounding box center [643, 171] width 768 height 30
click at [423, 156] on textarea "**********" at bounding box center [638, 171] width 758 height 30
type textarea "**********"
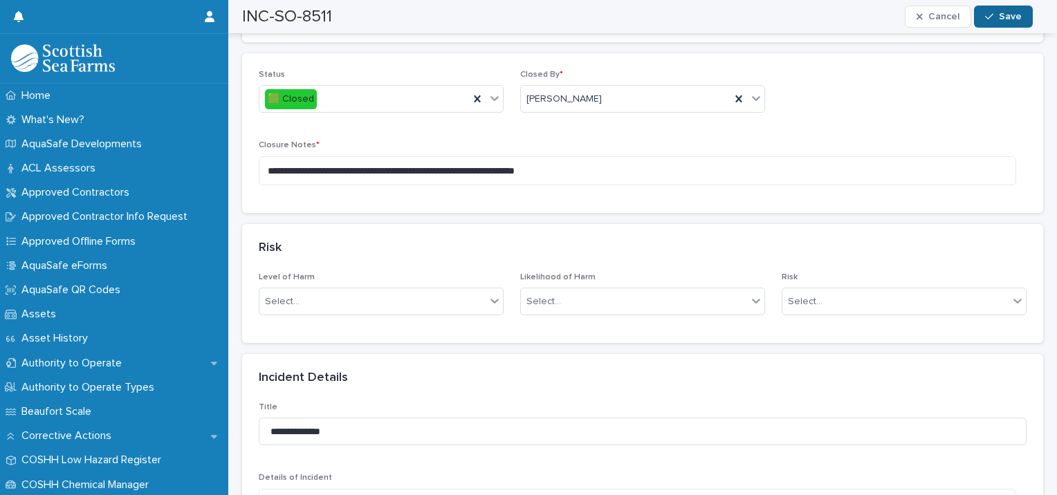
click at [998, 21] on button "Save" at bounding box center [1003, 17] width 59 height 22
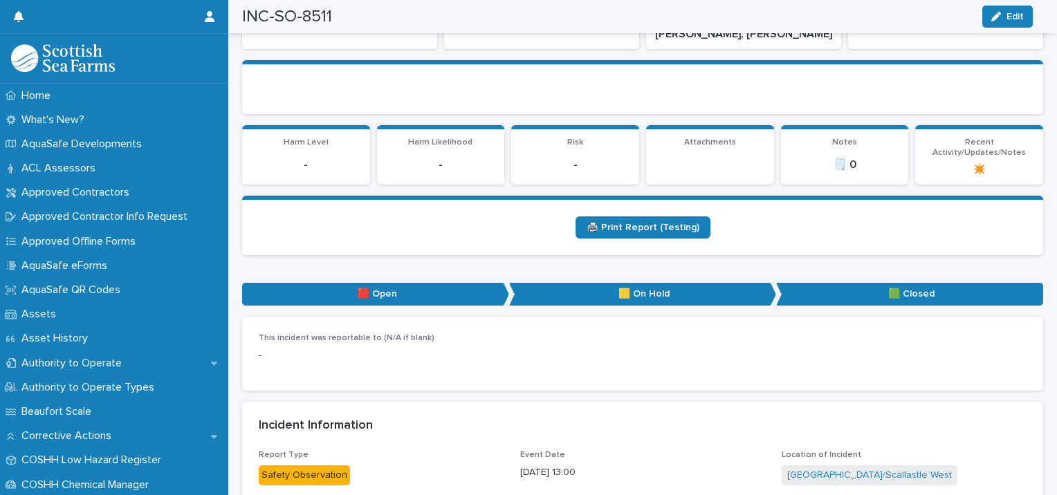
scroll to position [0, 0]
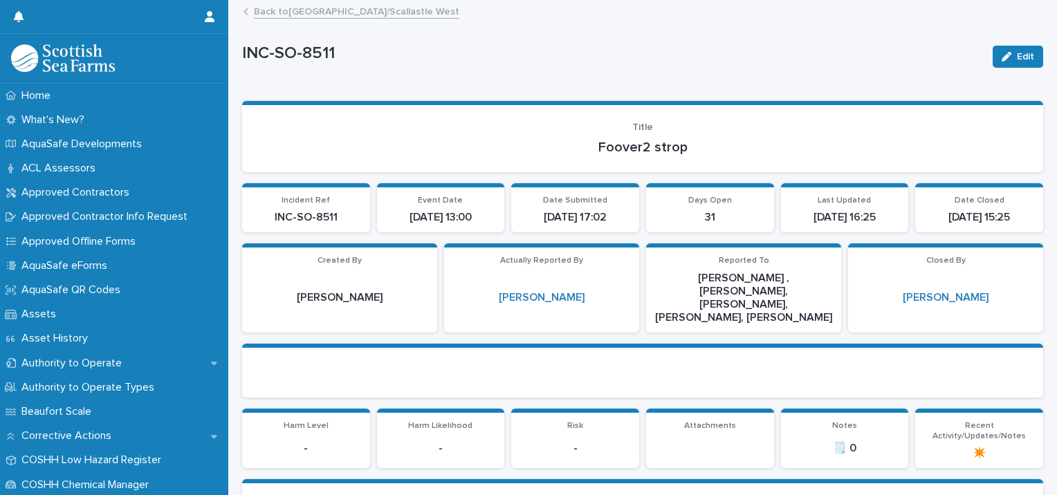
click at [319, 14] on link "Back to [GEOGRAPHIC_DATA]/Scallastle West" at bounding box center [357, 11] width 206 height 16
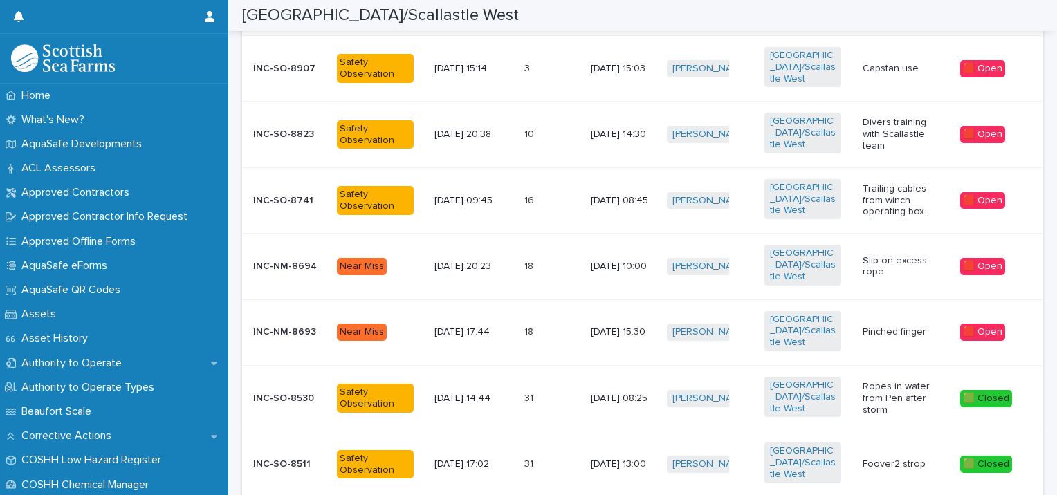
scroll to position [438, 0]
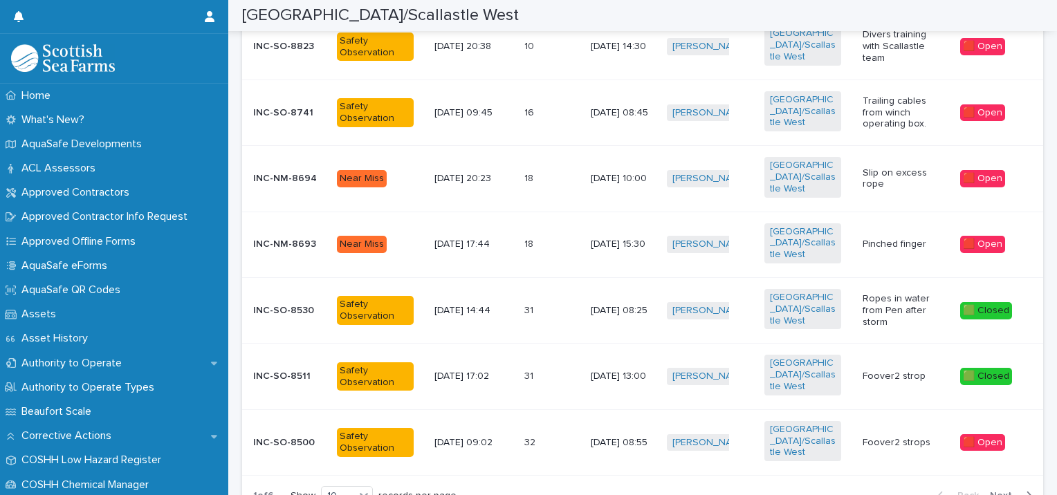
click at [529, 435] on p "32" at bounding box center [531, 442] width 14 height 15
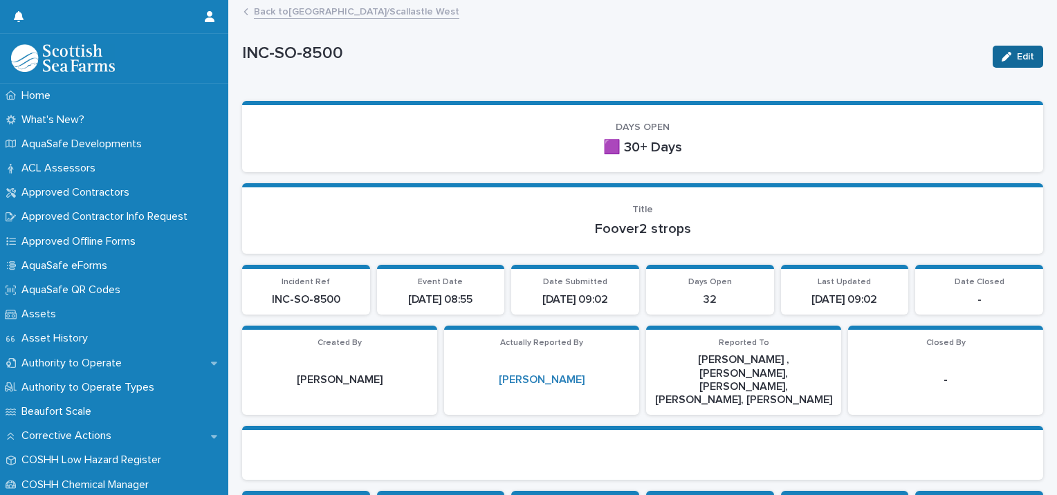
click at [1008, 47] on button "Edit" at bounding box center [1018, 57] width 51 height 22
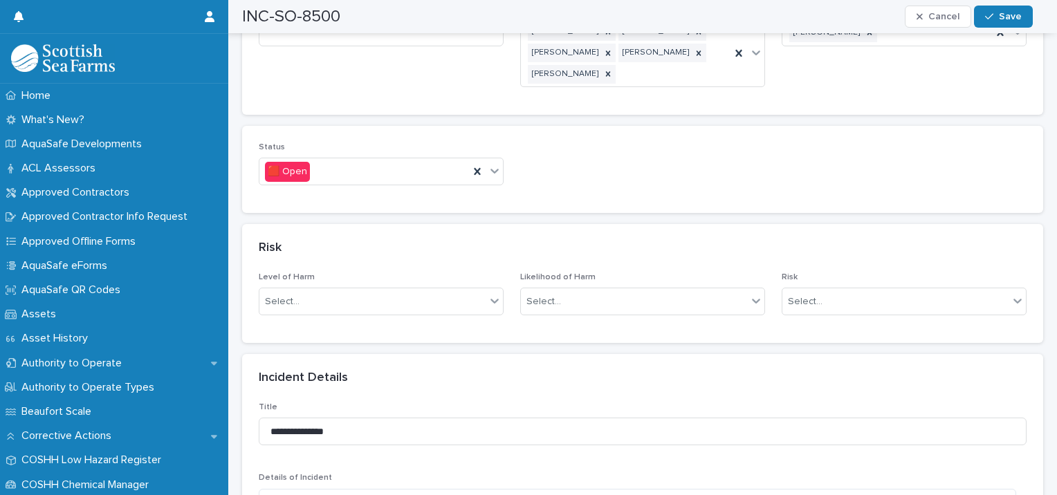
scroll to position [930, 0]
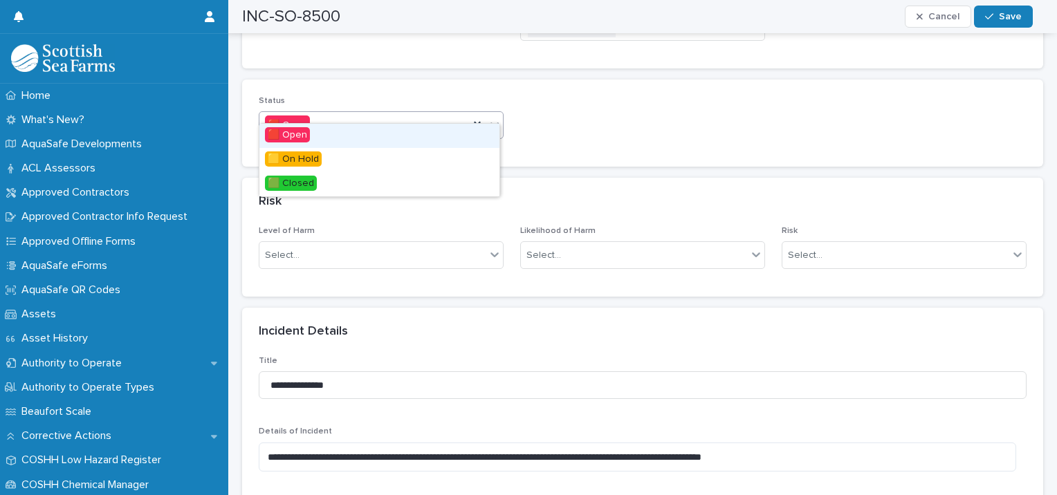
click at [388, 114] on div "🟥 Open" at bounding box center [364, 125] width 210 height 23
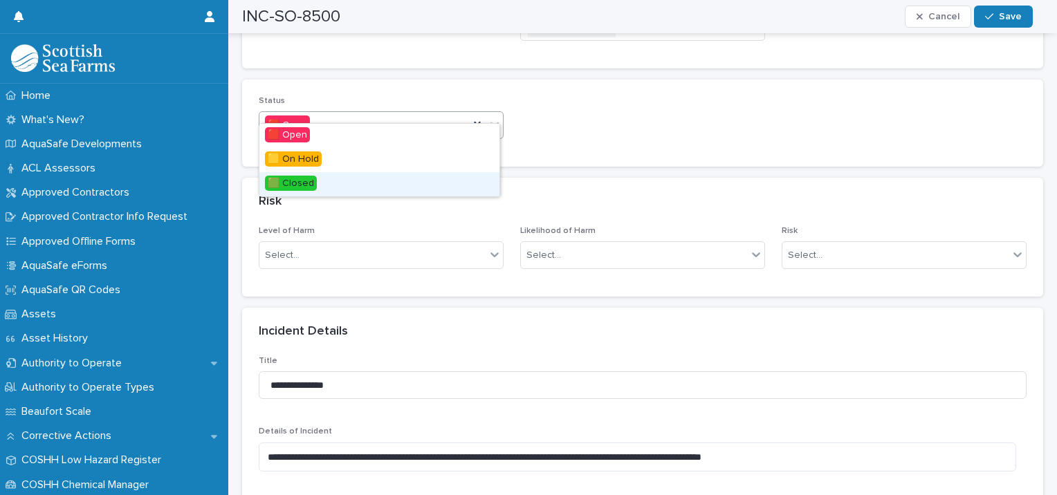
click at [310, 183] on span "🟩 Closed" at bounding box center [291, 183] width 52 height 15
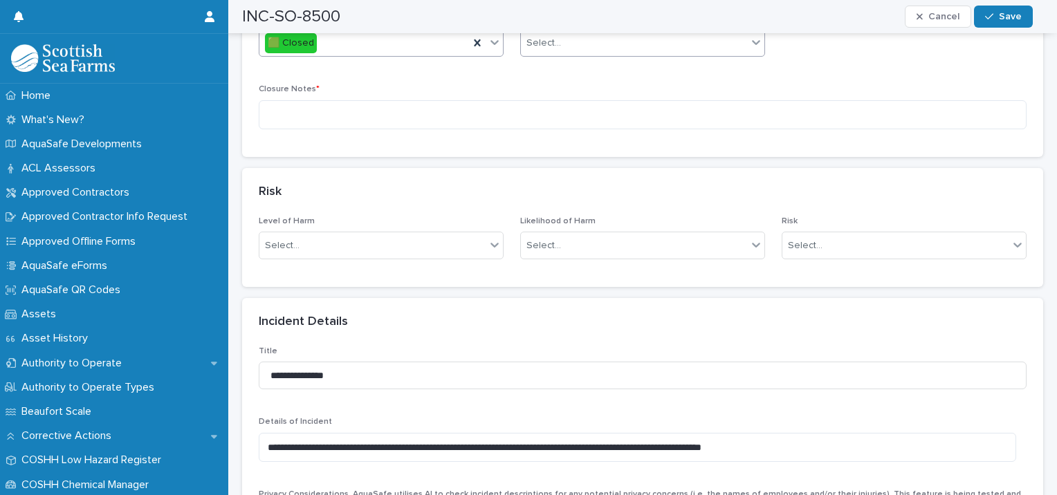
click at [592, 39] on div "Select..." at bounding box center [642, 43] width 245 height 28
type input "******"
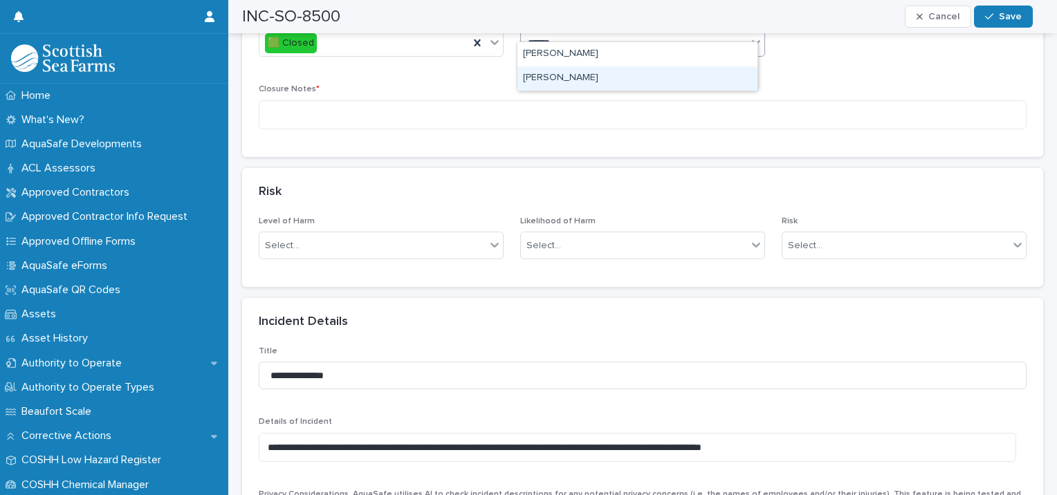
click at [589, 78] on div "[PERSON_NAME]" at bounding box center [638, 78] width 240 height 24
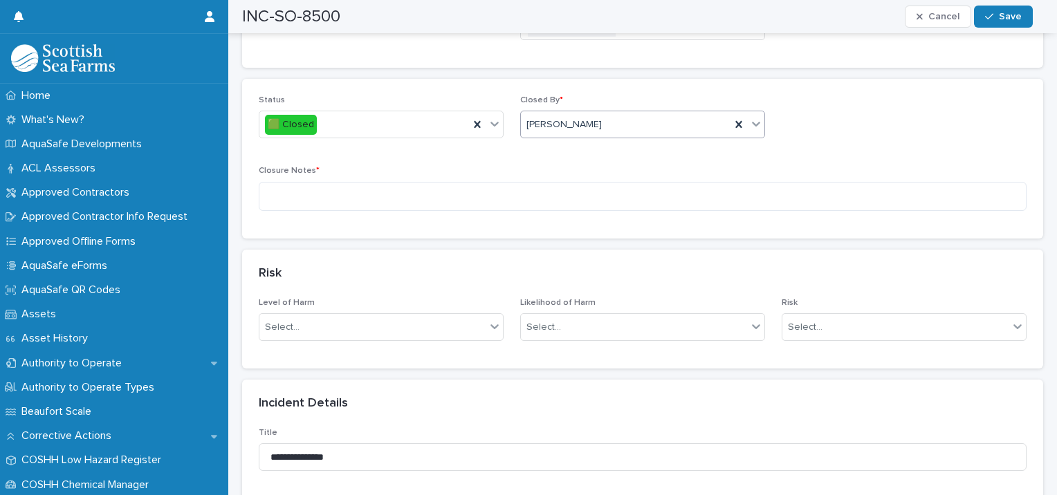
scroll to position [828, 0]
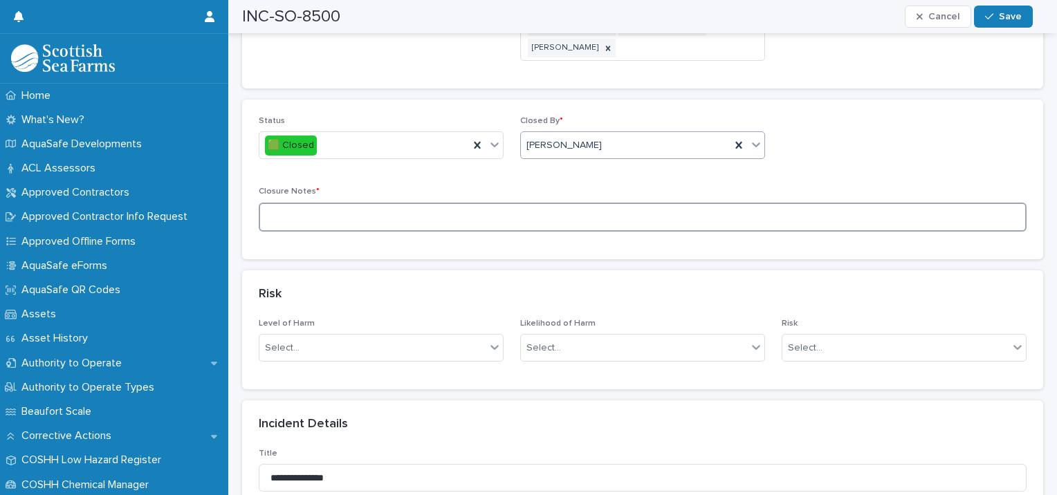
click at [322, 203] on textarea at bounding box center [643, 218] width 768 height 30
click at [520, 203] on textarea "**********" at bounding box center [638, 218] width 758 height 30
click at [619, 203] on textarea "**********" at bounding box center [638, 218] width 758 height 30
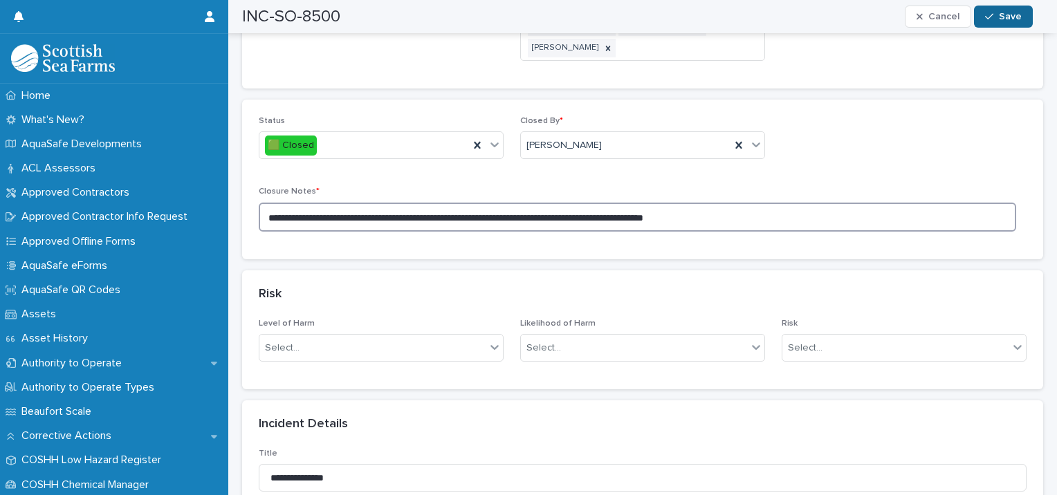
type textarea "**********"
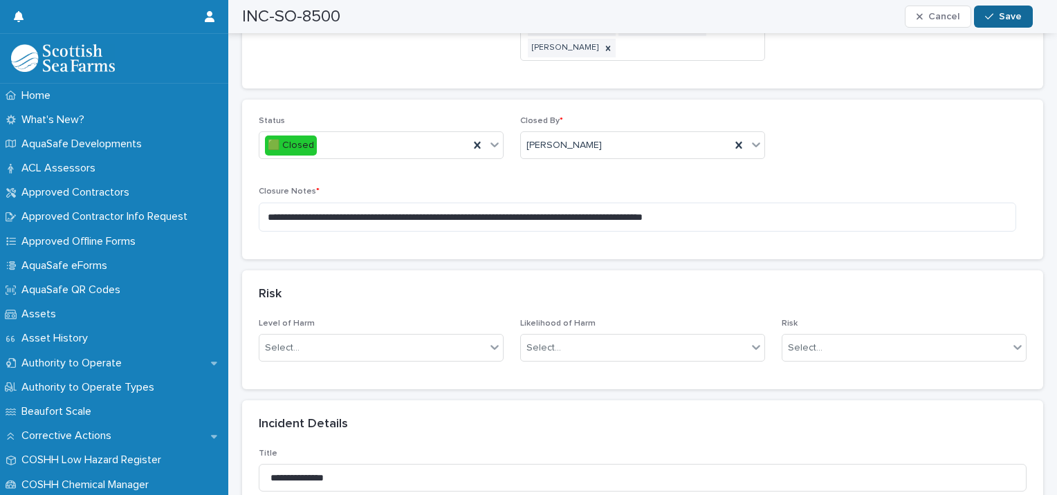
click at [998, 27] on button "Save" at bounding box center [1003, 17] width 59 height 22
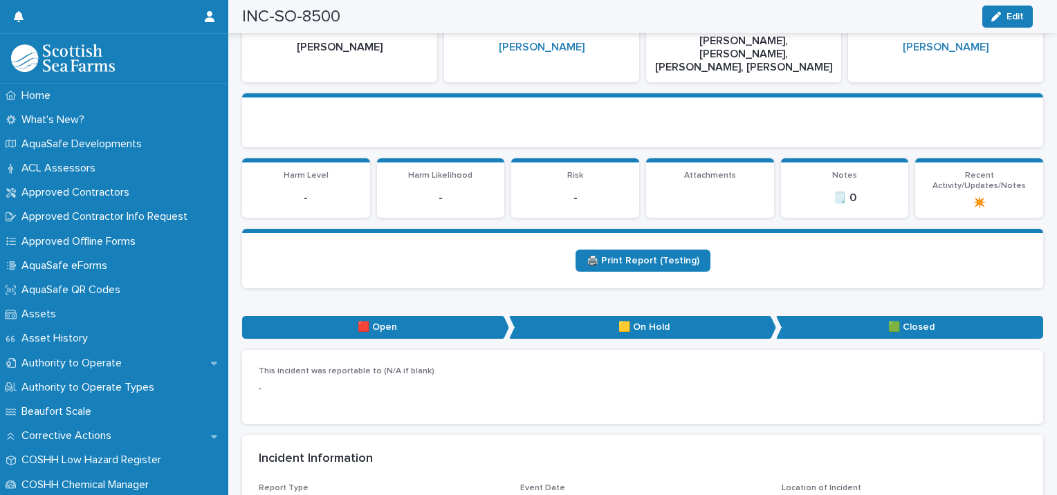
scroll to position [0, 0]
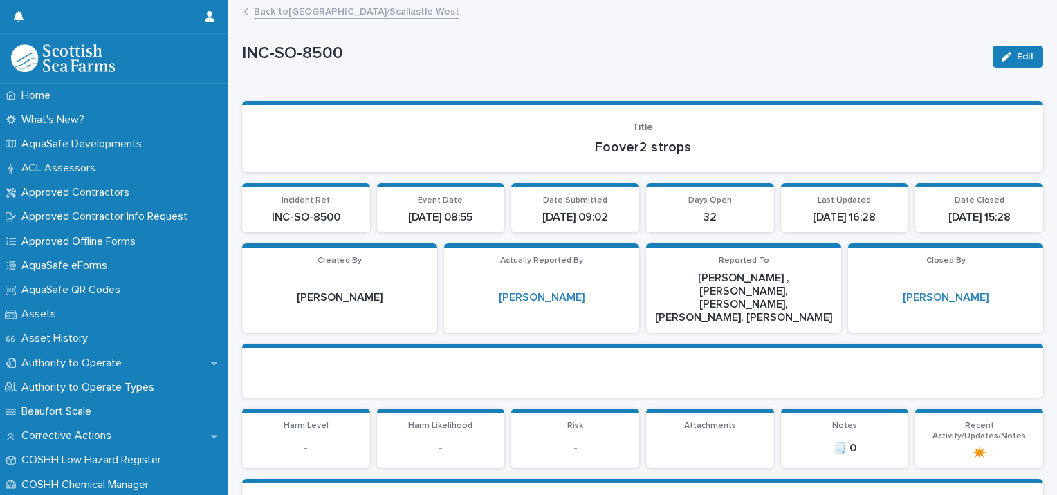
click at [260, 13] on link "Back to [GEOGRAPHIC_DATA]/Scallastle West" at bounding box center [357, 11] width 206 height 16
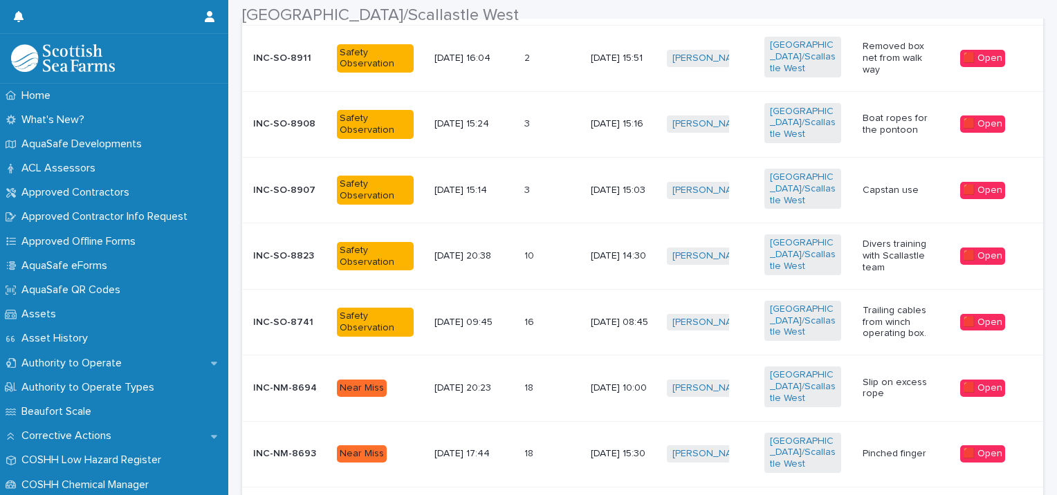
scroll to position [438, 0]
